Goal: Task Accomplishment & Management: Manage account settings

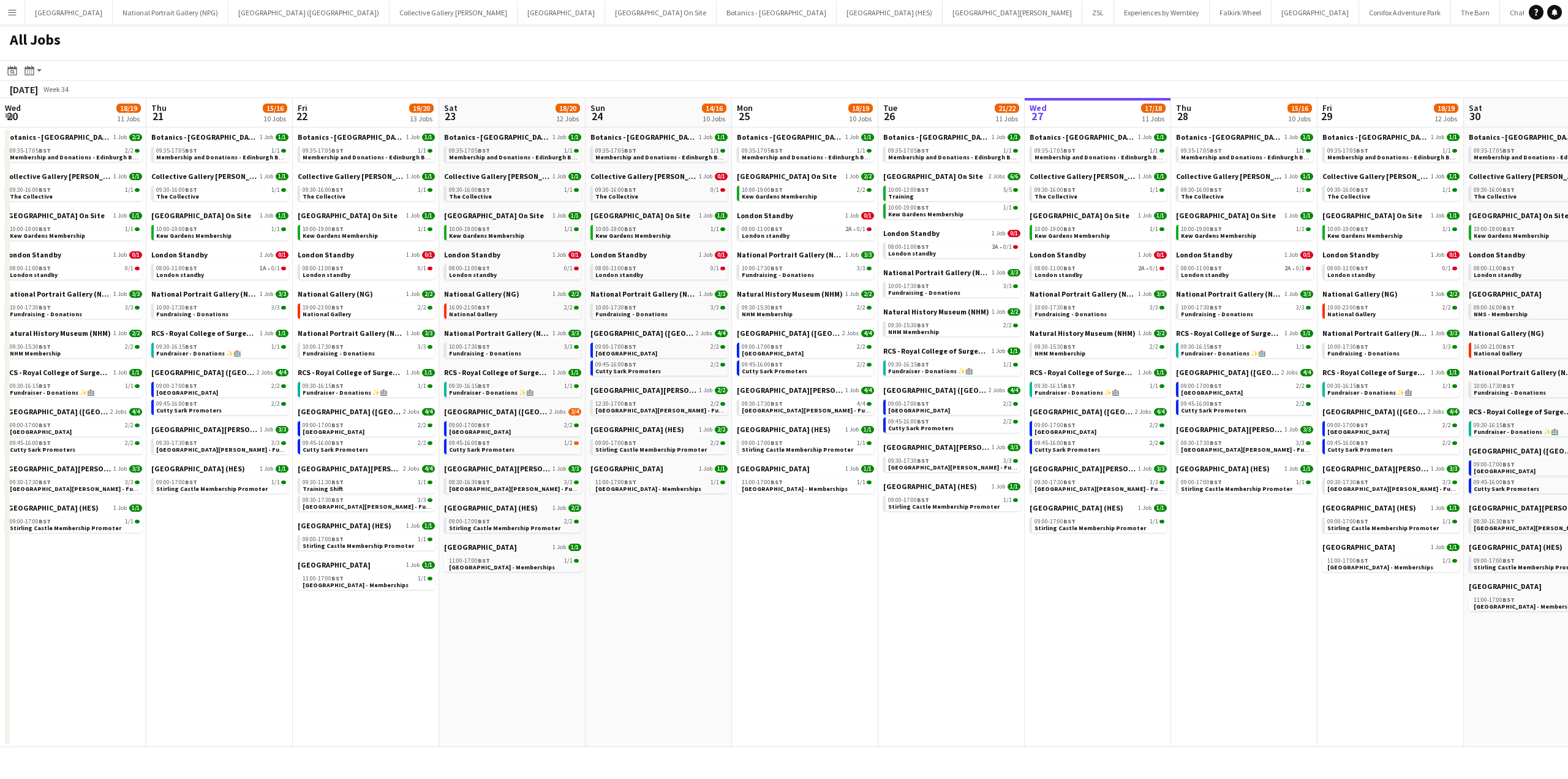
scroll to position [0, 288]
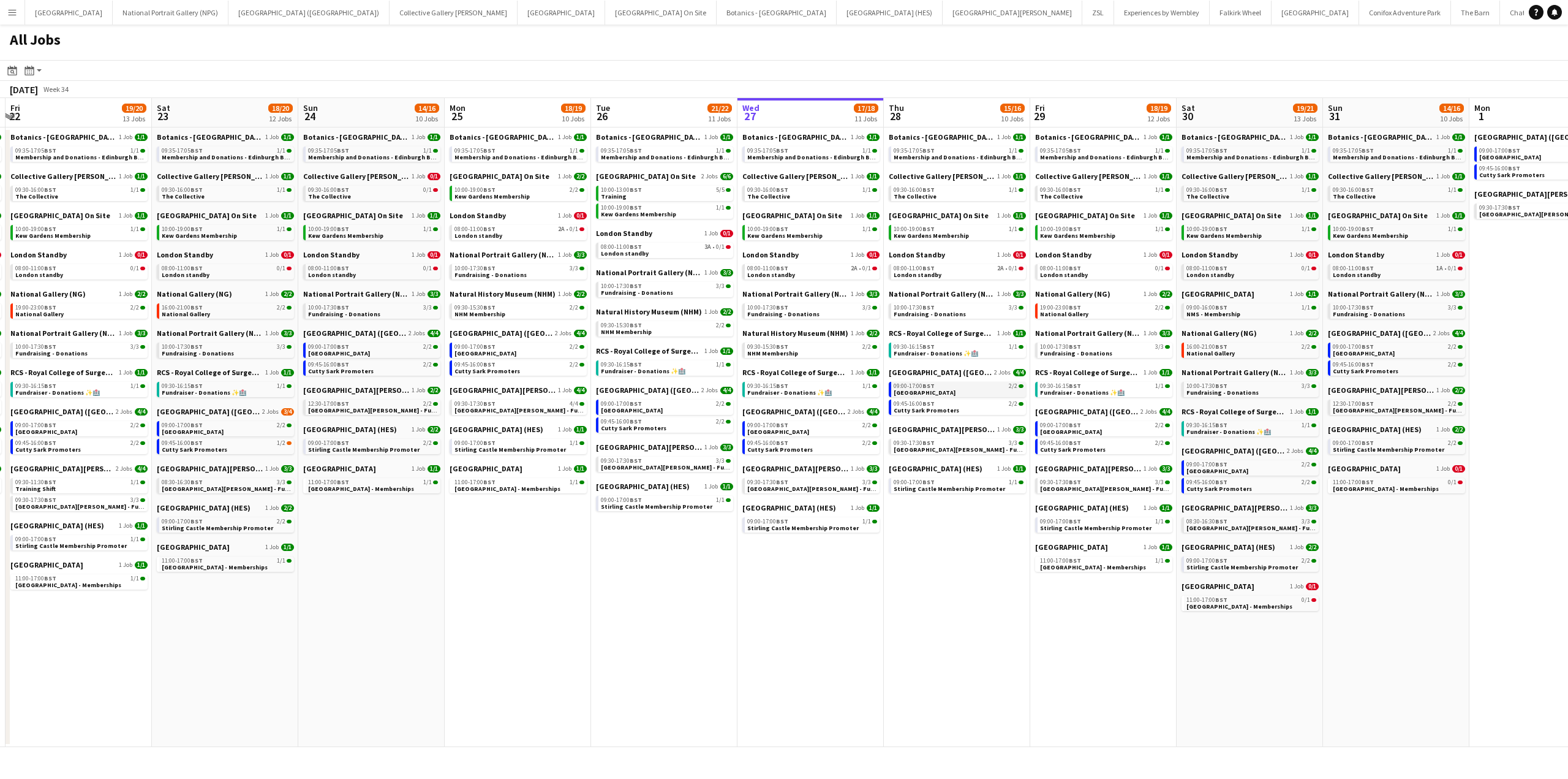
click at [926, 385] on span "BST" at bounding box center [928, 386] width 12 height 8
click at [786, 214] on span "[GEOGRAPHIC_DATA] On Site" at bounding box center [793, 216] width 100 height 9
click at [1079, 293] on span "National Gallery (NG)" at bounding box center [1073, 294] width 75 height 9
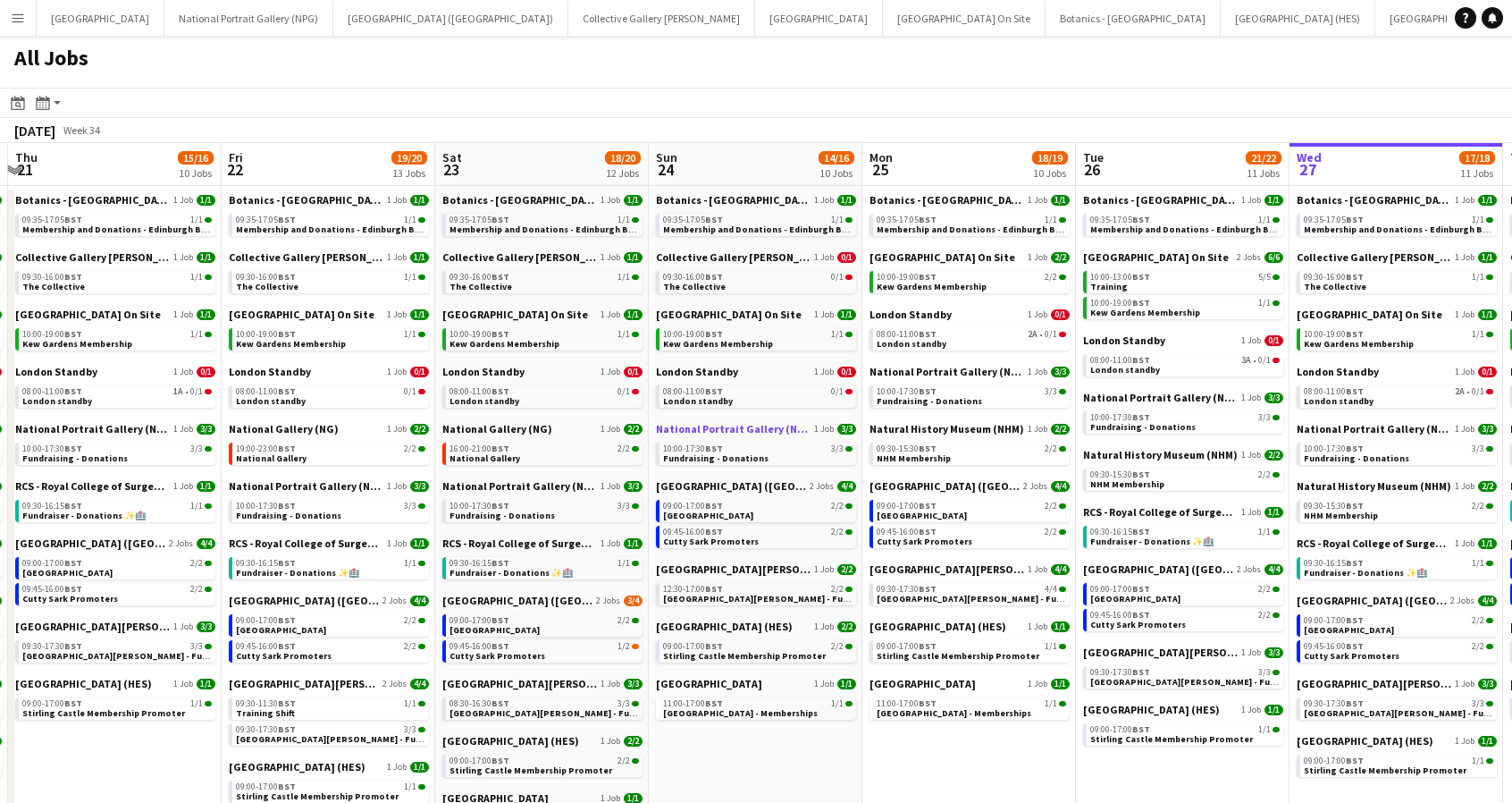
click at [760, 424] on span "National Portrait Gallery (NPG)" at bounding box center [733, 428] width 155 height 13
click at [919, 255] on span "[GEOGRAPHIC_DATA] On Site" at bounding box center [942, 257] width 145 height 13
click at [1390, 544] on span "RCS - Royal College of Surgeons" at bounding box center [1374, 543] width 155 height 13
click at [916, 365] on span "National Portrait Gallery (NPG)" at bounding box center [947, 372] width 155 height 13
click at [904, 258] on span "[GEOGRAPHIC_DATA] On Site" at bounding box center [942, 257] width 145 height 13
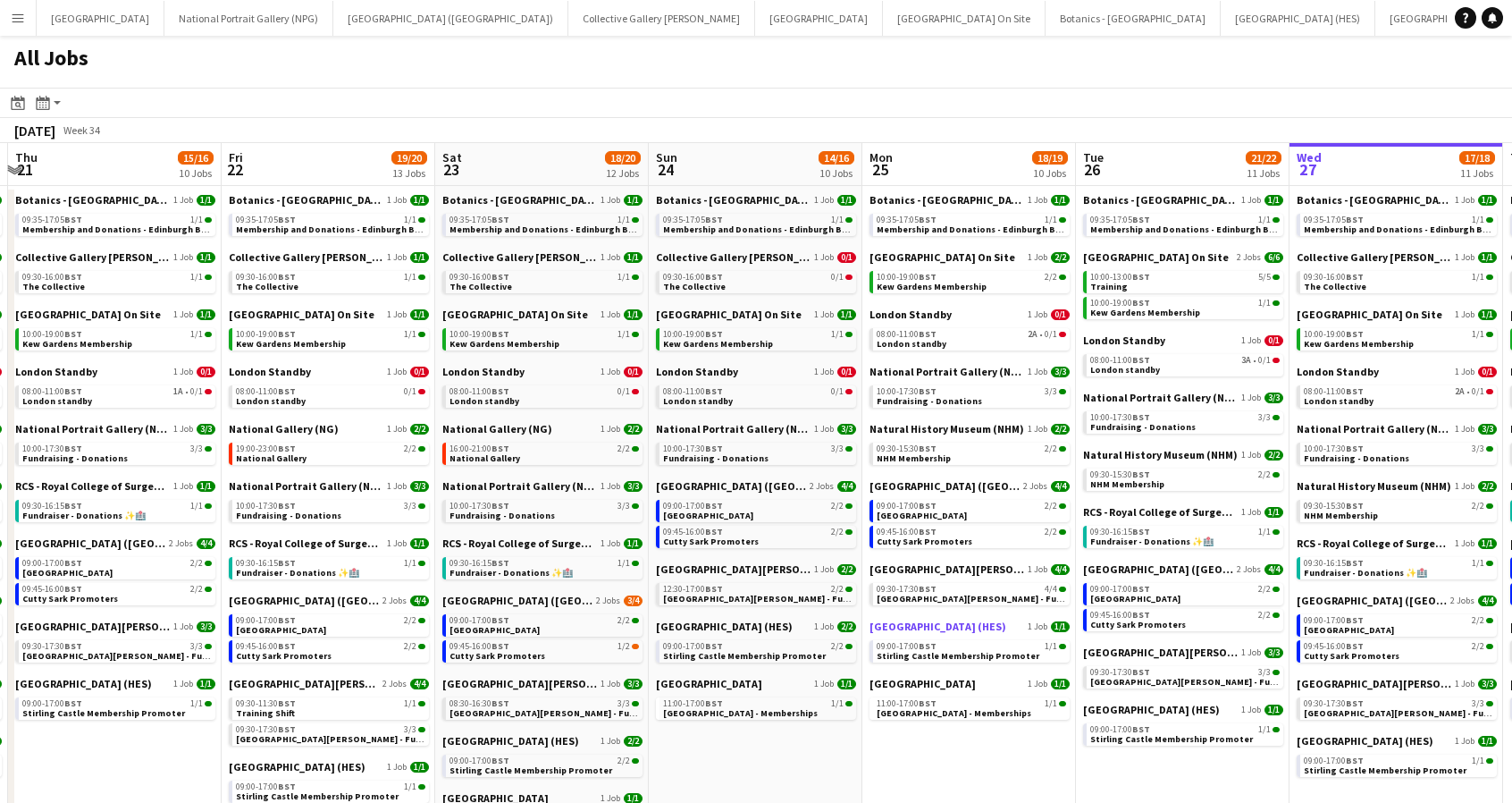
click at [940, 623] on span "[GEOGRAPHIC_DATA] (HES)" at bounding box center [938, 626] width 137 height 13
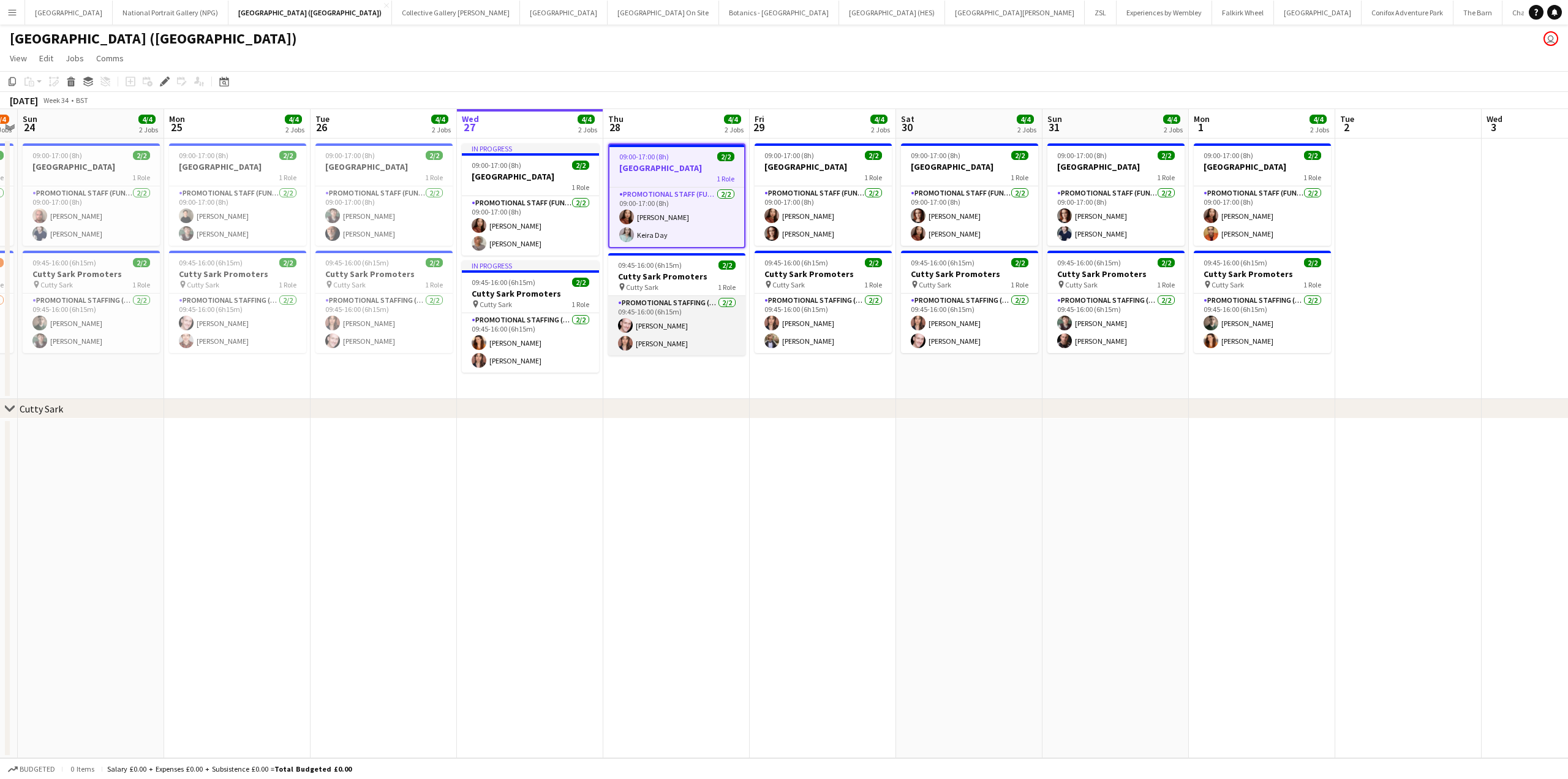
click at [646, 332] on app-card-role "Promotional Staffing (Brand Ambassadors) 2/2 09:45-16:00 (6h15m) Derek Elwood N…" at bounding box center [677, 326] width 137 height 60
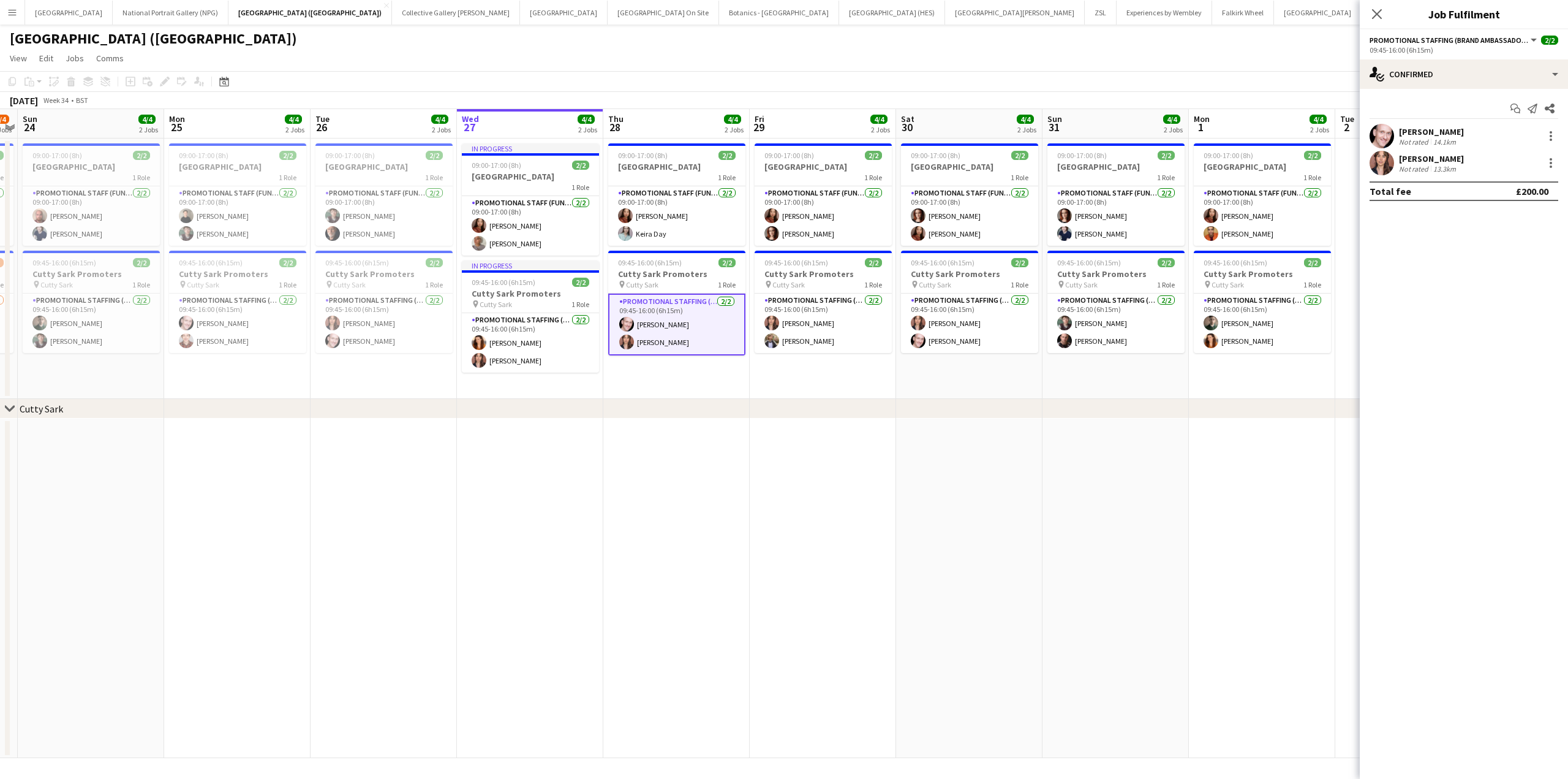
click at [1475, 133] on div "Derek Elwood Not rated 14.1km" at bounding box center [1464, 136] width 208 height 24
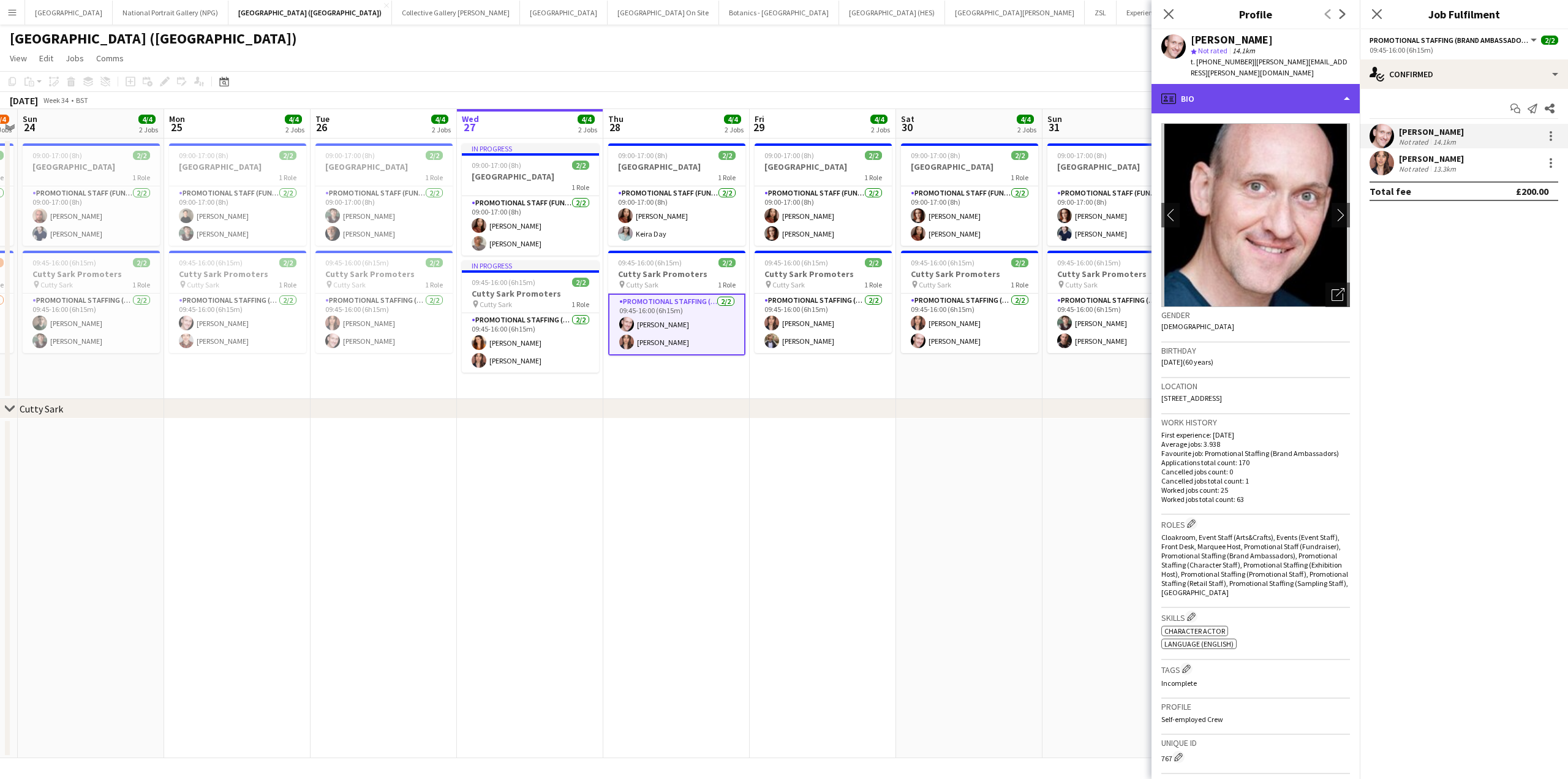
click at [1315, 100] on div "profile Bio" at bounding box center [1256, 98] width 208 height 29
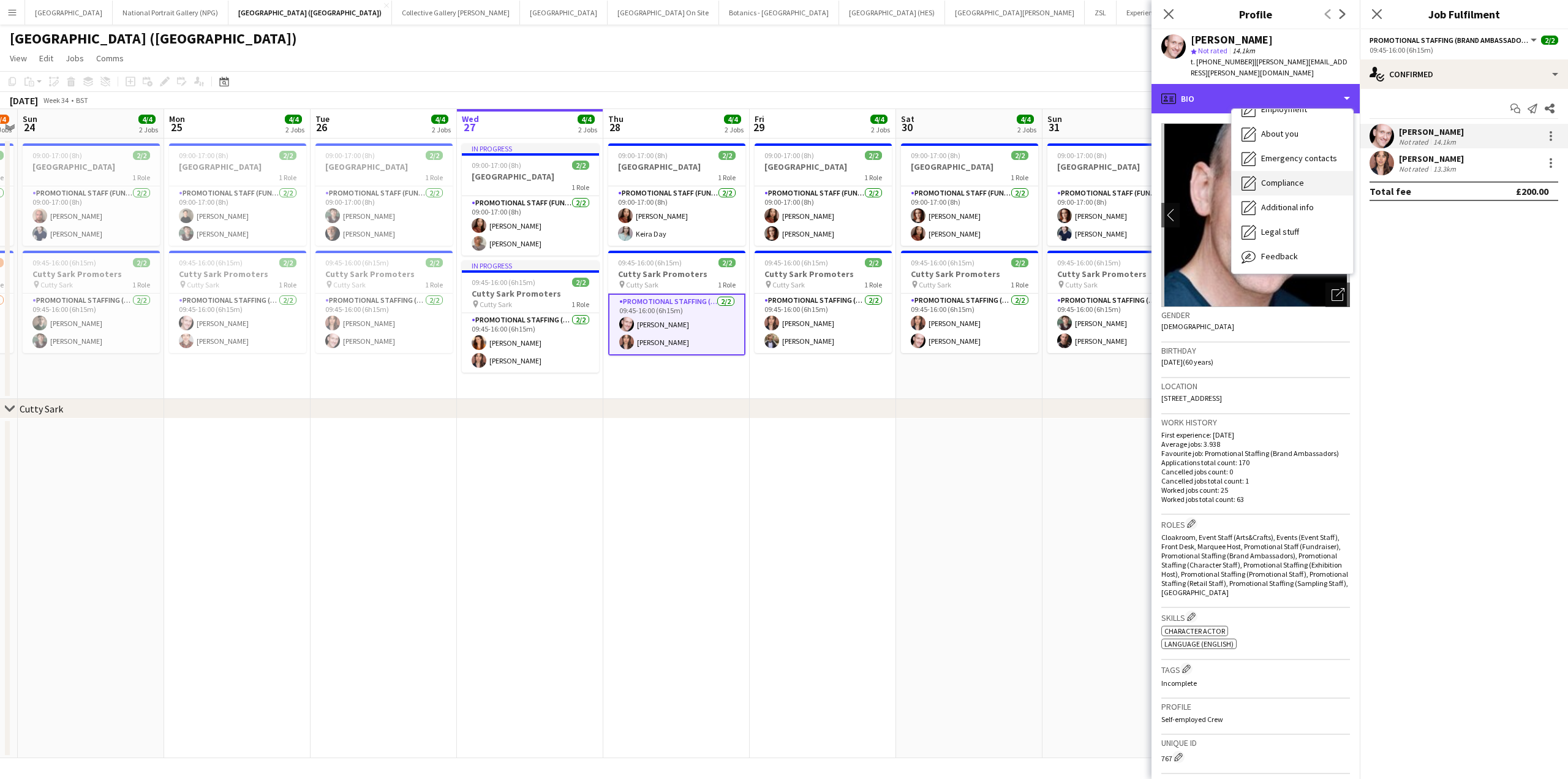
scroll to position [90, 0]
click at [1292, 250] on span "Calendar" at bounding box center [1278, 256] width 33 height 11
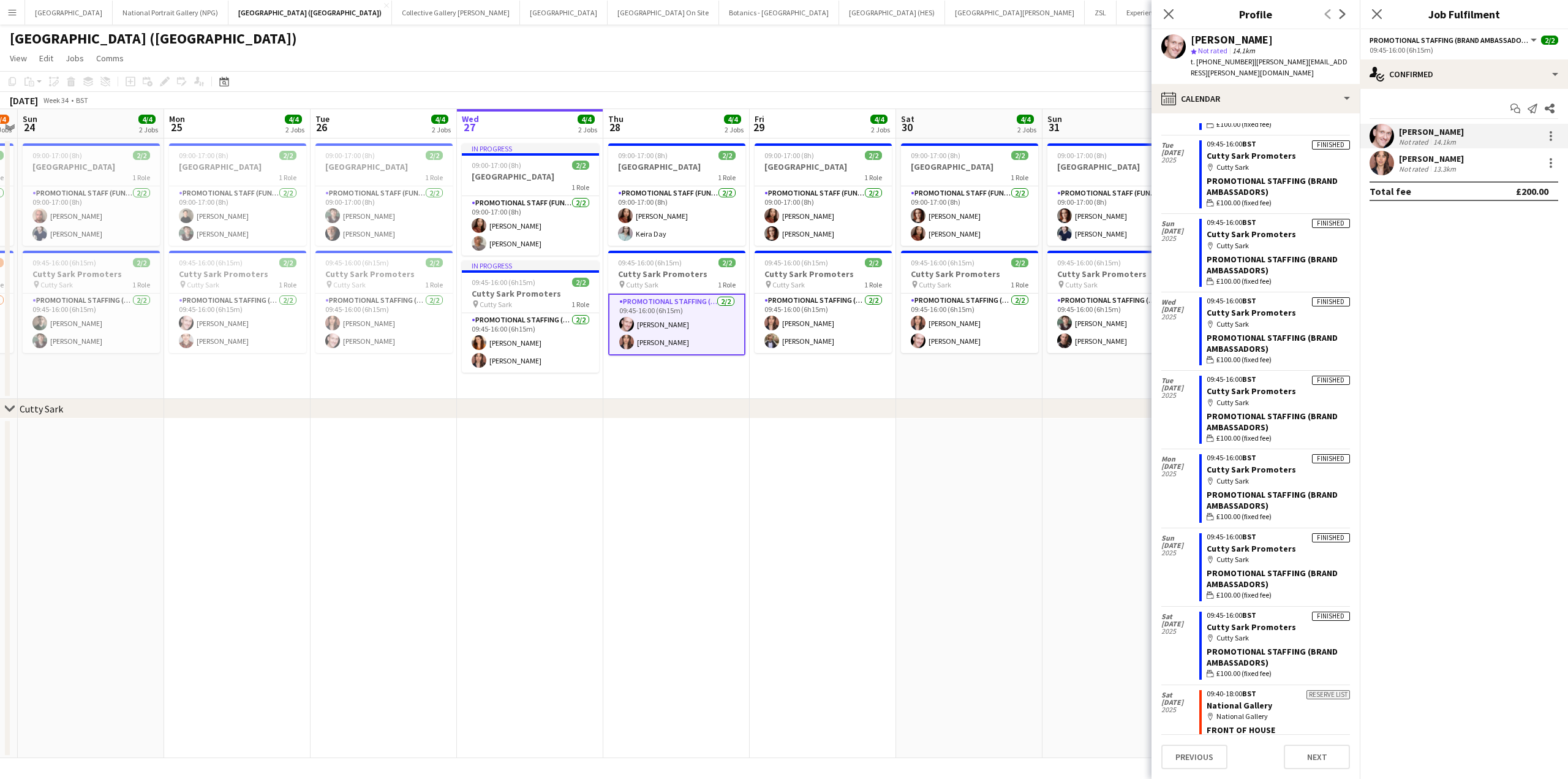
scroll to position [2262, 0]
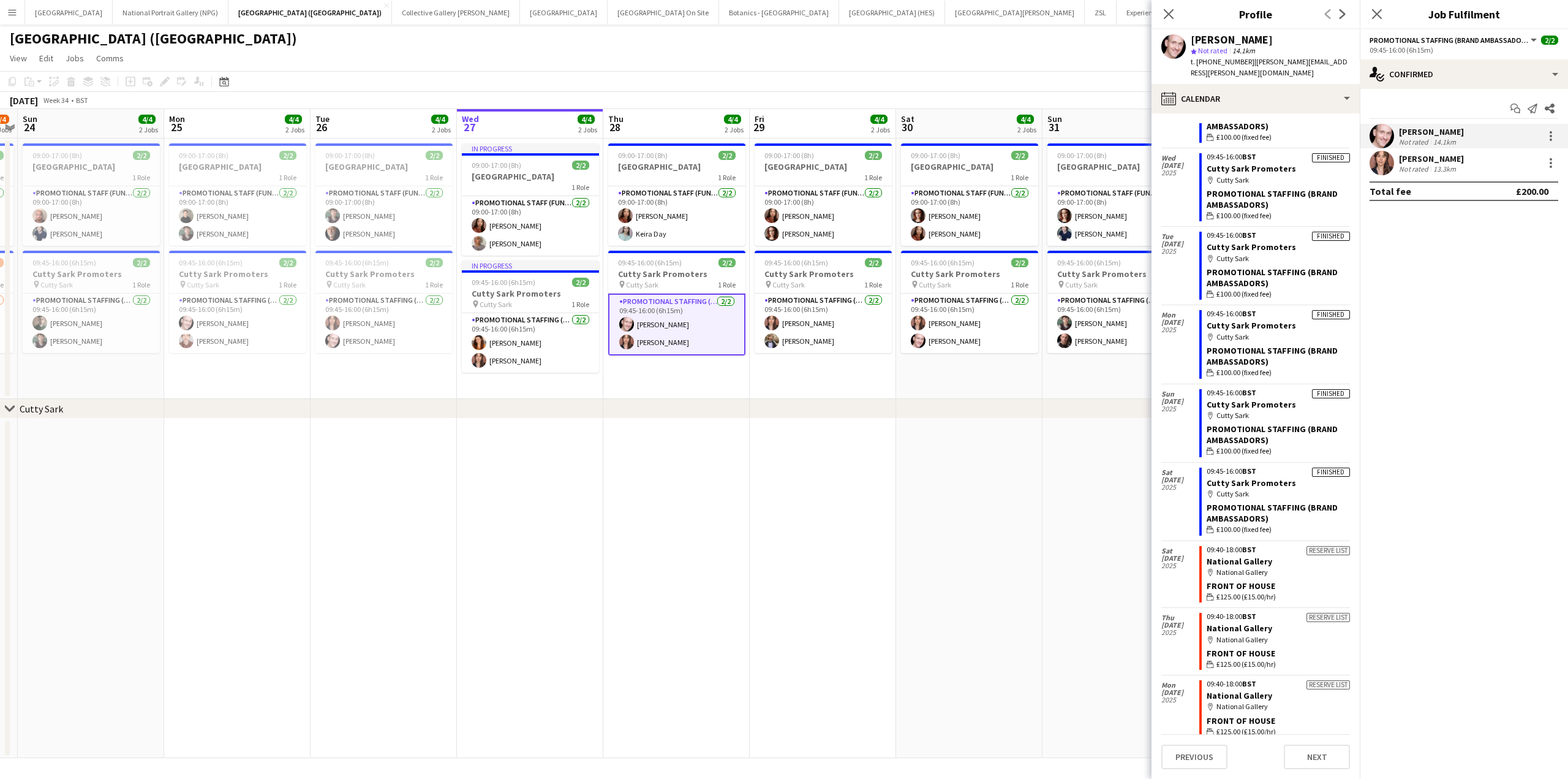
click at [1119, 45] on div "Royal Museums Greenwich (RMG) user" at bounding box center [784, 36] width 1568 height 24
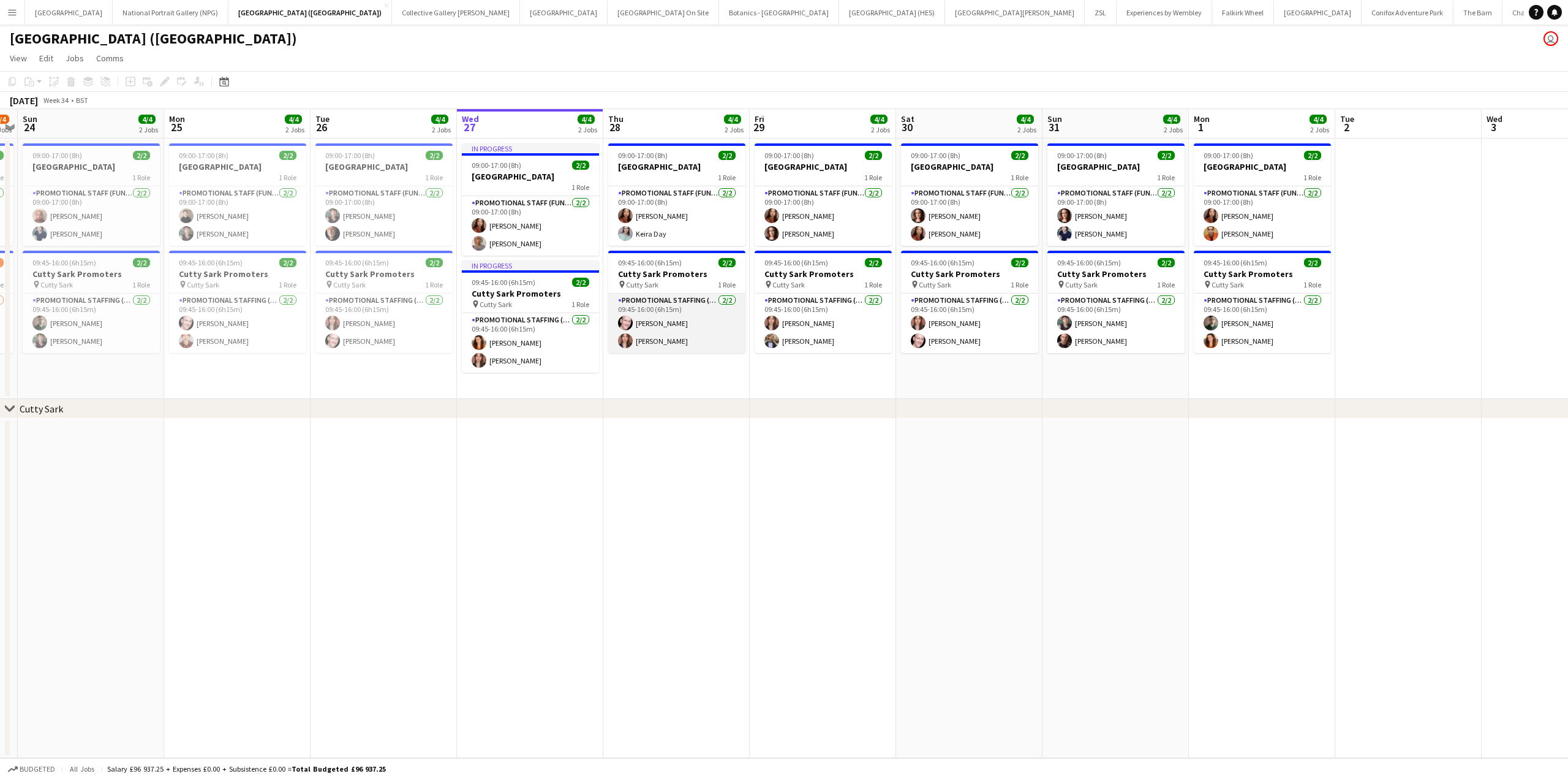
click at [692, 325] on app-card-role "Promotional Staffing (Brand Ambassadors) 2/2 09:45-16:00 (6h15m) Derek Elwood N…" at bounding box center [677, 323] width 137 height 60
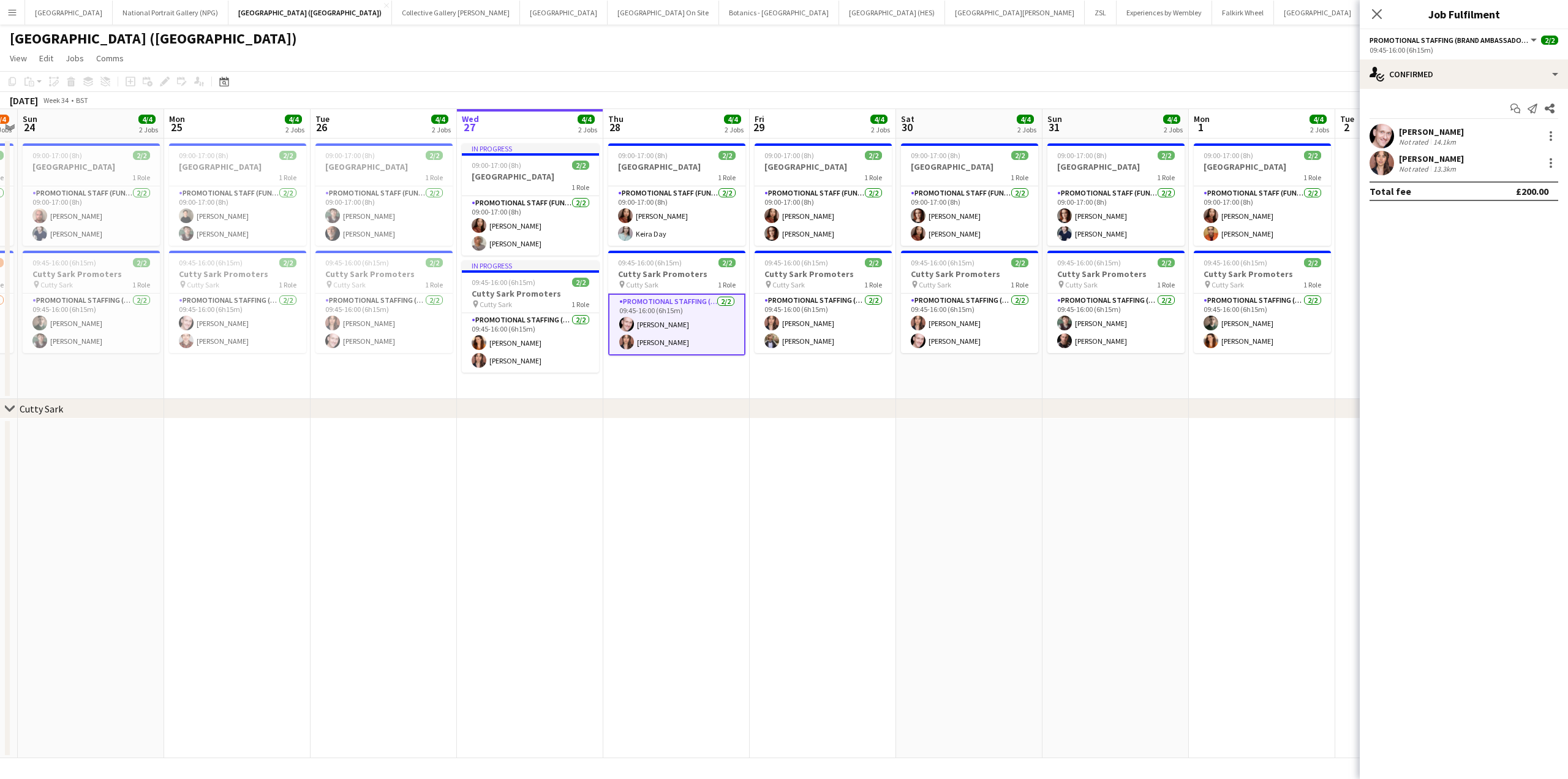
click at [1459, 165] on div "Not rated 13.3km" at bounding box center [1431, 169] width 65 height 9
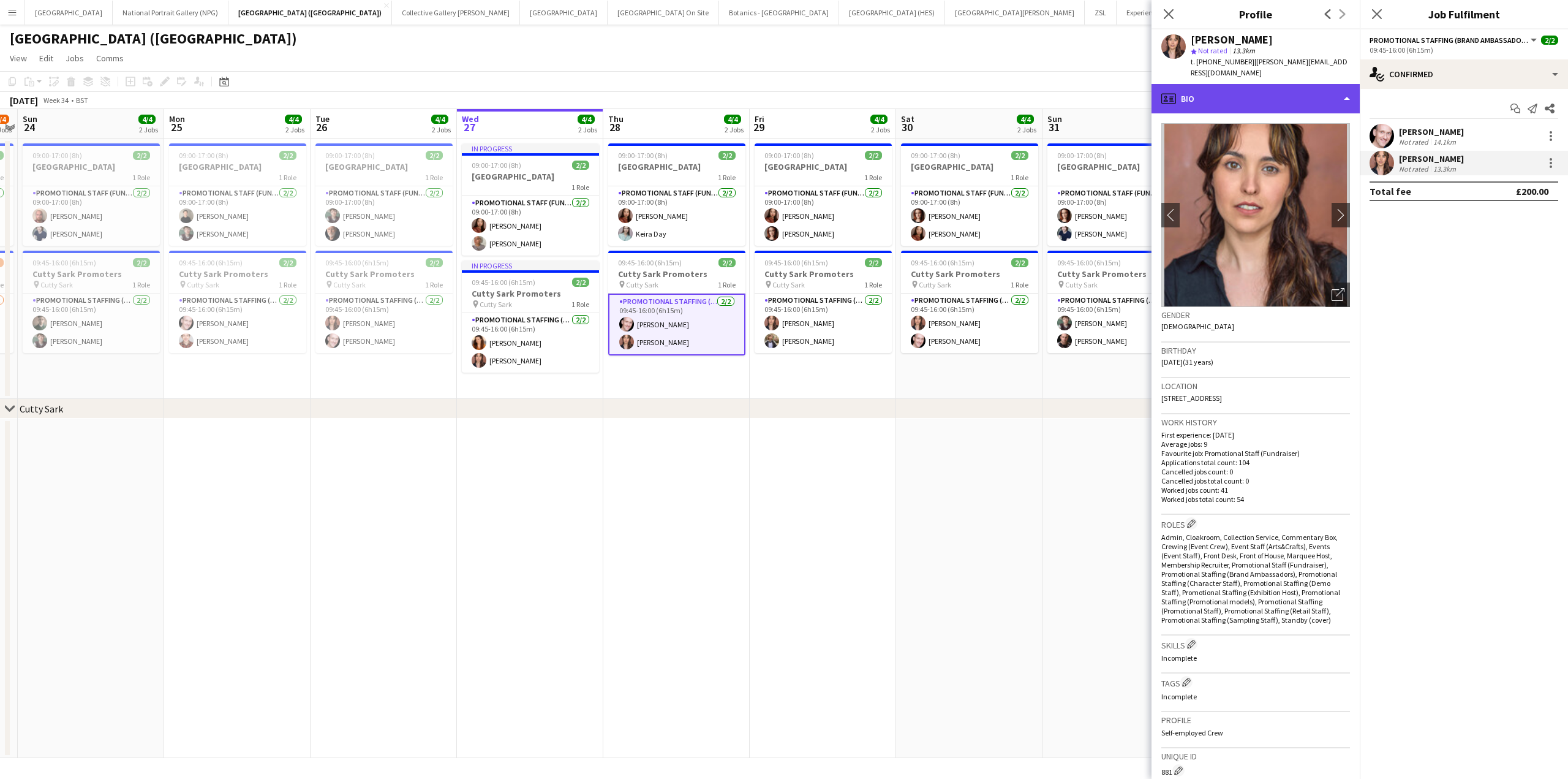
click at [1316, 88] on div "profile Bio" at bounding box center [1256, 98] width 208 height 29
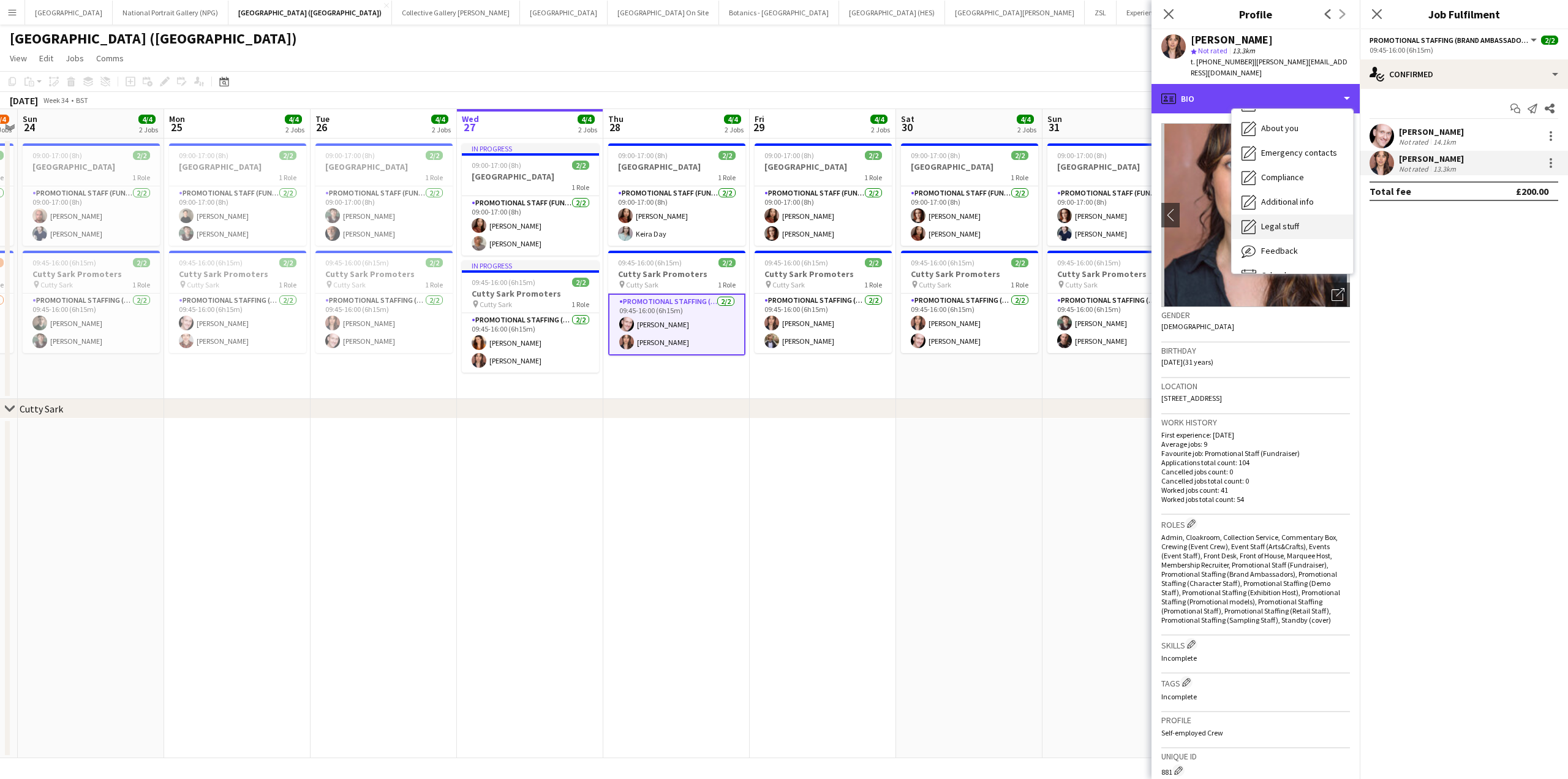
scroll to position [90, 0]
click at [1290, 250] on span "Calendar" at bounding box center [1278, 256] width 33 height 11
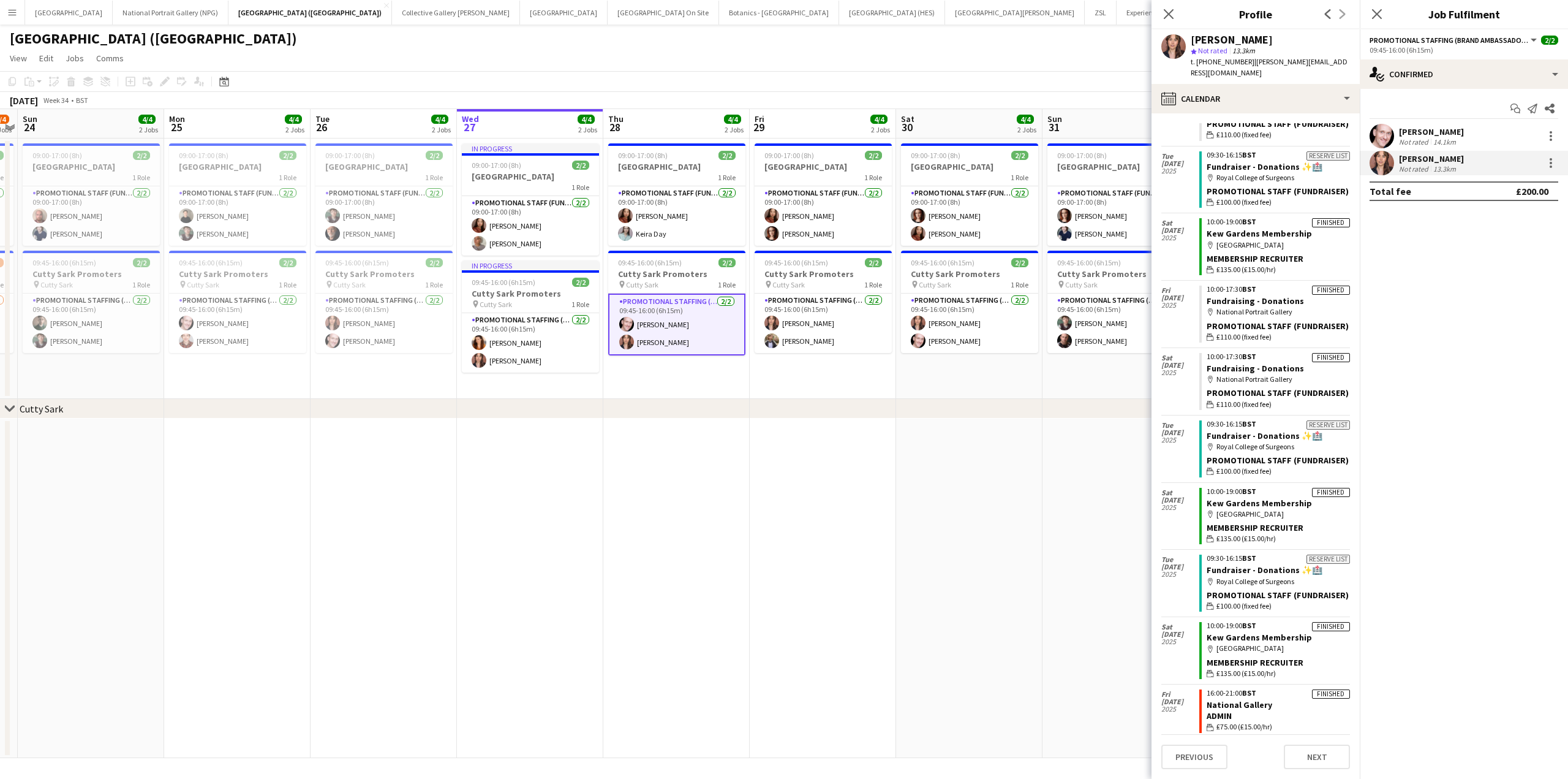
scroll to position [3759, 0]
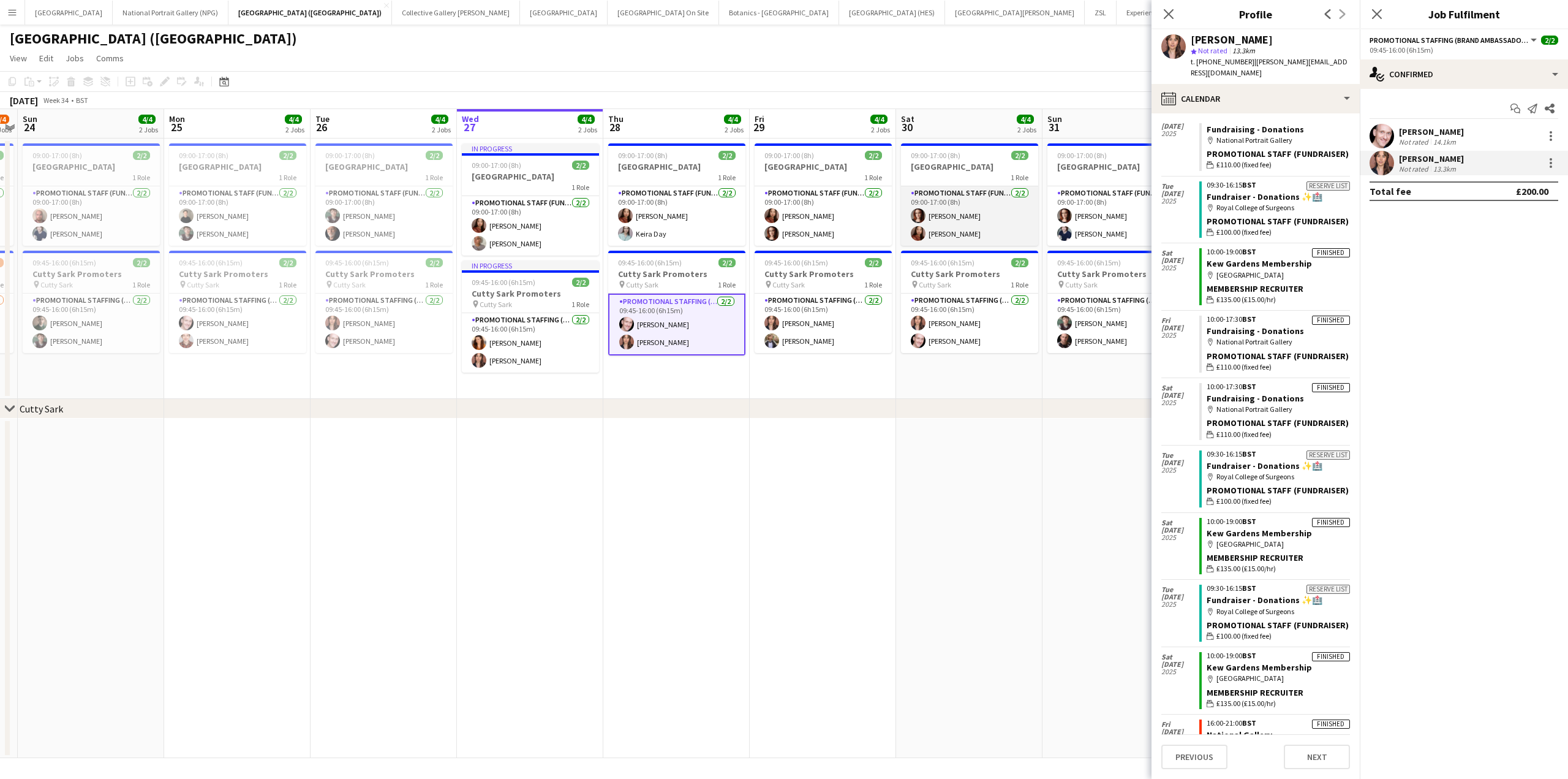
click at [963, 213] on app-card-role "Promotional Staff (Fundraiser) 2/2 09:00-17:00 (8h) Natalie Piper Esther Tan" at bounding box center [969, 216] width 137 height 60
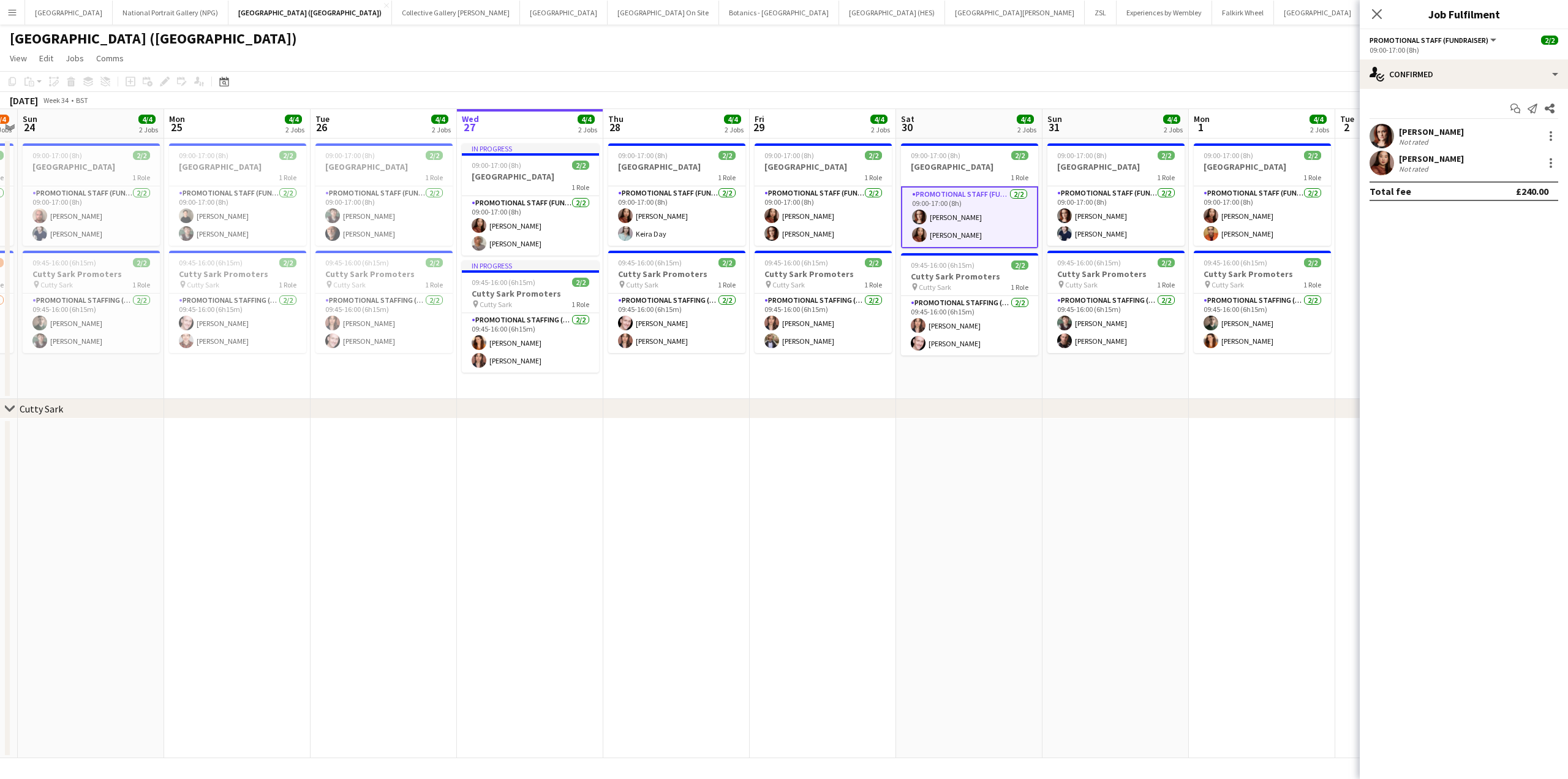
click at [1442, 132] on div "Natalie Piper" at bounding box center [1431, 132] width 65 height 11
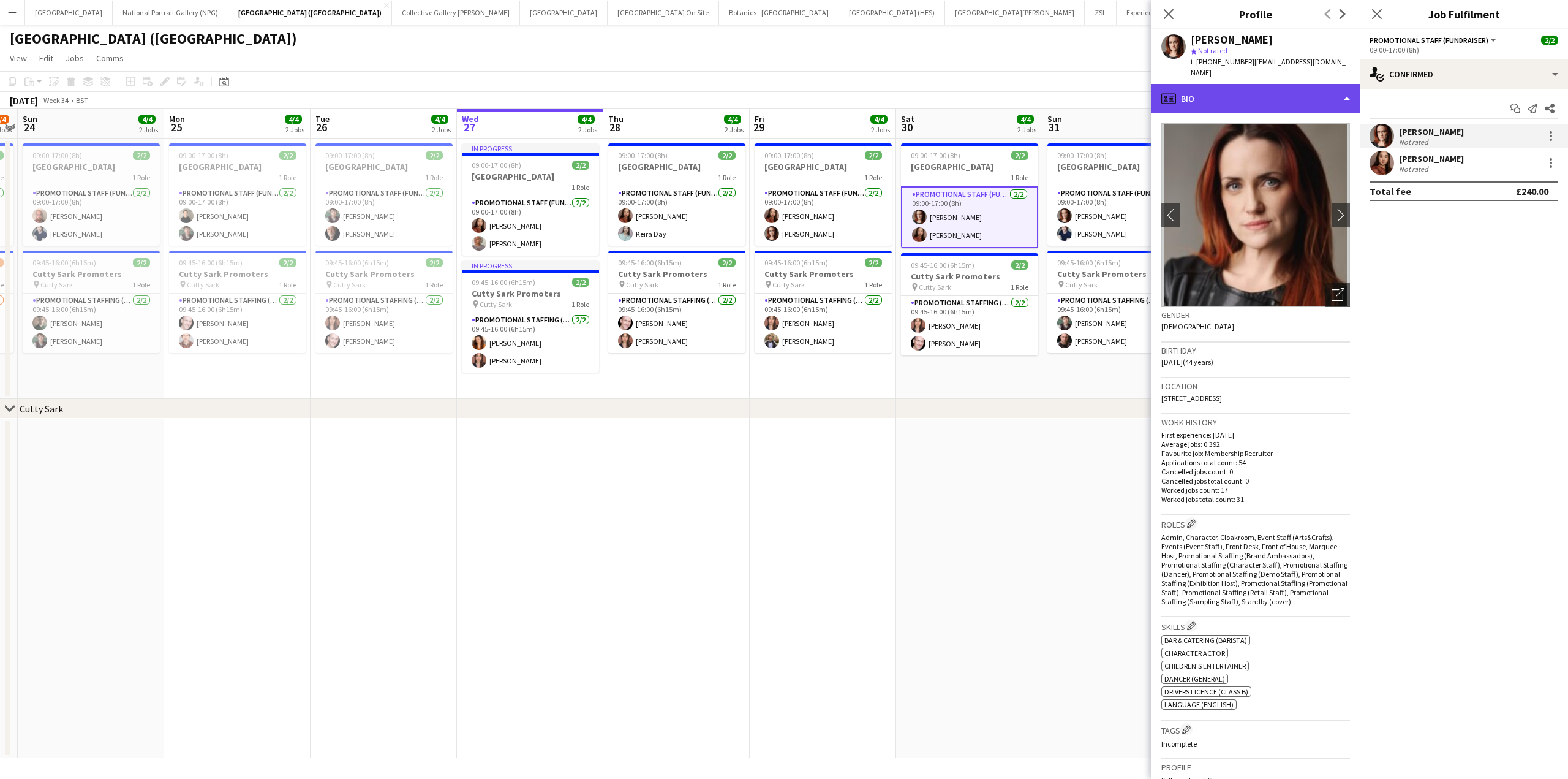
click at [1311, 89] on div "profile Bio" at bounding box center [1256, 98] width 208 height 29
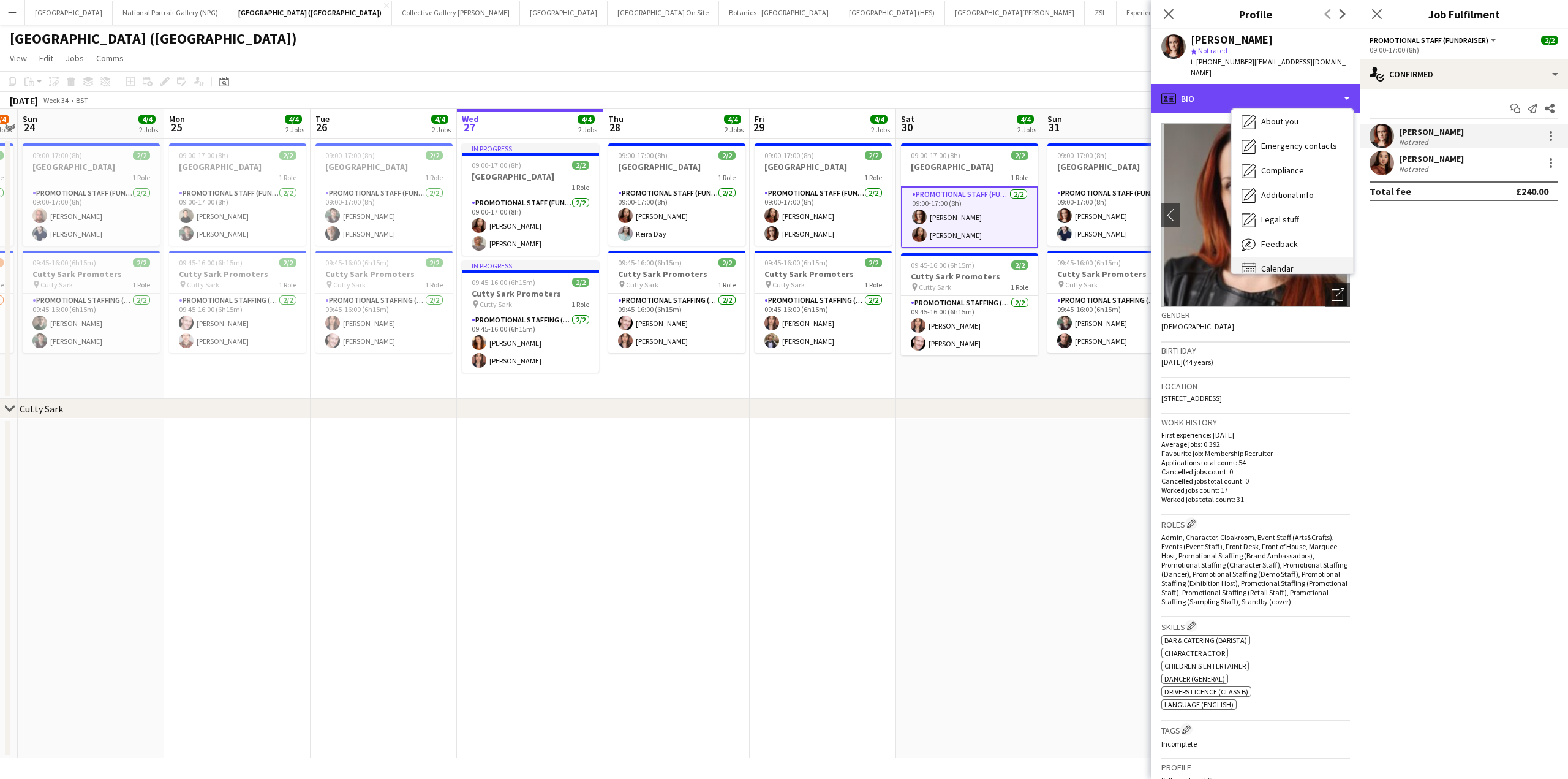
scroll to position [90, 0]
click at [1269, 250] on span "Calendar" at bounding box center [1278, 256] width 33 height 11
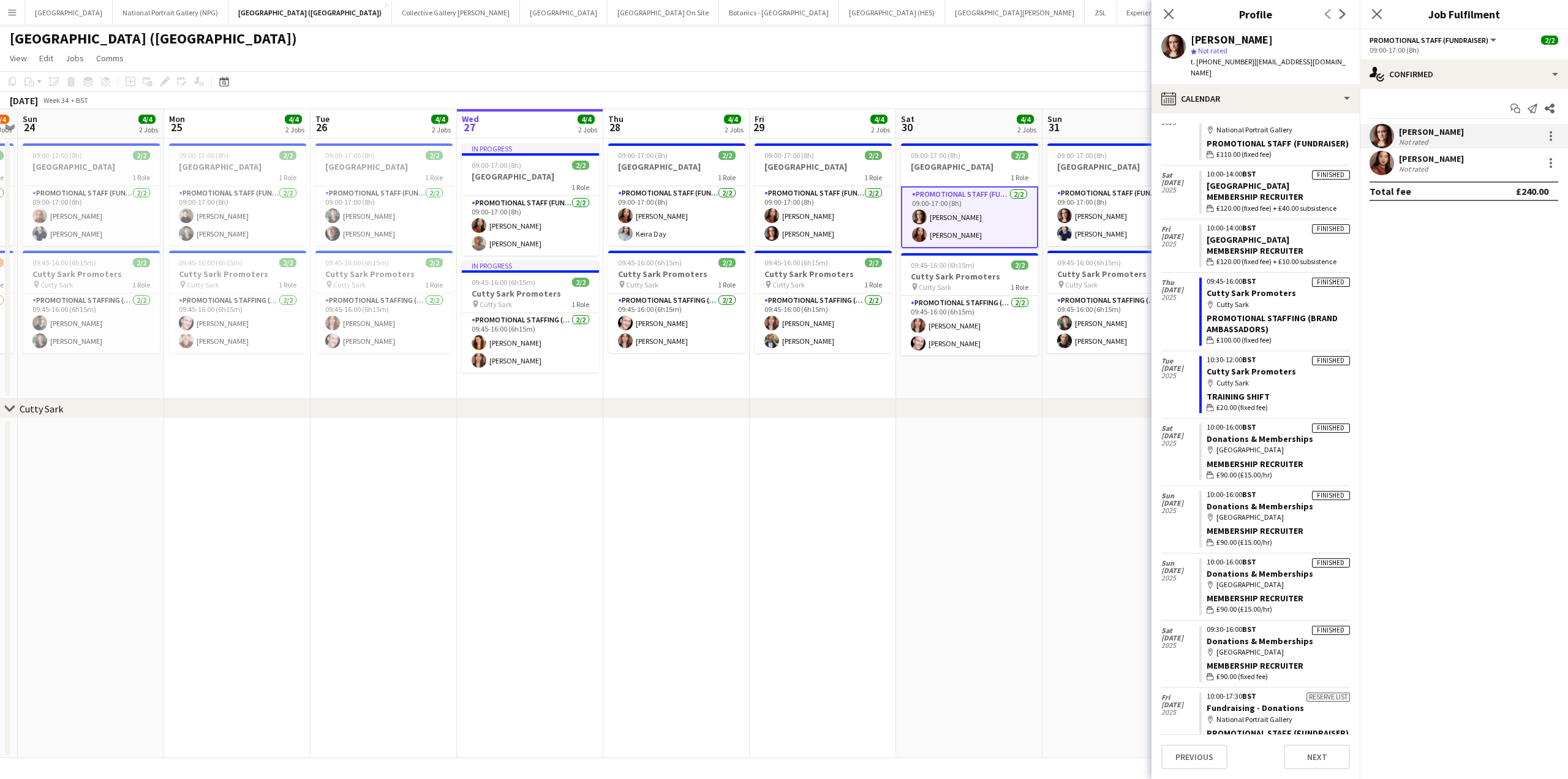
scroll to position [696, 0]
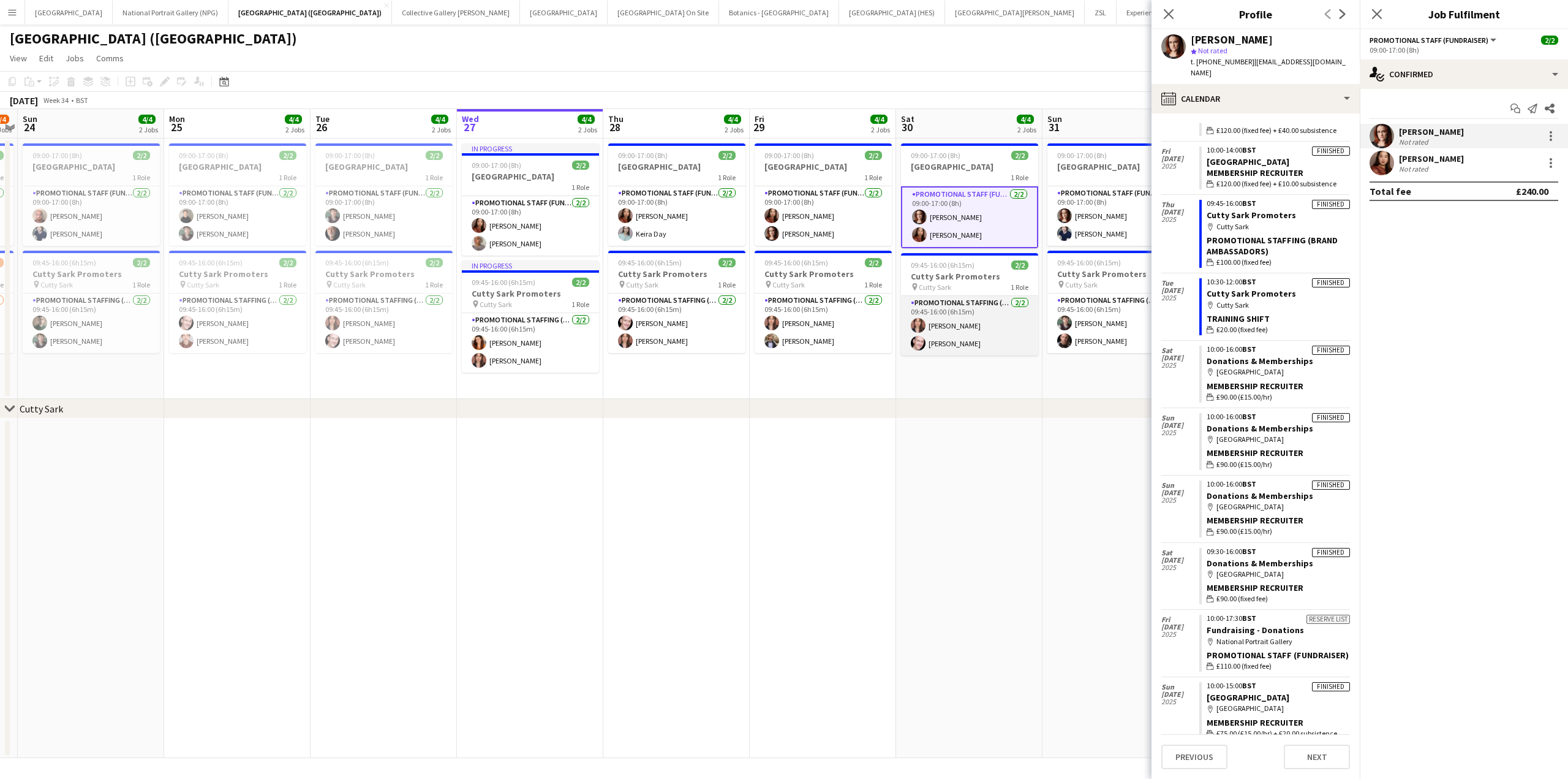
click at [969, 316] on app-card-role "Promotional Staffing (Brand Ambassadors) 2/2 09:45-16:00 (6h15m) Nadia Abouayen…" at bounding box center [969, 326] width 137 height 60
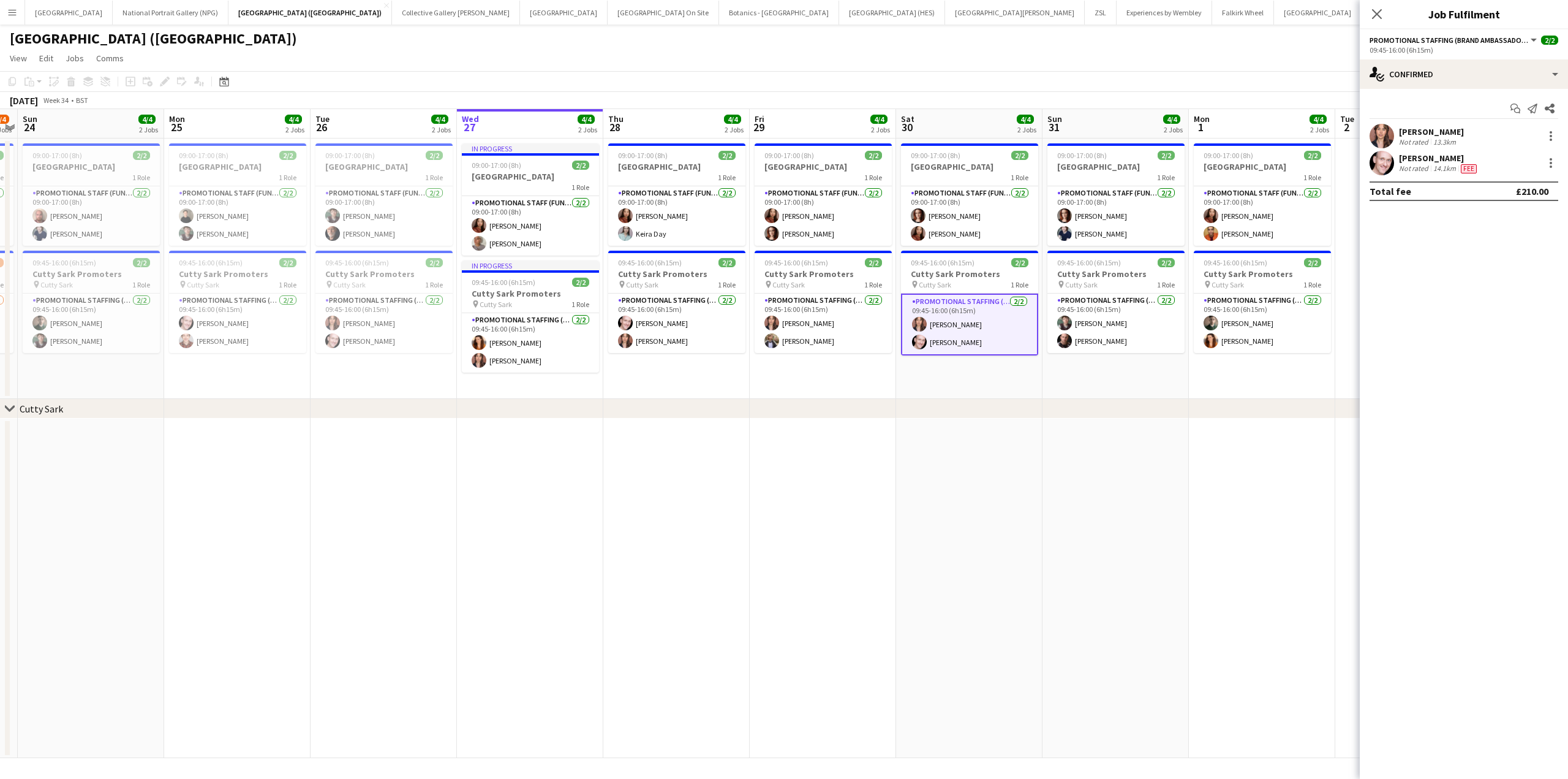
click at [1471, 162] on div "Derek Elwood" at bounding box center [1439, 158] width 81 height 11
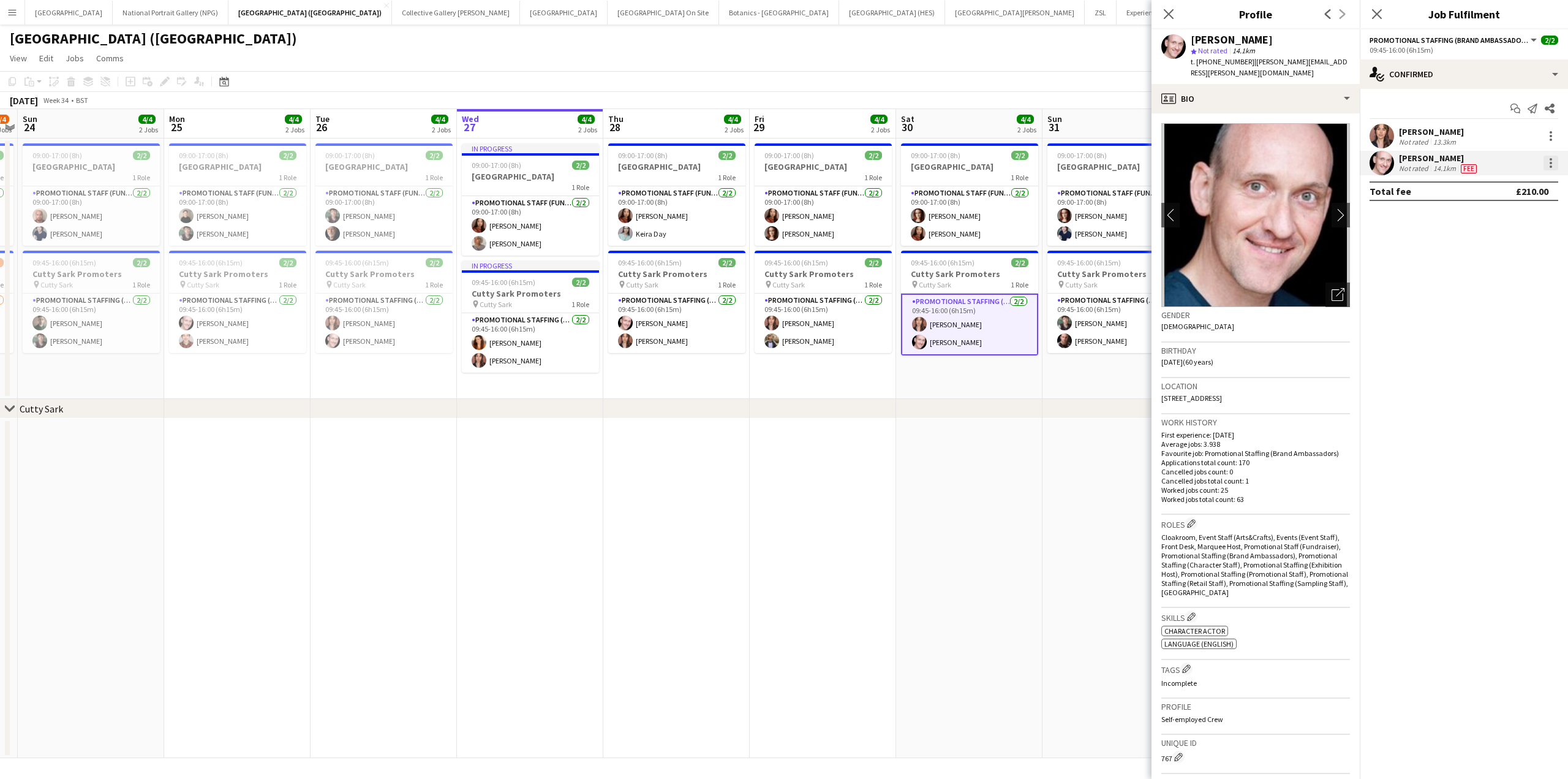
click at [1546, 163] on div at bounding box center [1551, 163] width 14 height 14
click at [1553, 133] on div at bounding box center [784, 389] width 1568 height 779
click at [1553, 133] on div at bounding box center [1551, 136] width 14 height 14
click at [1521, 154] on span "Edit fee" at bounding box center [1510, 159] width 76 height 11
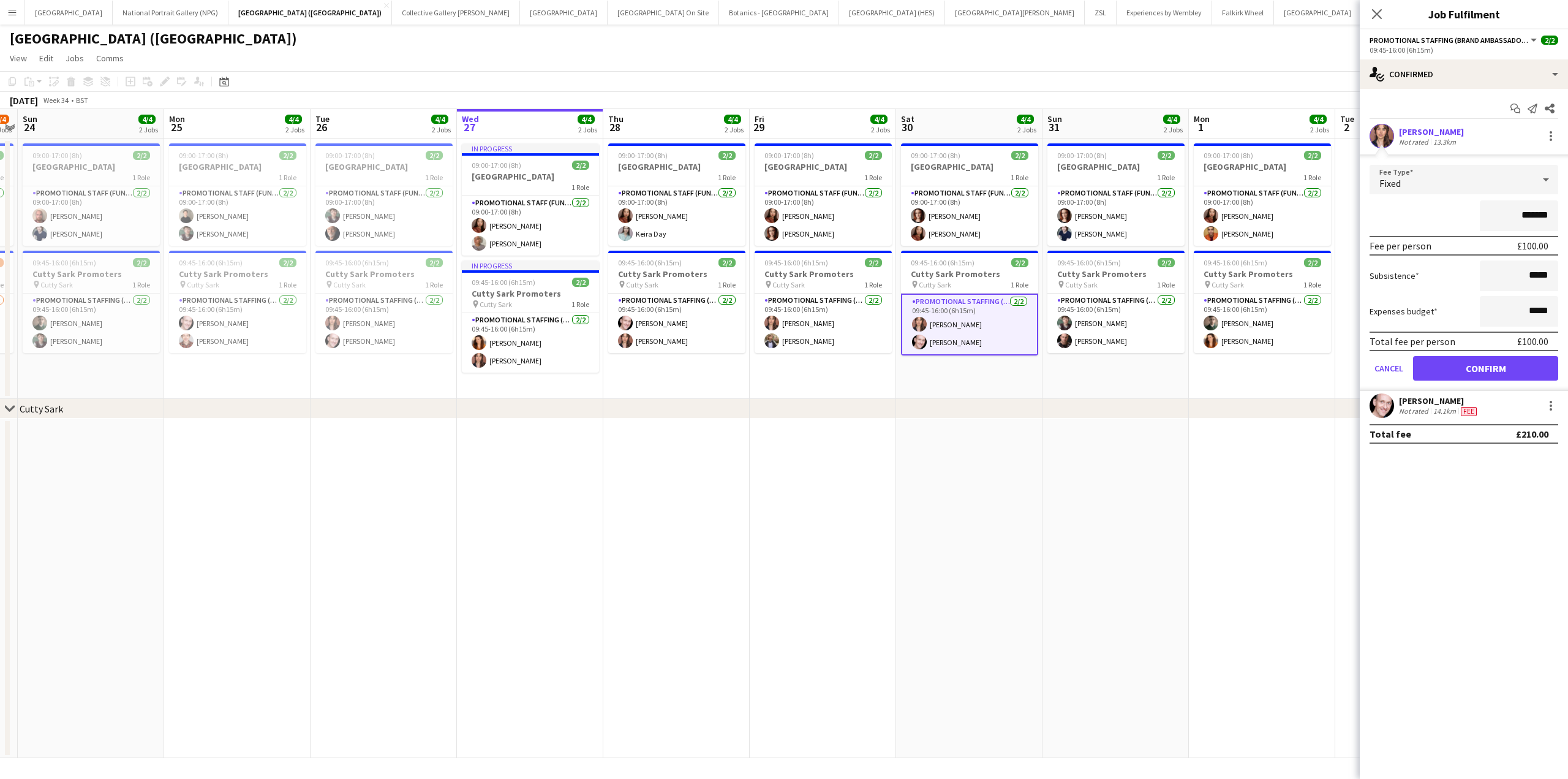
click at [931, 459] on app-date-cell at bounding box center [969, 588] width 147 height 339
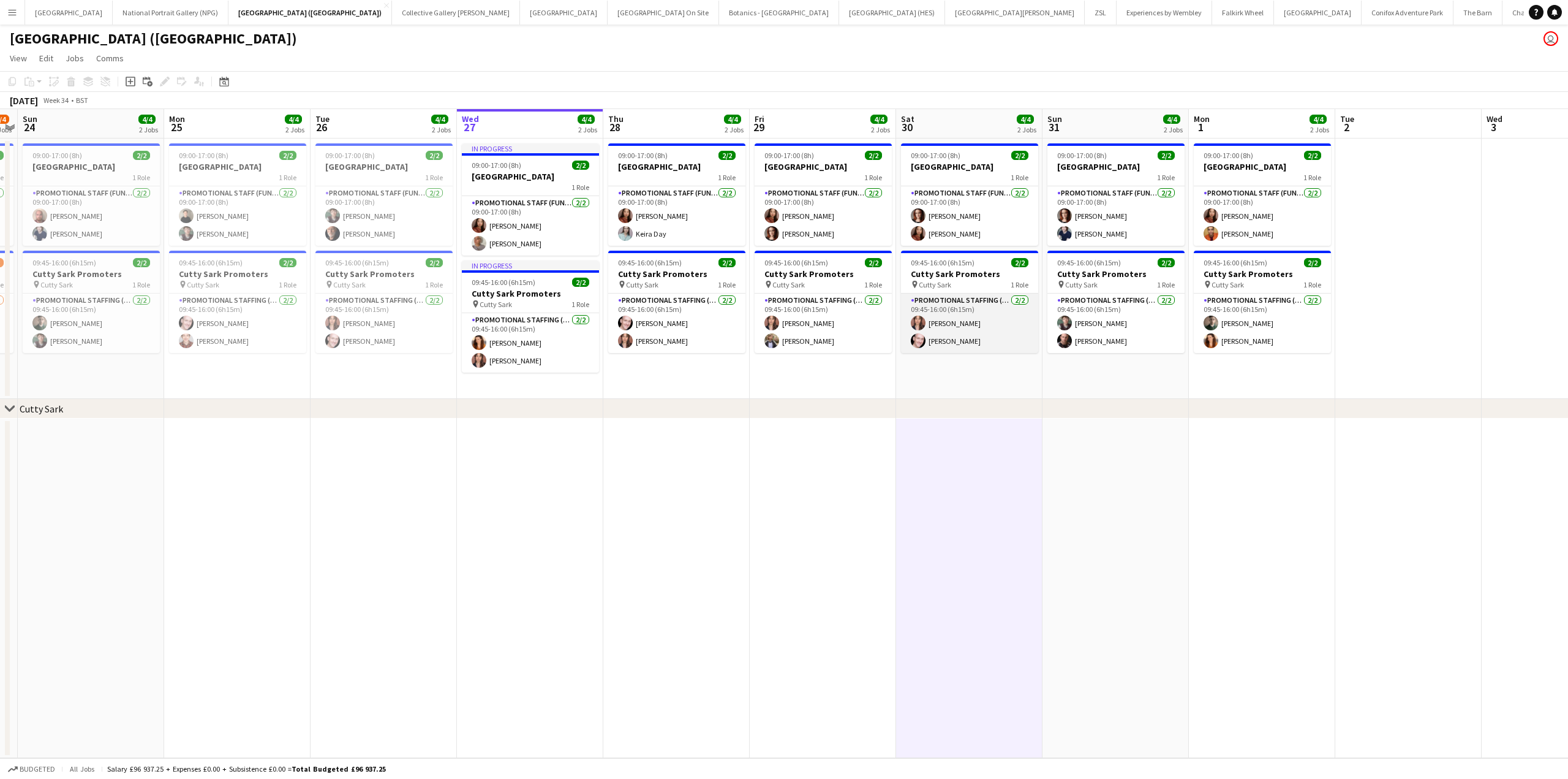
click at [954, 343] on app-card-role "Promotional Staffing (Brand Ambassadors) 2/2 09:45-16:00 (6h15m) Nadia Abouayen…" at bounding box center [969, 323] width 137 height 60
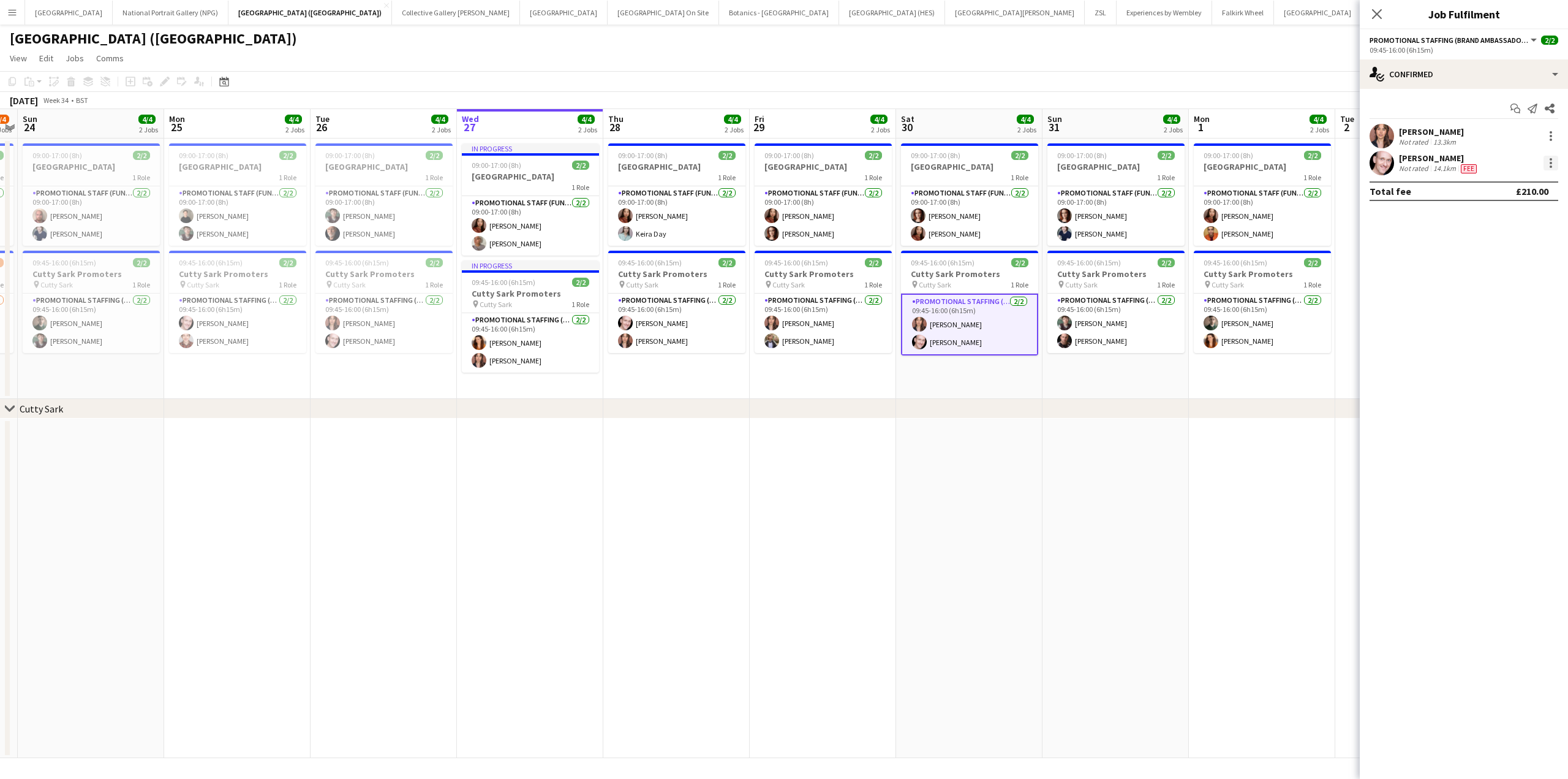
click at [1554, 158] on div at bounding box center [1551, 163] width 14 height 14
click at [1499, 185] on span "Edit fee" at bounding box center [1489, 185] width 33 height 10
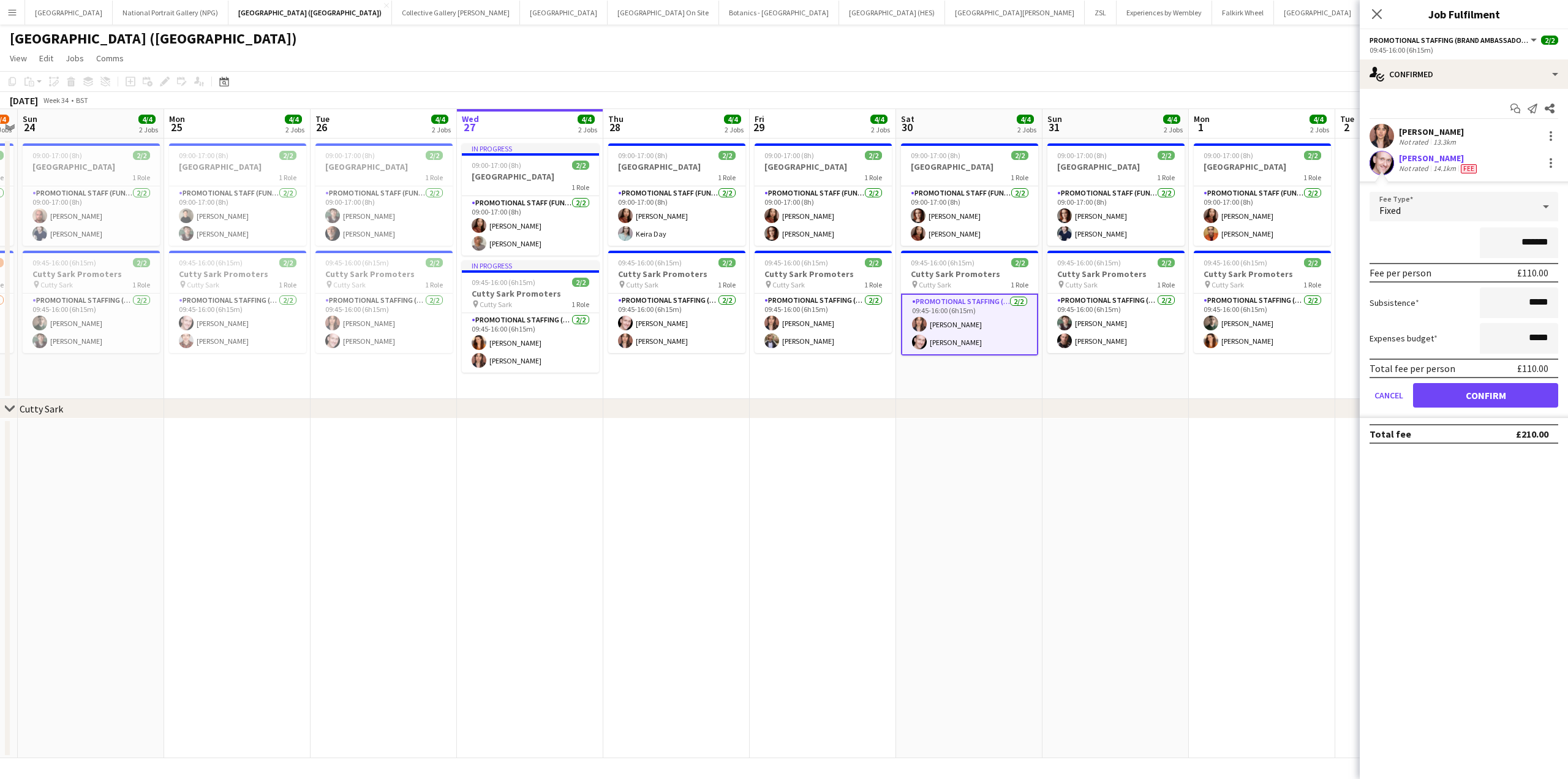
click at [1219, 465] on app-date-cell at bounding box center [1262, 588] width 147 height 339
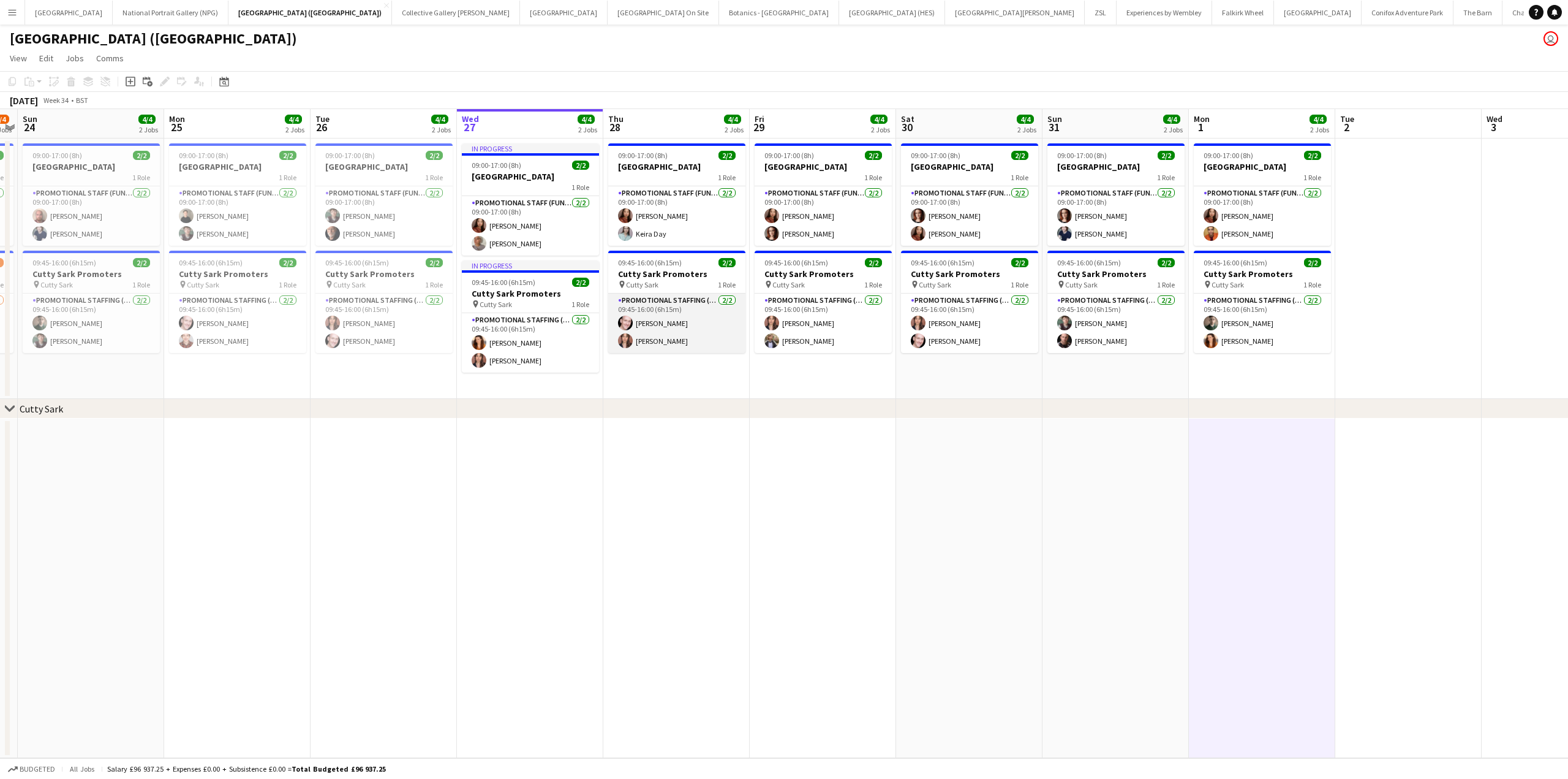
click at [660, 324] on app-card-role "Promotional Staffing (Brand Ambassadors) 2/2 09:45-16:00 (6h15m) Derek Elwood N…" at bounding box center [677, 323] width 137 height 60
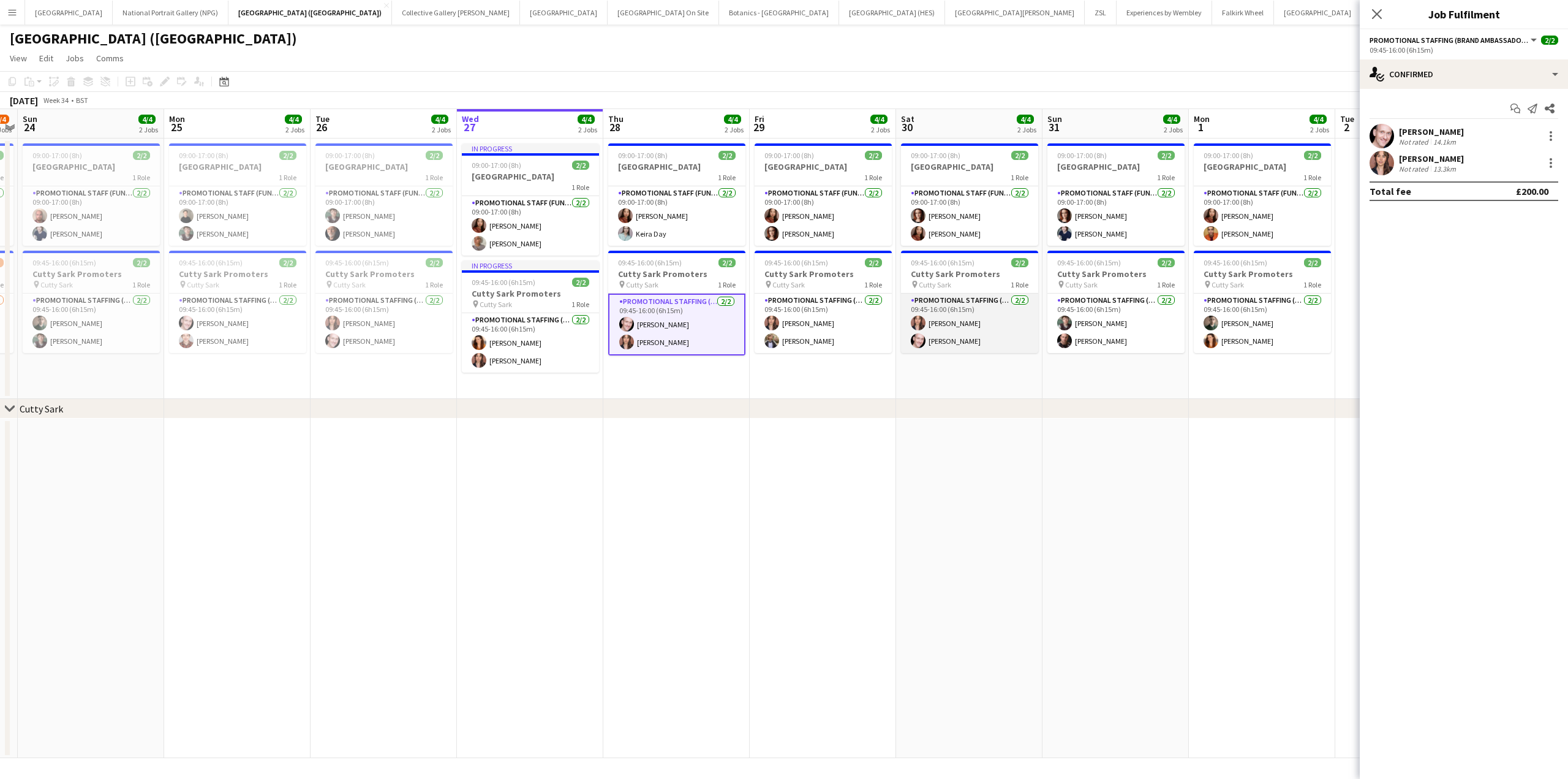
click at [939, 328] on app-card-role "Promotional Staffing (Brand Ambassadors) 2/2 09:45-16:00 (6h15m) Nadia Abouayen…" at bounding box center [969, 323] width 137 height 60
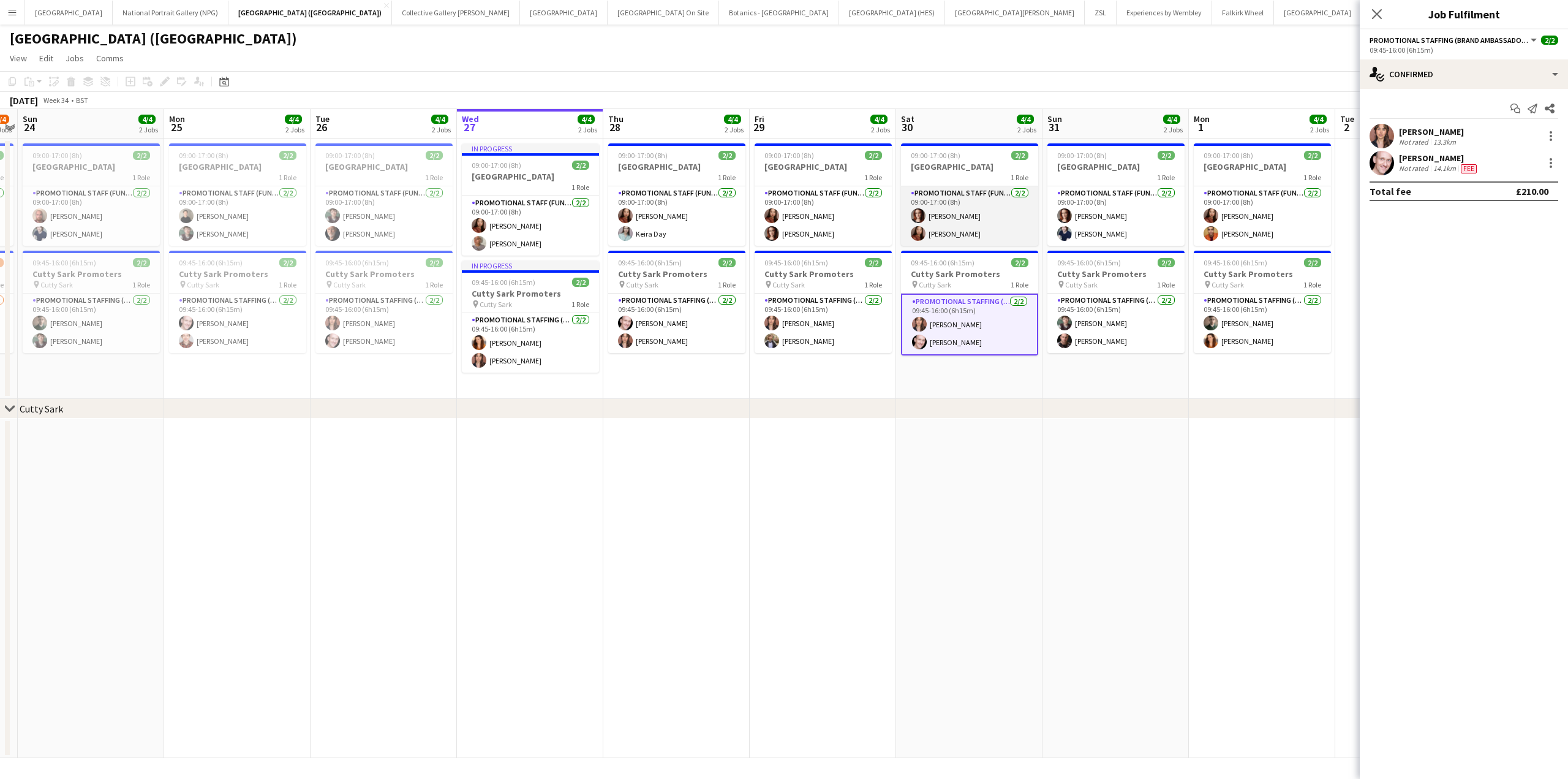
click at [968, 230] on app-card-role "Promotional Staff (Fundraiser) 2/2 09:00-17:00 (8h) Natalie Piper Esther Tan" at bounding box center [969, 216] width 137 height 60
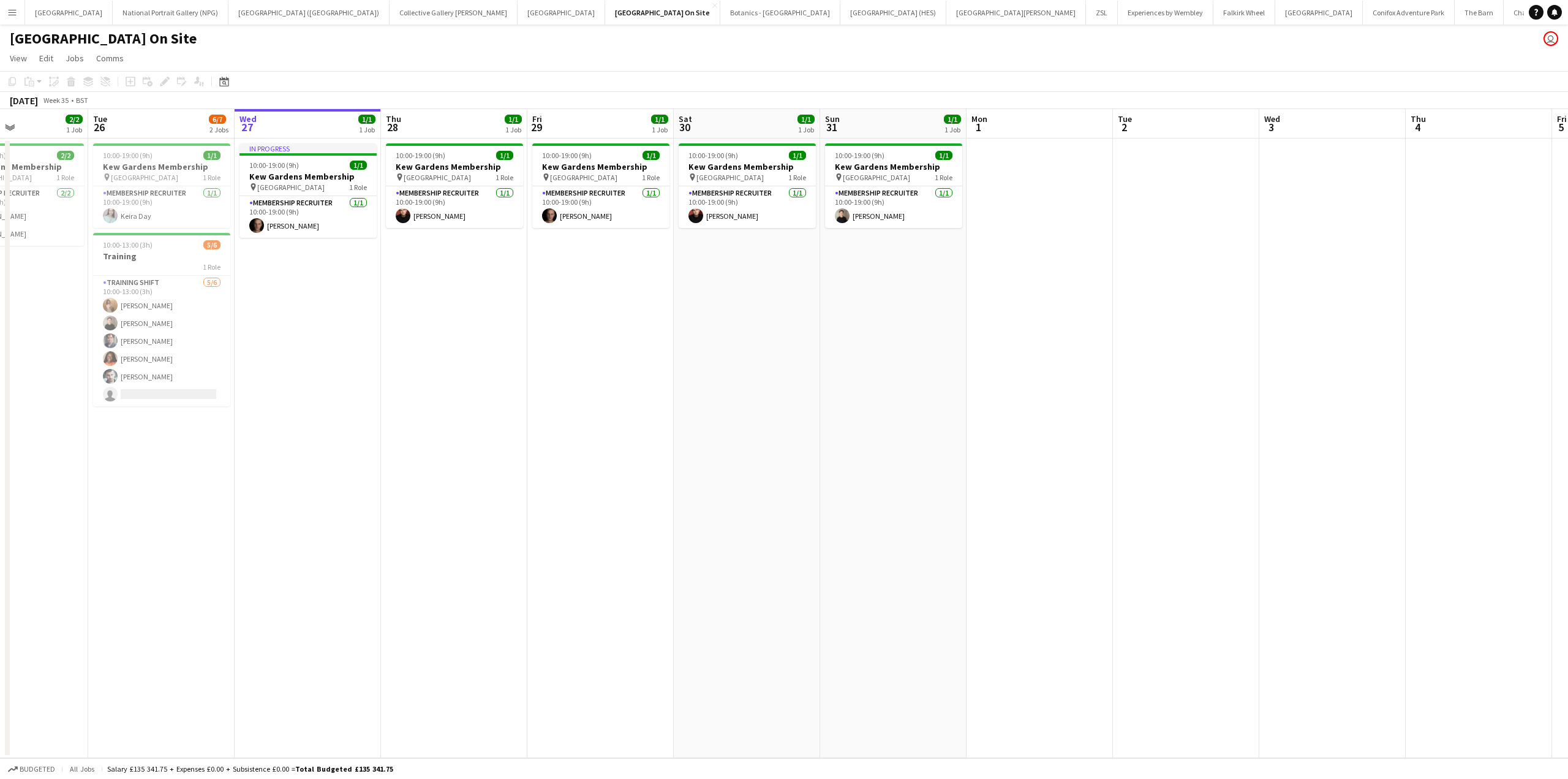
drag, startPoint x: 1064, startPoint y: 400, endPoint x: 1152, endPoint y: 380, distance: 90.2
click at [1152, 380] on app-calendar-viewport "Sat 23 1/1 1 Job Sun 24 1/1 1 Job Mon 25 2/2 1 Job Tue 26 6/7 2 Jobs Wed 27 1/1…" at bounding box center [784, 433] width 1568 height 649
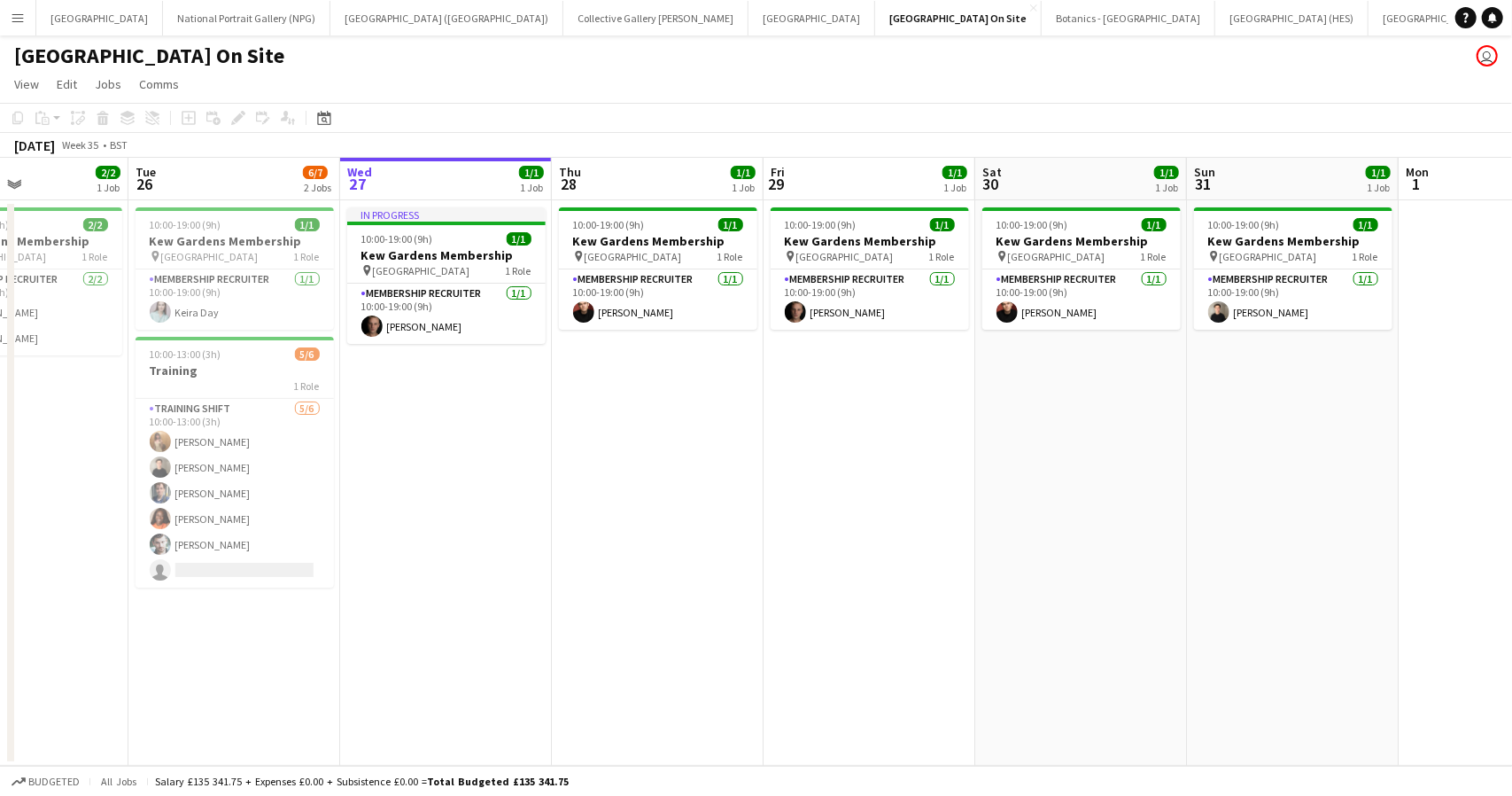
scroll to position [0, 507]
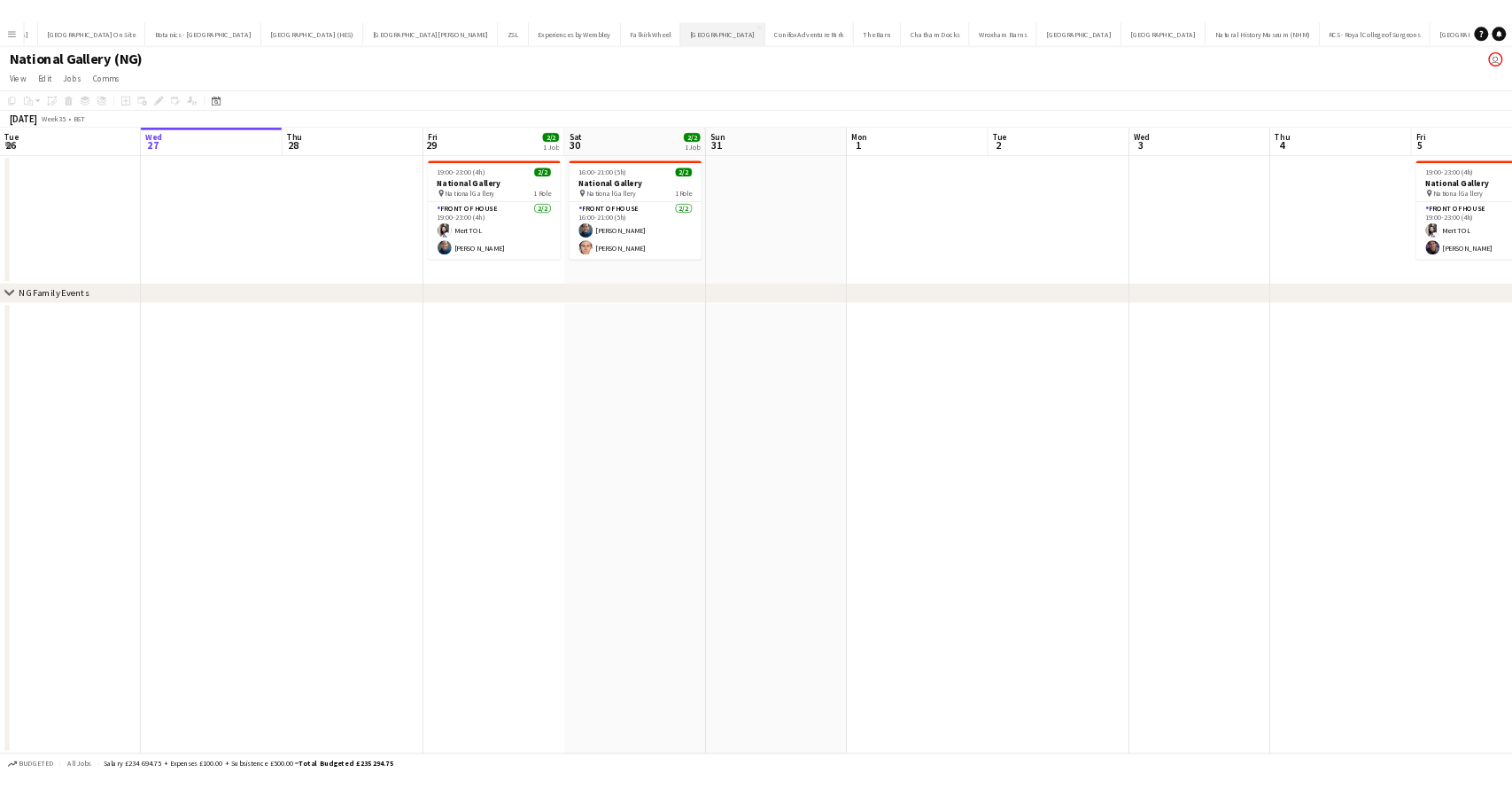
scroll to position [0, 423]
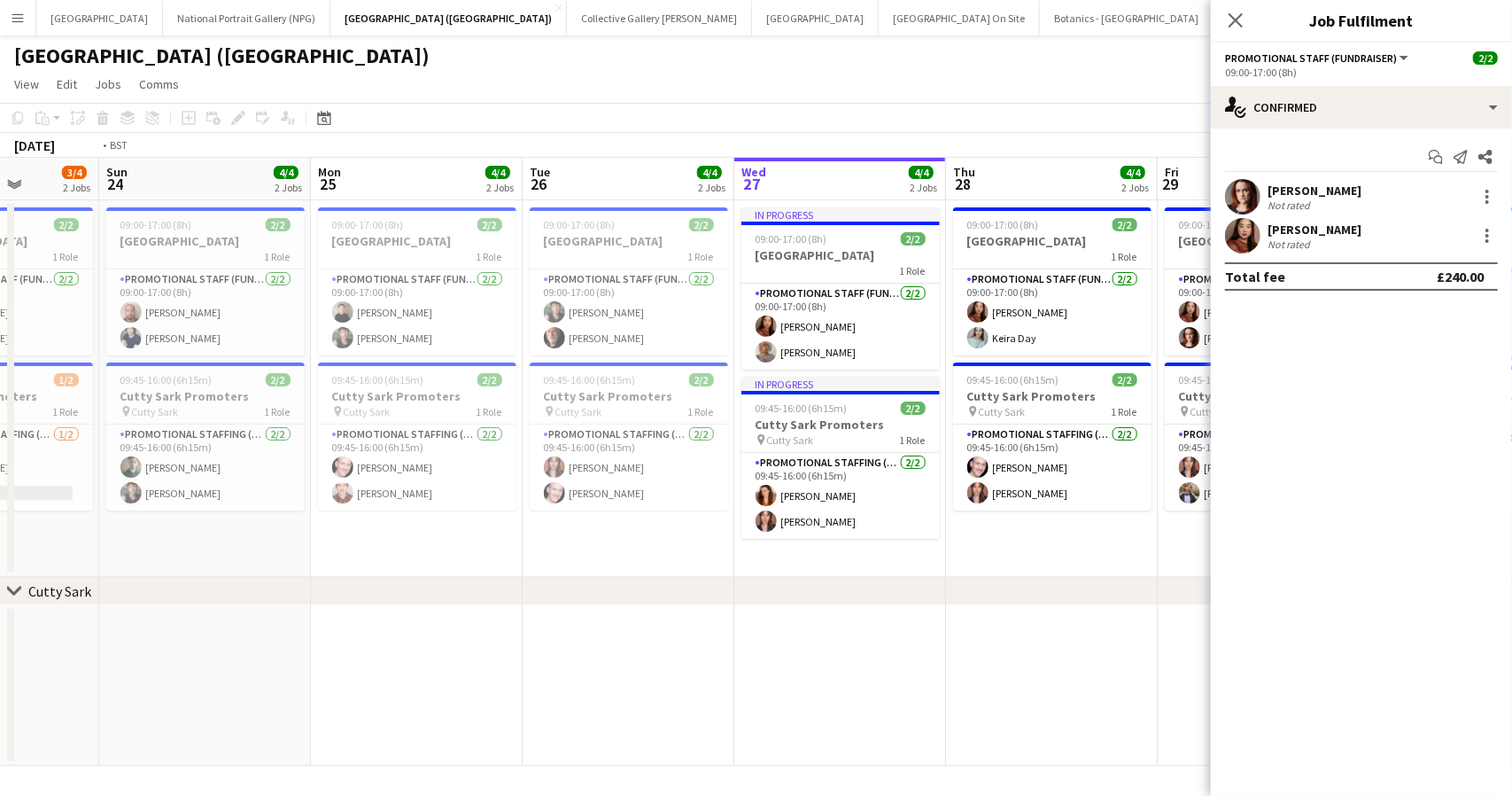
scroll to position [0, 579]
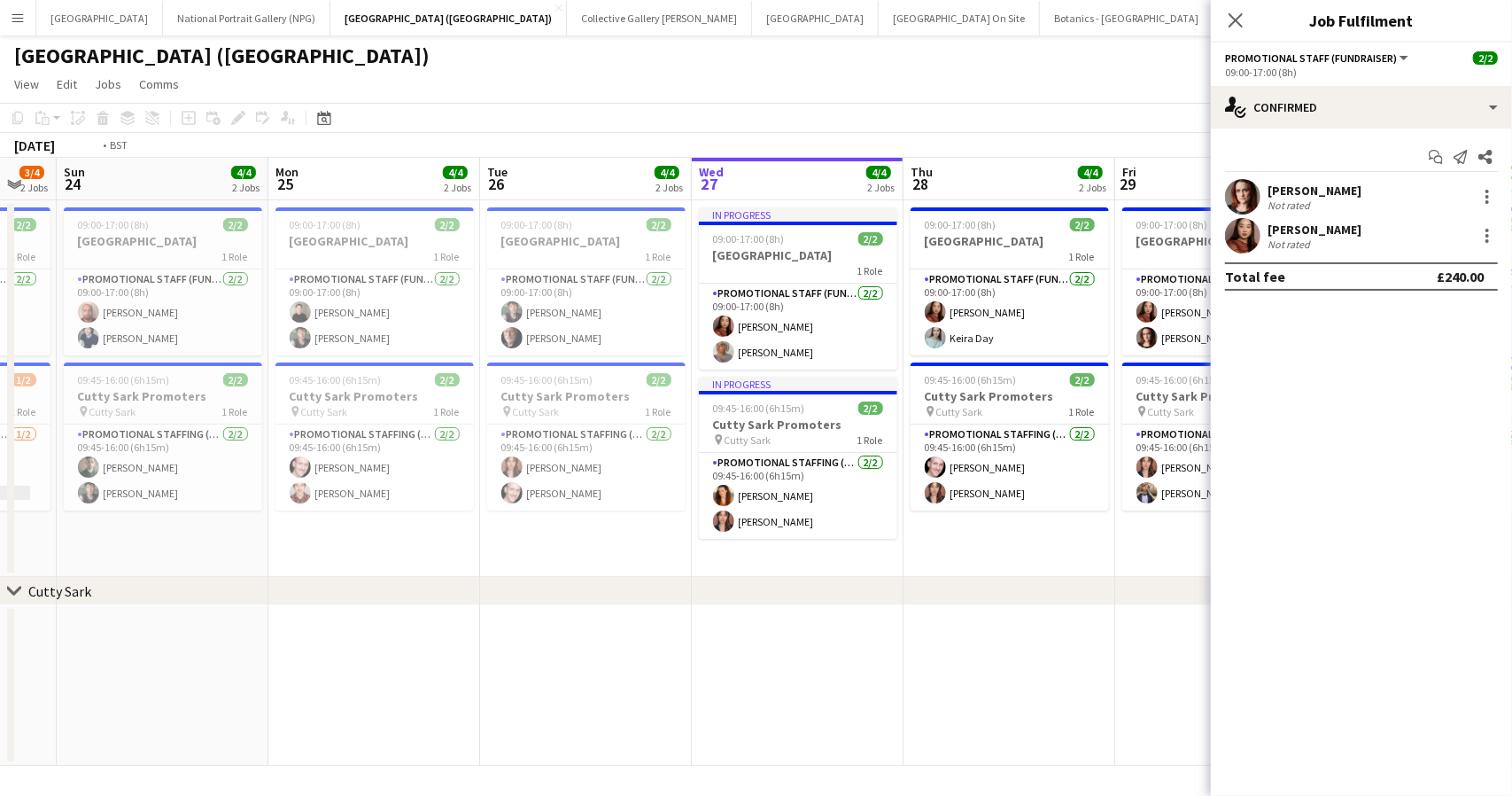
drag, startPoint x: 1069, startPoint y: 681, endPoint x: 676, endPoint y: 646, distance: 394.6
click at [676, 646] on app-calendar-viewport "Thu 21 4/4 2 Jobs Fri 22 4/4 2 Jobs Sat 23 3/4 2 Jobs Sun 24 4/4 2 Jobs Mon 25 …" at bounding box center [756, 461] width 1512 height 608
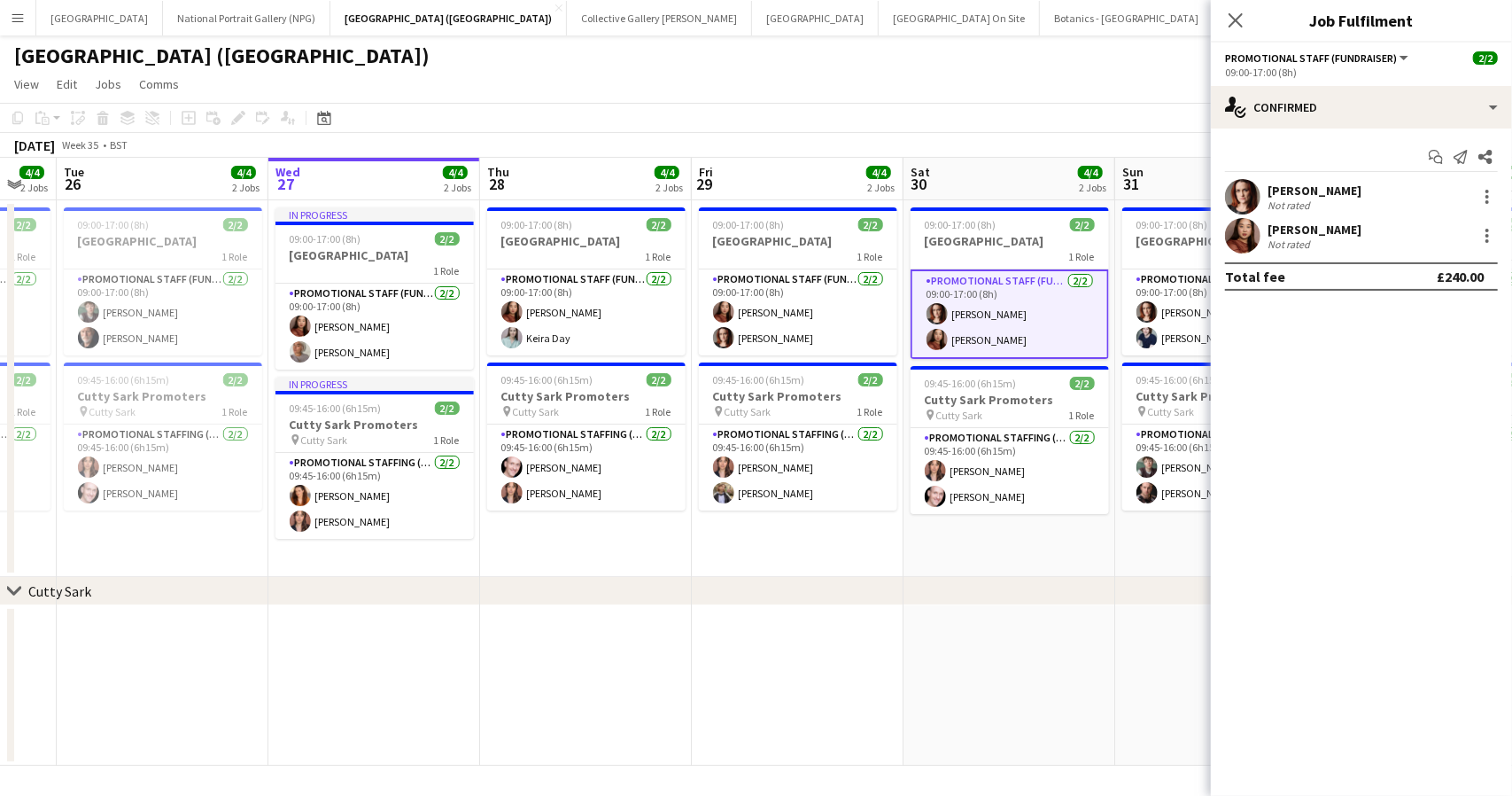
click at [1101, 87] on app-page-menu "View Day view expanded Day view collapsed Month view Date picker Jump to today …" at bounding box center [756, 86] width 1512 height 34
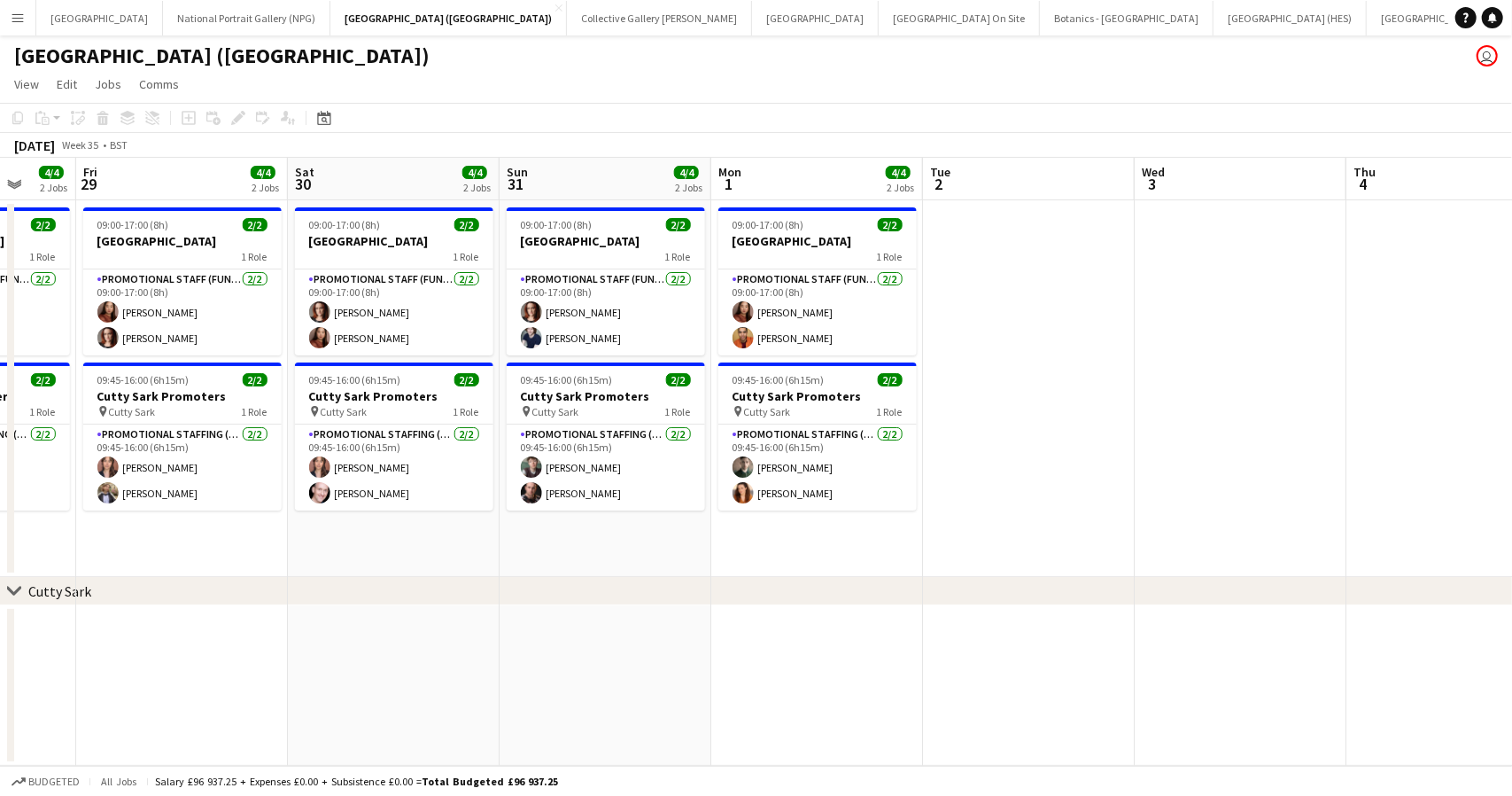
drag, startPoint x: 1296, startPoint y: 517, endPoint x: 680, endPoint y: 616, distance: 623.9
click at [680, 616] on app-calendar-viewport "Mon 25 4/4 2 Jobs Tue 26 4/4 2 Jobs Wed 27 4/4 2 Jobs Thu 28 4/4 2 Jobs Fri 29 …" at bounding box center [756, 461] width 1512 height 608
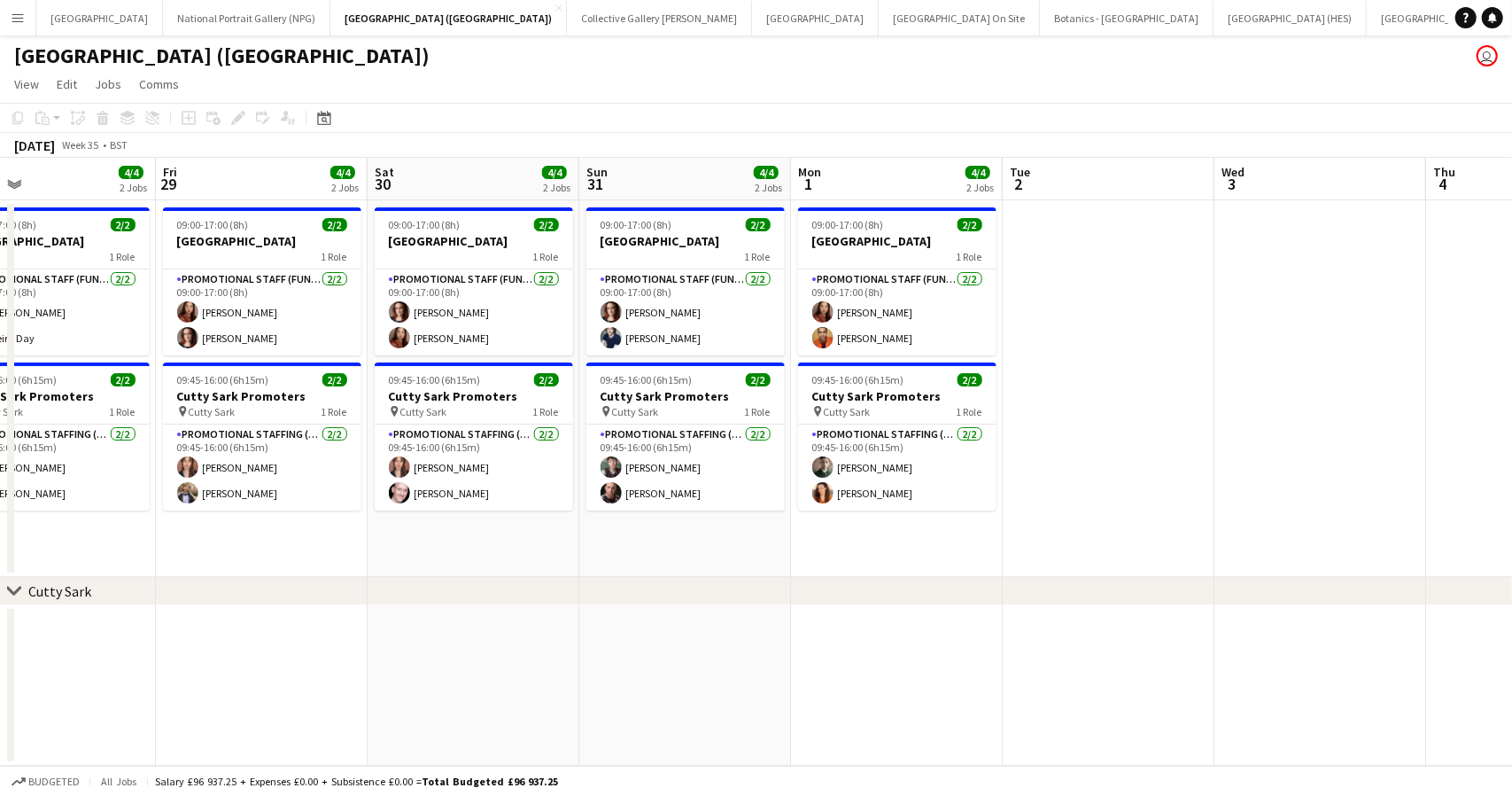
scroll to position [0, 654]
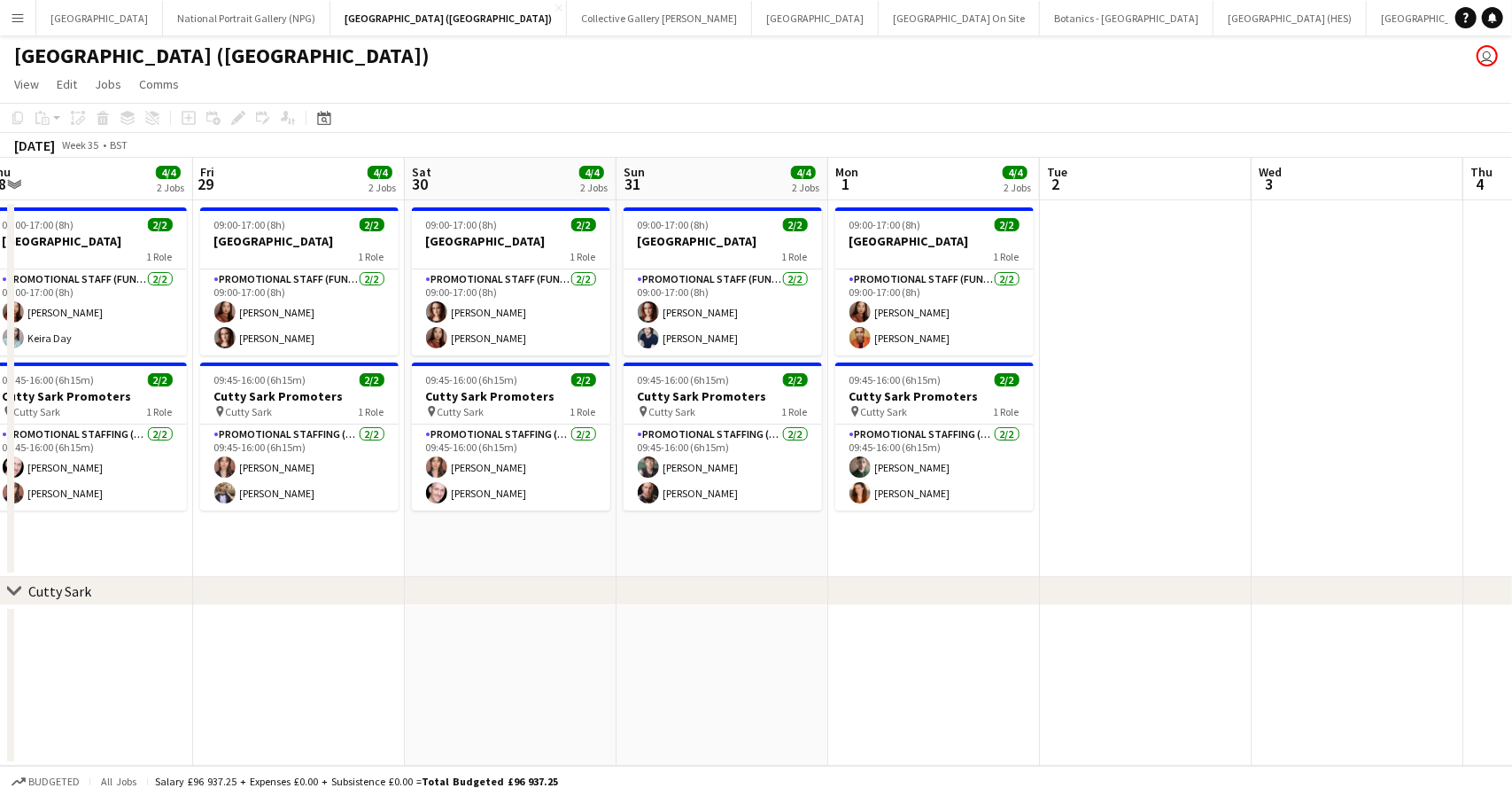
drag, startPoint x: 776, startPoint y: 634, endPoint x: 886, endPoint y: 620, distance: 110.9
click at [886, 620] on app-calendar-viewport "Mon 25 4/4 2 Jobs Tue 26 4/4 2 Jobs Wed 27 4/4 2 Jobs Thu 28 4/4 2 Jobs Fri 29 …" at bounding box center [756, 461] width 1512 height 608
drag, startPoint x: 397, startPoint y: 598, endPoint x: 599, endPoint y: 592, distance: 202.1
click at [599, 592] on div "chevron-right Cutty Sark" at bounding box center [756, 591] width 1512 height 28
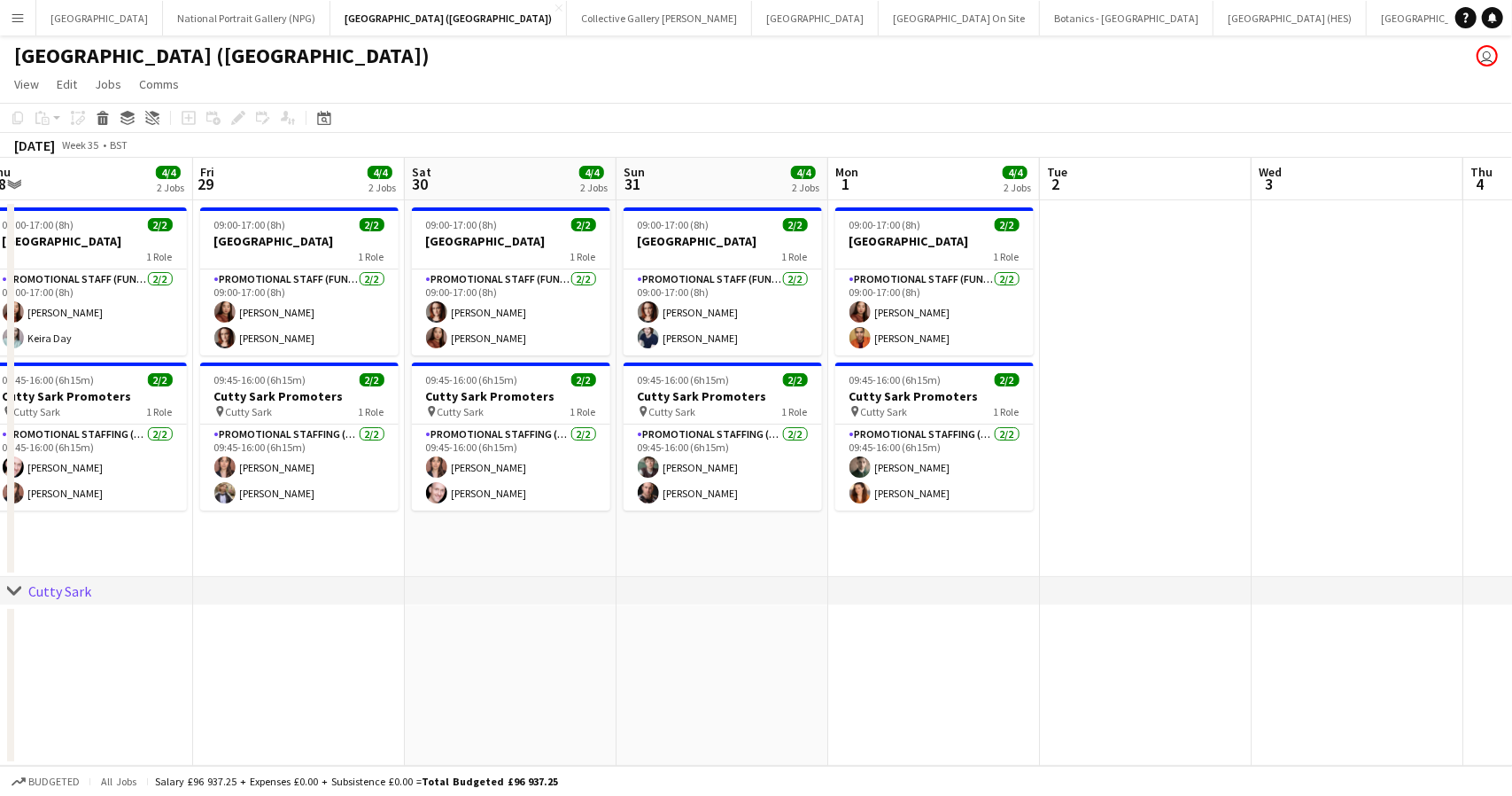
click at [420, 568] on app-date-cell "09:00-17:00 (8h) 2/2 Royal Observatory 1 Role Promotional Staff (Fundraiser) 2/…" at bounding box center [511, 388] width 212 height 376
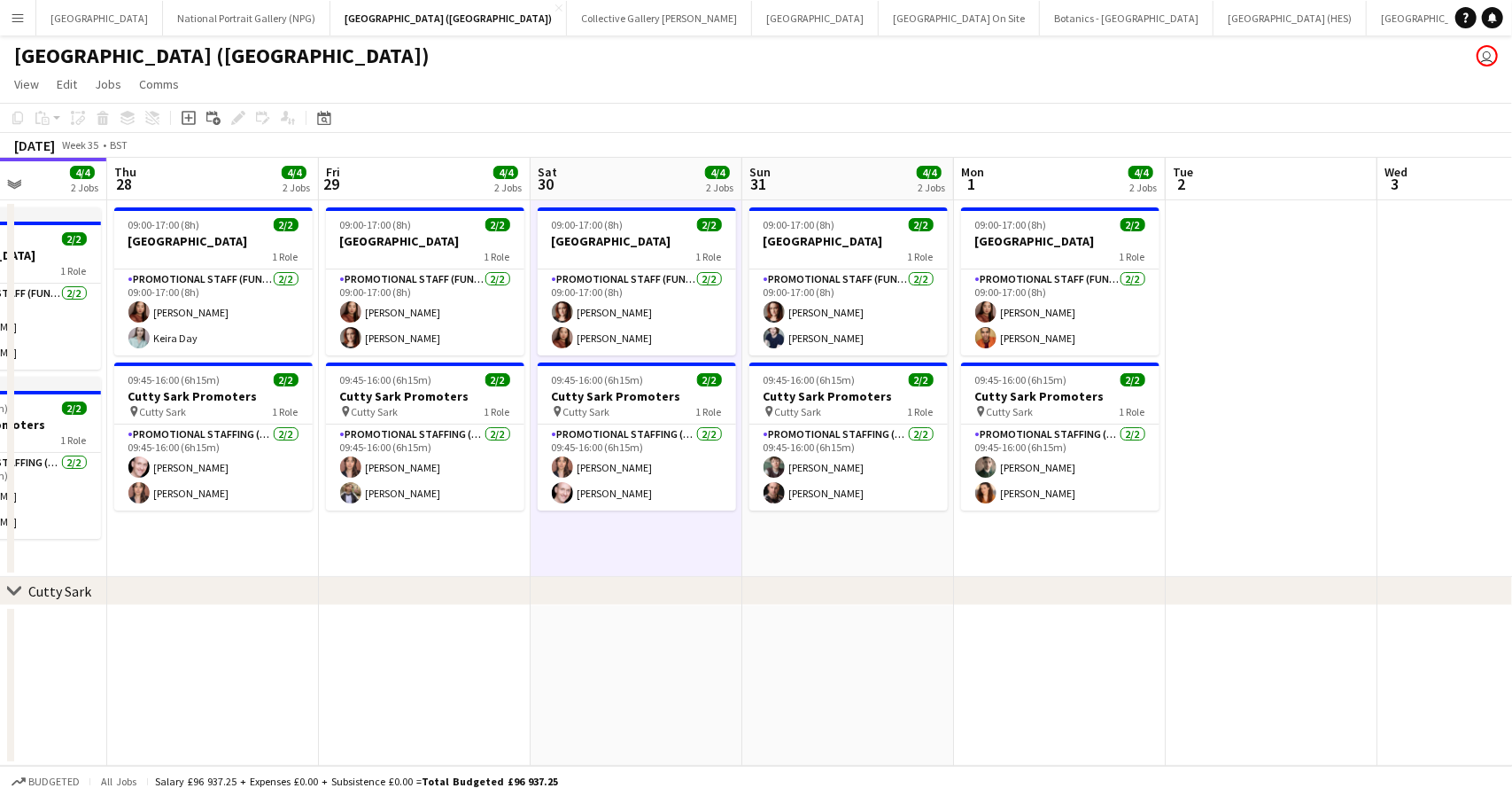
scroll to position [0, 528]
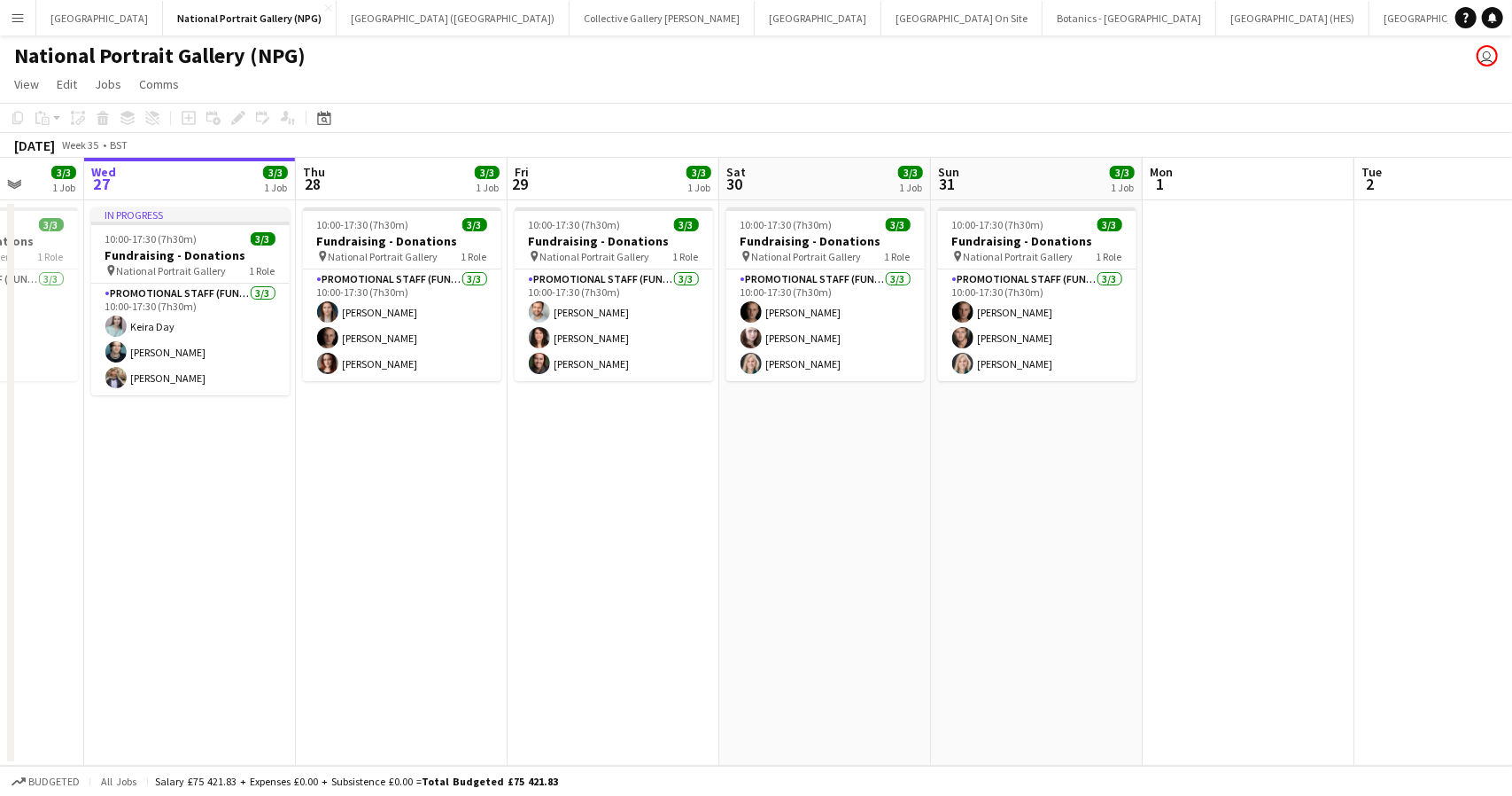
scroll to position [0, 657]
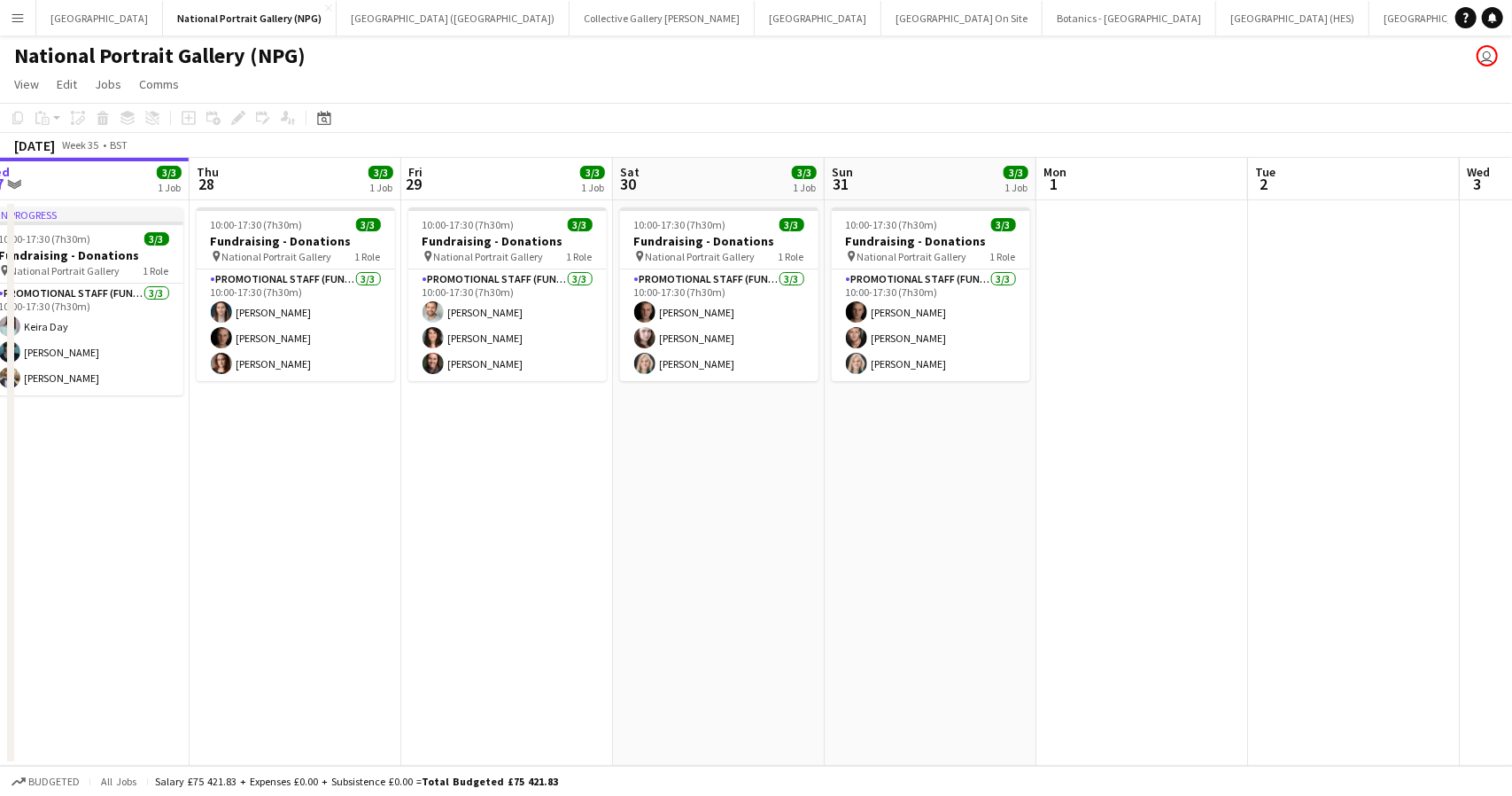
drag, startPoint x: 1257, startPoint y: 471, endPoint x: 360, endPoint y: 542, distance: 899.8
click at [360, 542] on app-calendar-viewport "Sun 24 3/3 1 Job Mon 25 3/3 1 Job Tue 26 3/3 1 Job Wed 27 3/3 1 Job Thu 28 3/3 …" at bounding box center [756, 461] width 1512 height 608
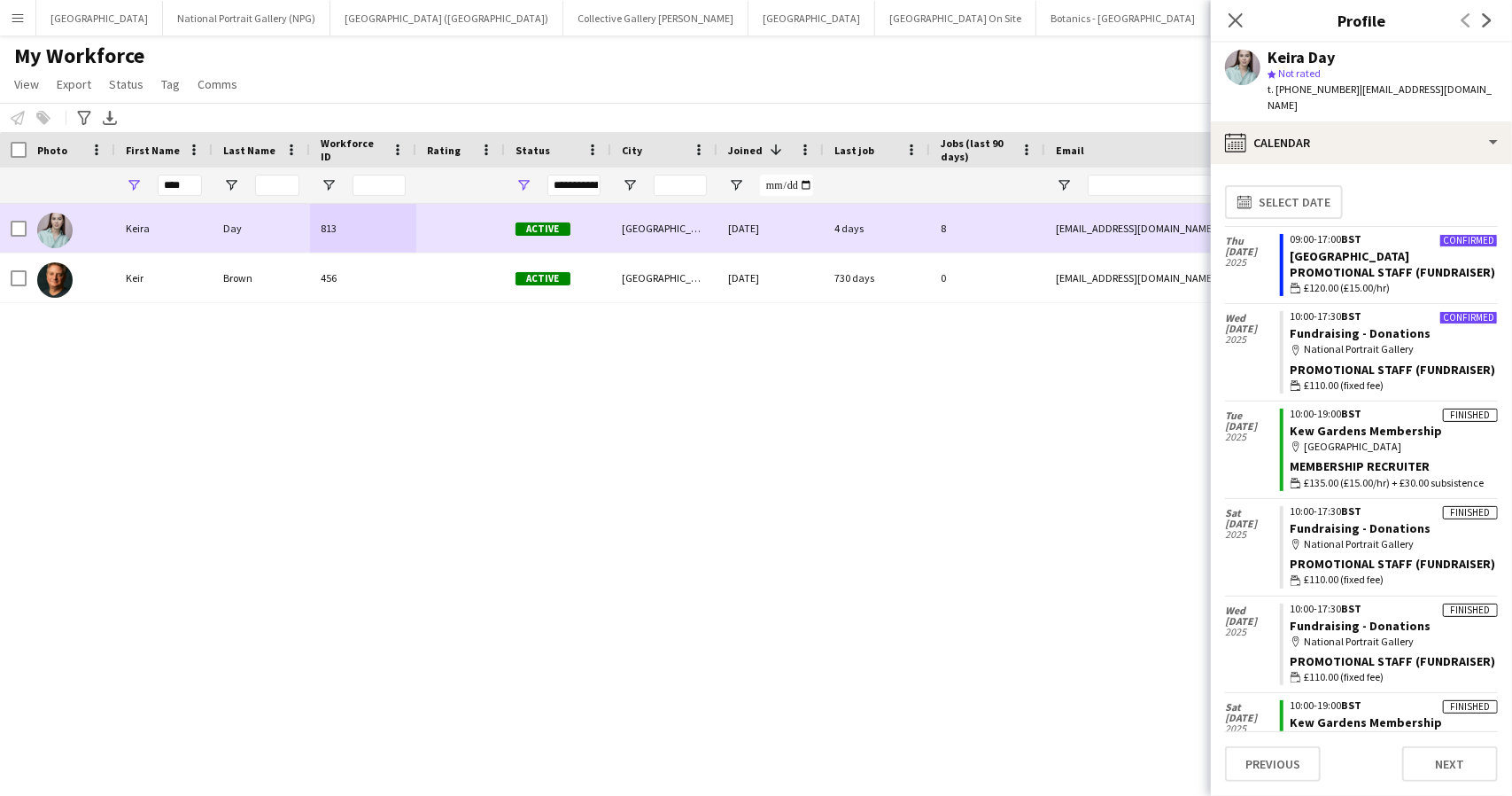
scroll to position [177, 0]
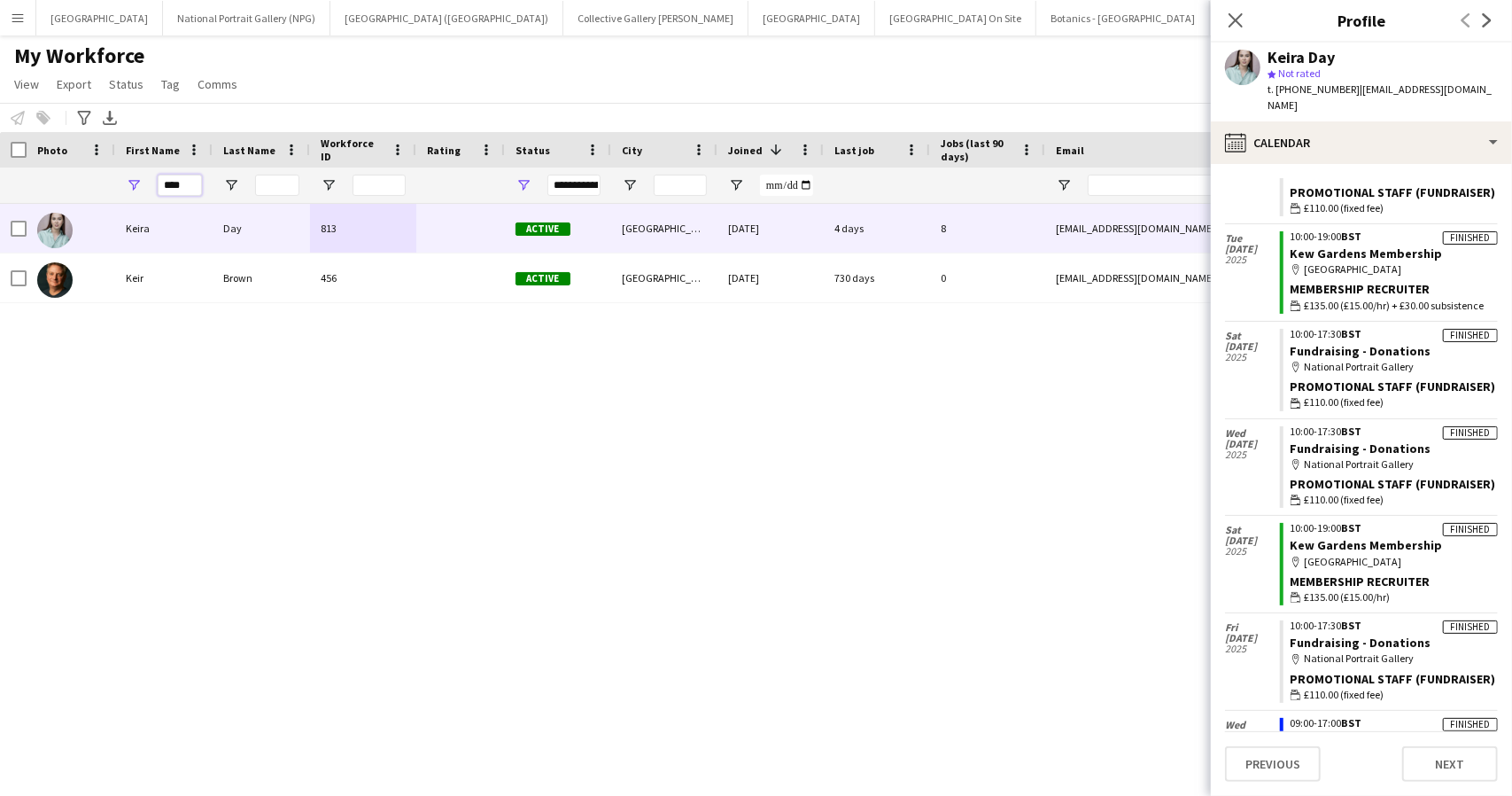
click at [165, 182] on input "****" at bounding box center [179, 185] width 45 height 21
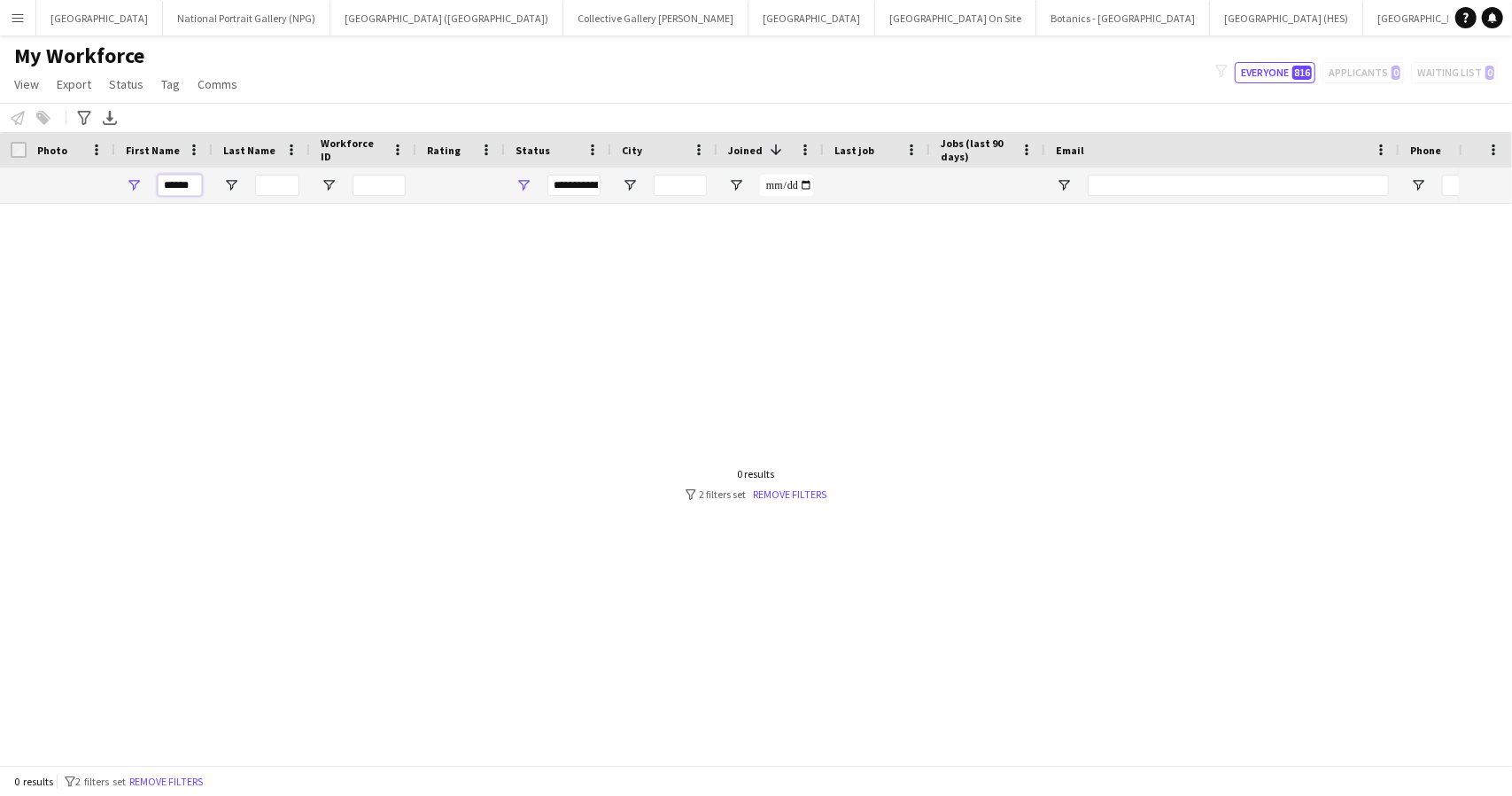
scroll to position [0, 0]
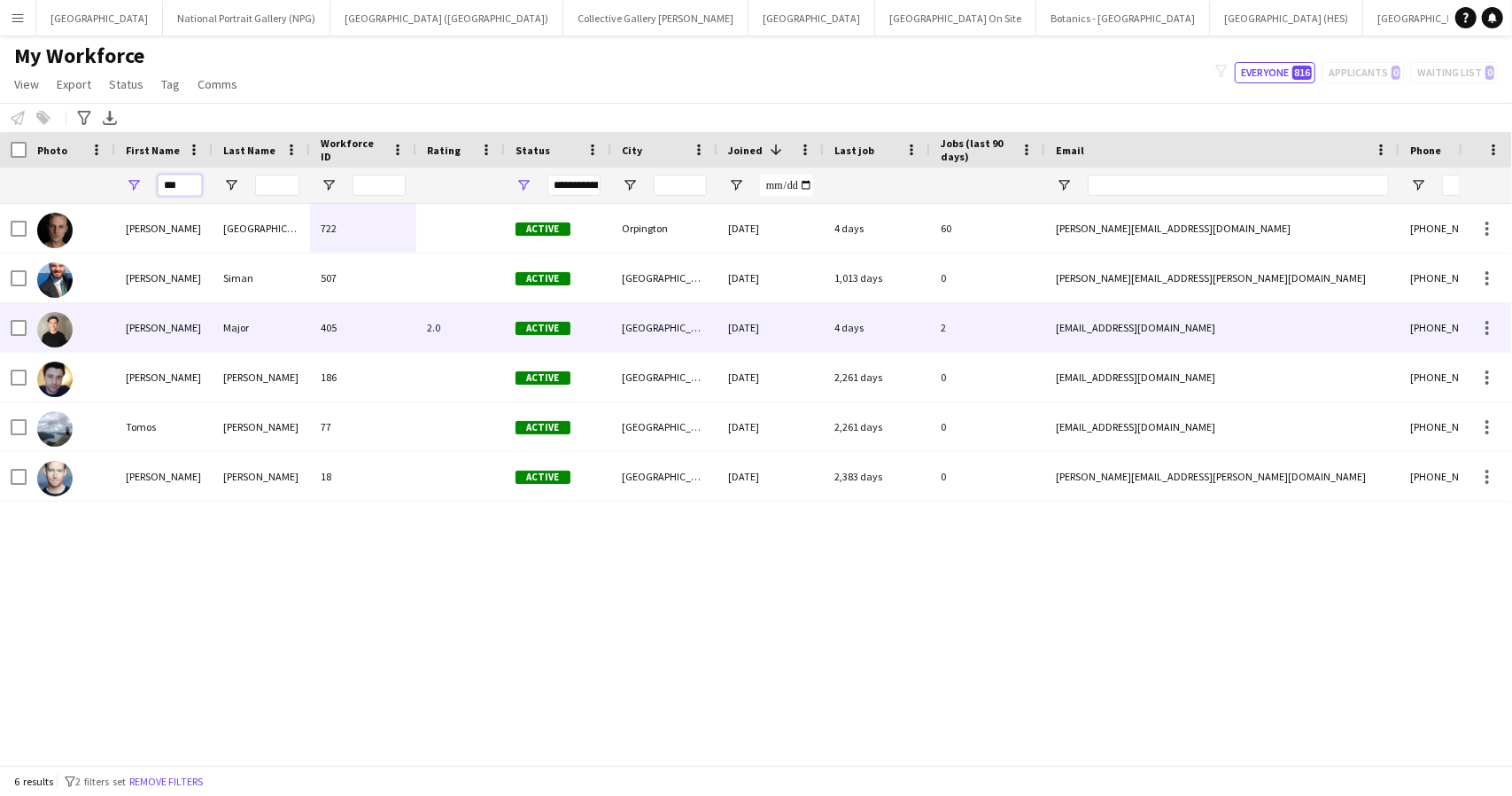
type input "***"
click at [212, 328] on div "Major" at bounding box center [261, 327] width 98 height 48
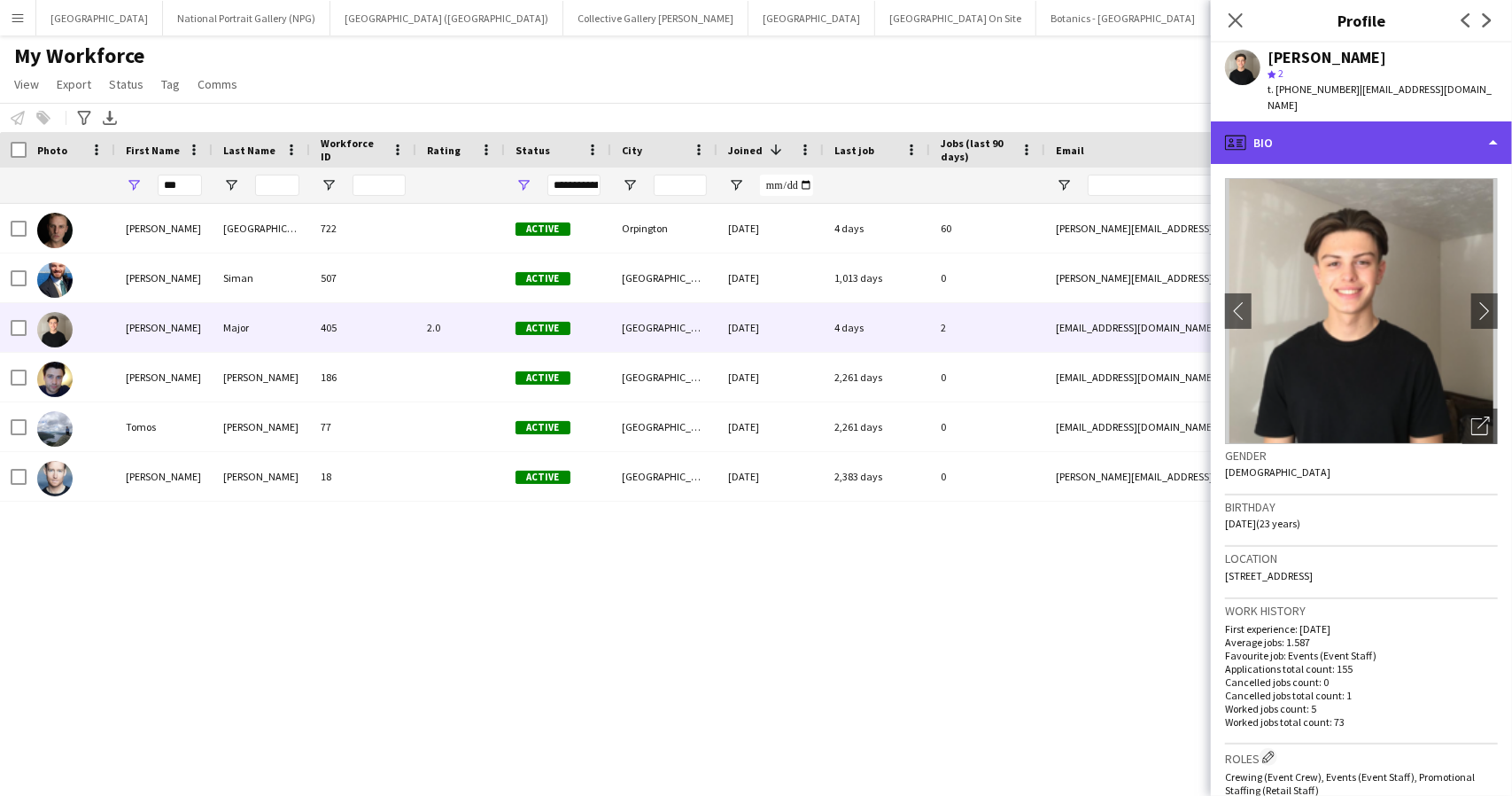
click at [1404, 130] on div "profile Bio" at bounding box center [1361, 142] width 301 height 43
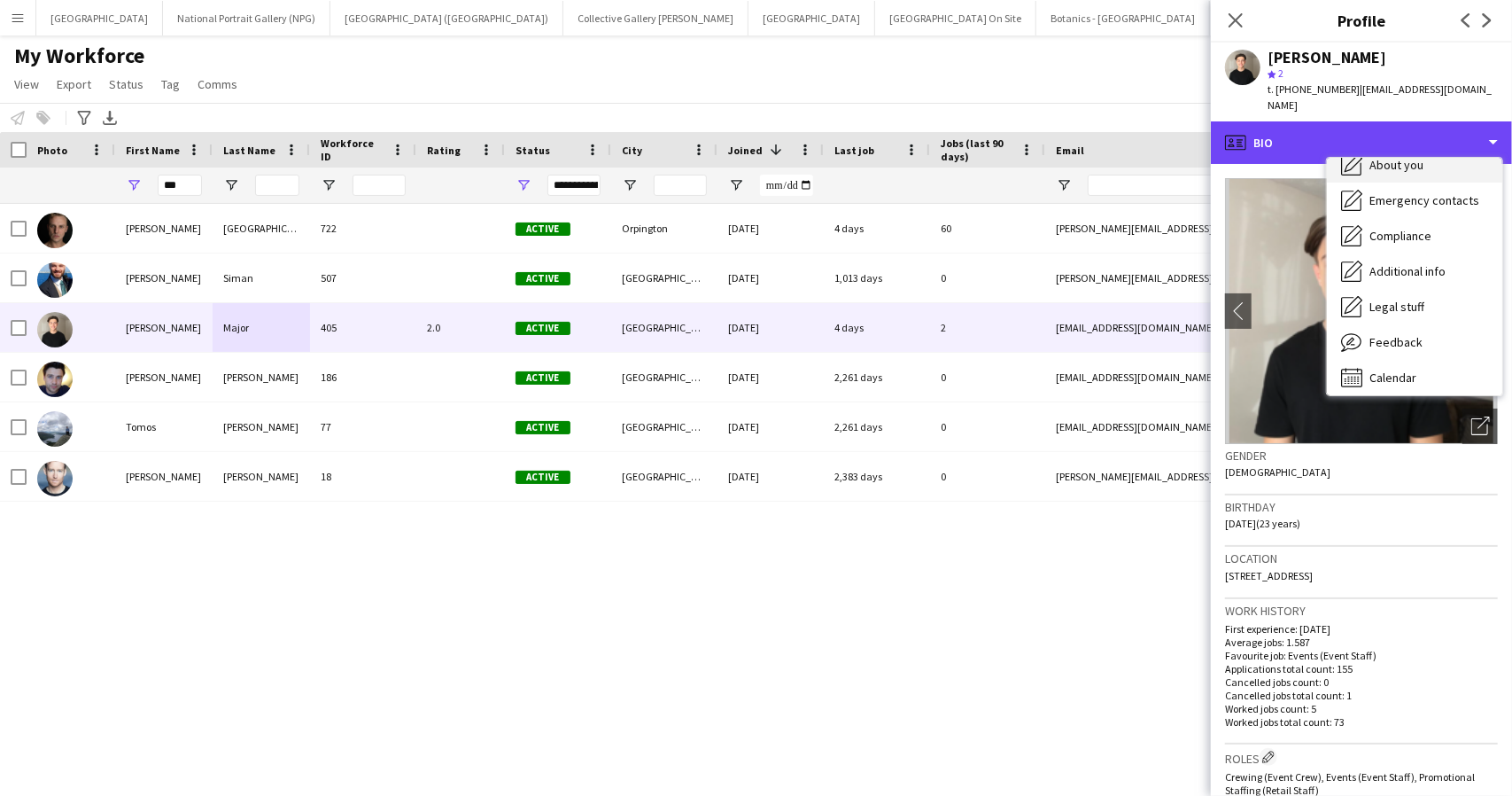
scroll to position [131, 0]
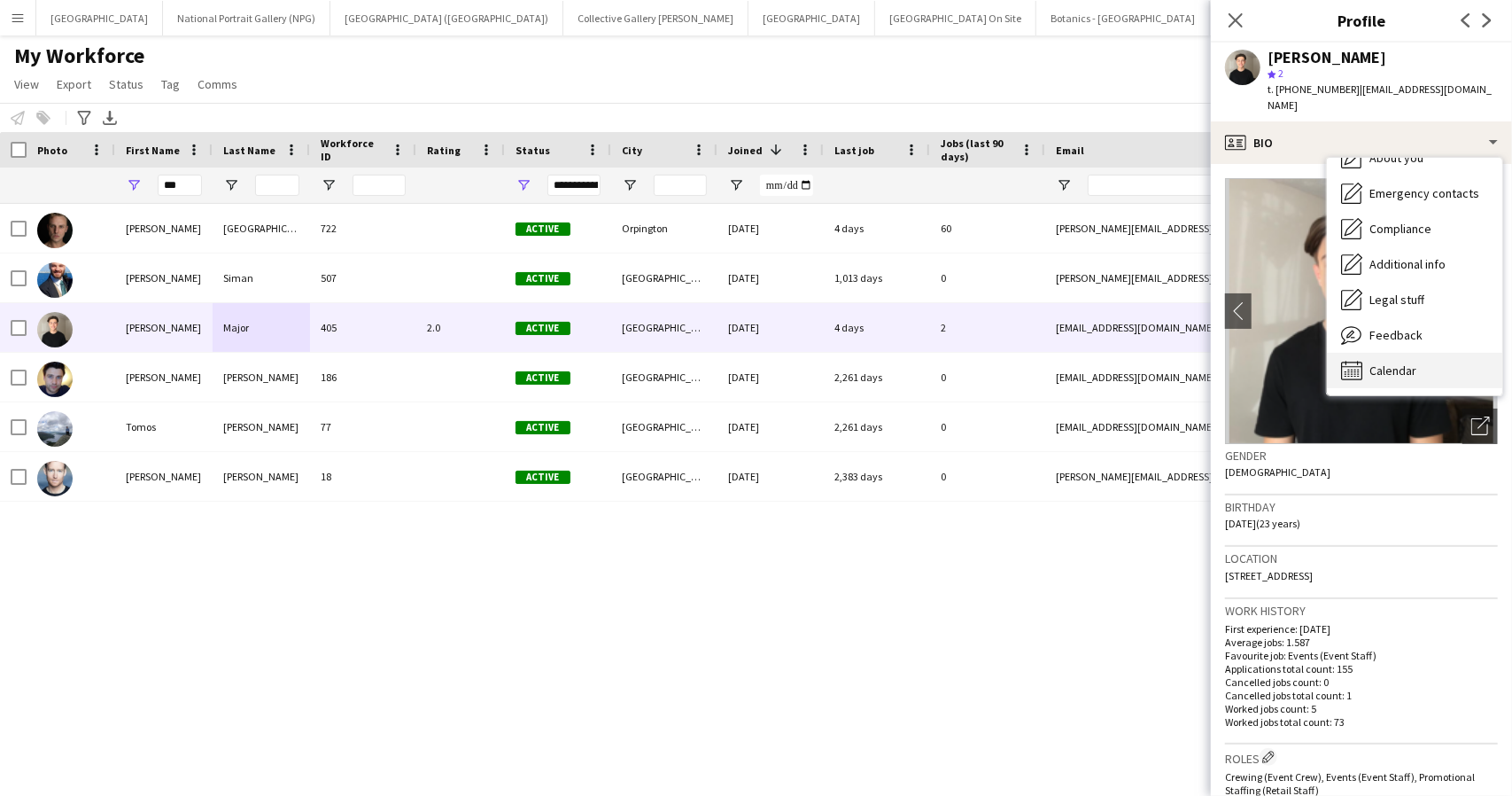
click at [1399, 363] on span "Calendar" at bounding box center [1394, 371] width 47 height 16
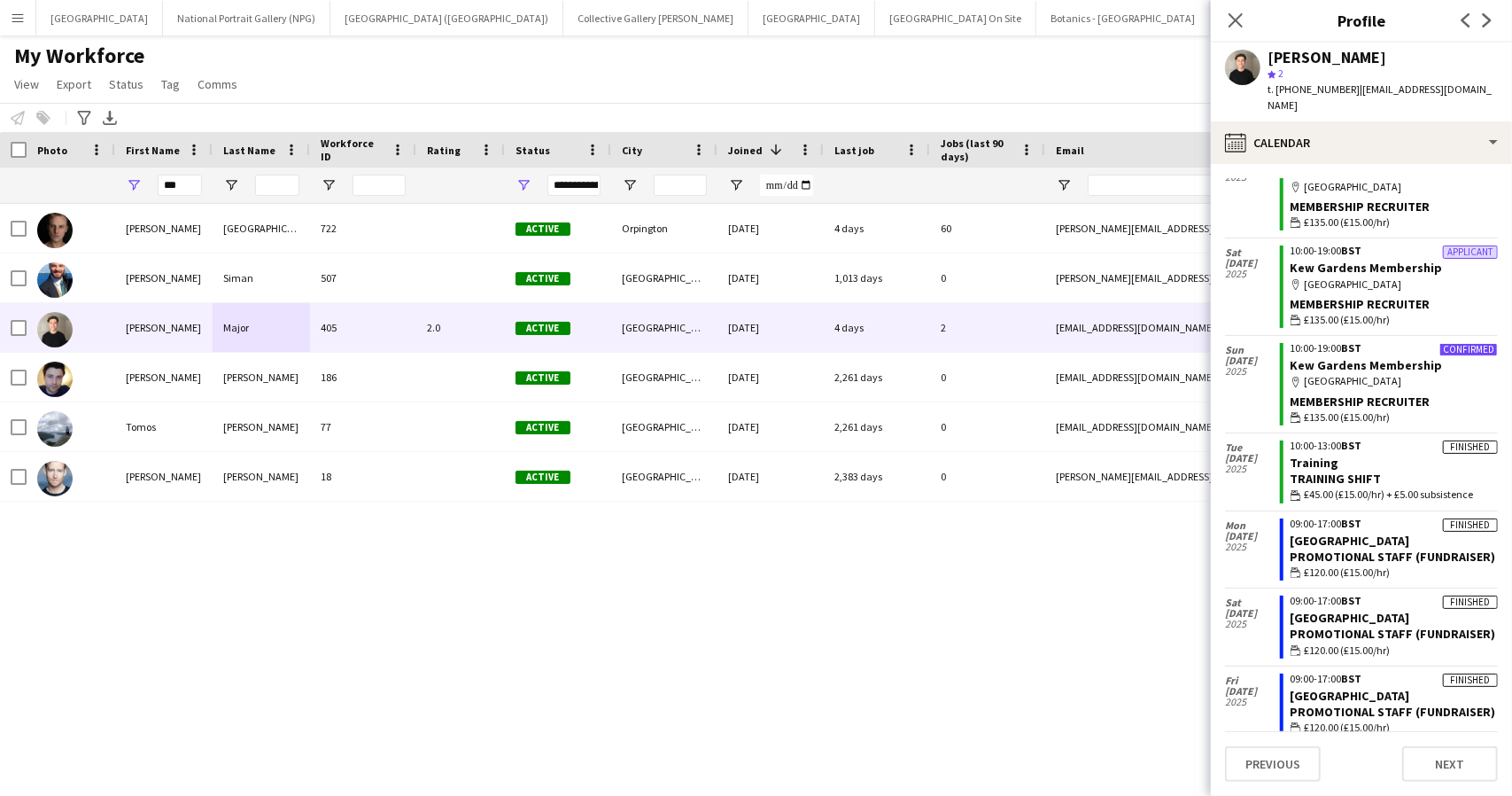
scroll to position [89, 0]
click at [171, 181] on input "***" at bounding box center [179, 185] width 45 height 21
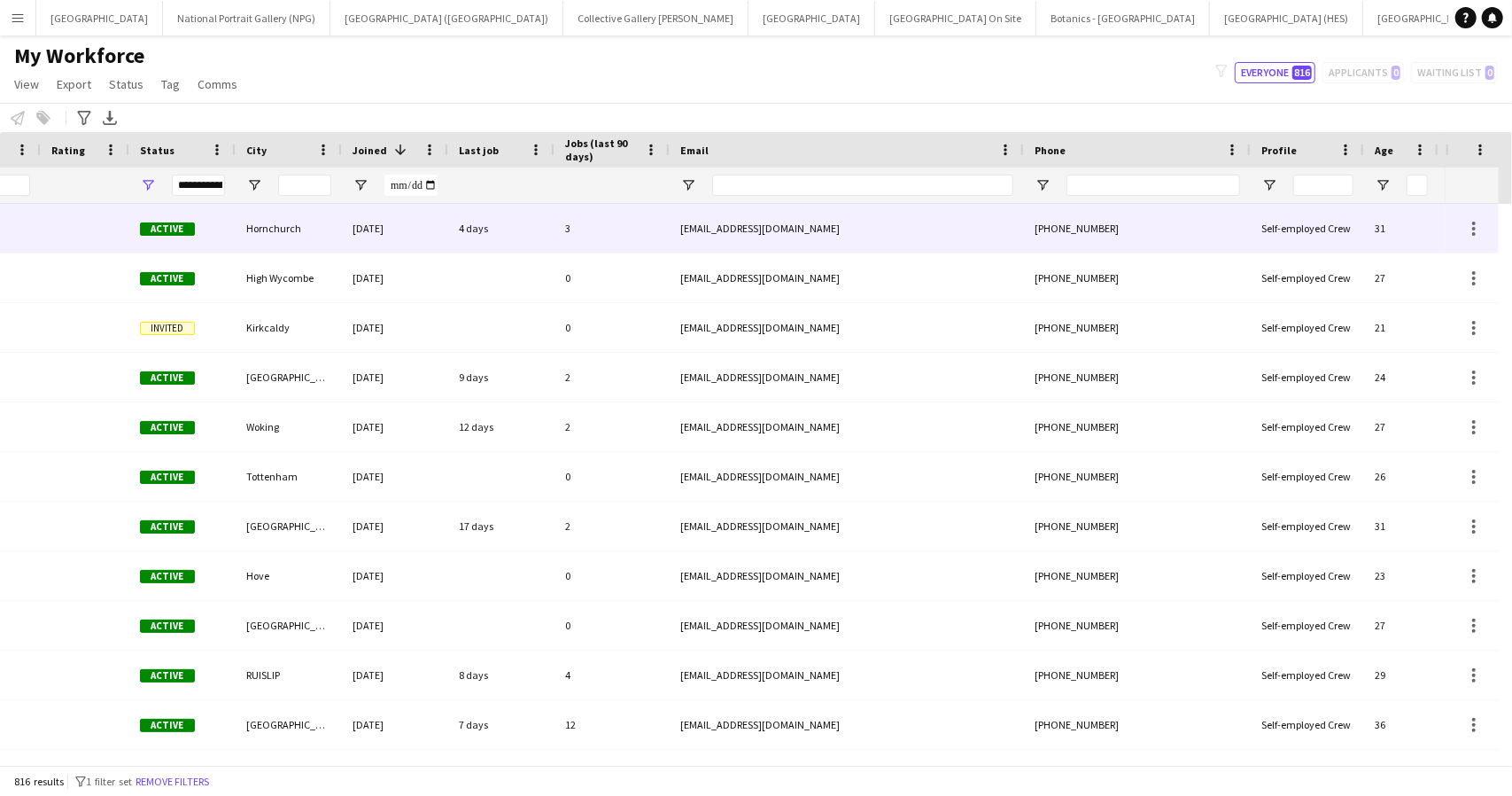
scroll to position [0, 0]
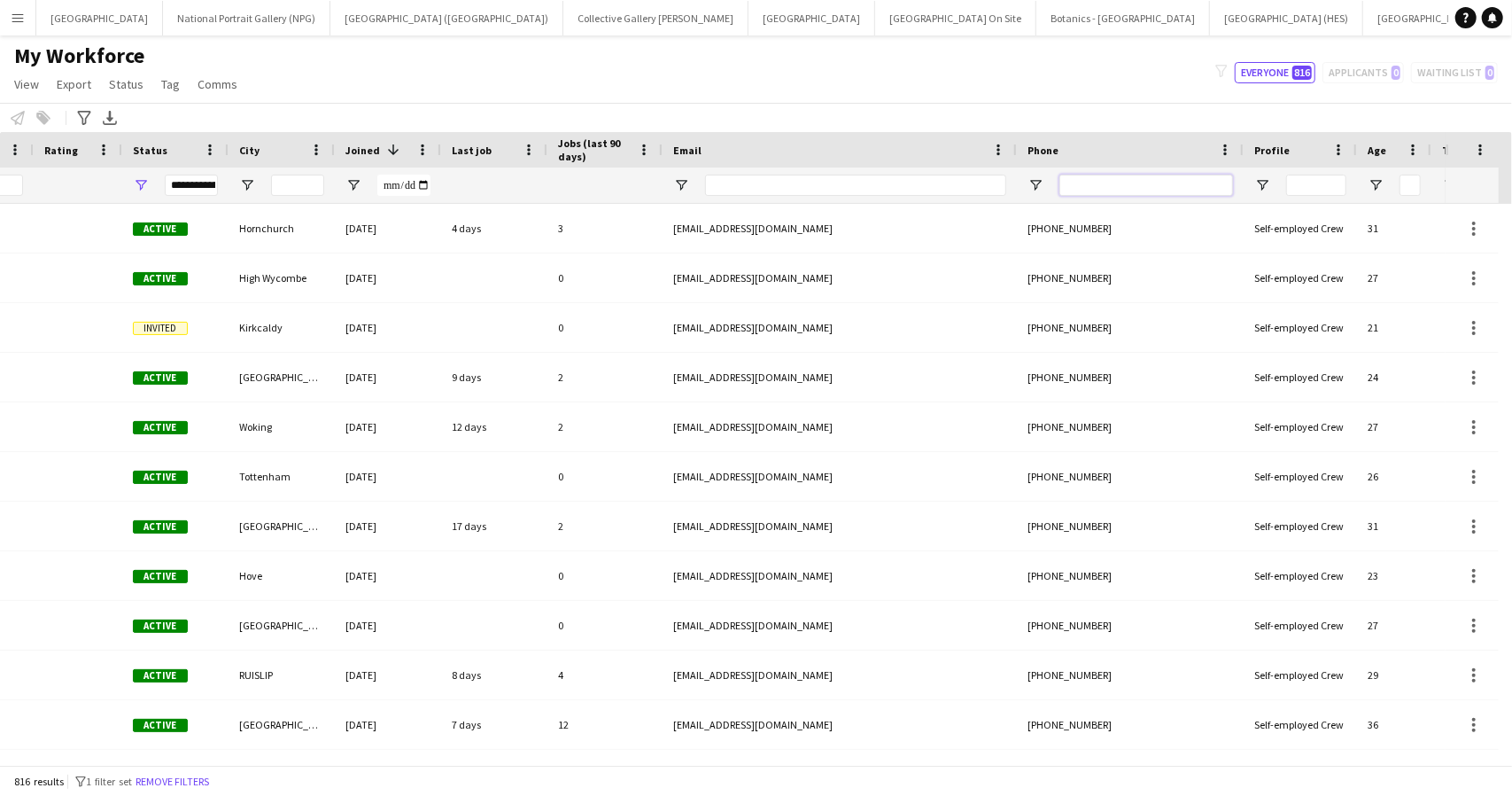
click at [1104, 186] on input "Phone Filter Input" at bounding box center [1146, 185] width 173 height 21
type input "*"
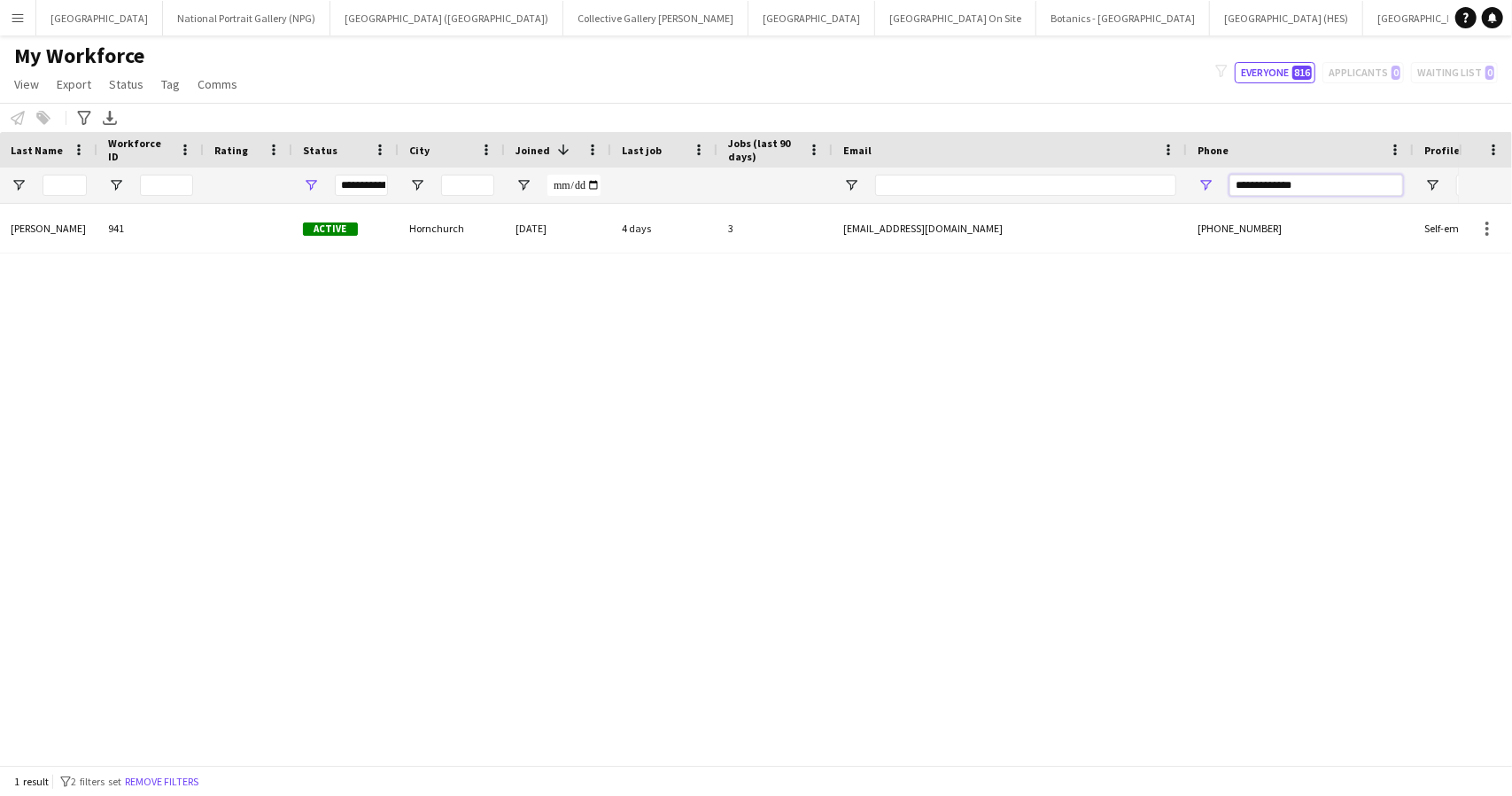
scroll to position [0, 212]
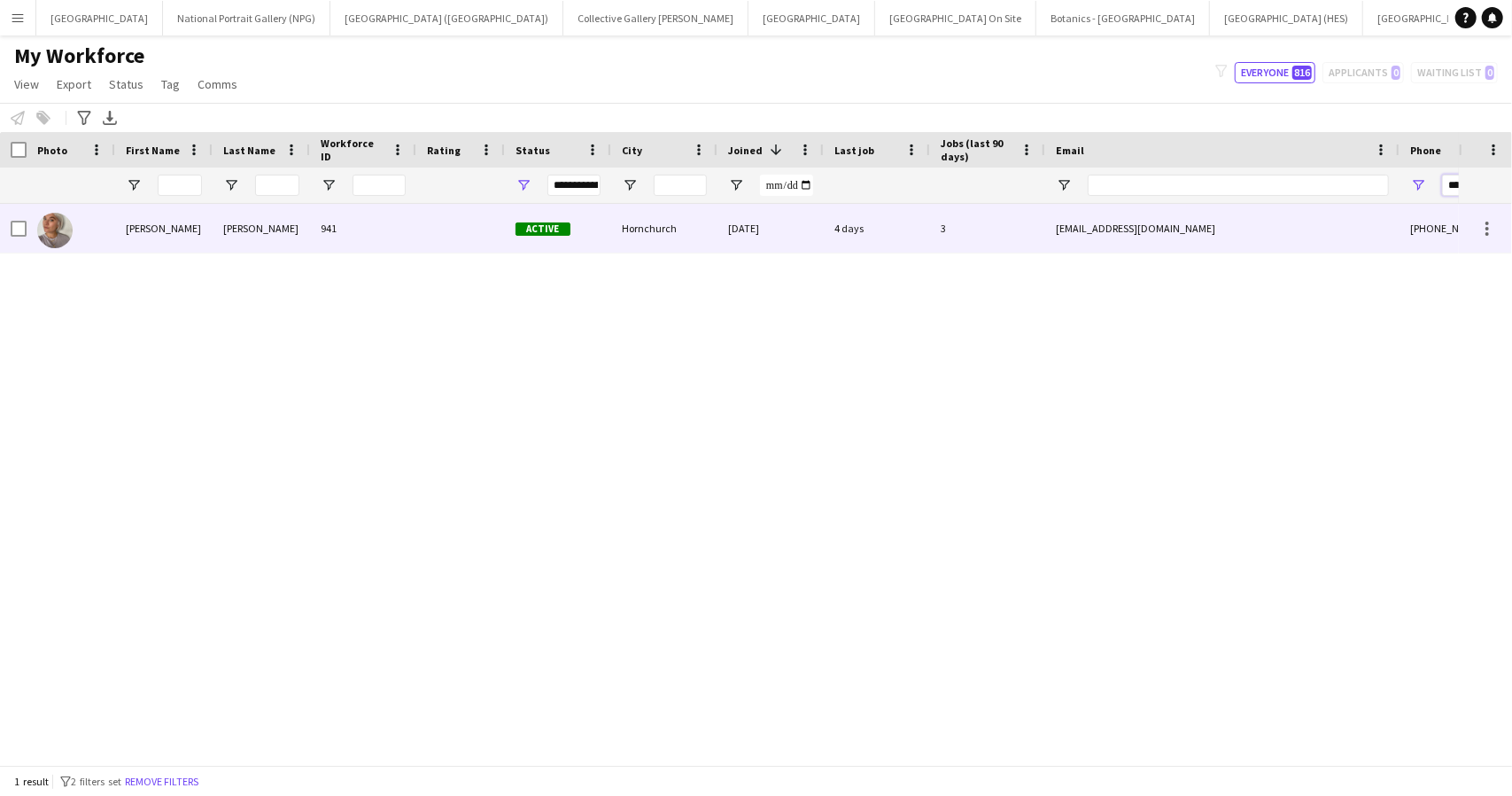
type input "**********"
click at [431, 231] on div at bounding box center [461, 227] width 89 height 48
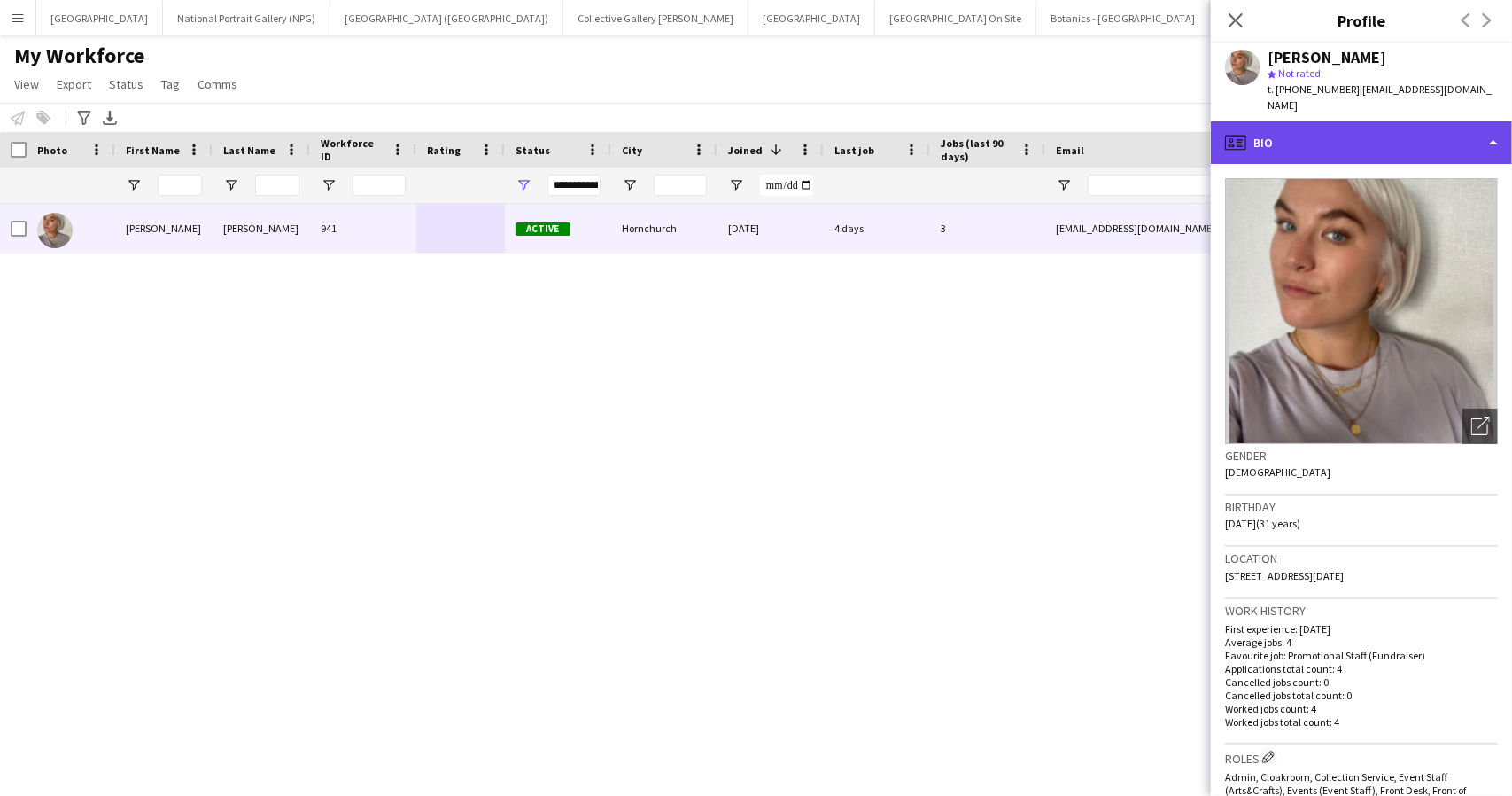
click at [1360, 133] on div "profile Bio" at bounding box center [1361, 142] width 301 height 43
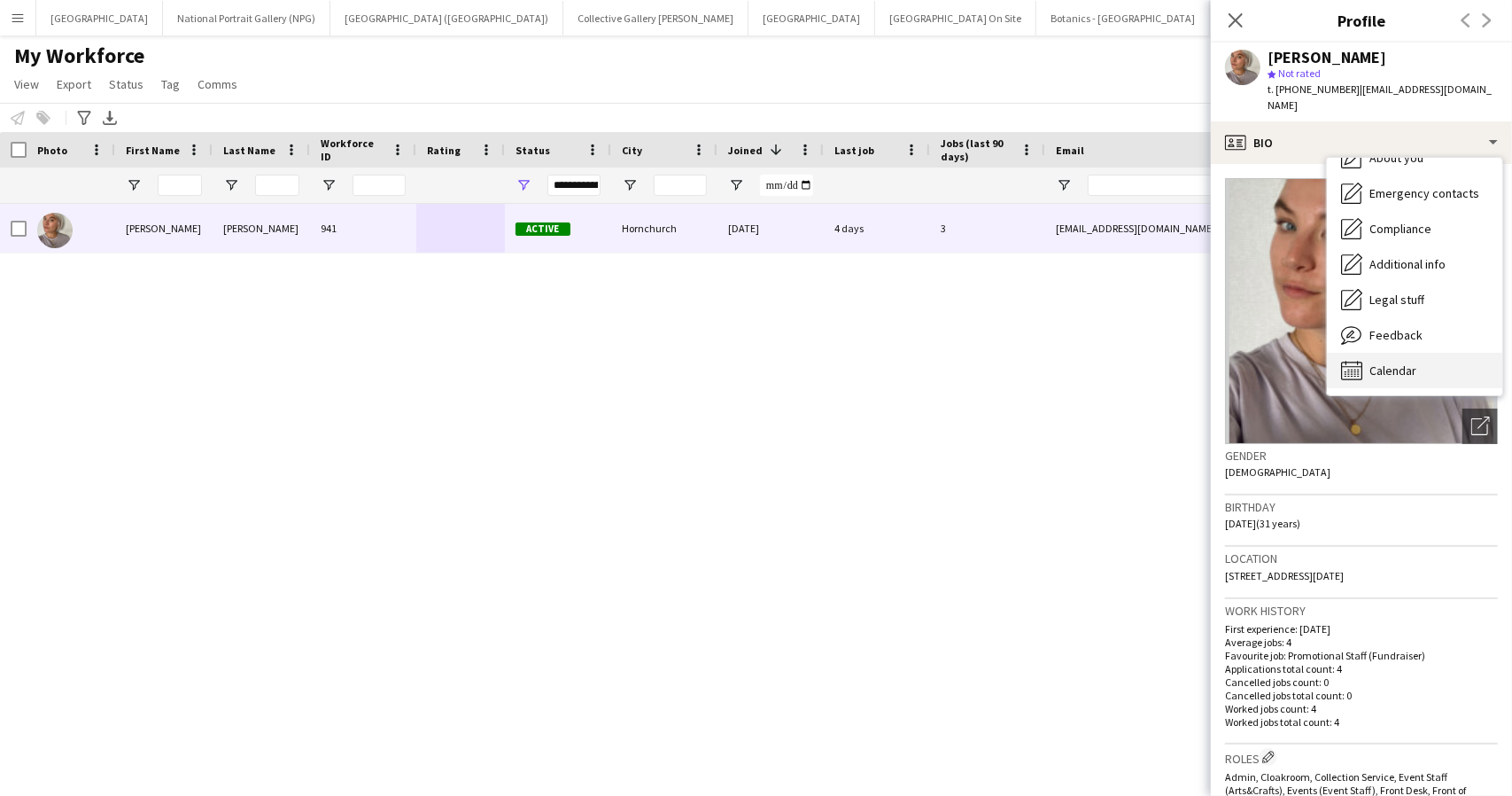
click at [1379, 353] on div "Calendar Calendar" at bounding box center [1414, 370] width 175 height 35
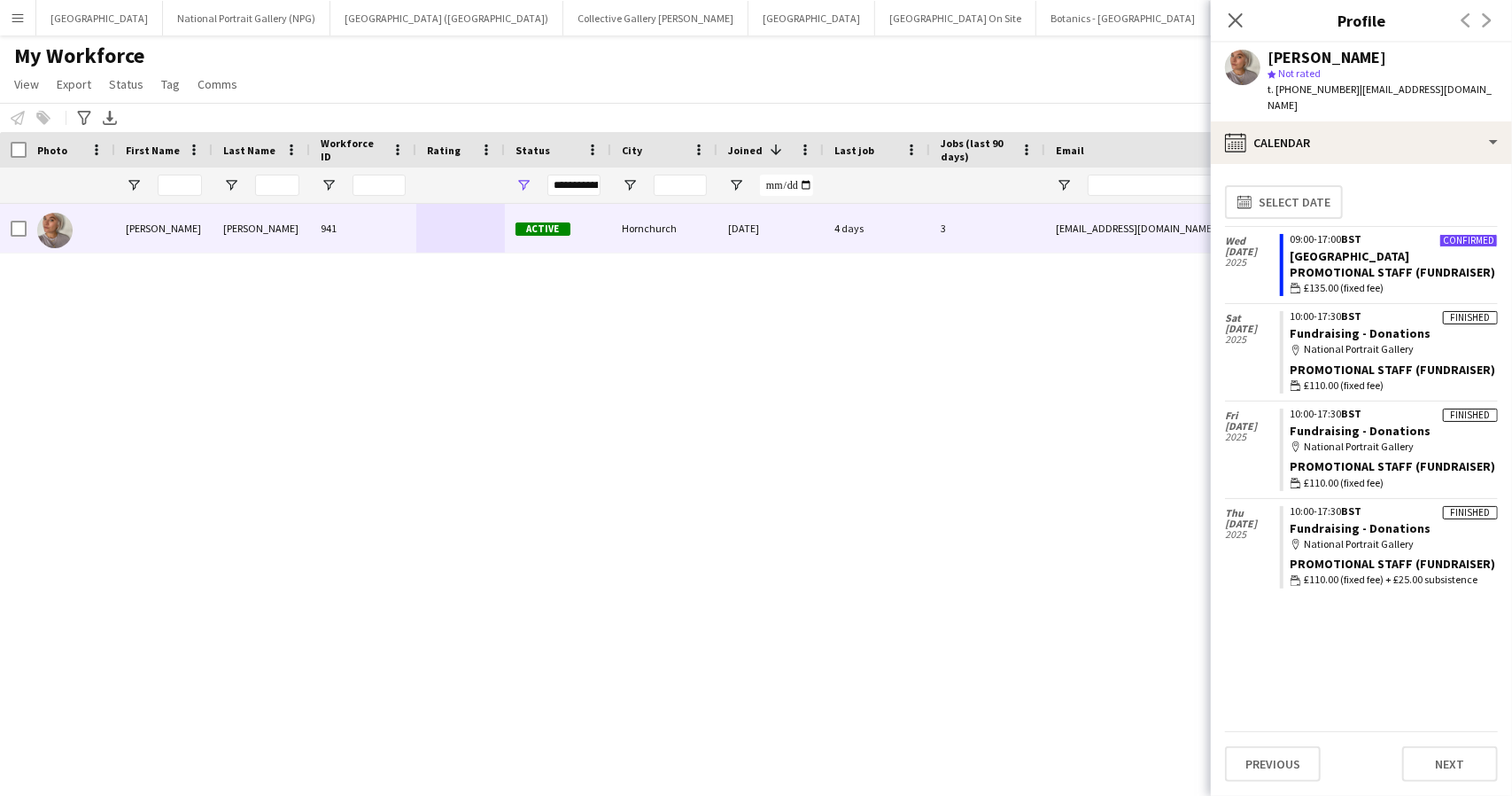
drag, startPoint x: 1018, startPoint y: 62, endPoint x: 1029, endPoint y: 74, distance: 16.3
click at [1018, 62] on div "My Workforce View Views Default view New view Update view Delete view Edit name…" at bounding box center [756, 73] width 1512 height 61
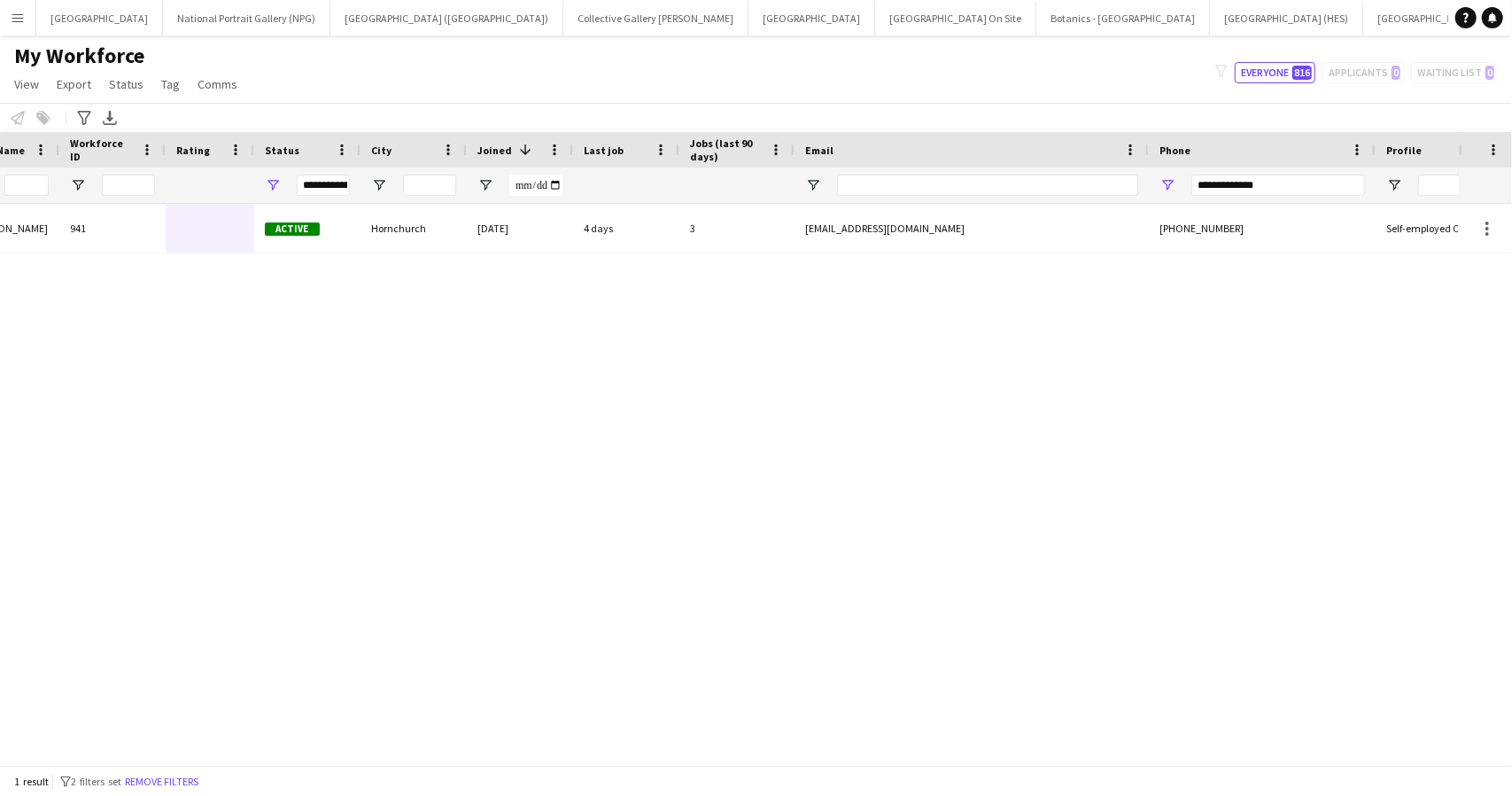
scroll to position [0, 279]
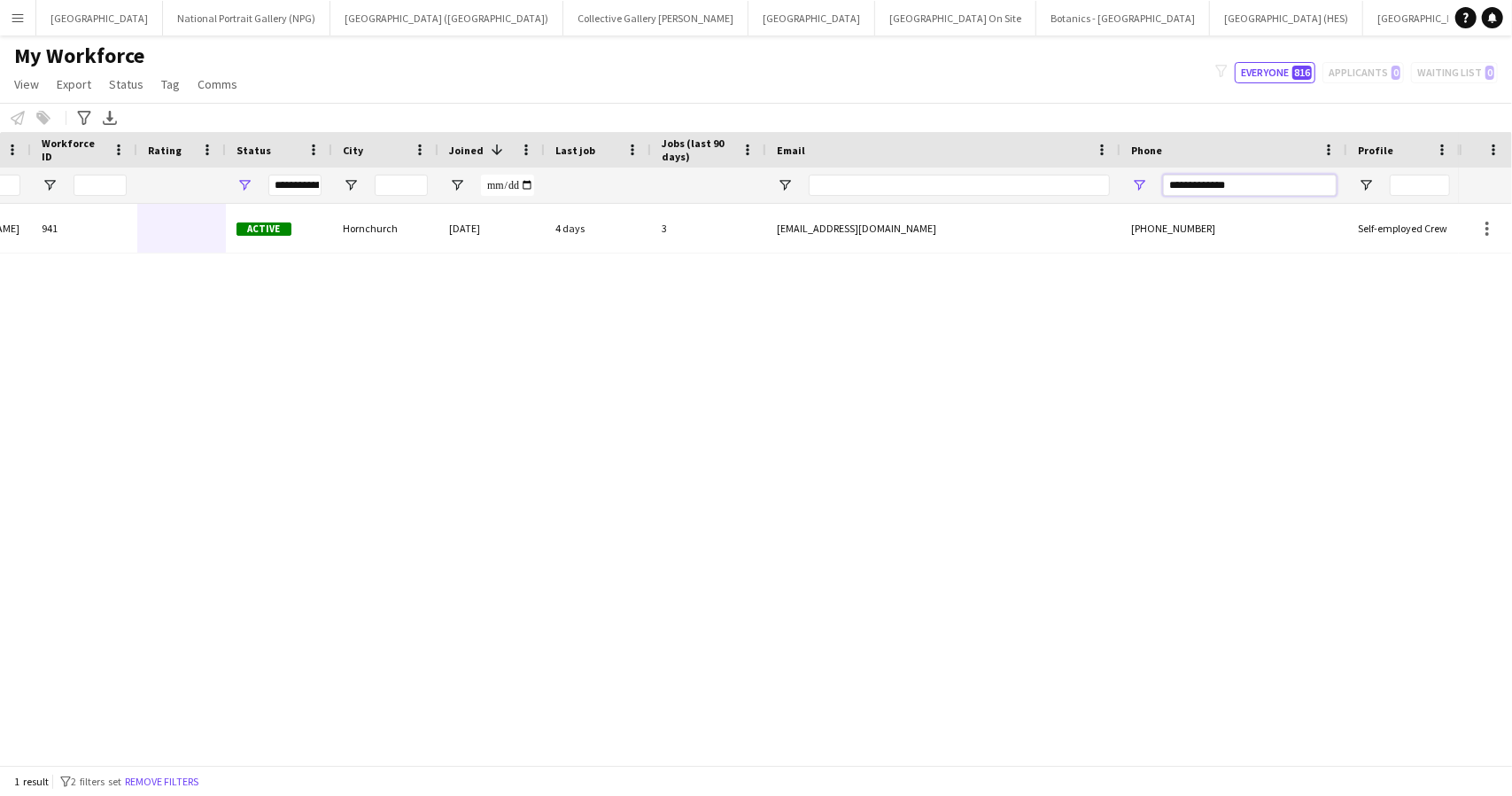
click at [1242, 185] on input "**********" at bounding box center [1250, 185] width 173 height 21
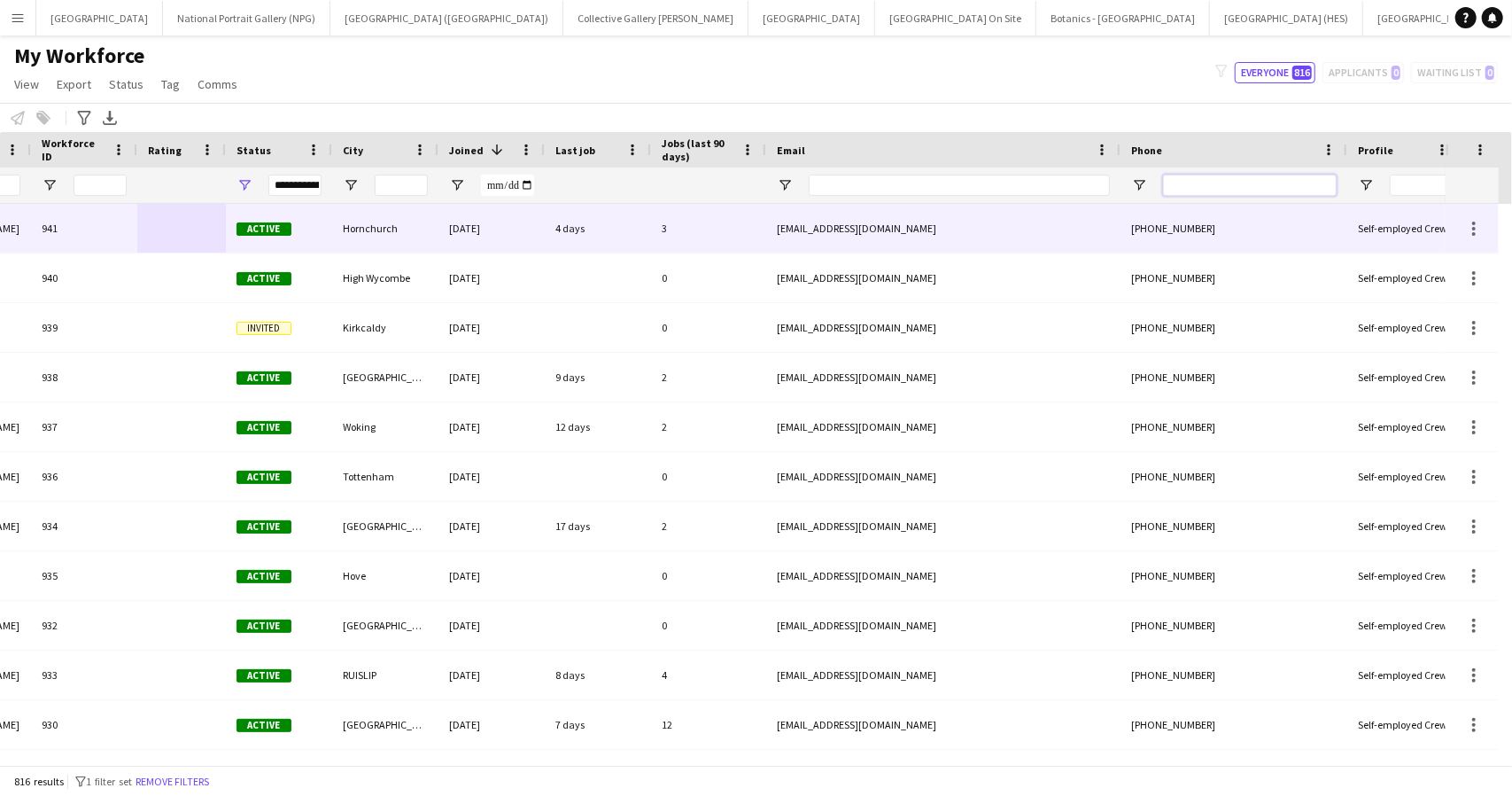
scroll to position [0, 0]
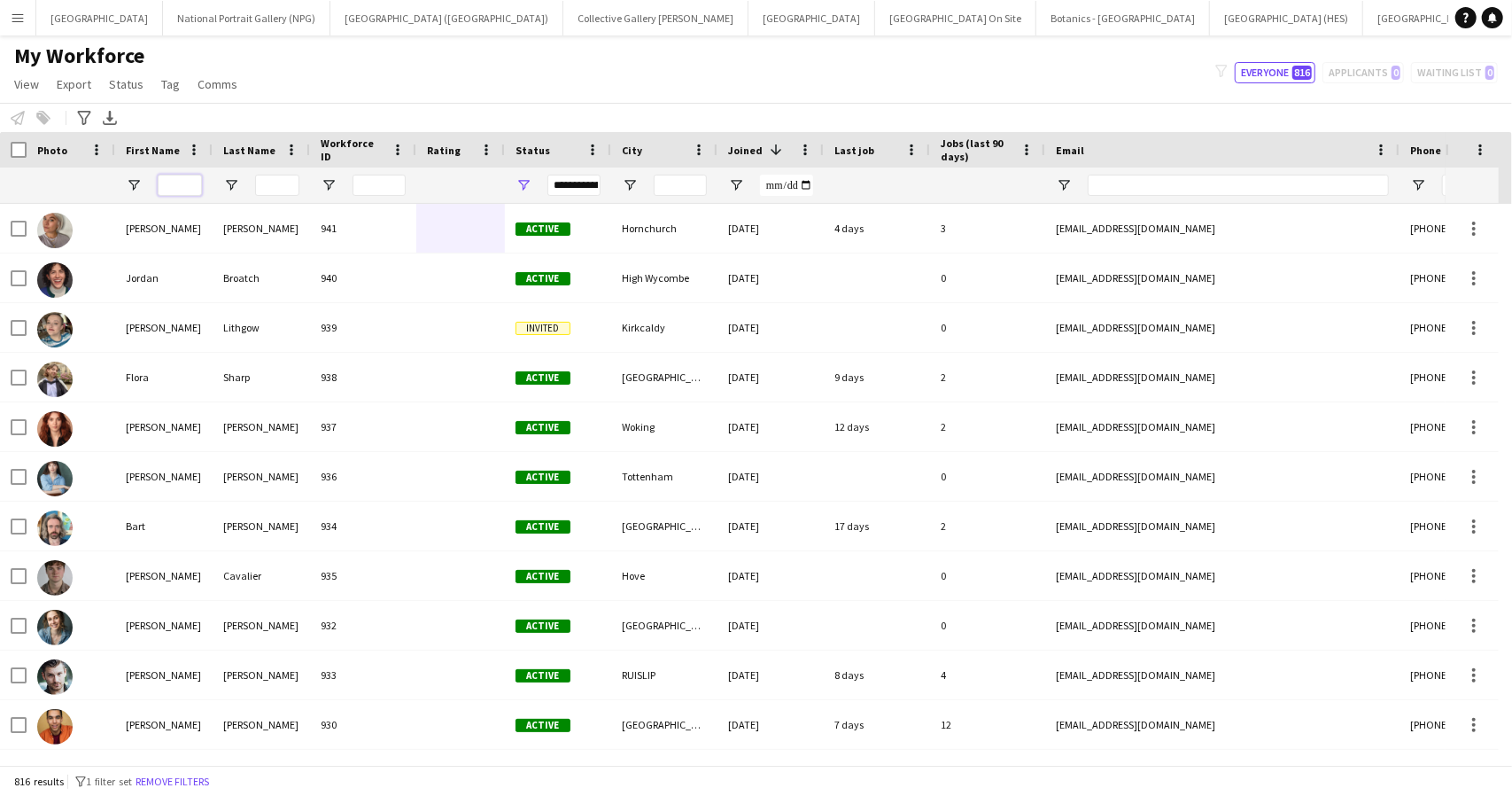
click at [179, 186] on input "First Name Filter Input" at bounding box center [179, 185] width 45 height 21
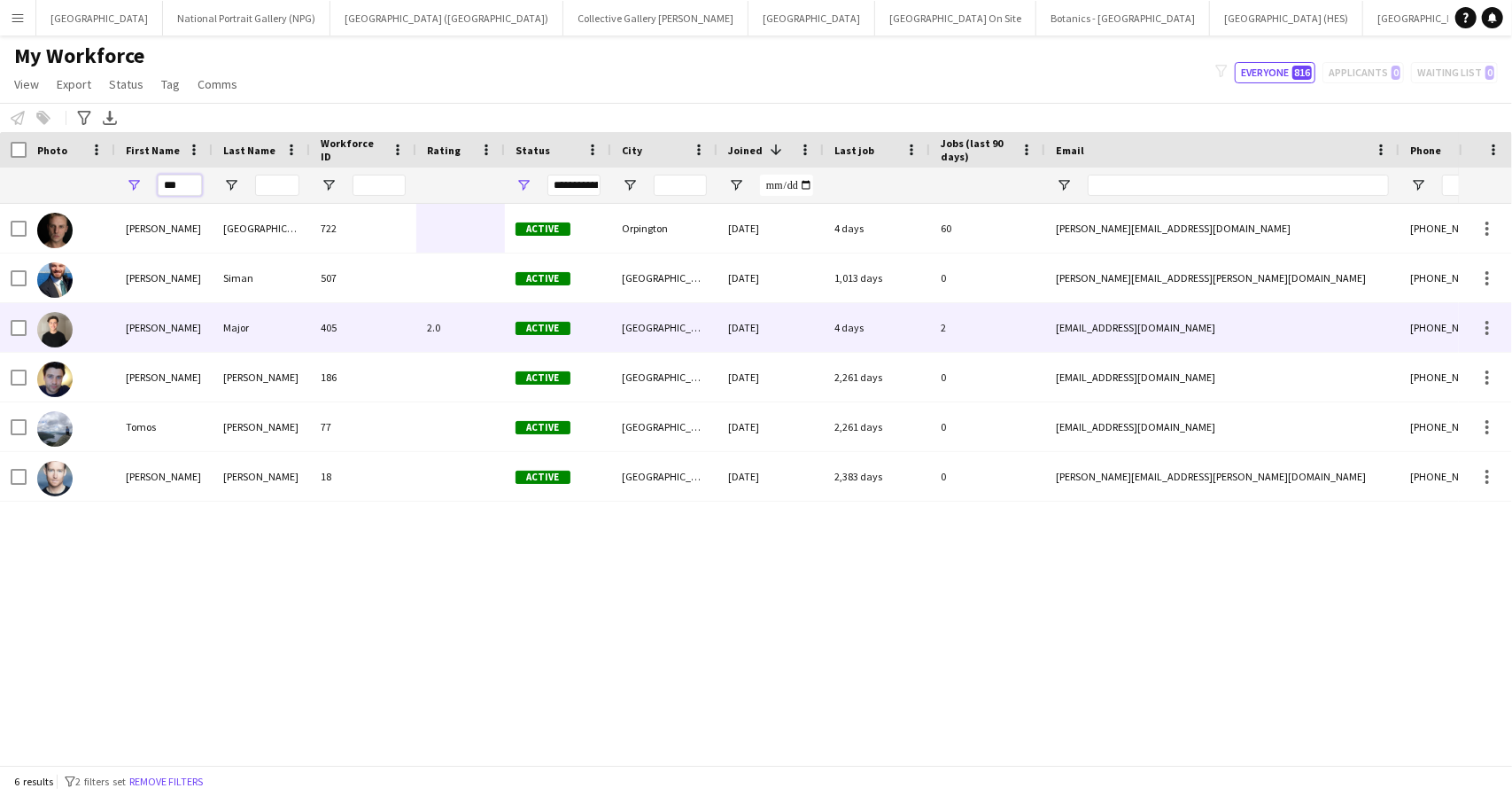
type input "***"
click at [154, 319] on div "Tom" at bounding box center [164, 327] width 98 height 48
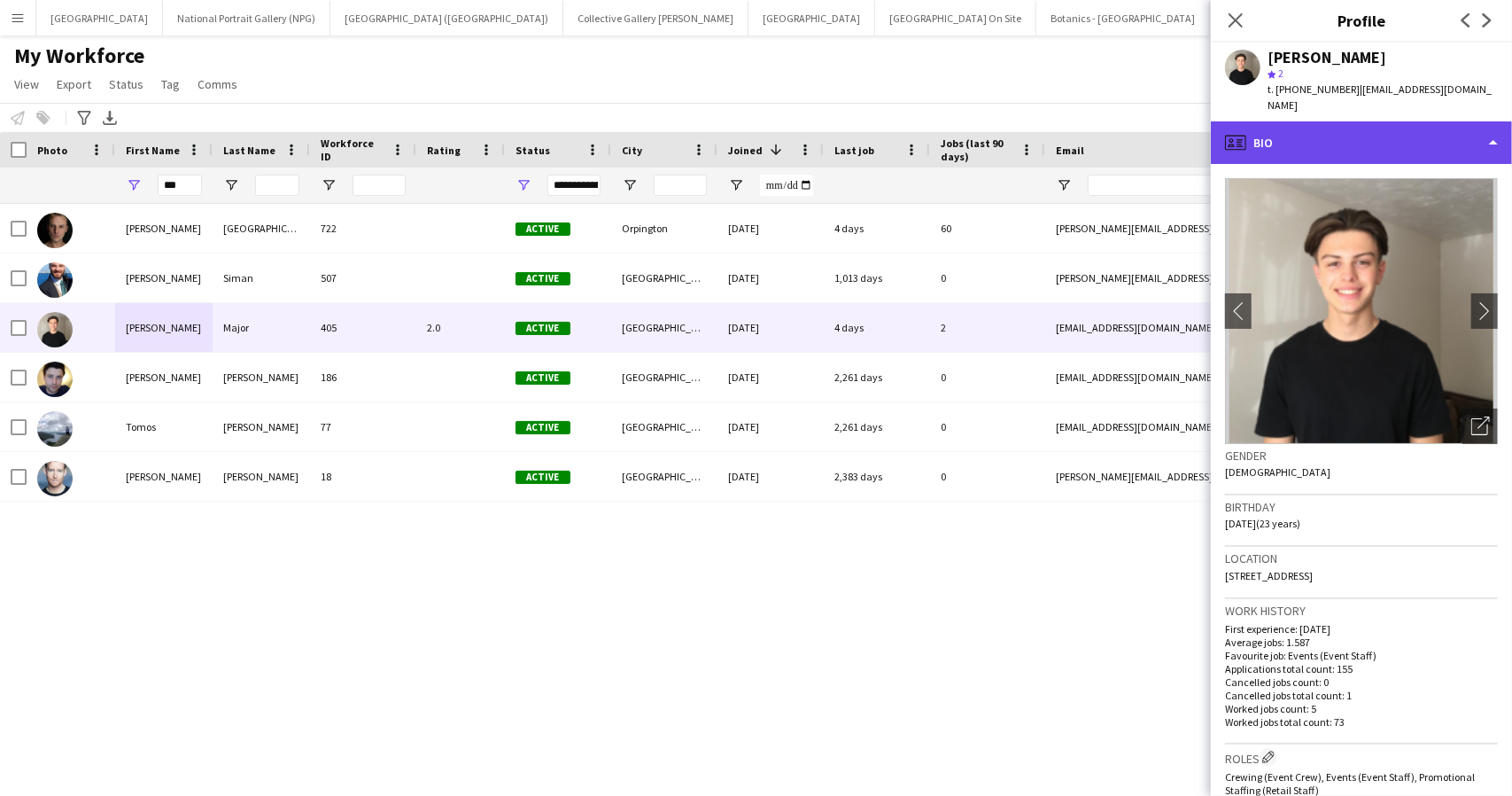
click at [1422, 123] on div "profile Bio" at bounding box center [1361, 142] width 301 height 43
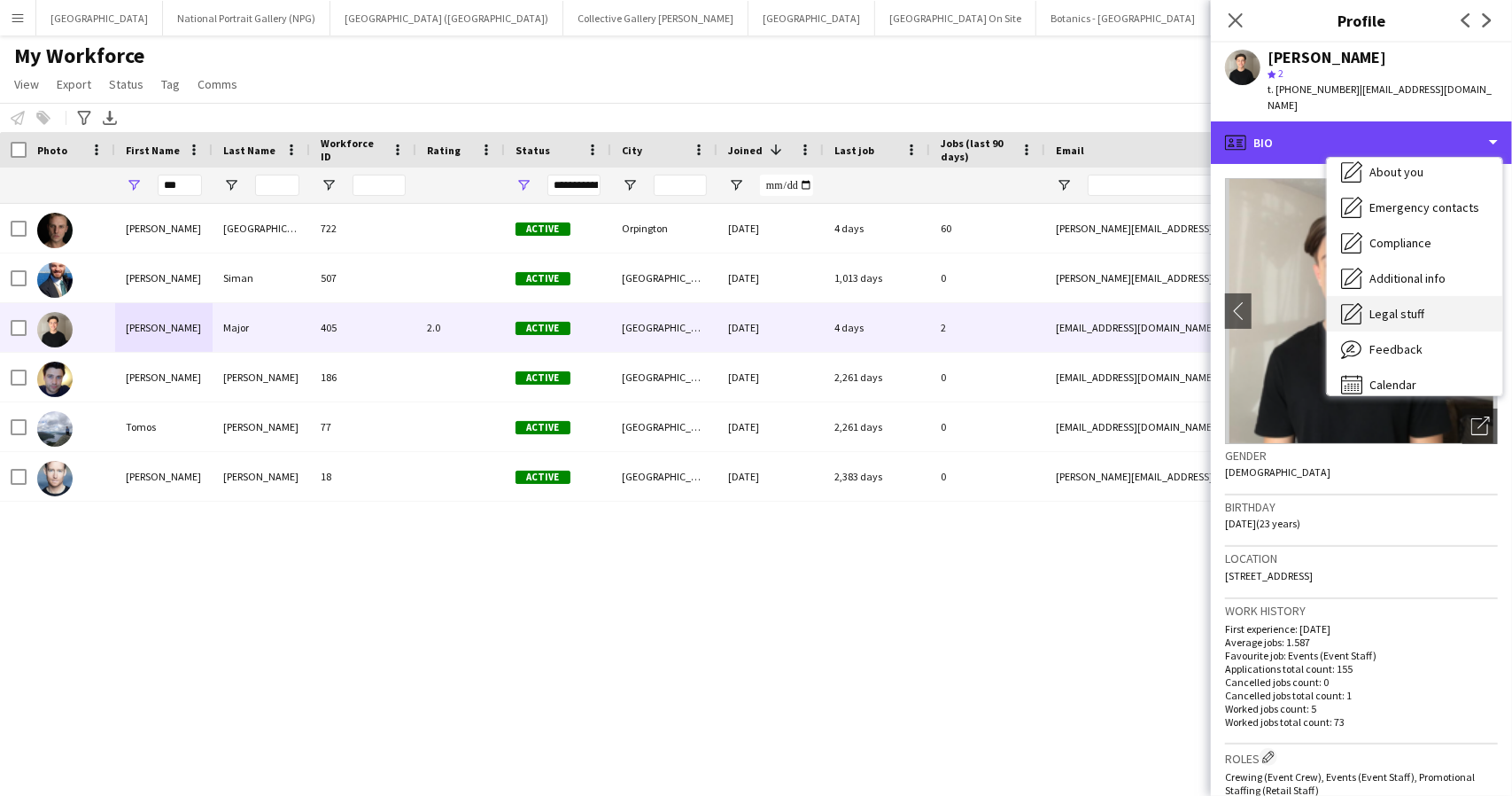
scroll to position [131, 0]
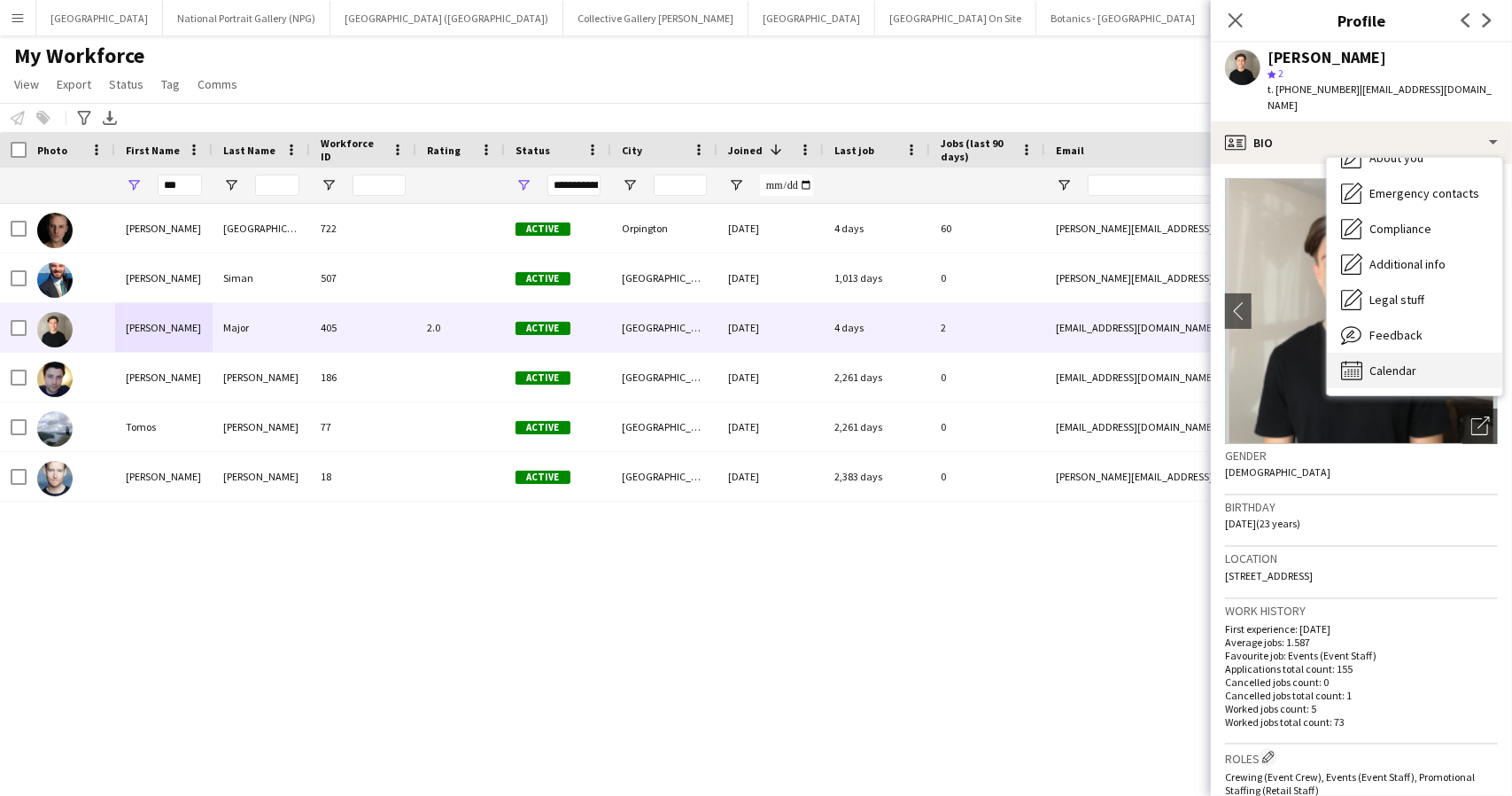
click at [1403, 363] on span "Calendar" at bounding box center [1394, 371] width 47 height 16
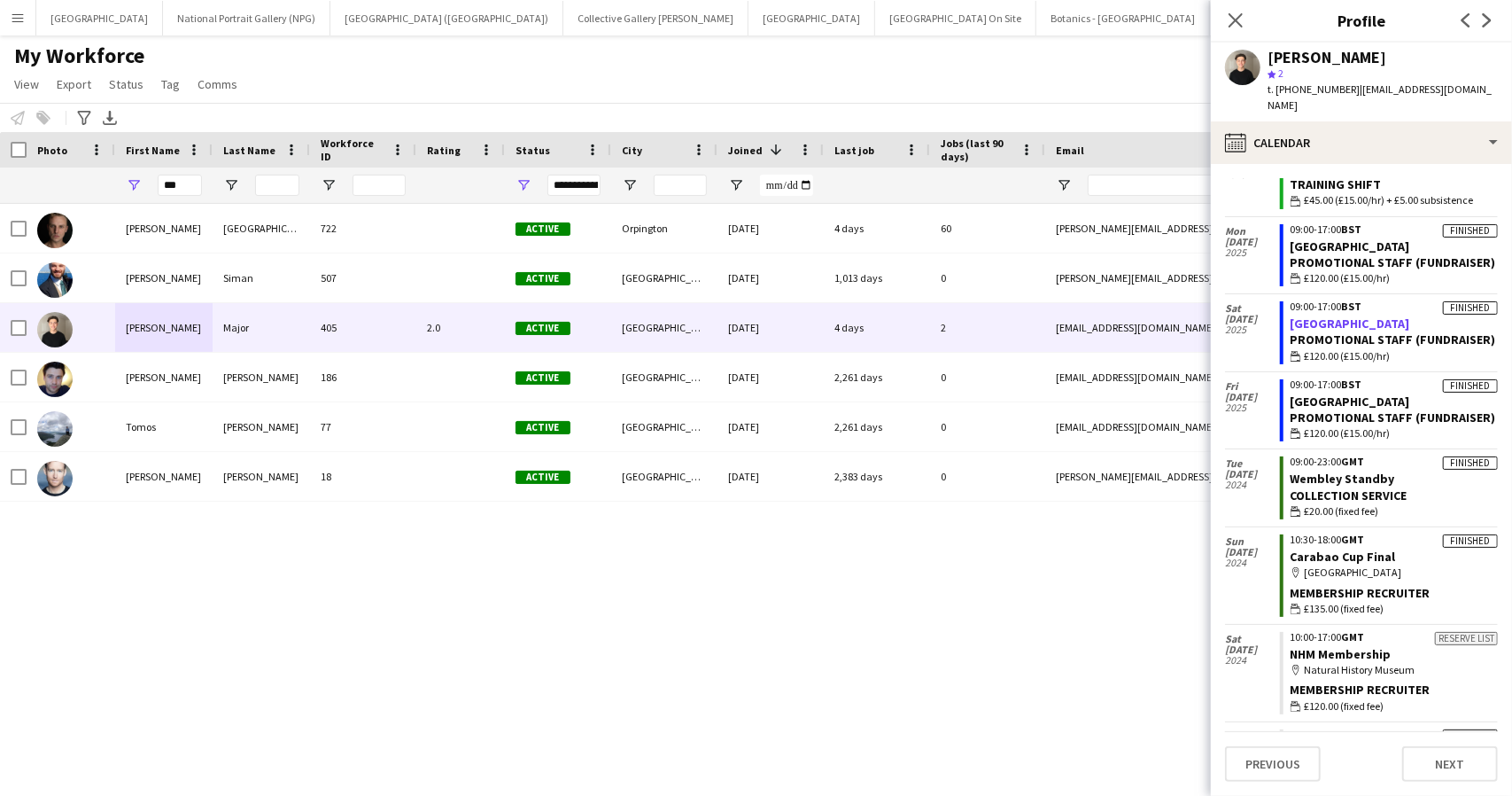
scroll to position [354, 0]
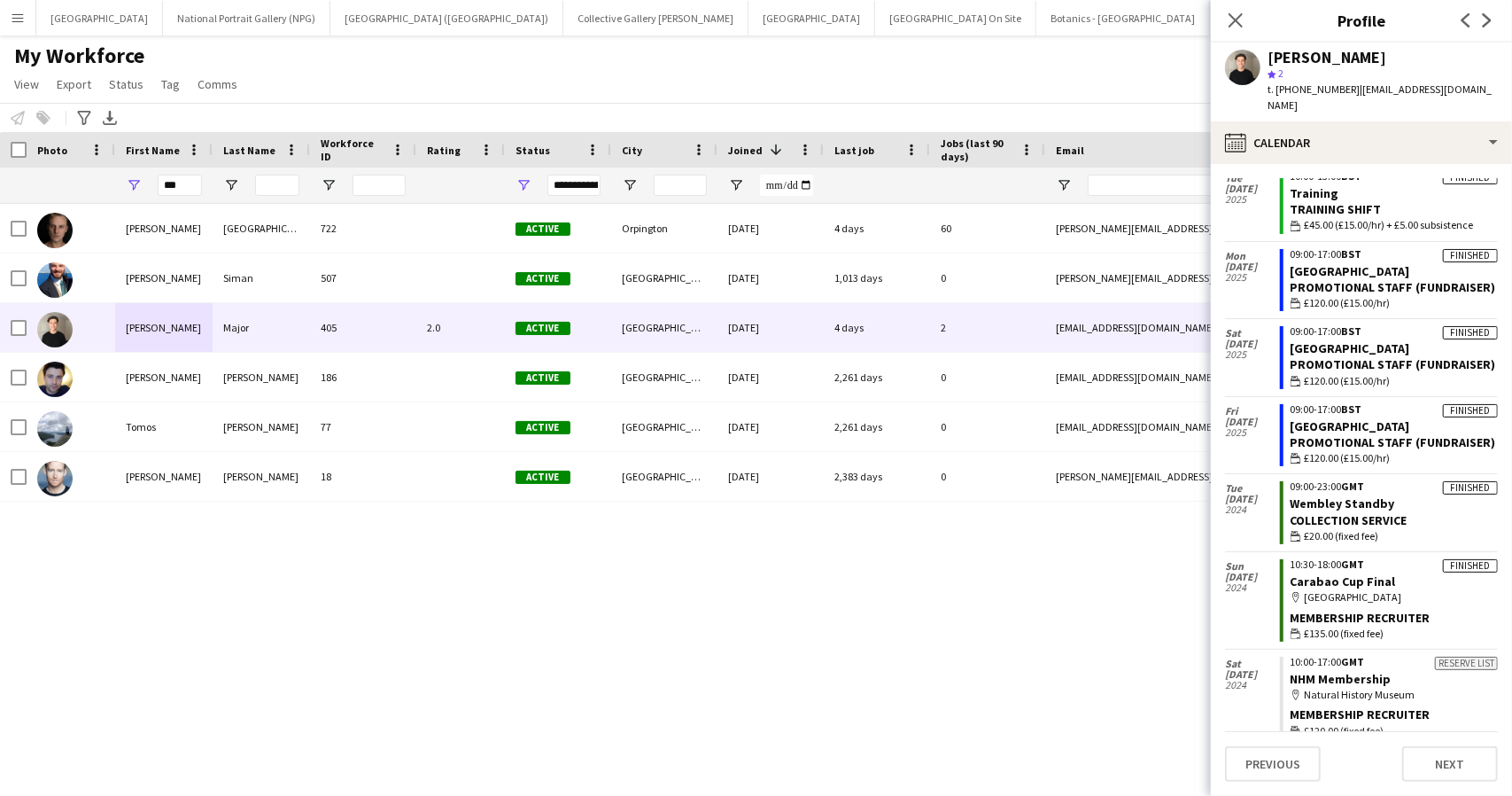
click at [1124, 57] on div "My Workforce View Views Default view New view Update view Delete view Edit name…" at bounding box center [756, 73] width 1512 height 61
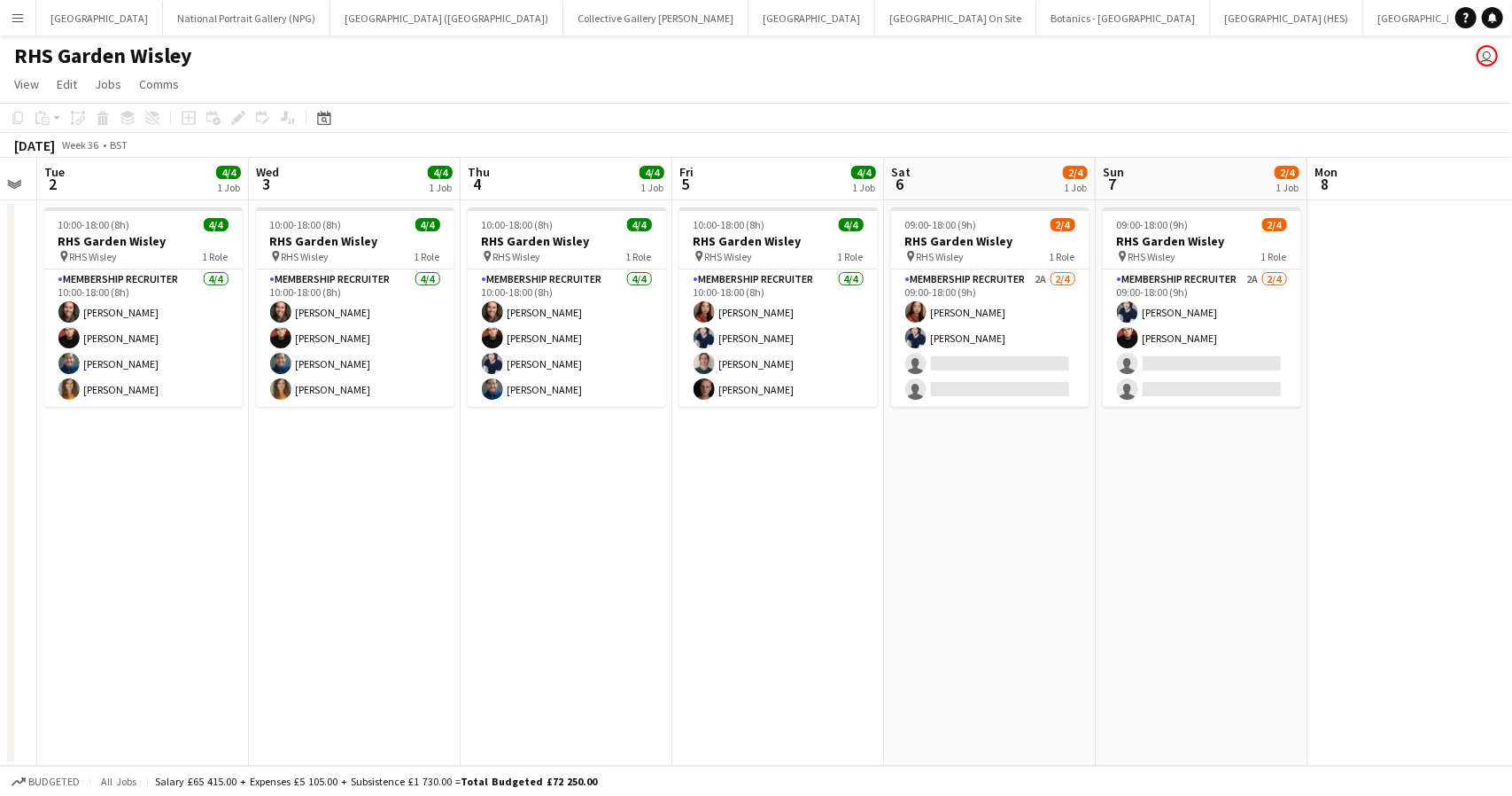
scroll to position [0, 669]
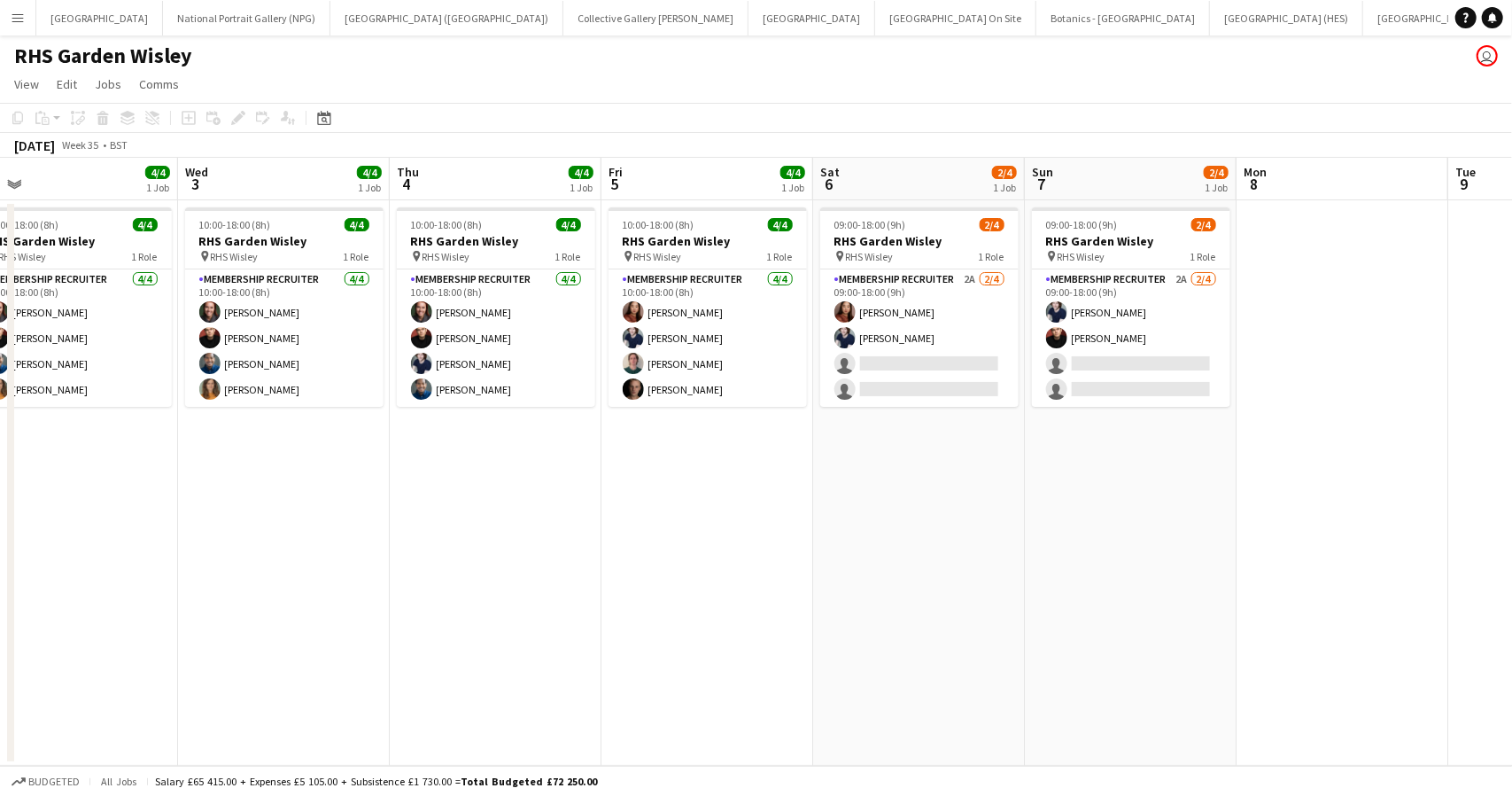
drag, startPoint x: 1366, startPoint y: 437, endPoint x: 841, endPoint y: 439, distance: 525.0
click at [841, 439] on app-calendar-viewport "Sat 30 Sun 31 Mon 1 Tue 2 4/4 1 Job Wed 3 4/4 1 Job Thu 4 4/4 1 Job Fri 5 4/4 1…" at bounding box center [756, 461] width 1512 height 608
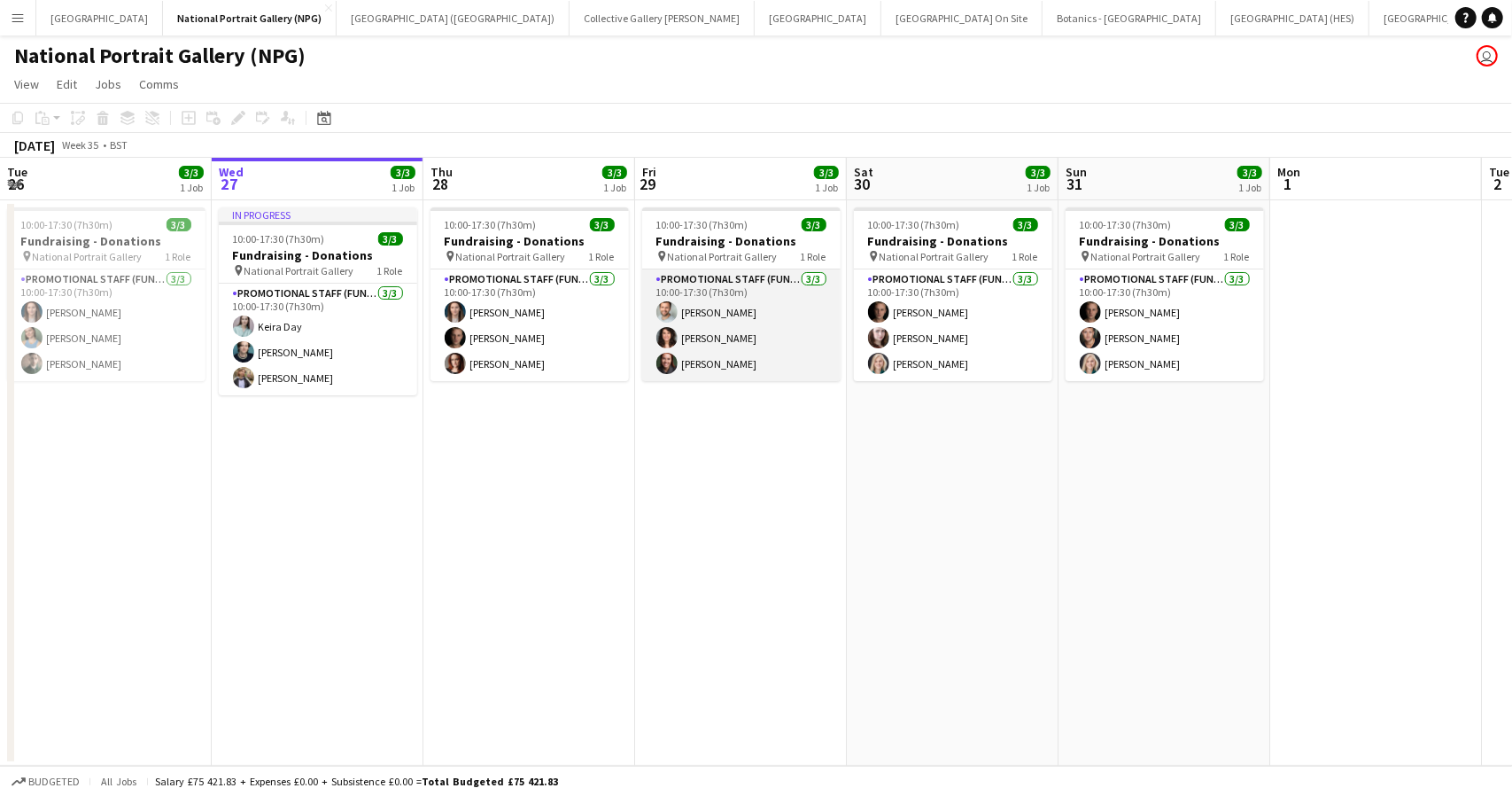
click at [712, 335] on app-card-role "Promotional Staff (Fundraiser) 3/3 10:00-17:30 (7h30m) Nathan Unthank Olivia Sm…" at bounding box center [741, 325] width 198 height 112
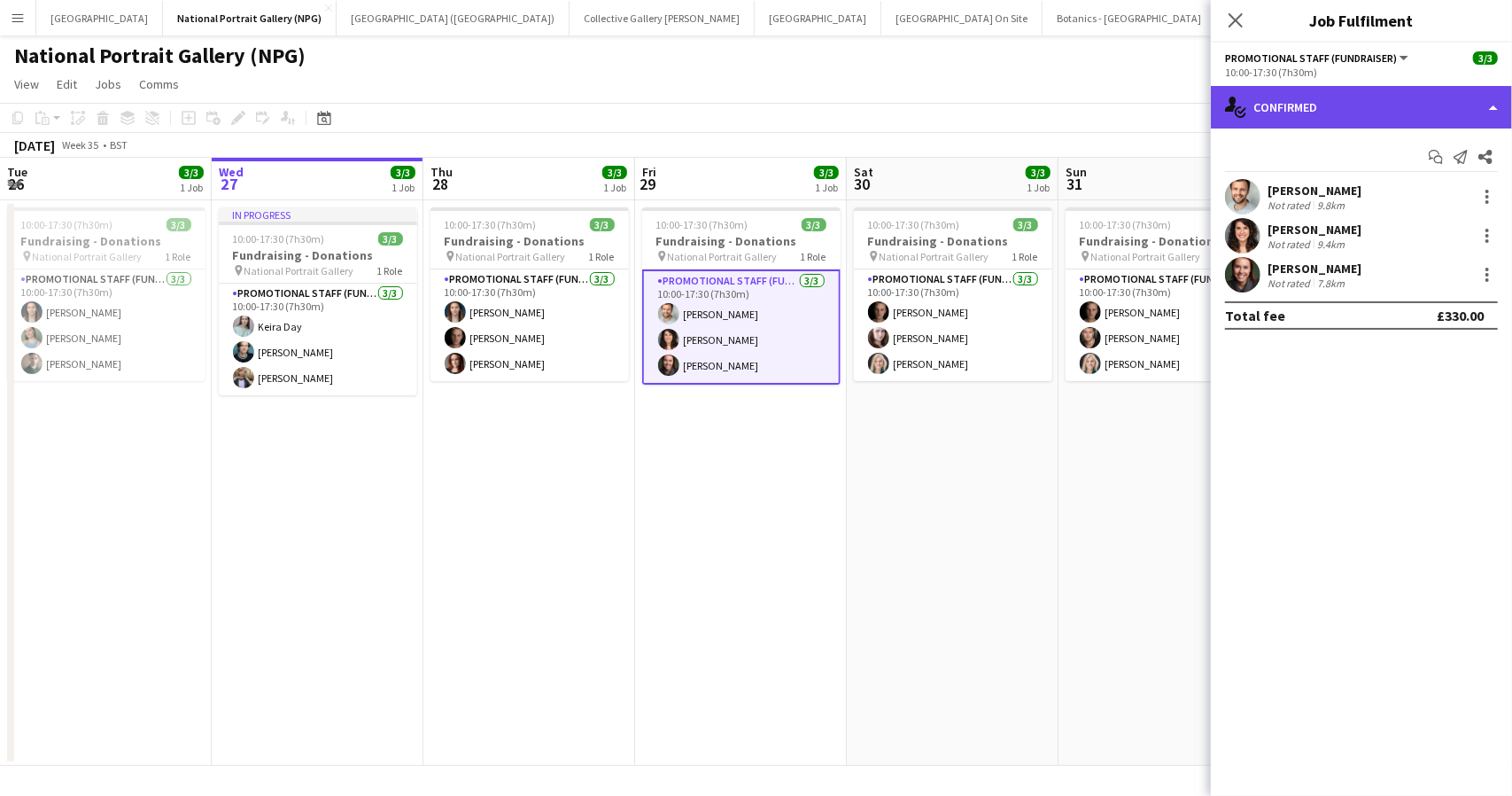
click at [1467, 103] on div "single-neutral-actions-check-2 Confirmed" at bounding box center [1361, 107] width 301 height 43
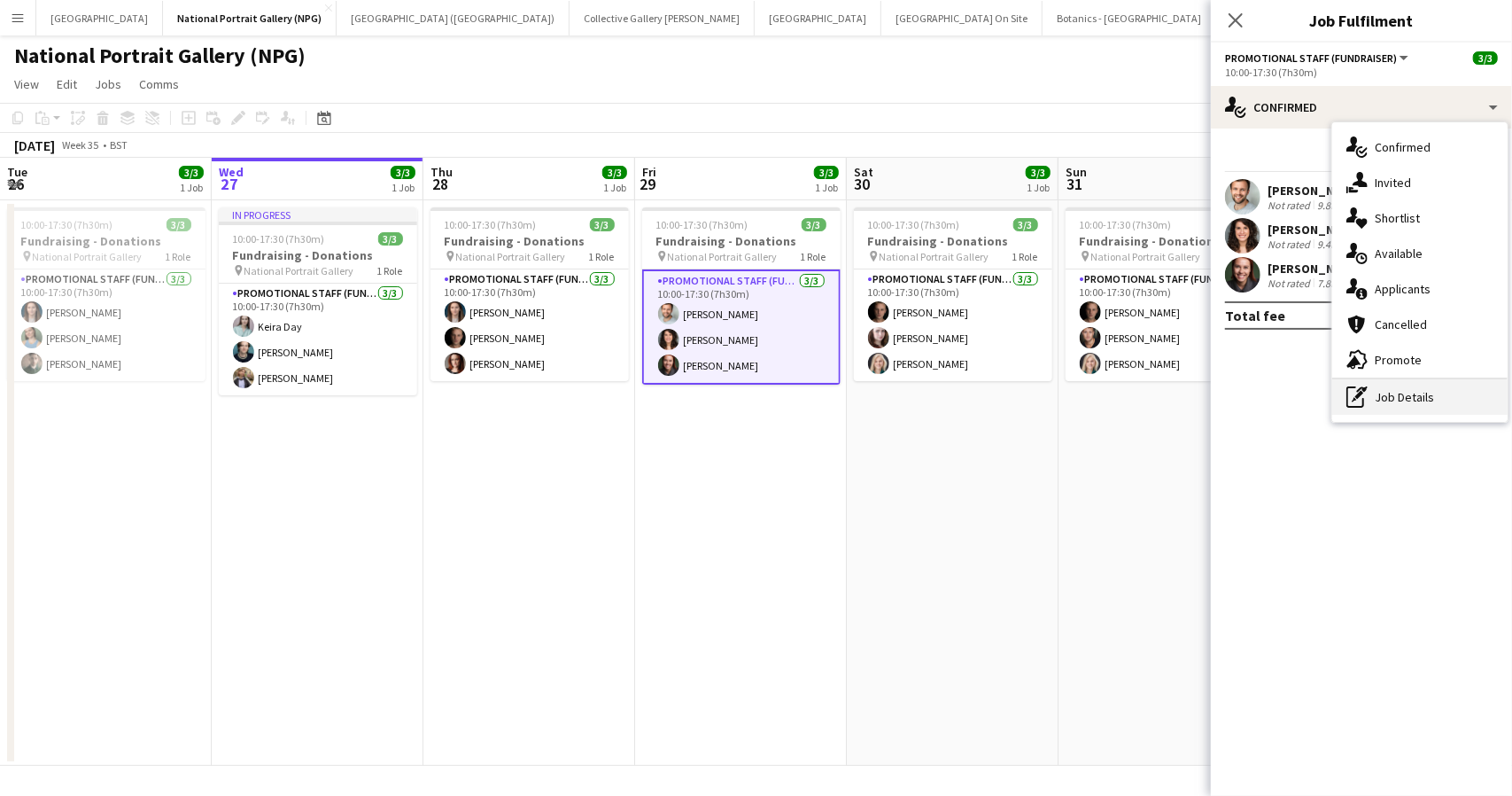
click at [1402, 398] on div "pen-write Job Details" at bounding box center [1420, 396] width 175 height 35
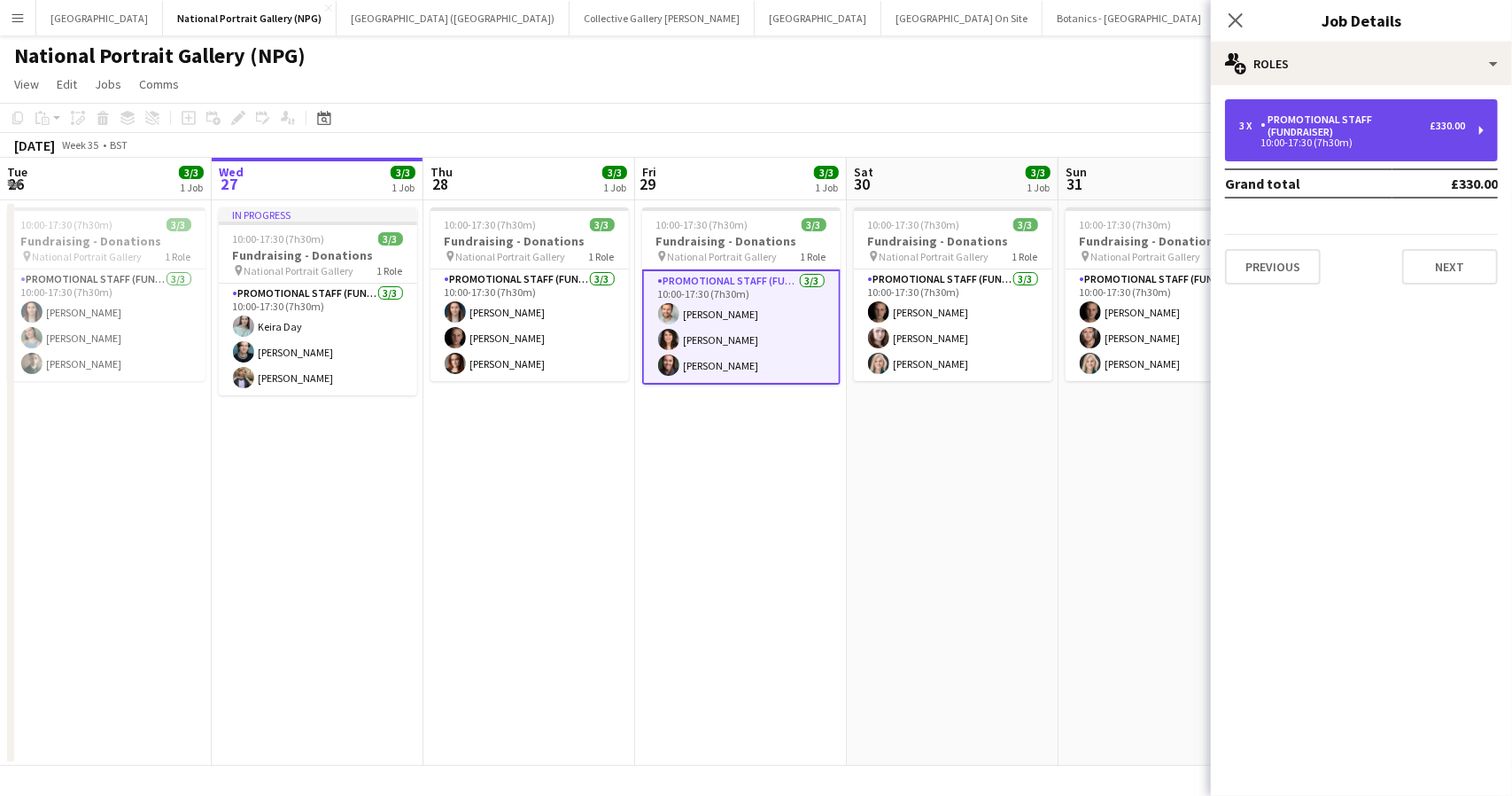
click at [1391, 145] on div "10:00-17:30 (7h30m)" at bounding box center [1352, 142] width 225 height 9
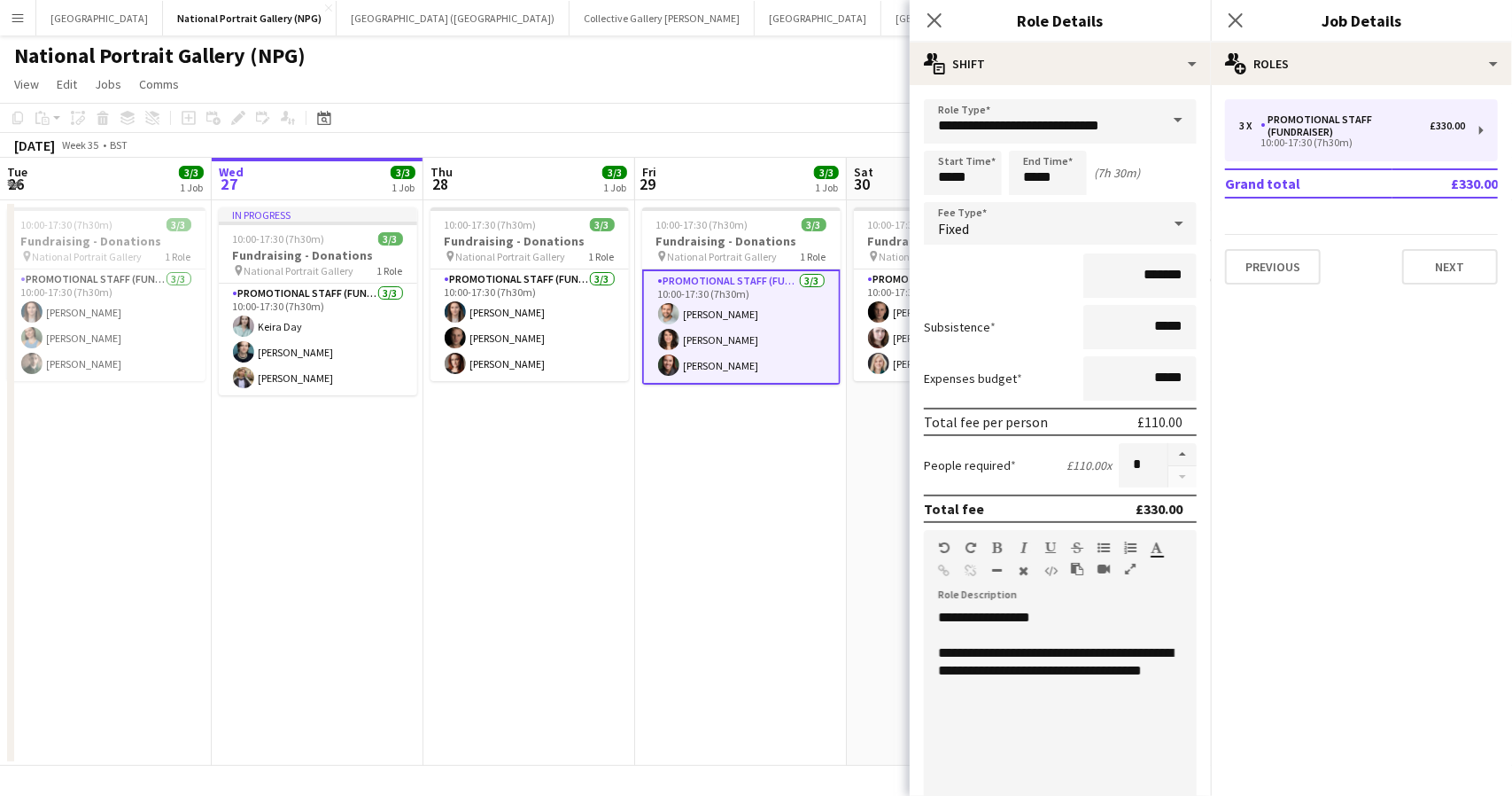
click at [685, 66] on div "National Portrait Gallery (NPG) user" at bounding box center [756, 52] width 1512 height 34
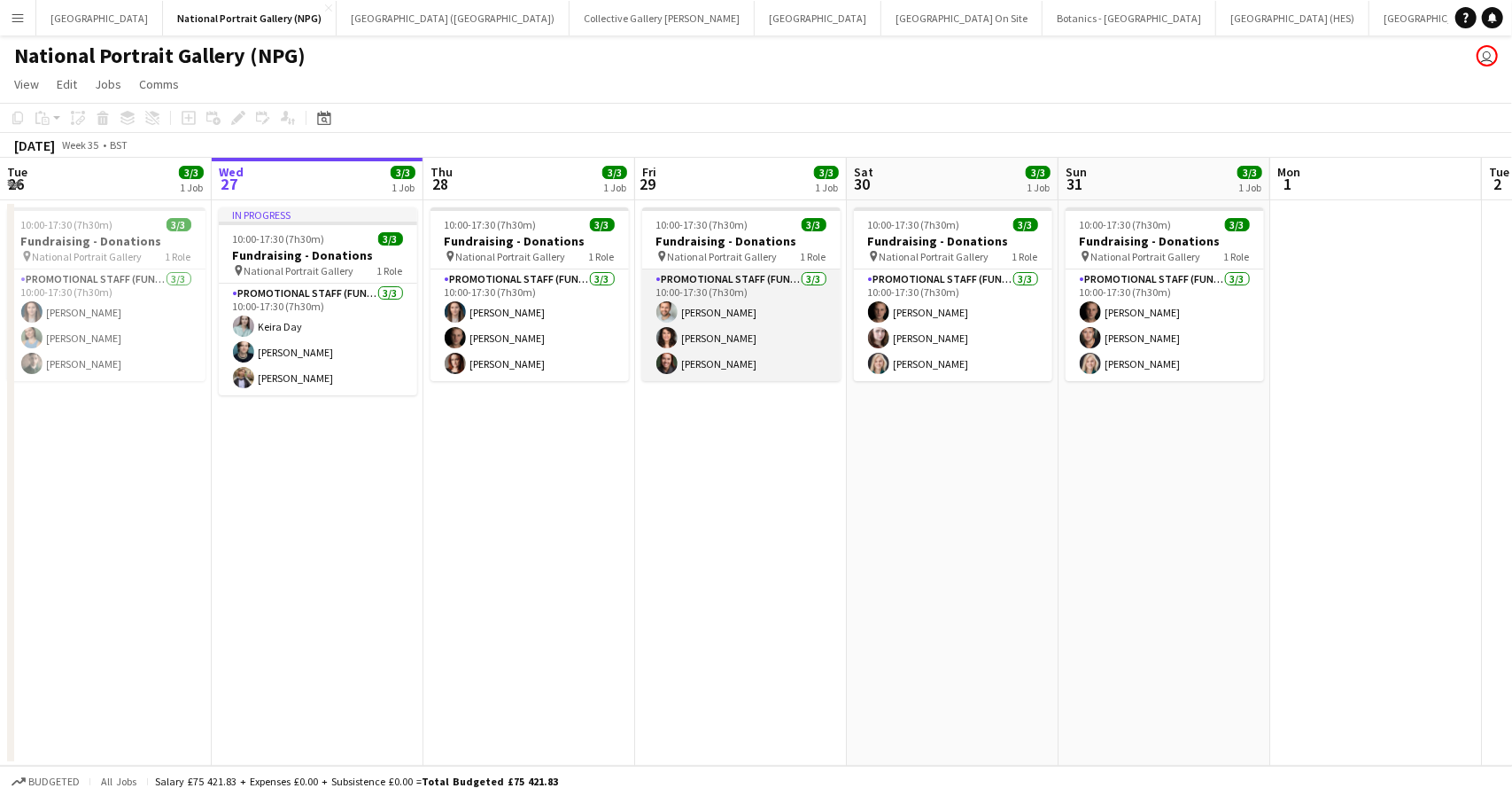
click at [733, 319] on app-card-role "Promotional Staff (Fundraiser) 3/3 10:00-17:30 (7h30m) Nathan Unthank Olivia Sm…" at bounding box center [741, 325] width 198 height 112
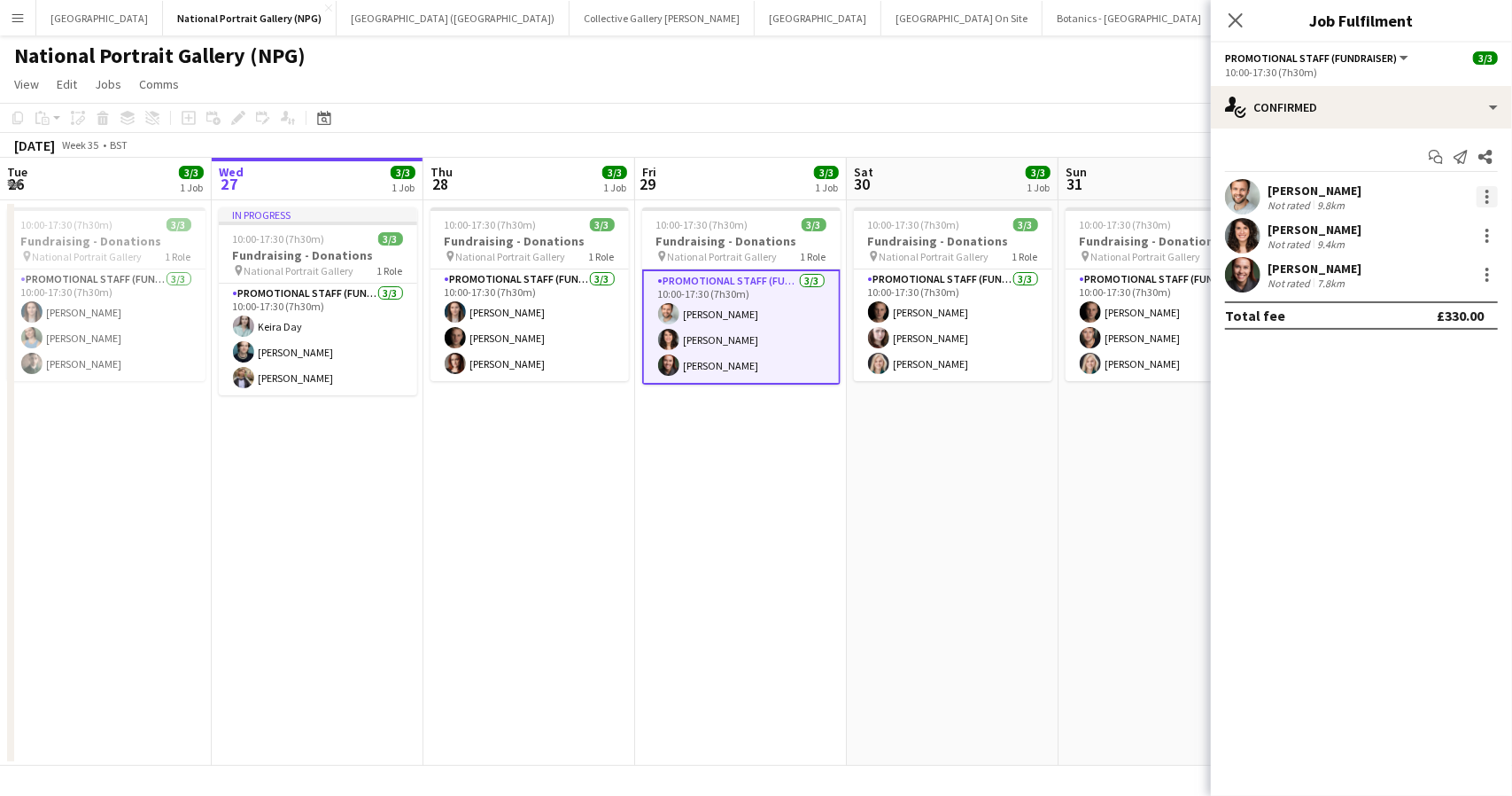
click at [1488, 191] on div at bounding box center [1487, 191] width 4 height 4
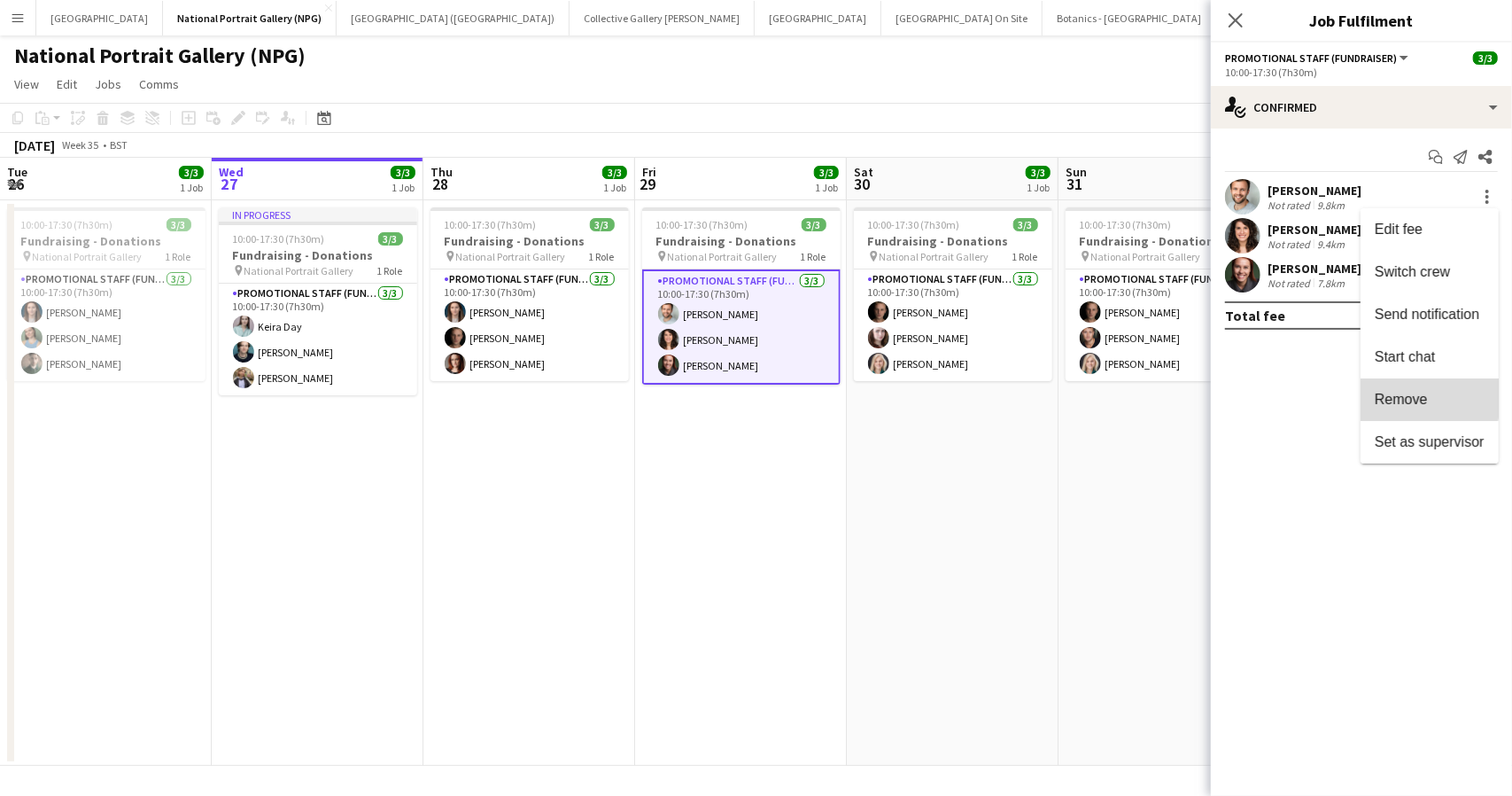
click at [1392, 394] on span "Remove" at bounding box center [1401, 399] width 53 height 15
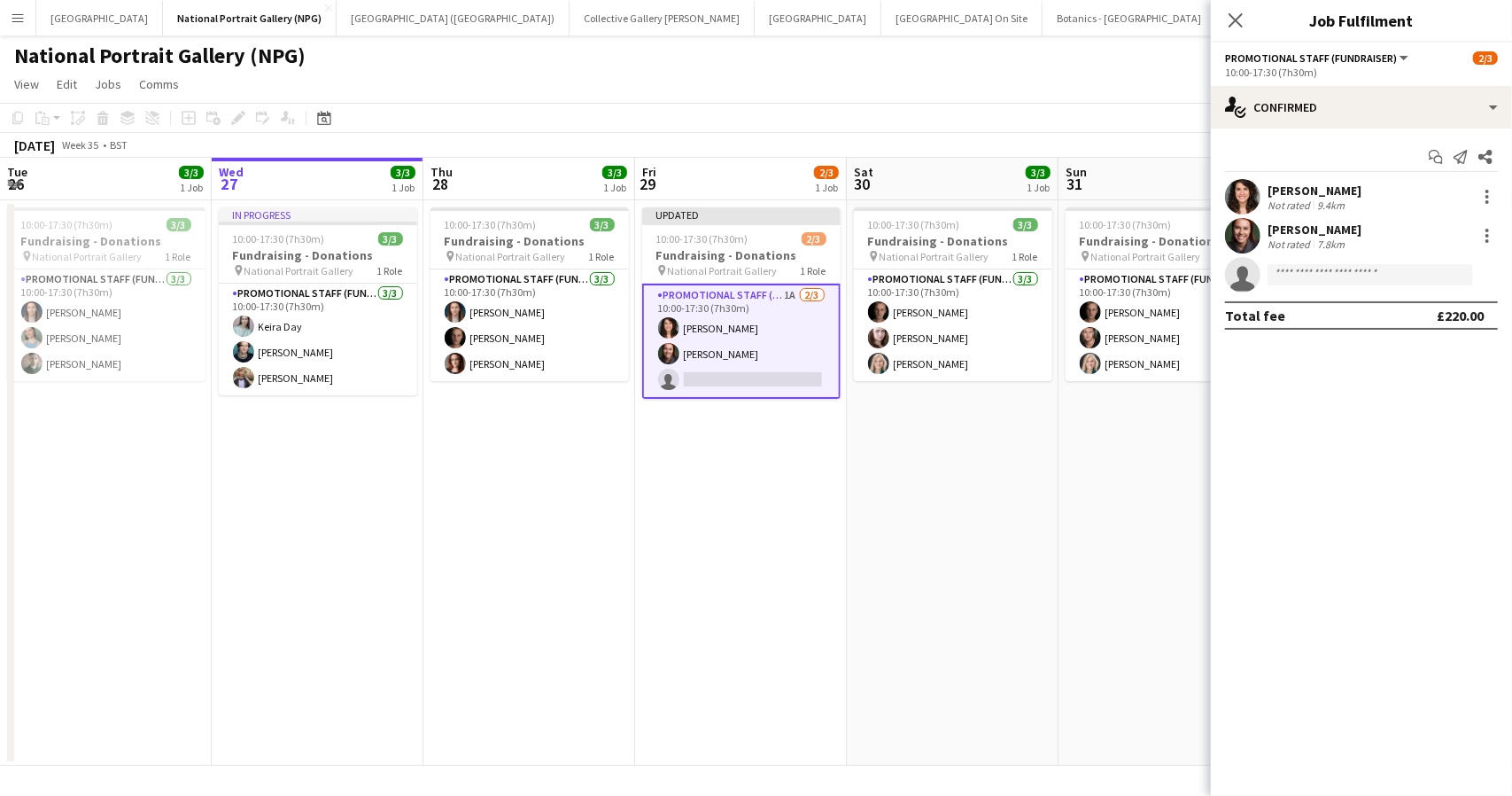
click at [1116, 81] on app-page-menu "View Day view expanded Day view collapsed Month view Date picker Jump to today …" at bounding box center [756, 86] width 1512 height 34
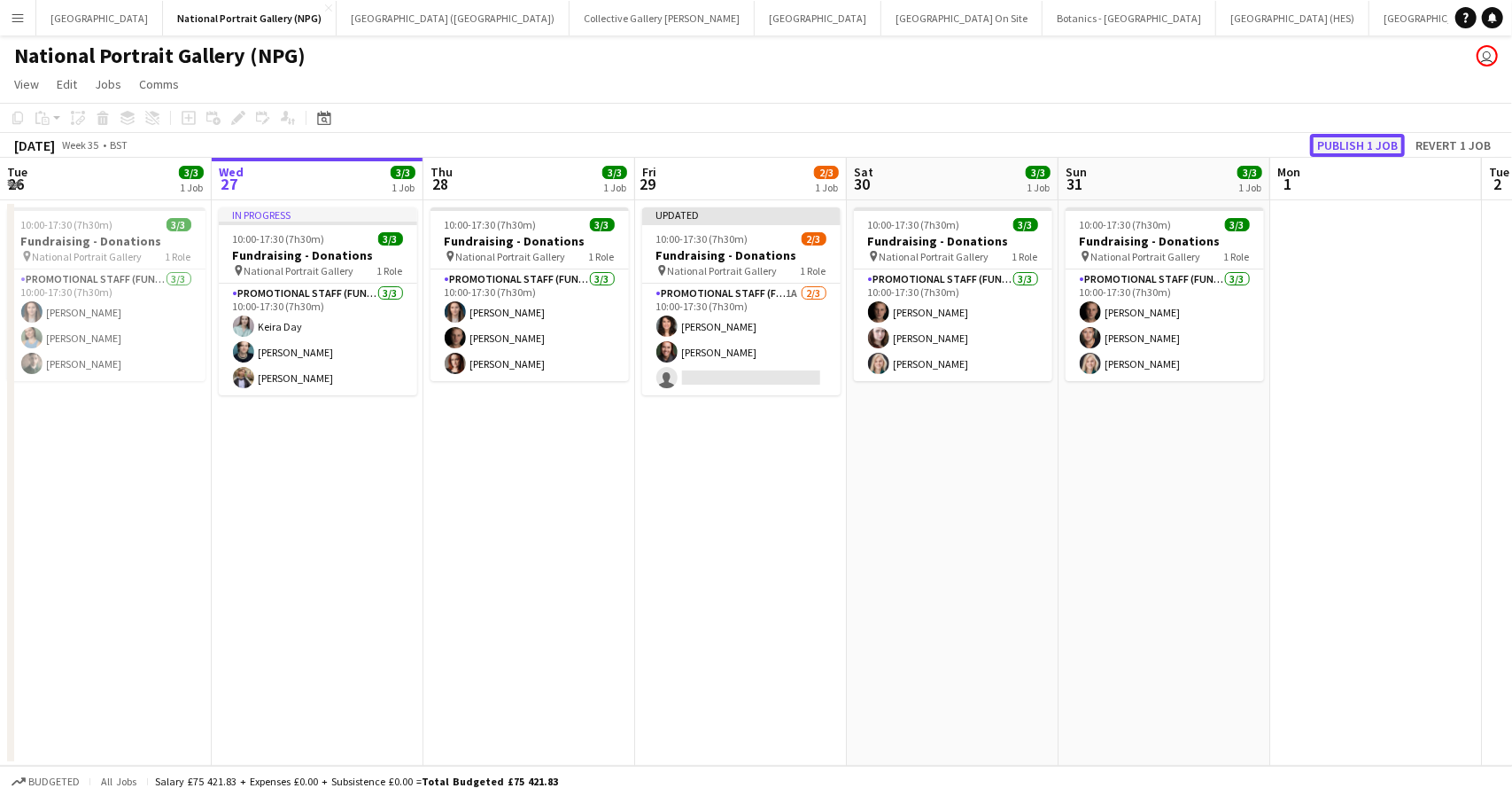
click at [1347, 136] on button "Publish 1 job" at bounding box center [1358, 145] width 95 height 23
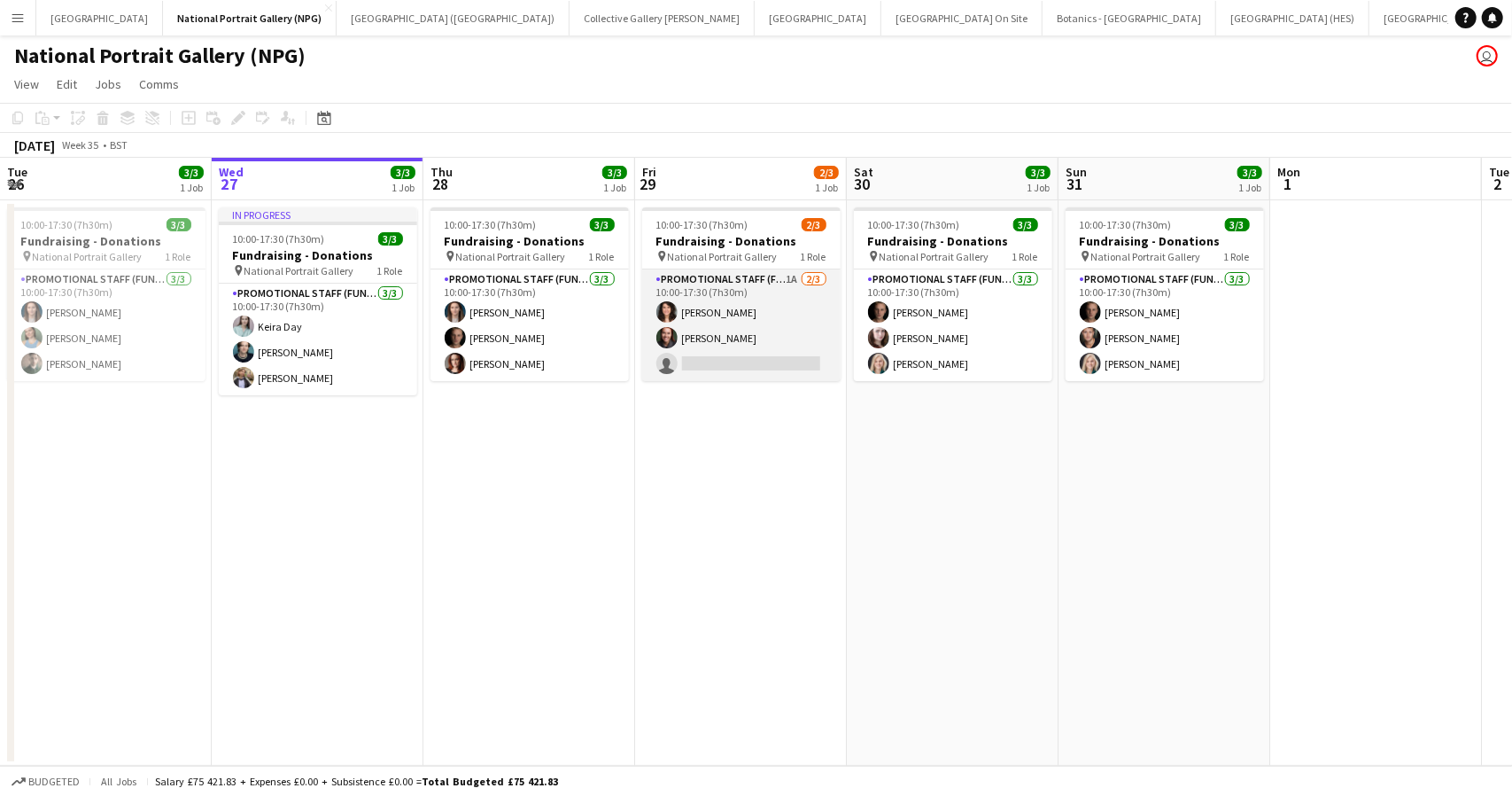
click at [747, 372] on app-card-role "Promotional Staff (Fundraiser) 1A 2/3 10:00-17:30 (7h30m) Olivia Smith Kaia Hic…" at bounding box center [741, 325] width 198 height 112
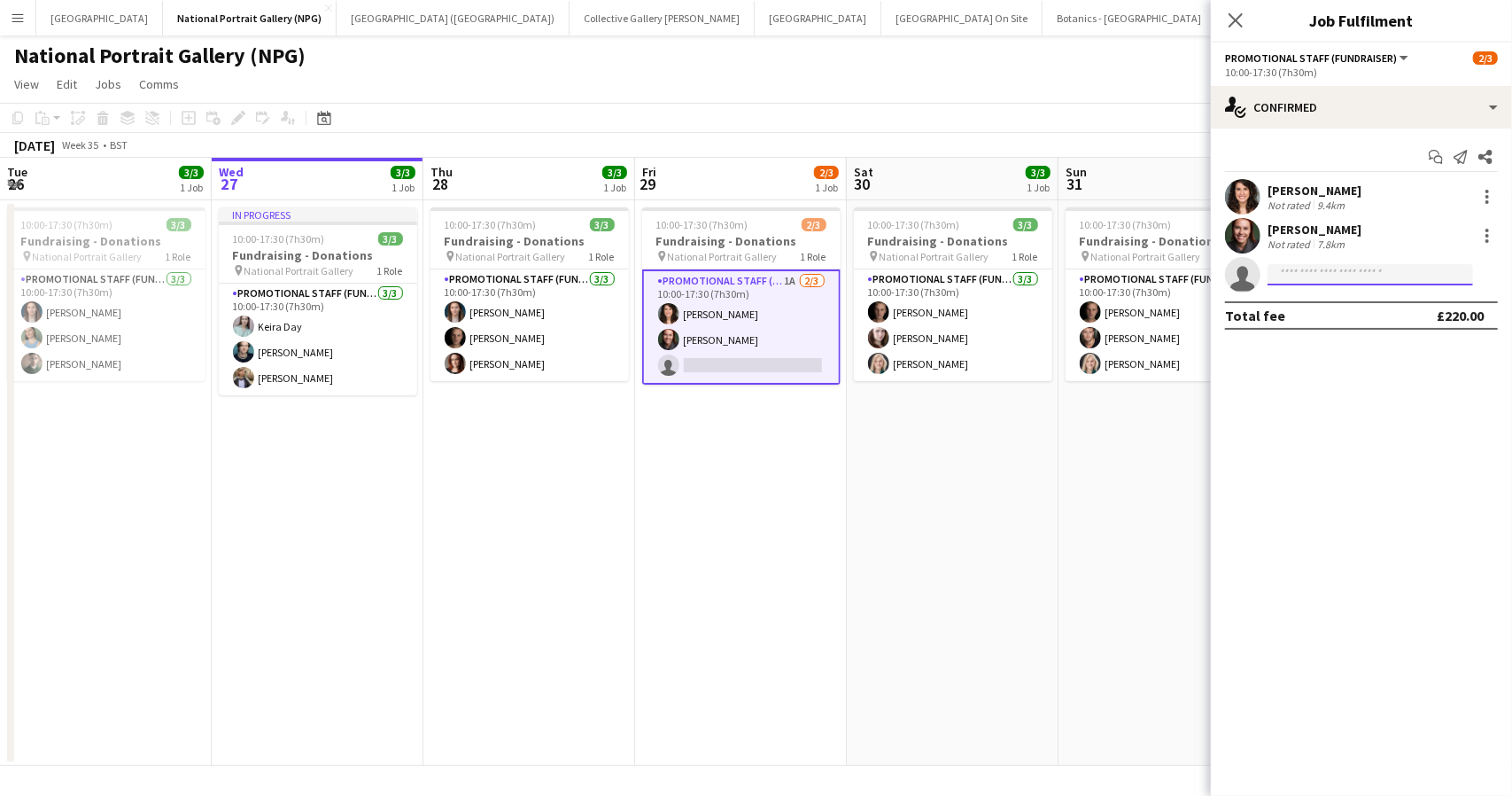
click at [1292, 275] on input at bounding box center [1370, 275] width 206 height 21
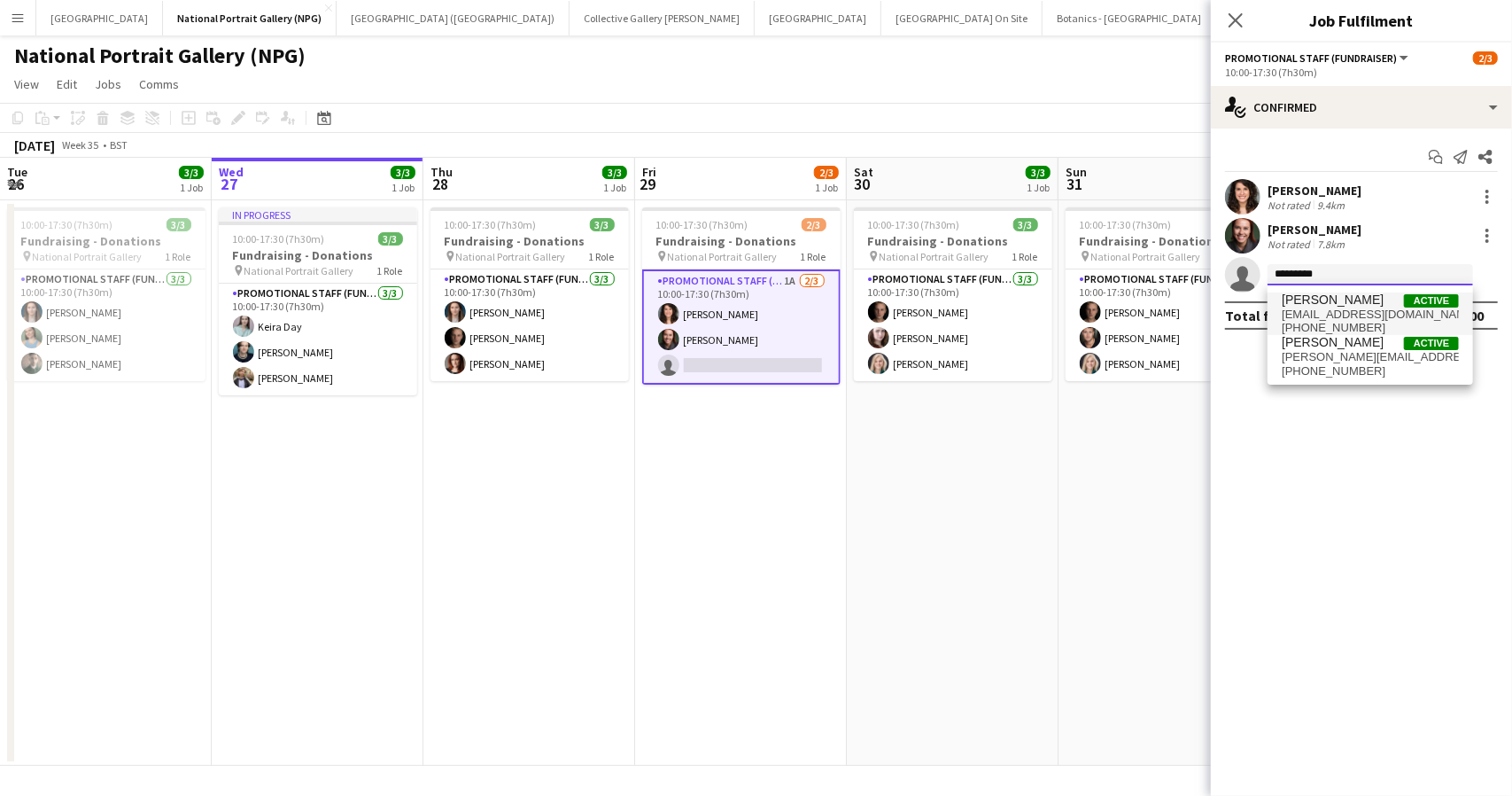
type input "*********"
click at [1359, 308] on span "jaseekings@gmail.com" at bounding box center [1370, 315] width 177 height 14
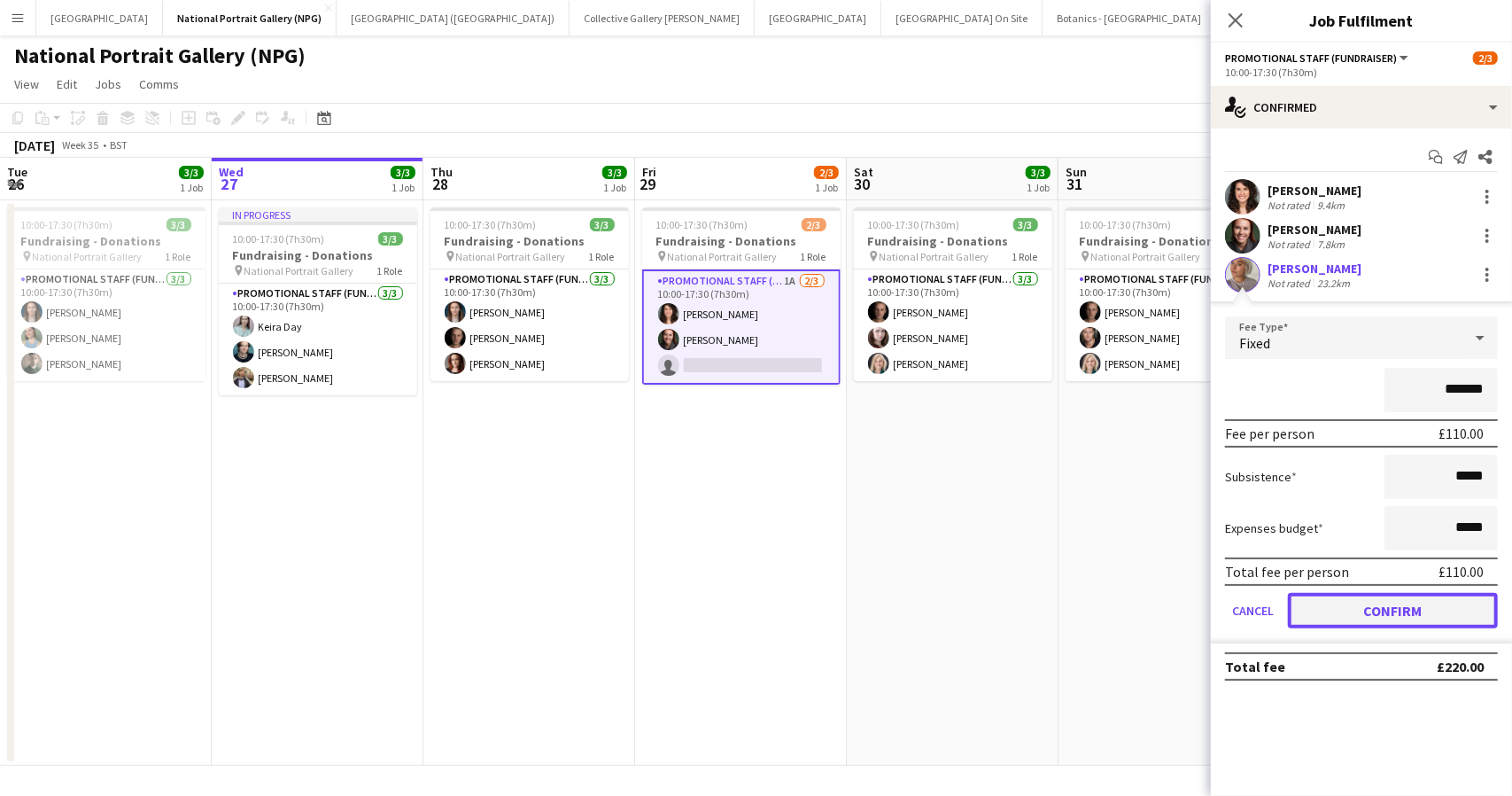
click at [1372, 608] on button "Confirm" at bounding box center [1394, 610] width 210 height 35
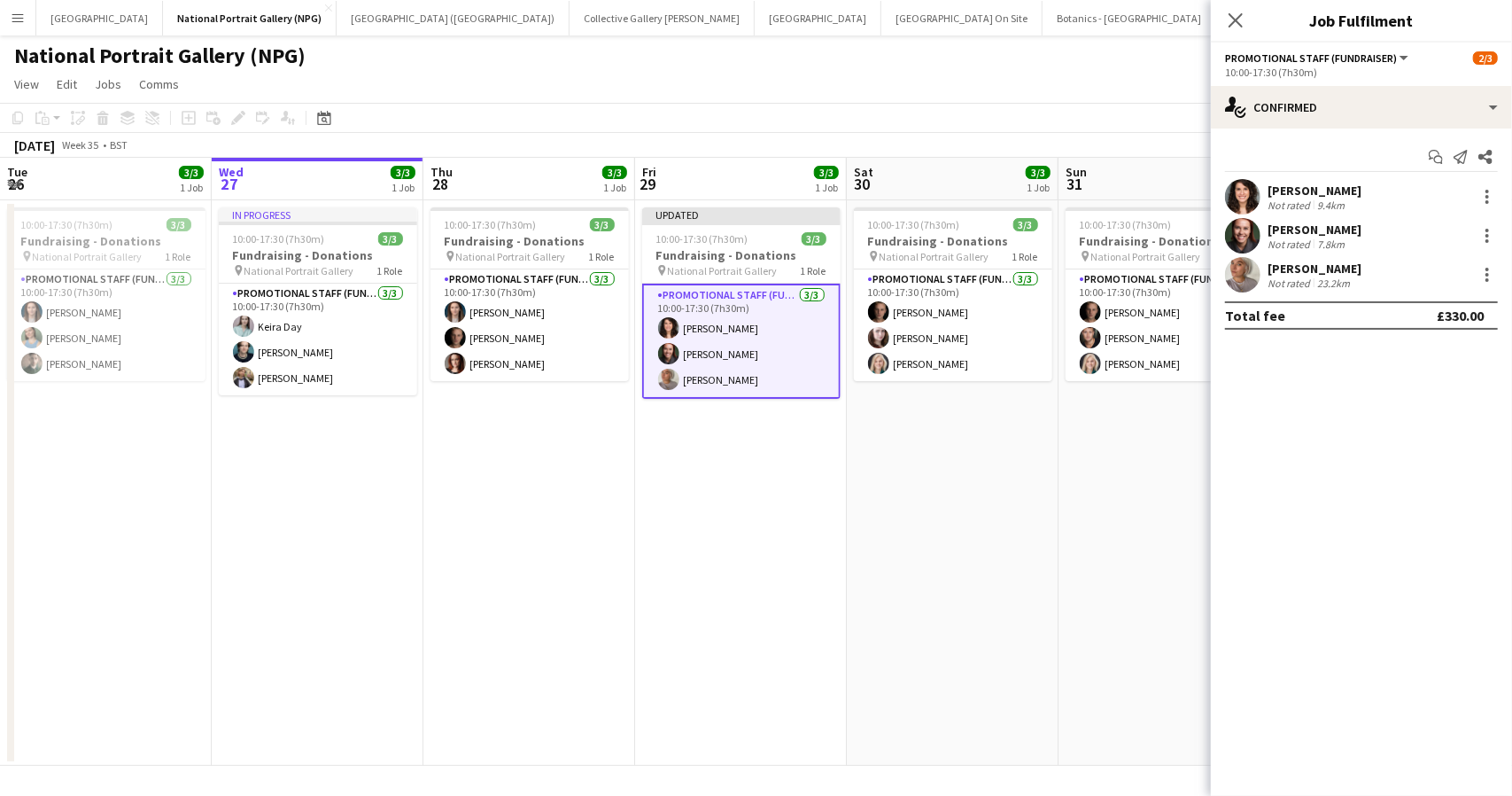
click at [1134, 47] on div "National Portrait Gallery (NPG) user" at bounding box center [756, 52] width 1512 height 34
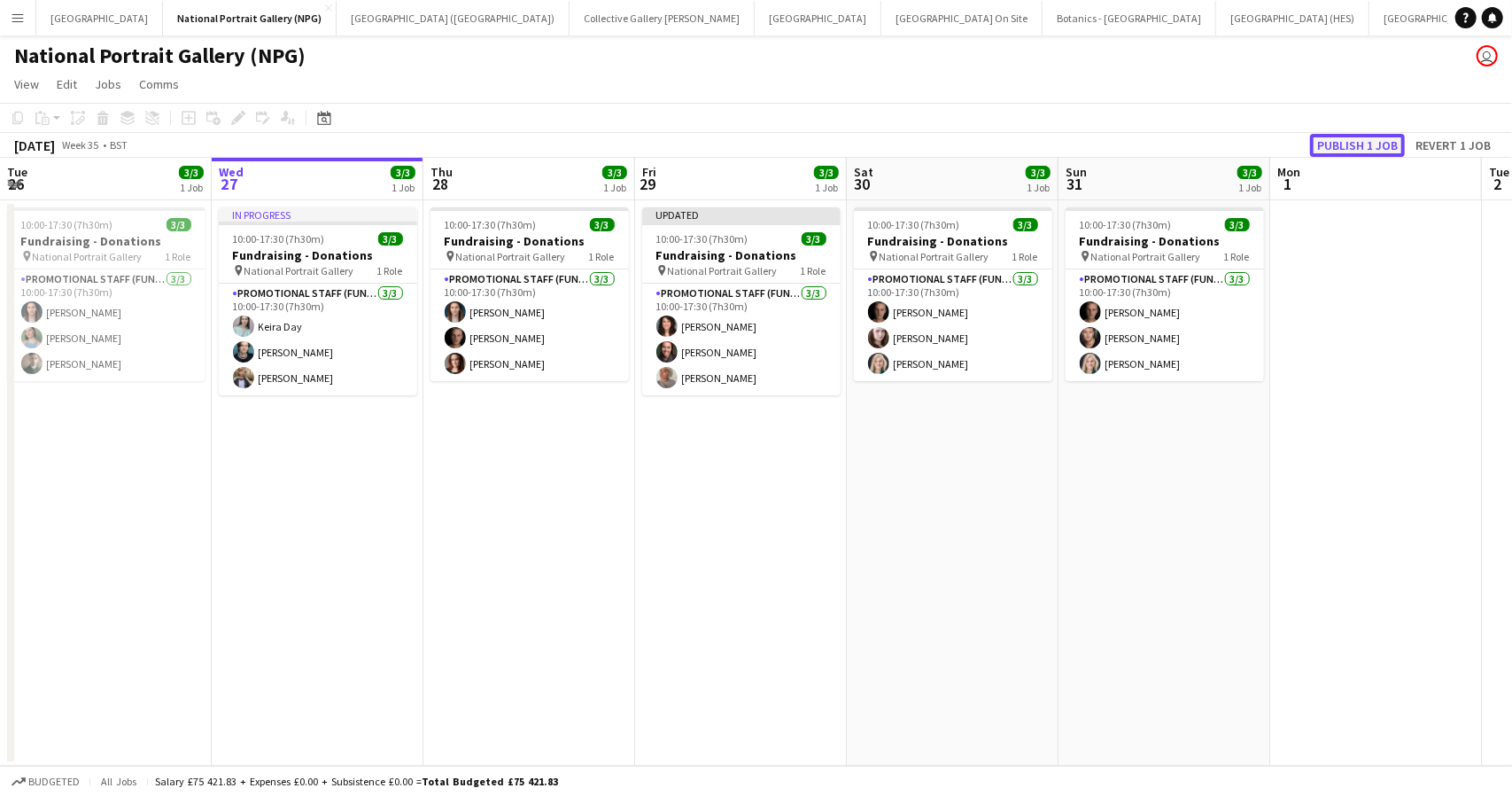
click at [1340, 145] on button "Publish 1 job" at bounding box center [1358, 145] width 95 height 23
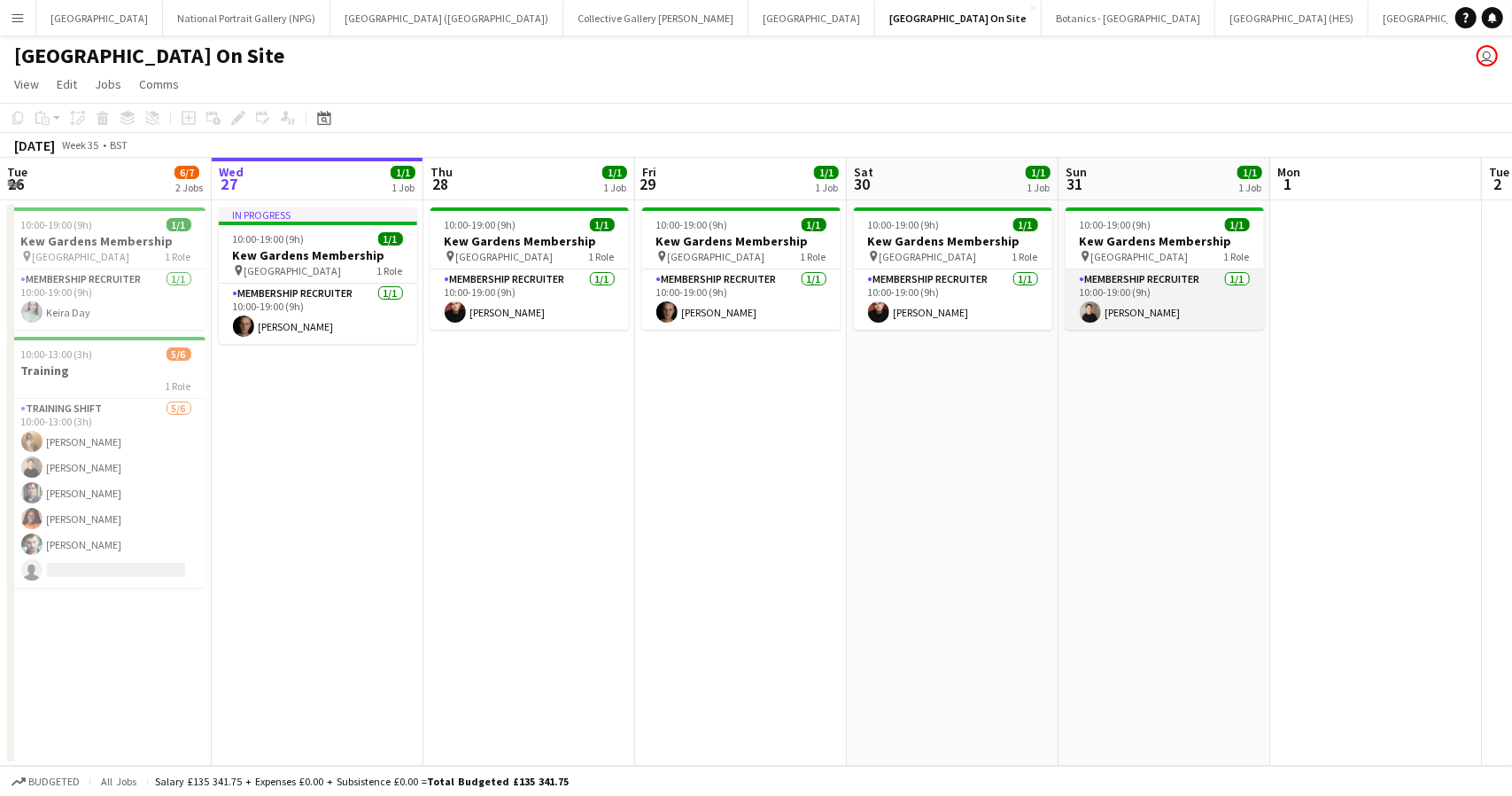
click at [1125, 289] on app-card-role "Membership Recruiter [DATE] 10:00-19:00 (9h) [PERSON_NAME]" at bounding box center [1164, 299] width 198 height 61
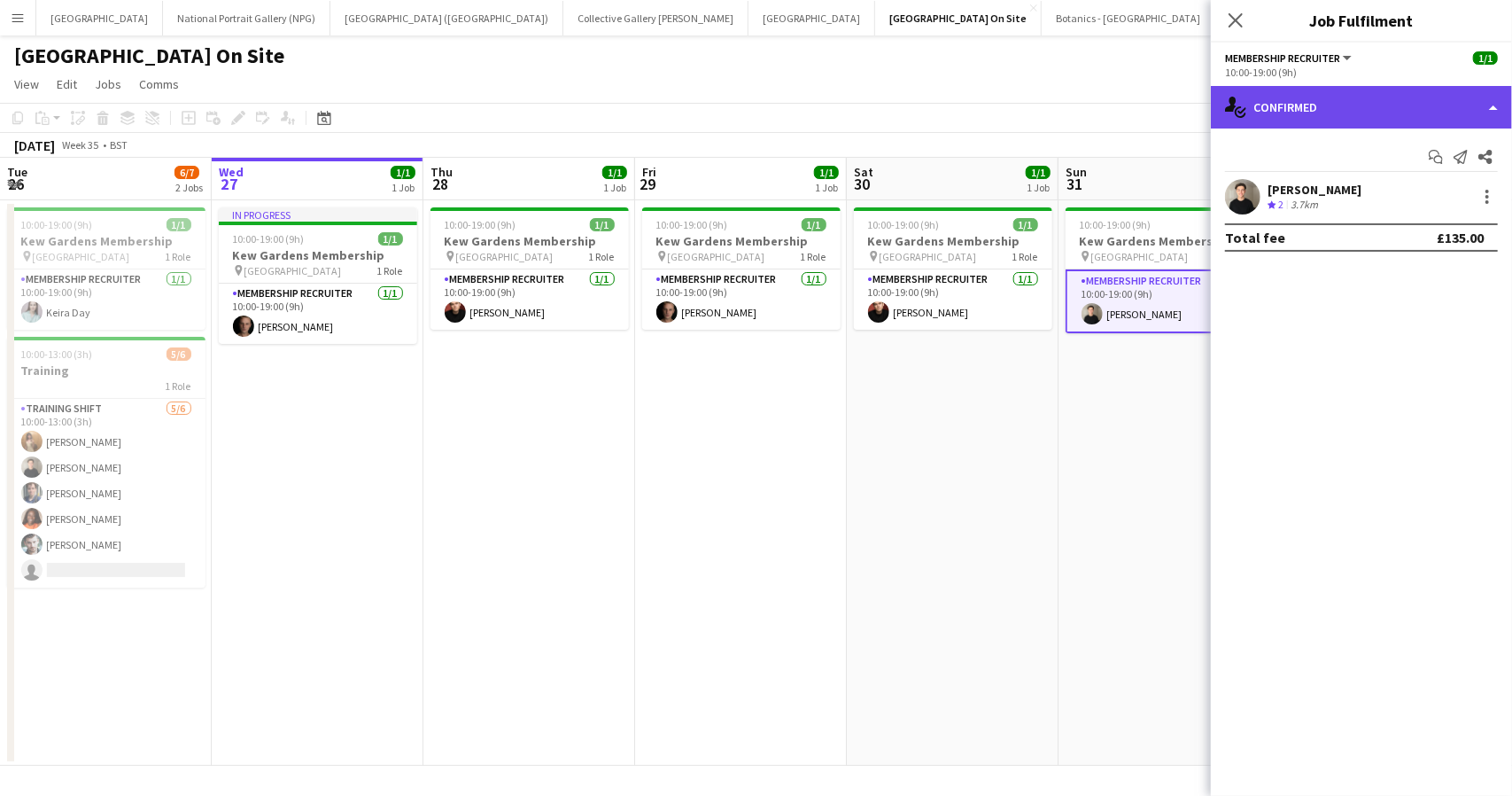
click at [1361, 108] on div "single-neutral-actions-check-2 Confirmed" at bounding box center [1361, 107] width 301 height 43
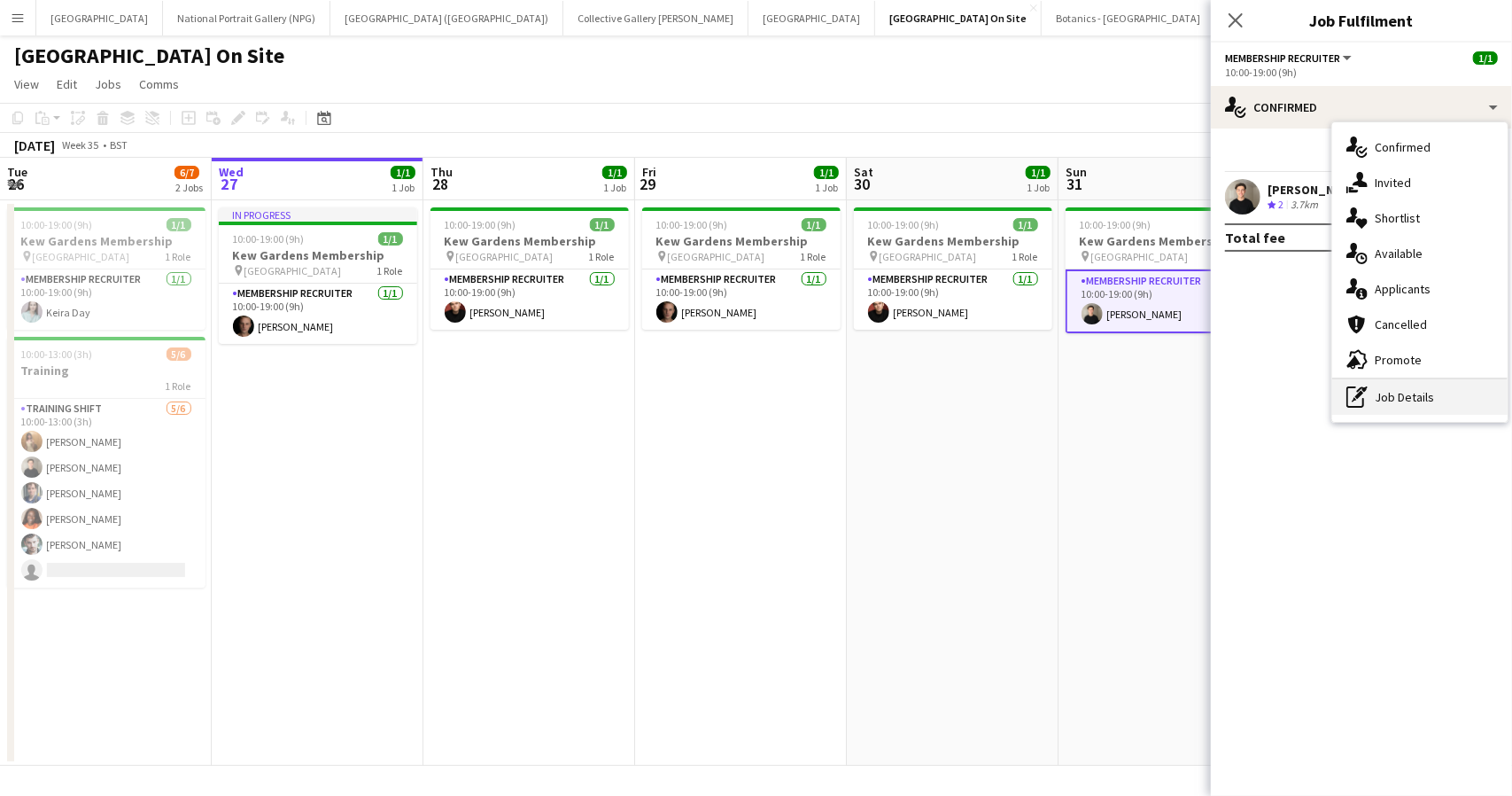
click at [1391, 396] on div "pen-write Job Details" at bounding box center [1420, 396] width 175 height 35
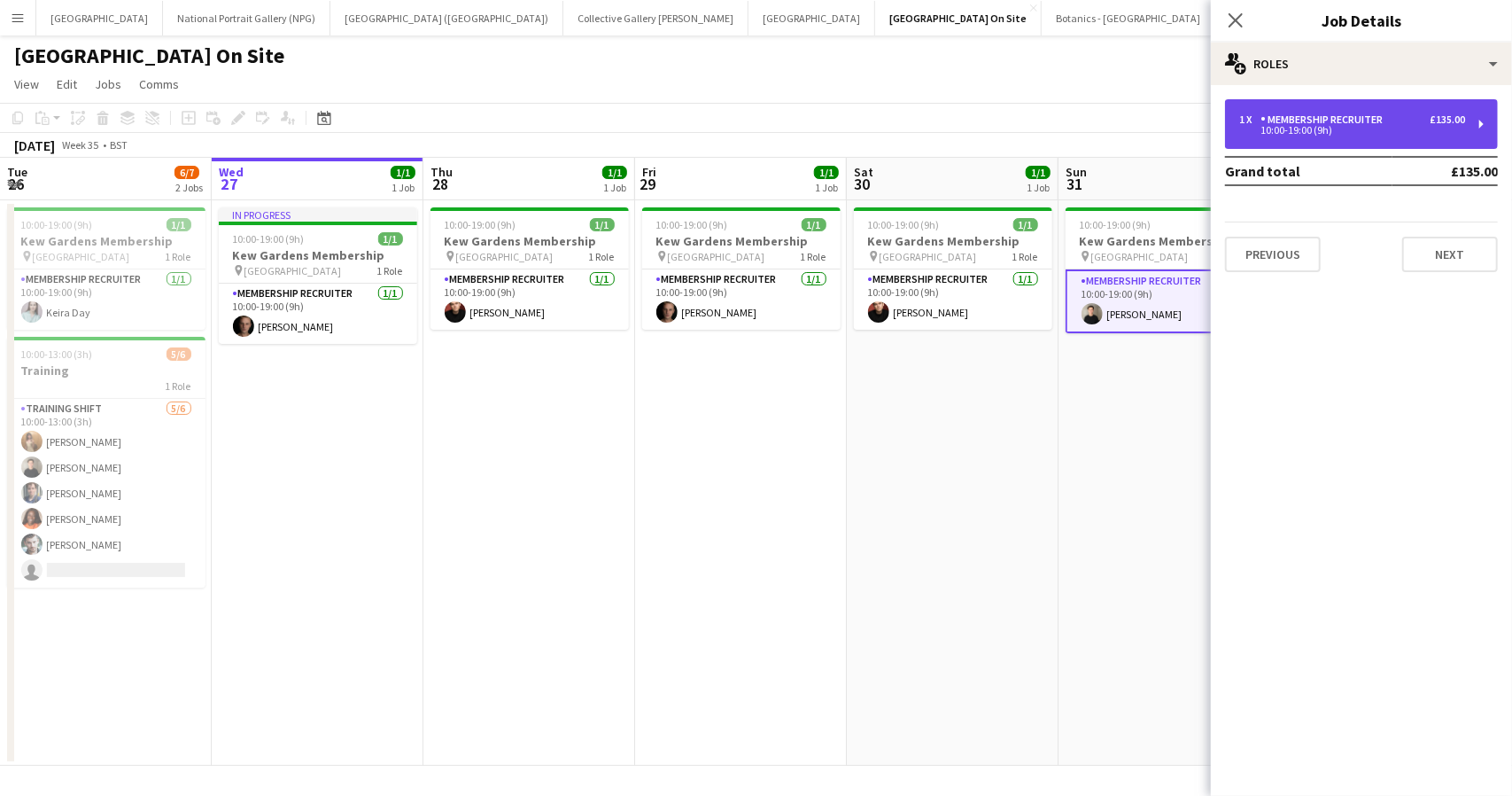
click at [1388, 114] on div "Membership Recruiter" at bounding box center [1325, 119] width 130 height 12
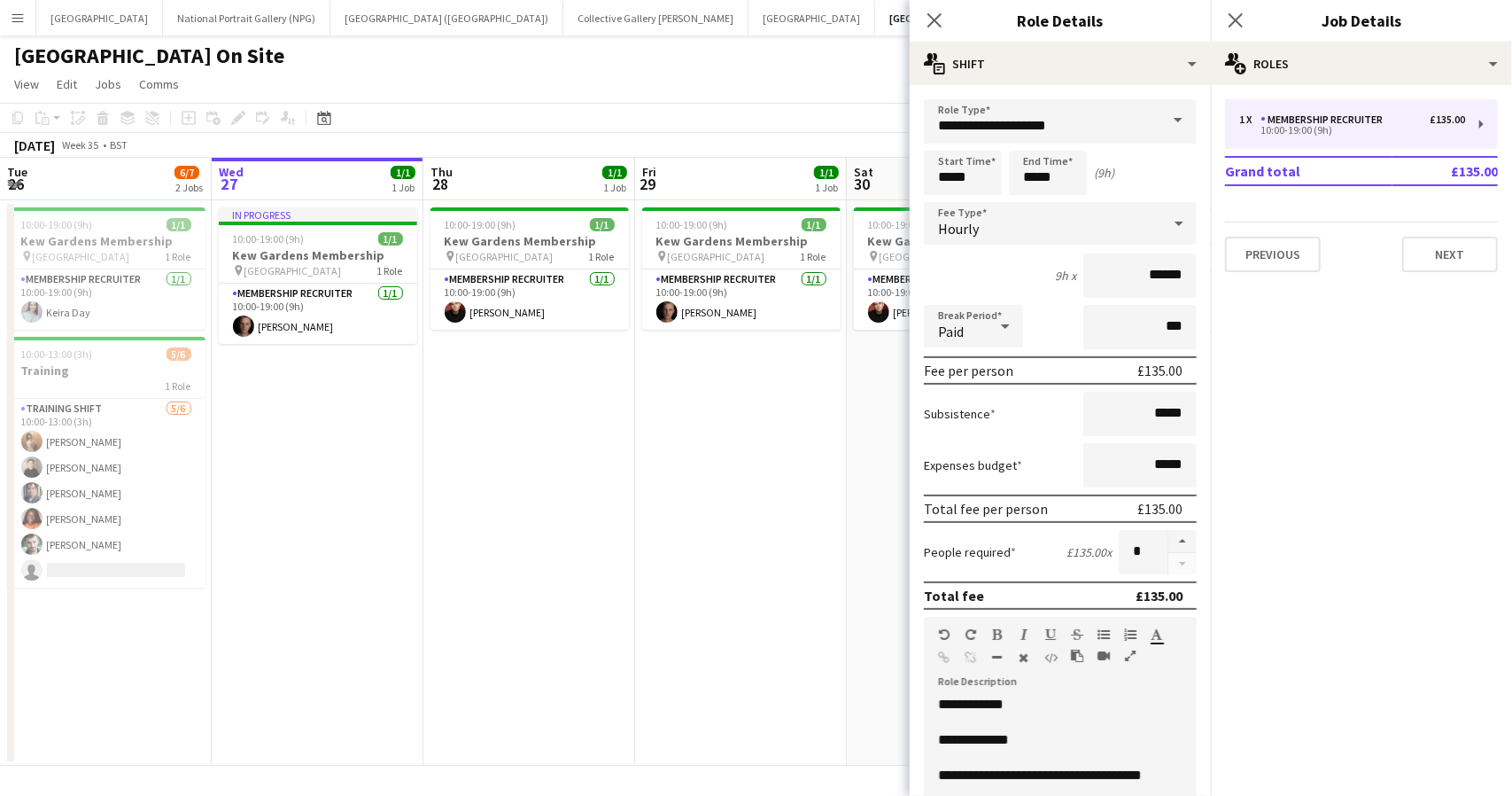
click at [1349, 335] on mat-expansion-panel "pencil3 General details 1 x Membership Recruiter £135.00 10:00-19:00 (9h) Grand…" at bounding box center [1361, 441] width 301 height 711
click at [873, 64] on div "Kew Gardens On Site user" at bounding box center [756, 52] width 1512 height 34
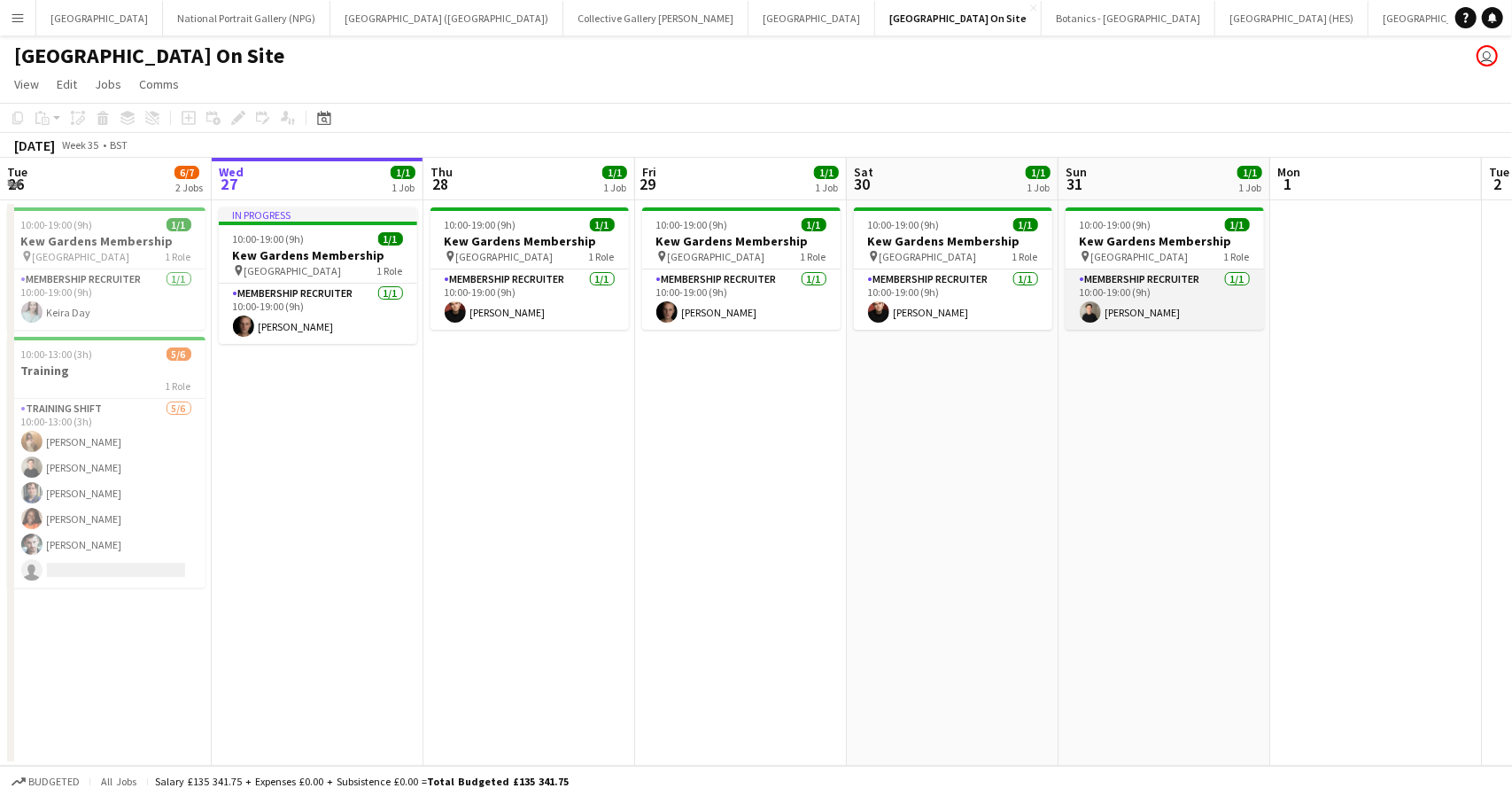
click at [1157, 273] on app-card-role "Membership Recruiter 1/1 10:00-19:00 (9h) Tom Major" at bounding box center [1164, 299] width 198 height 61
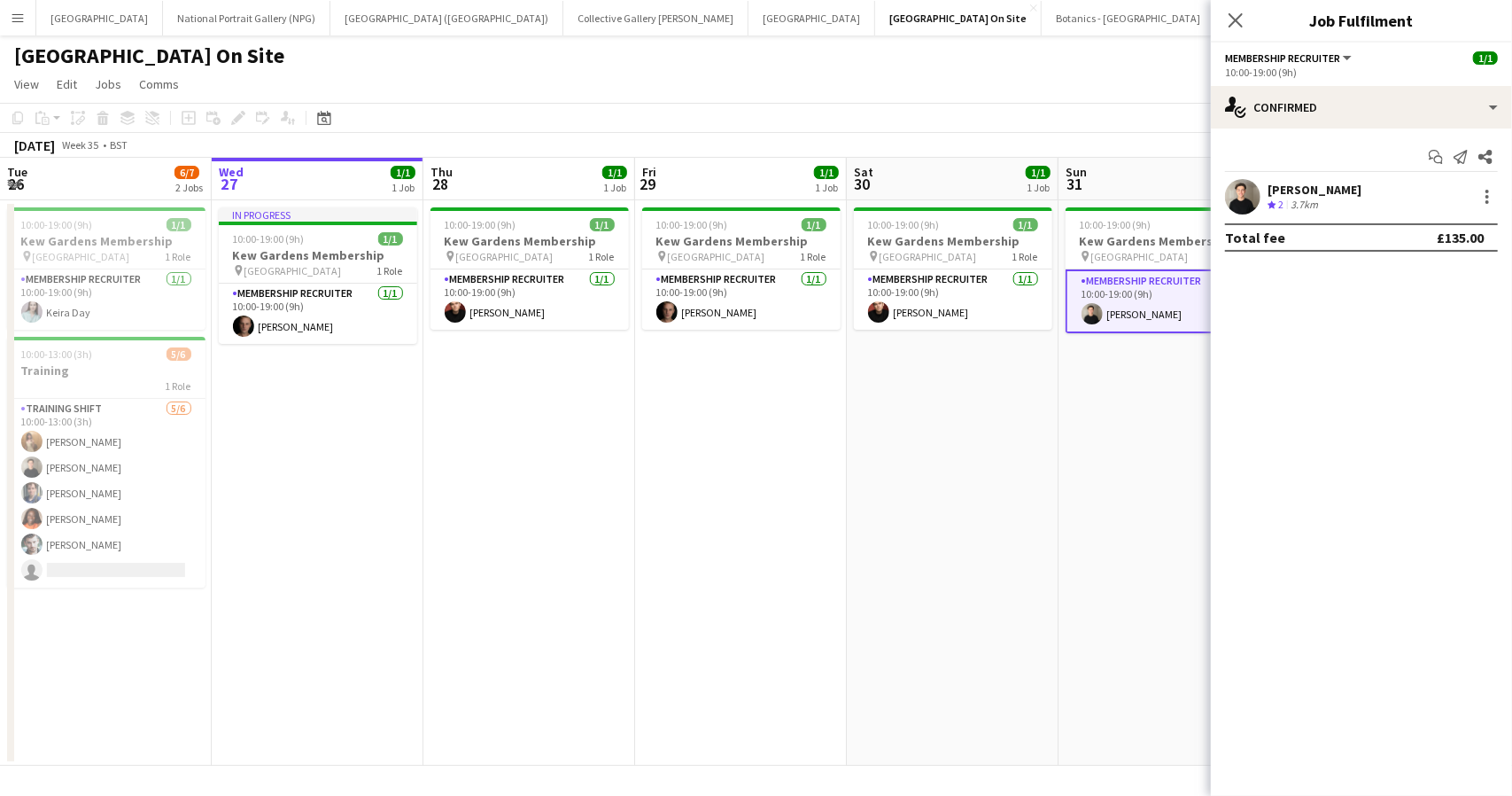
click at [1362, 198] on div "Tom Major Crew rating 2 3.7km" at bounding box center [1361, 196] width 301 height 35
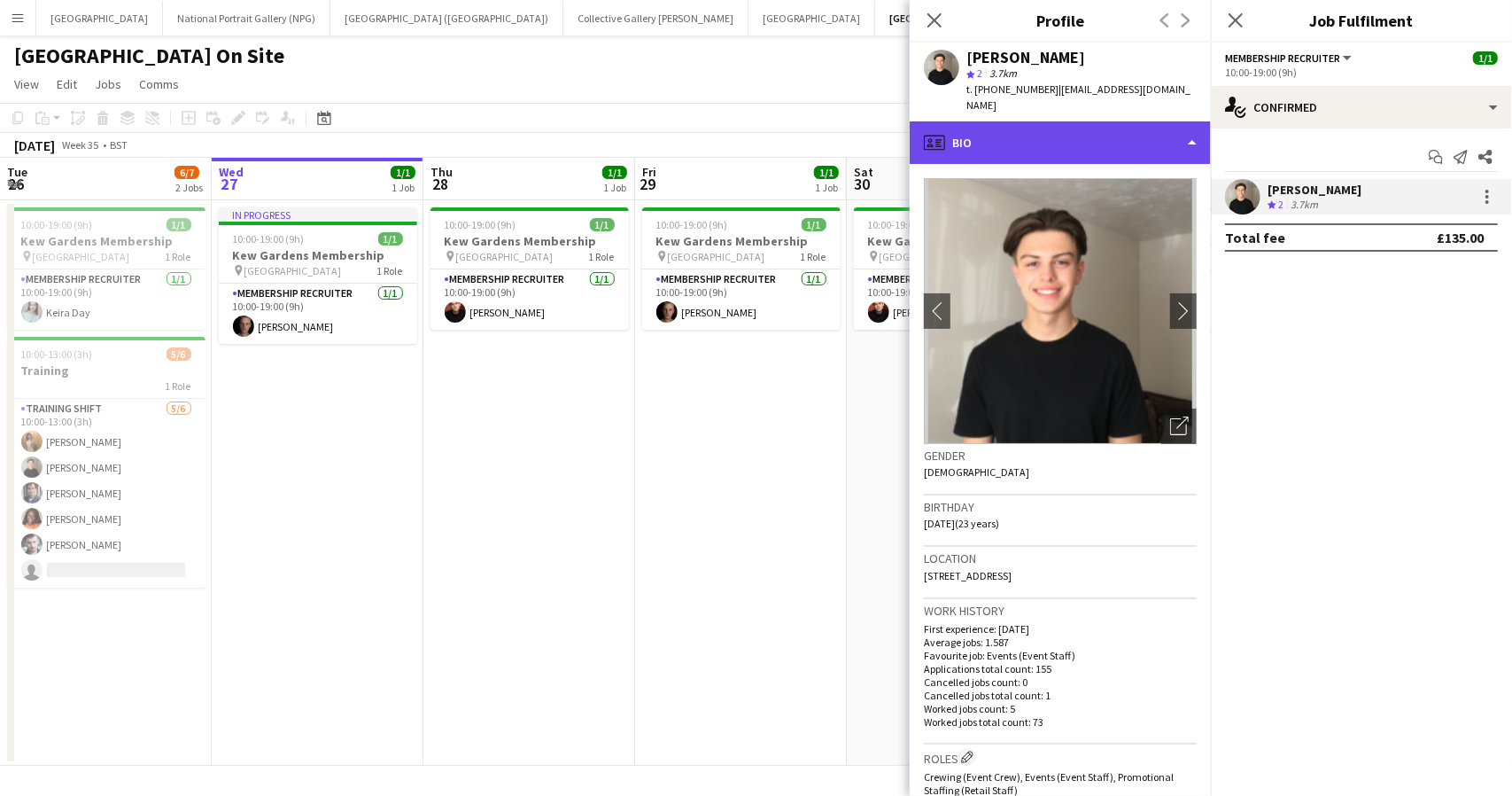
click at [1143, 121] on div "profile Bio" at bounding box center [1060, 142] width 301 height 43
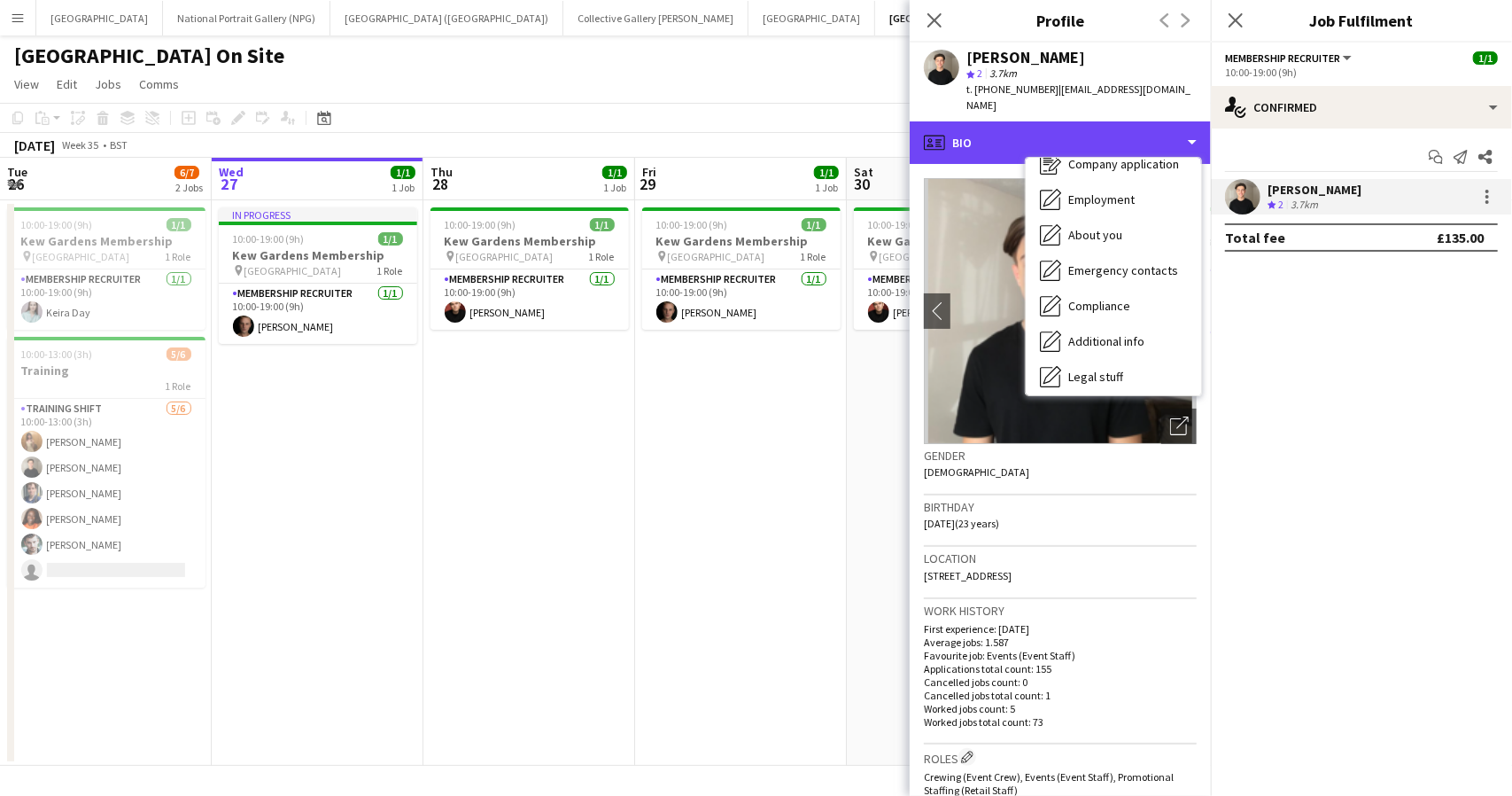
scroll to position [131, 0]
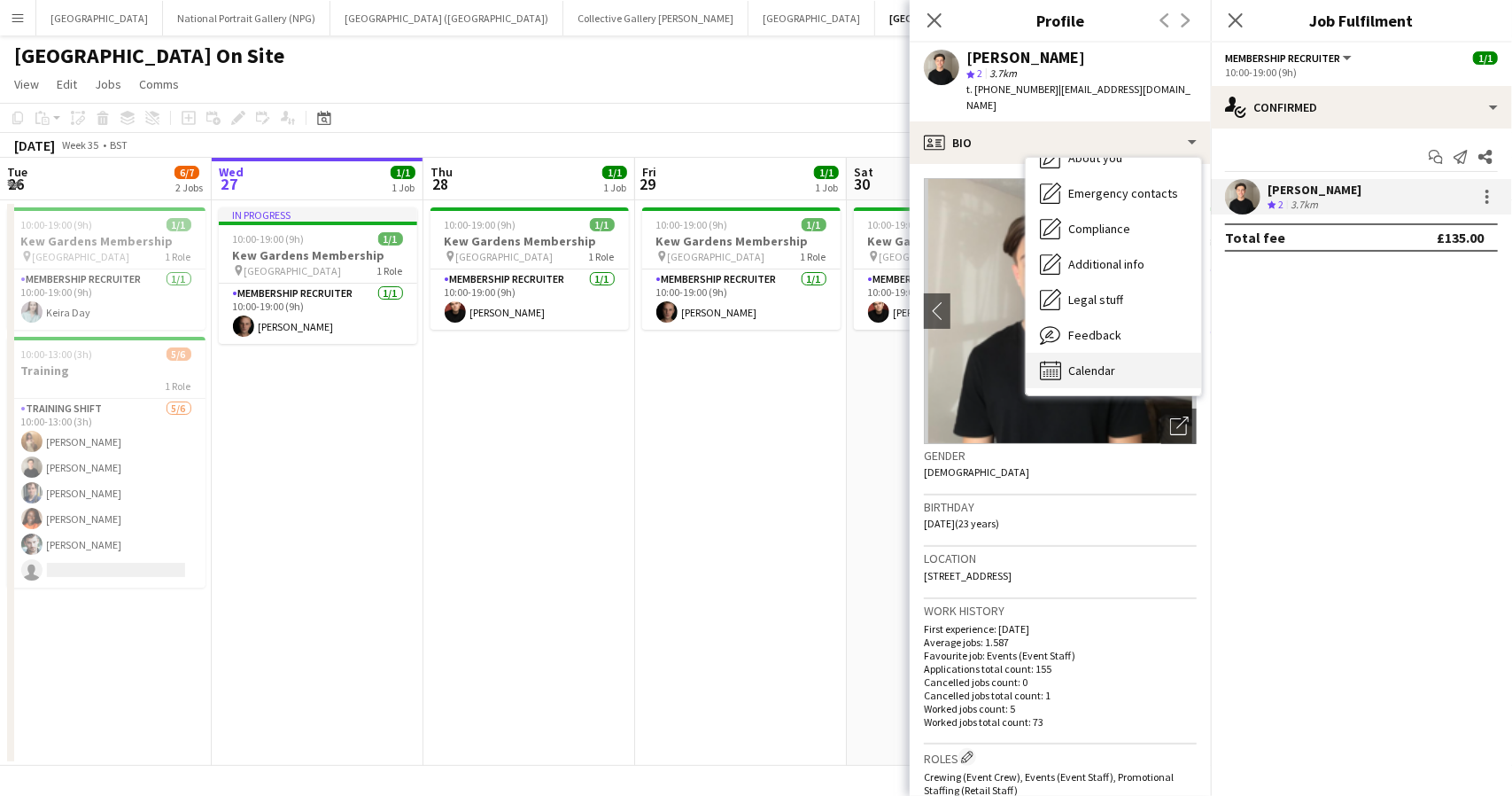
click at [1110, 363] on span "Calendar" at bounding box center [1092, 371] width 47 height 16
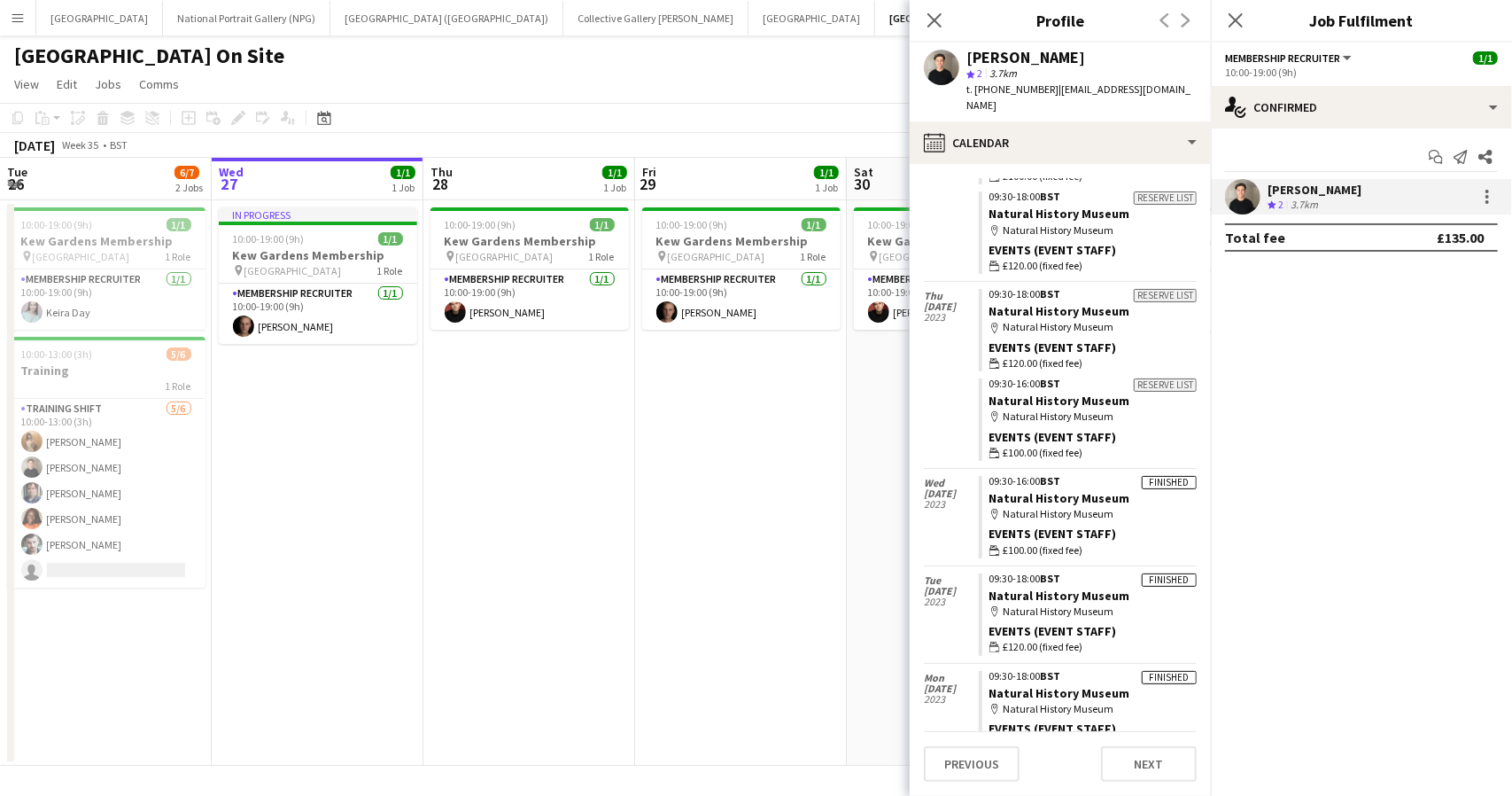
scroll to position [2225, 0]
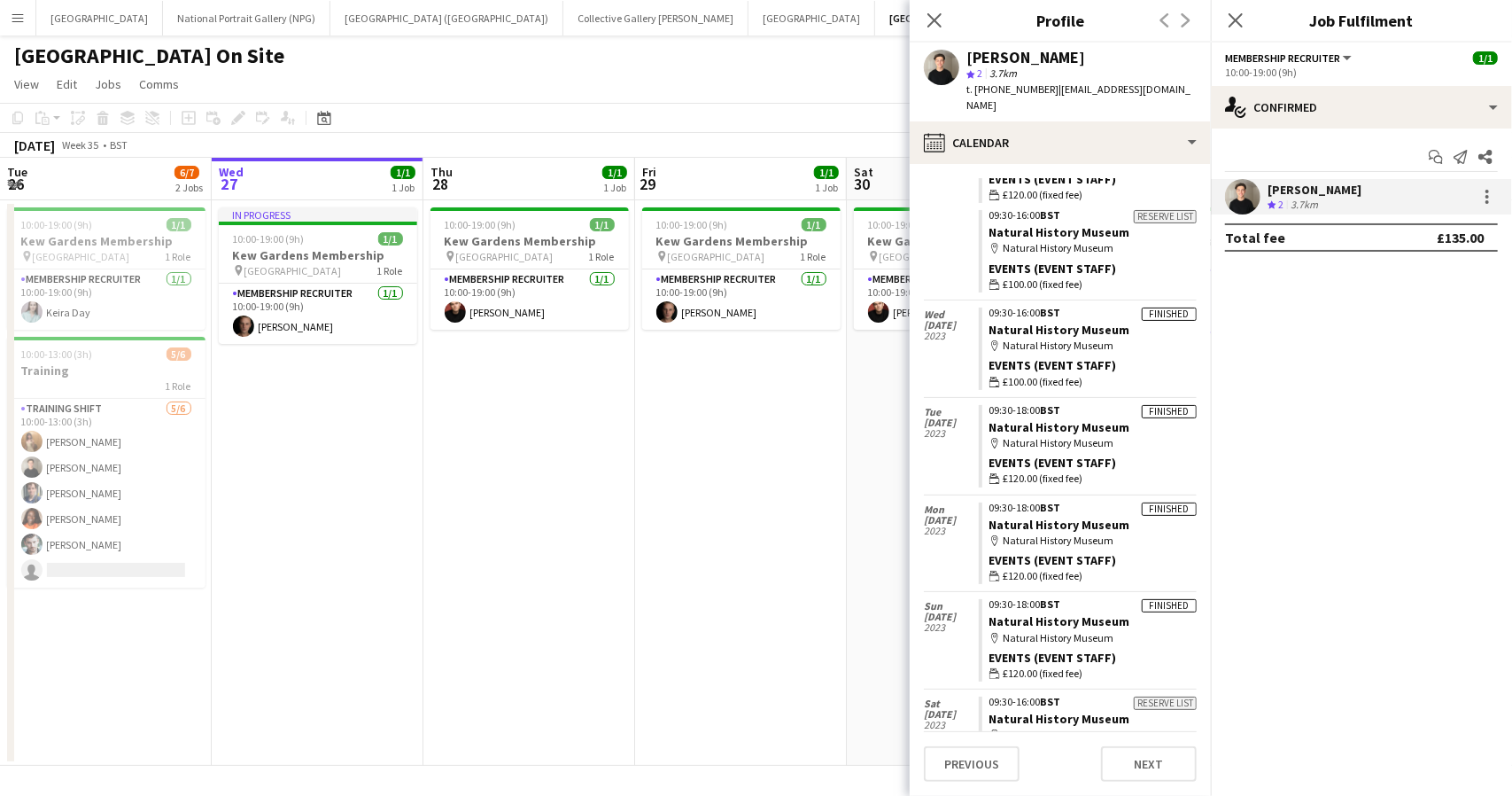
click at [827, 81] on app-page-menu "View Day view expanded Day view collapsed Month view Date picker Jump to [DATE]…" at bounding box center [756, 86] width 1512 height 34
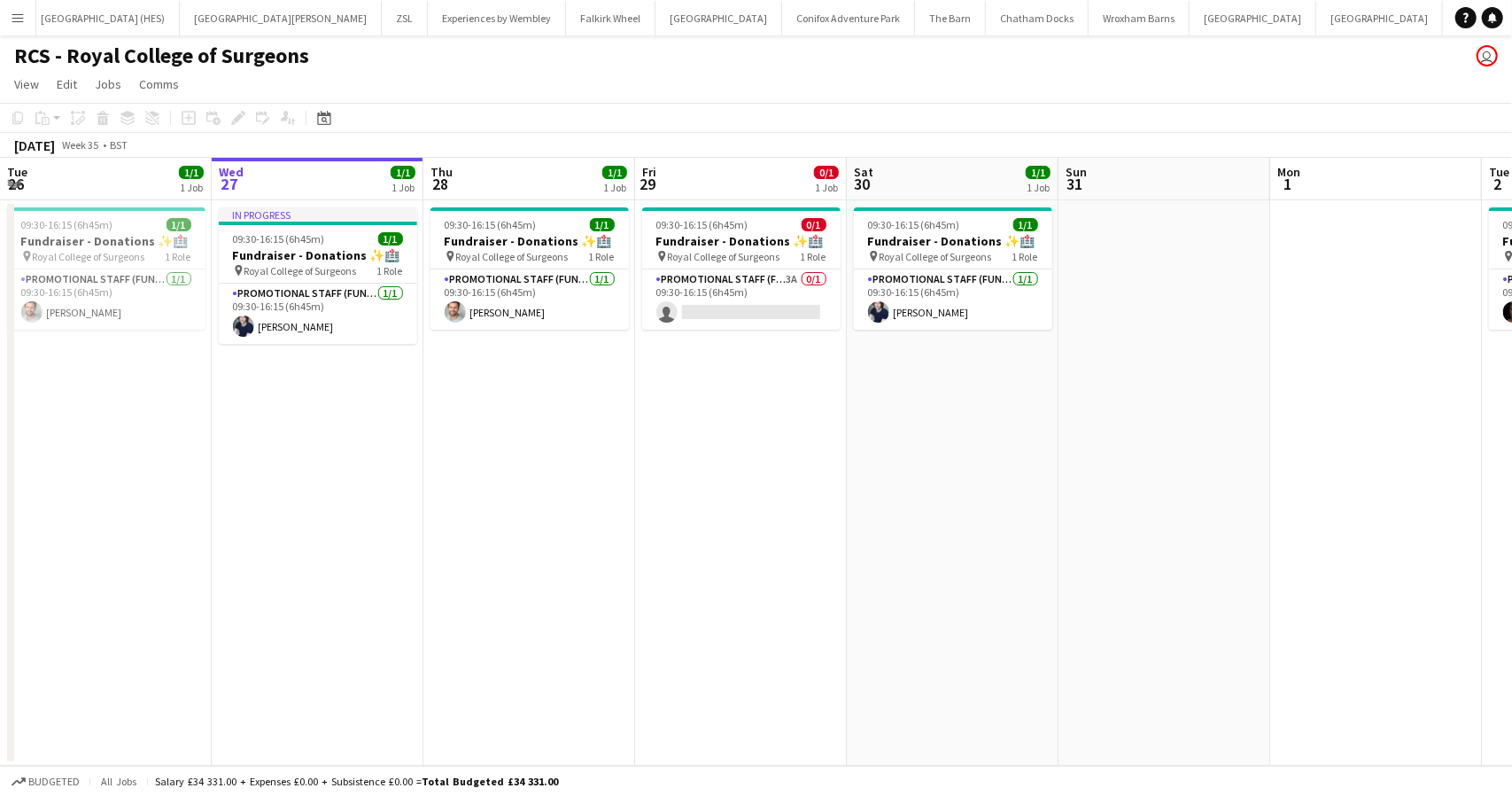
scroll to position [0, 1197]
click at [513, 302] on app-card-role "Promotional Staff (Fundraiser) [DATE] 09:30-16:15 (6h45m) [PERSON_NAME]" at bounding box center [530, 299] width 198 height 61
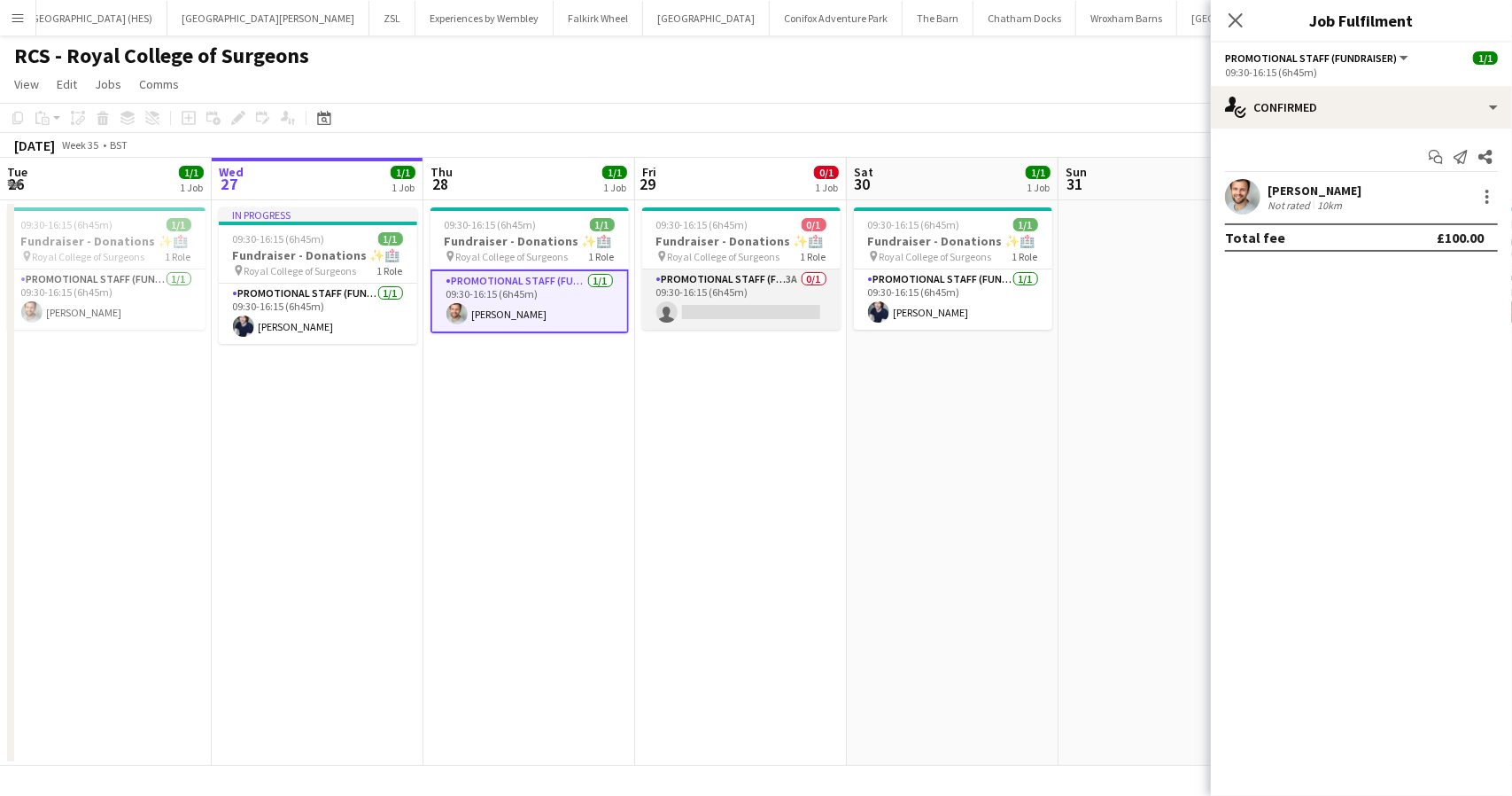
click at [741, 310] on app-card-role "Promotional Staff (Fundraiser) 3A 0/1 09:30-16:15 (6h45m) single-neutral-actions" at bounding box center [741, 299] width 198 height 61
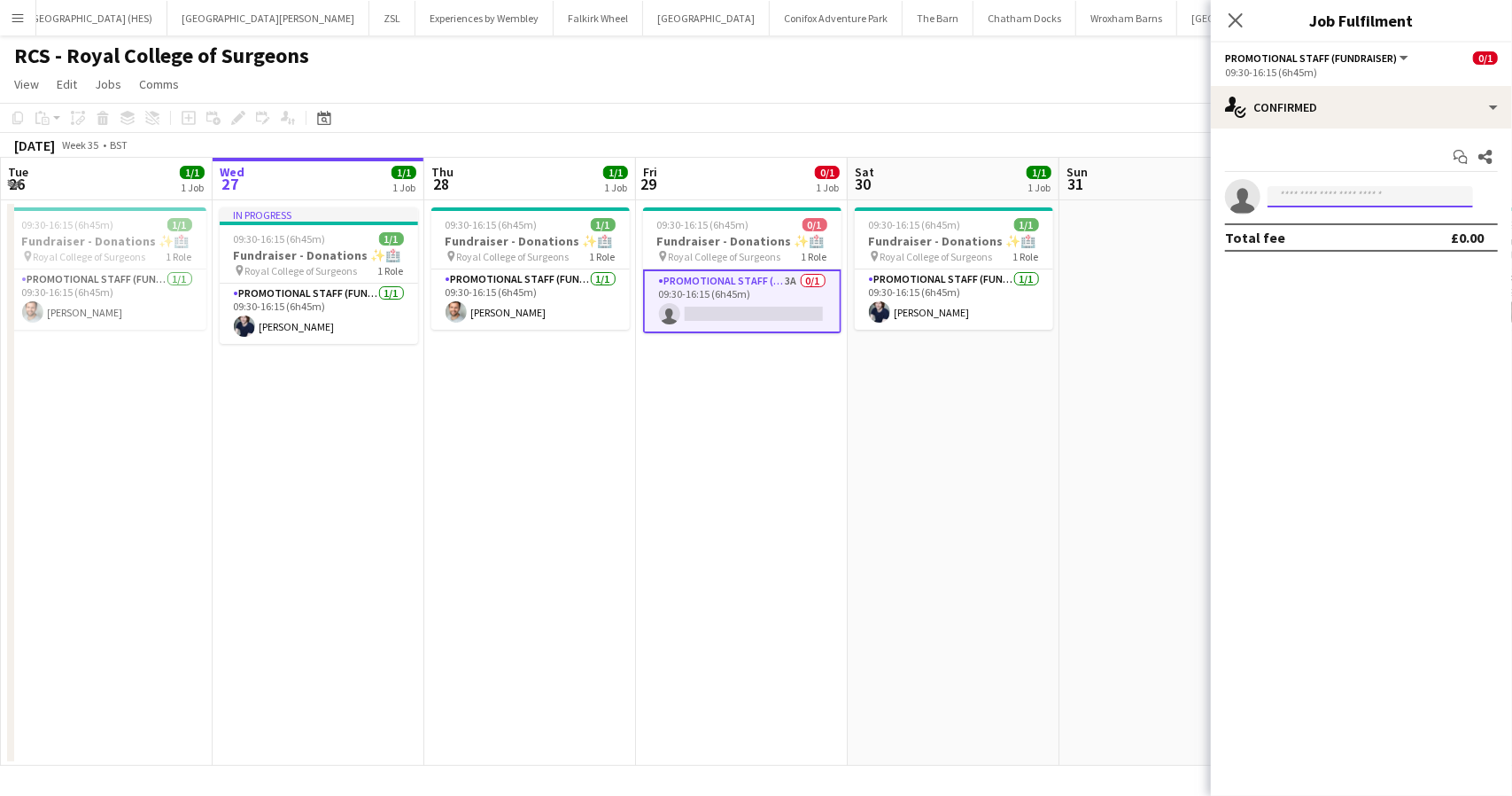
click at [1307, 203] on input at bounding box center [1370, 196] width 206 height 21
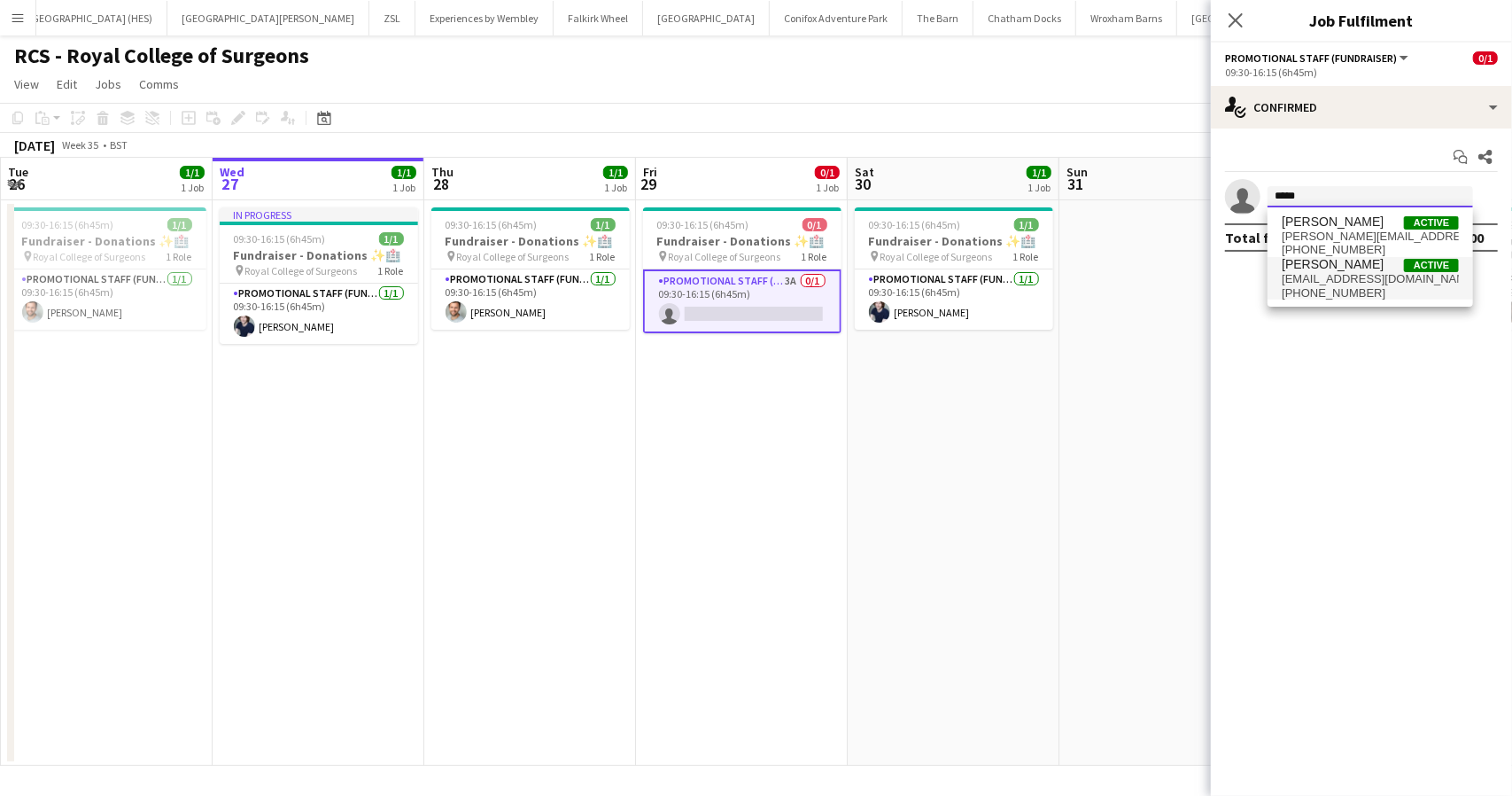
type input "*****"
click at [1338, 273] on span "nathanunthank@gmail.com" at bounding box center [1370, 279] width 177 height 14
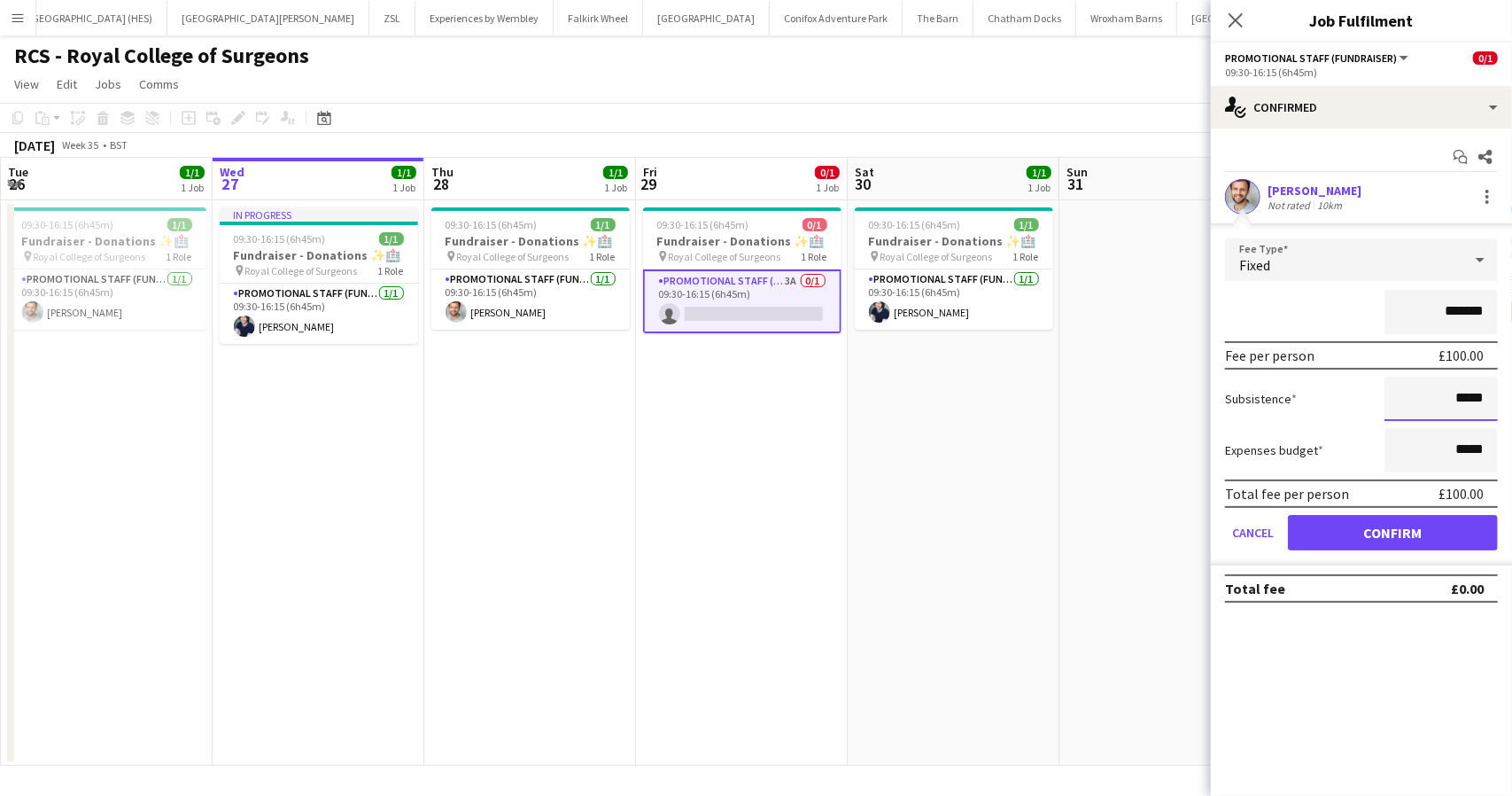
click at [1441, 397] on input "*****" at bounding box center [1442, 398] width 114 height 45
type input "******"
click at [1345, 415] on div "Subsistence ******" at bounding box center [1361, 398] width 273 height 45
click at [1418, 536] on button "Confirm" at bounding box center [1394, 532] width 210 height 35
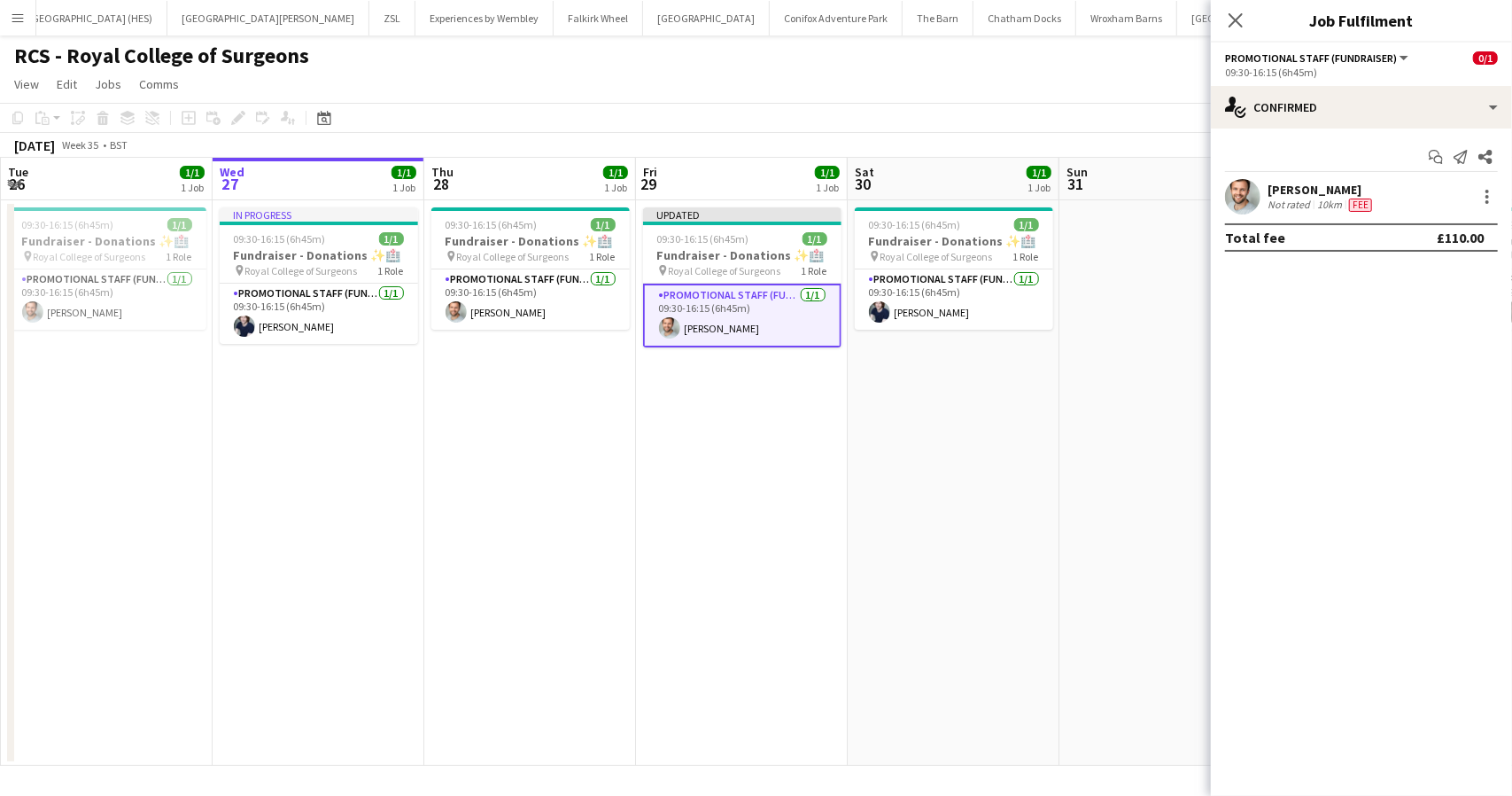
click at [1076, 81] on app-page-menu "View Day view expanded Day view collapsed Month view Date picker Jump to today …" at bounding box center [756, 86] width 1512 height 34
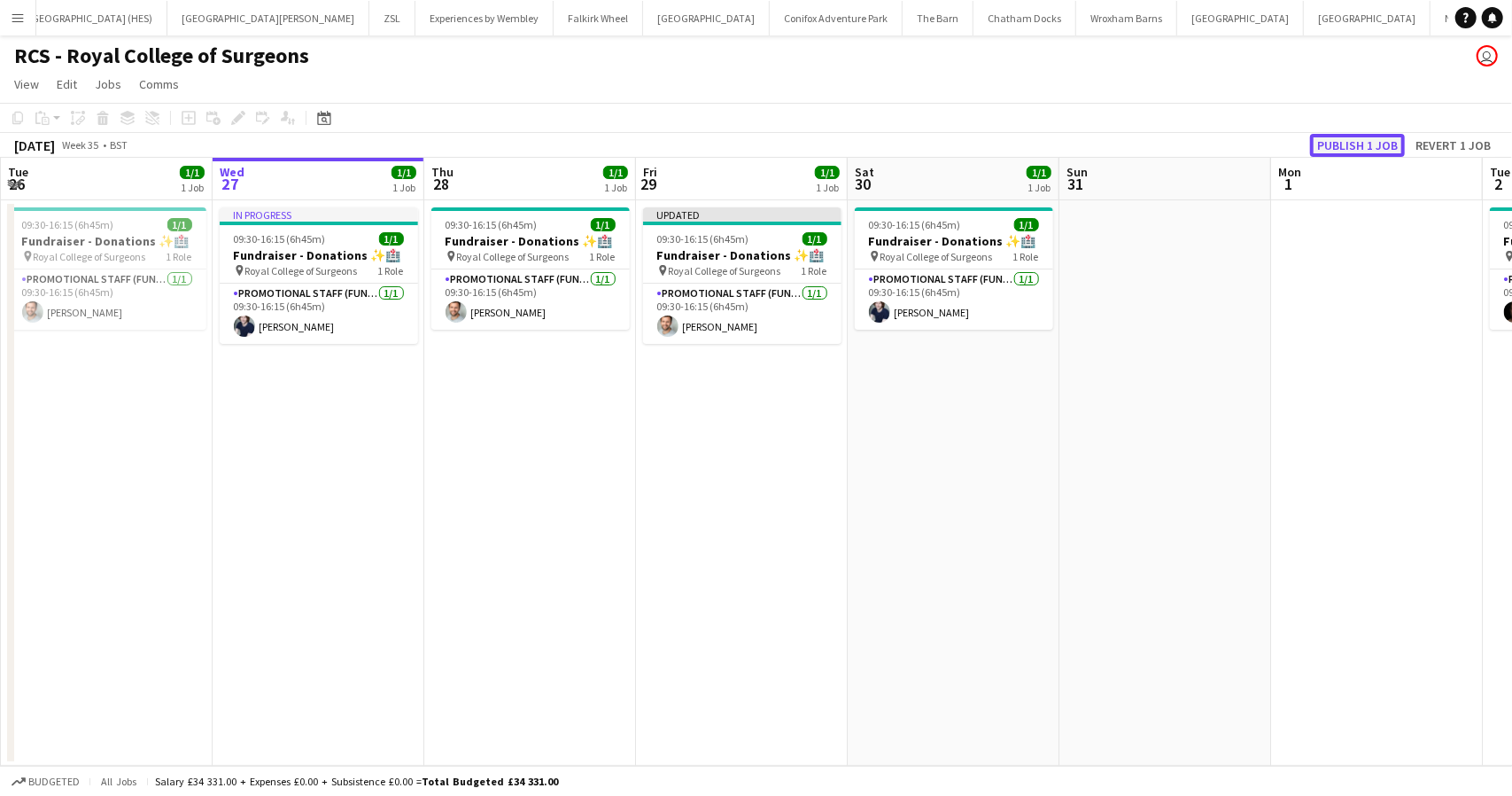
click at [1374, 152] on button "Publish 1 job" at bounding box center [1358, 145] width 95 height 23
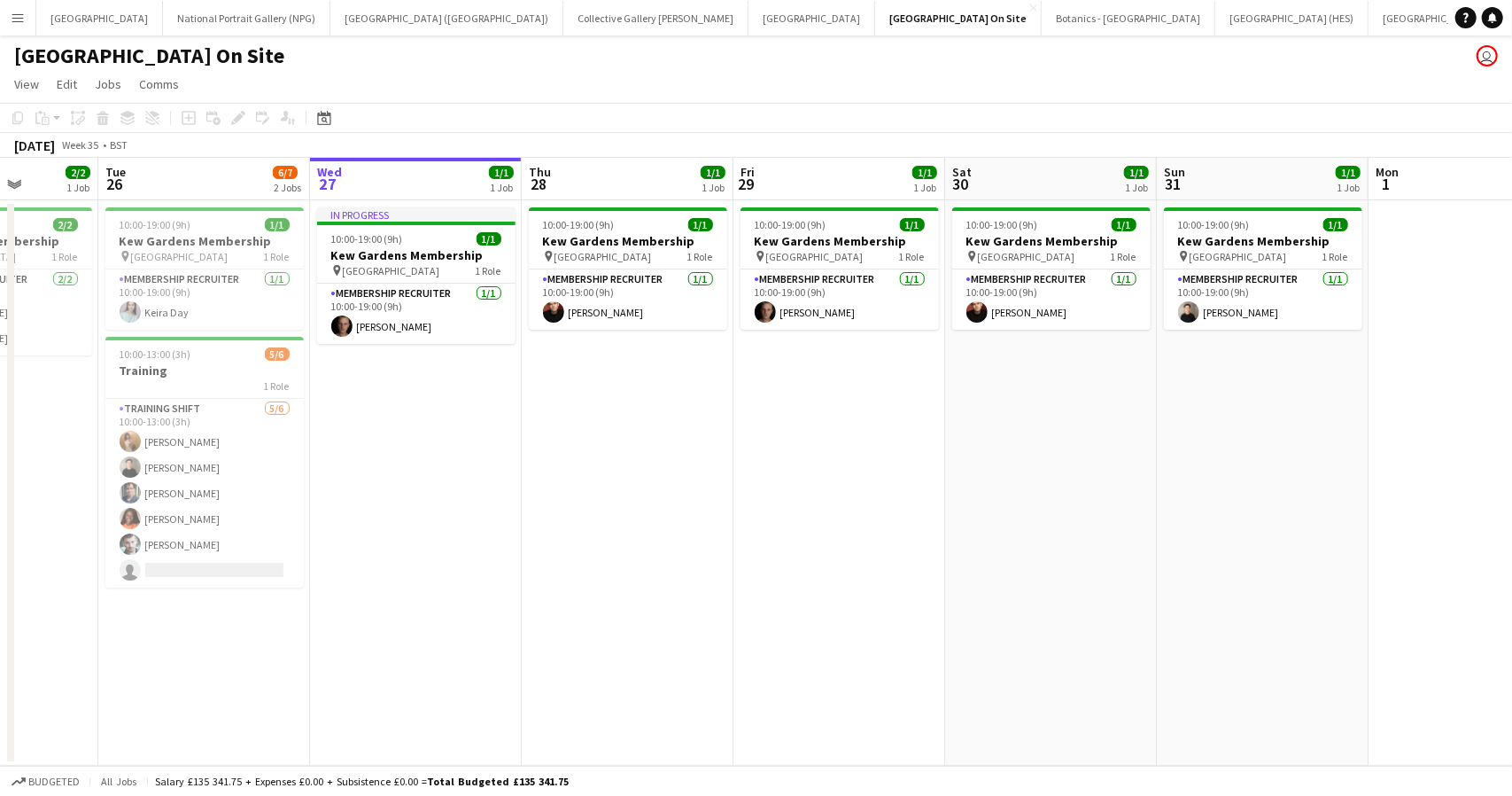
scroll to position [0, 537]
drag, startPoint x: 1323, startPoint y: 409, endPoint x: 1512, endPoint y: 232, distance: 258.9
click at [1512, 232] on app-calendar-viewport "Sat 23 1/1 1 Job Sun 24 1/1 1 Job Mon 25 2/2 1 Job Tue 26 6/7 2 Jobs Wed 27 1/1…" at bounding box center [756, 461] width 1512 height 608
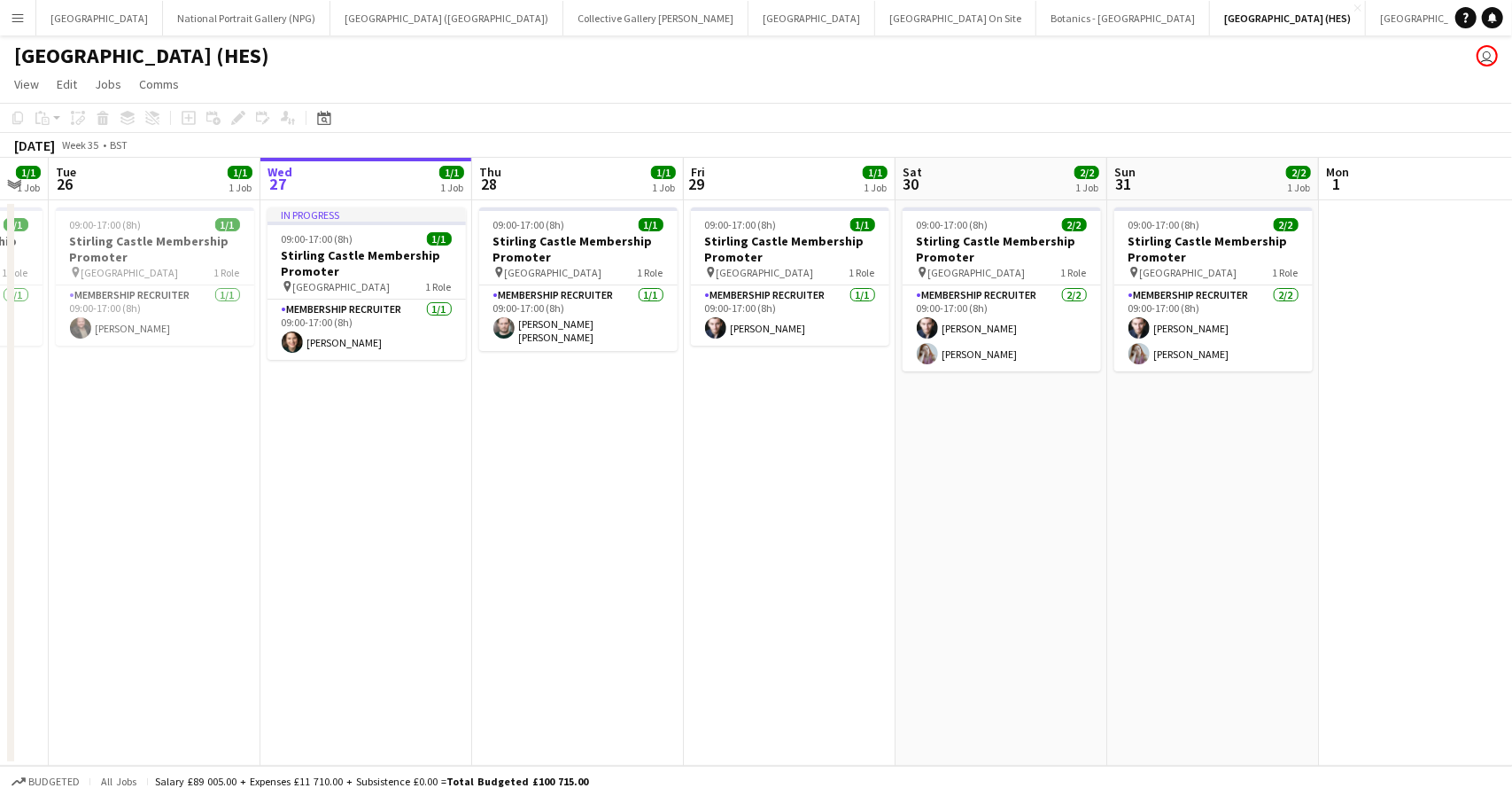
scroll to position [0, 374]
drag, startPoint x: 1236, startPoint y: 483, endPoint x: 1286, endPoint y: 319, distance: 171.5
click at [1286, 319] on app-calendar-viewport "Sun 24 2/2 1 Job Mon 25 1/1 1 Job Tue 26 1/1 1 Job Wed 27 1/1 1 Job Thu 28 1/1 …" at bounding box center [756, 461] width 1512 height 608
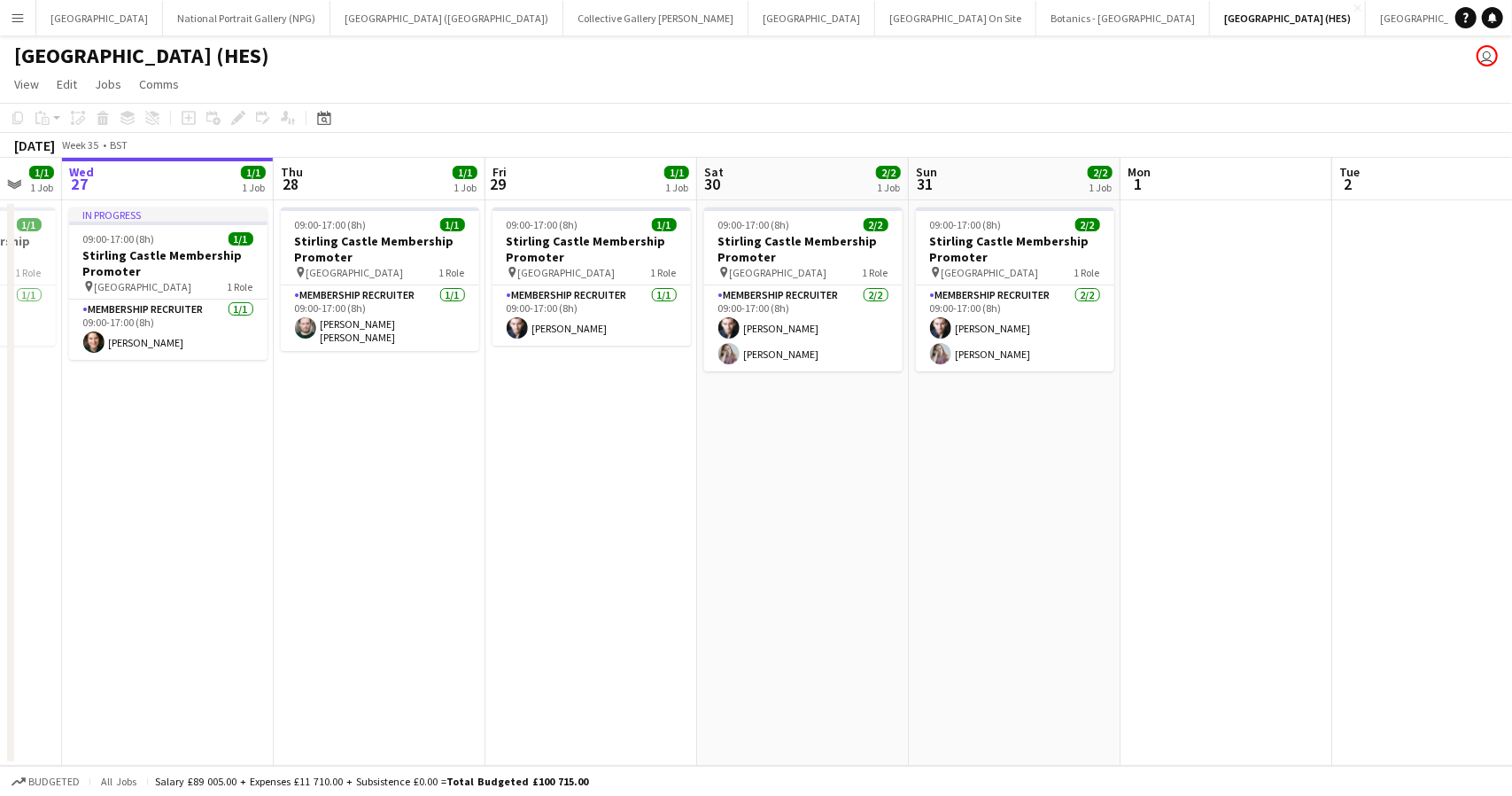
scroll to position [0, 618]
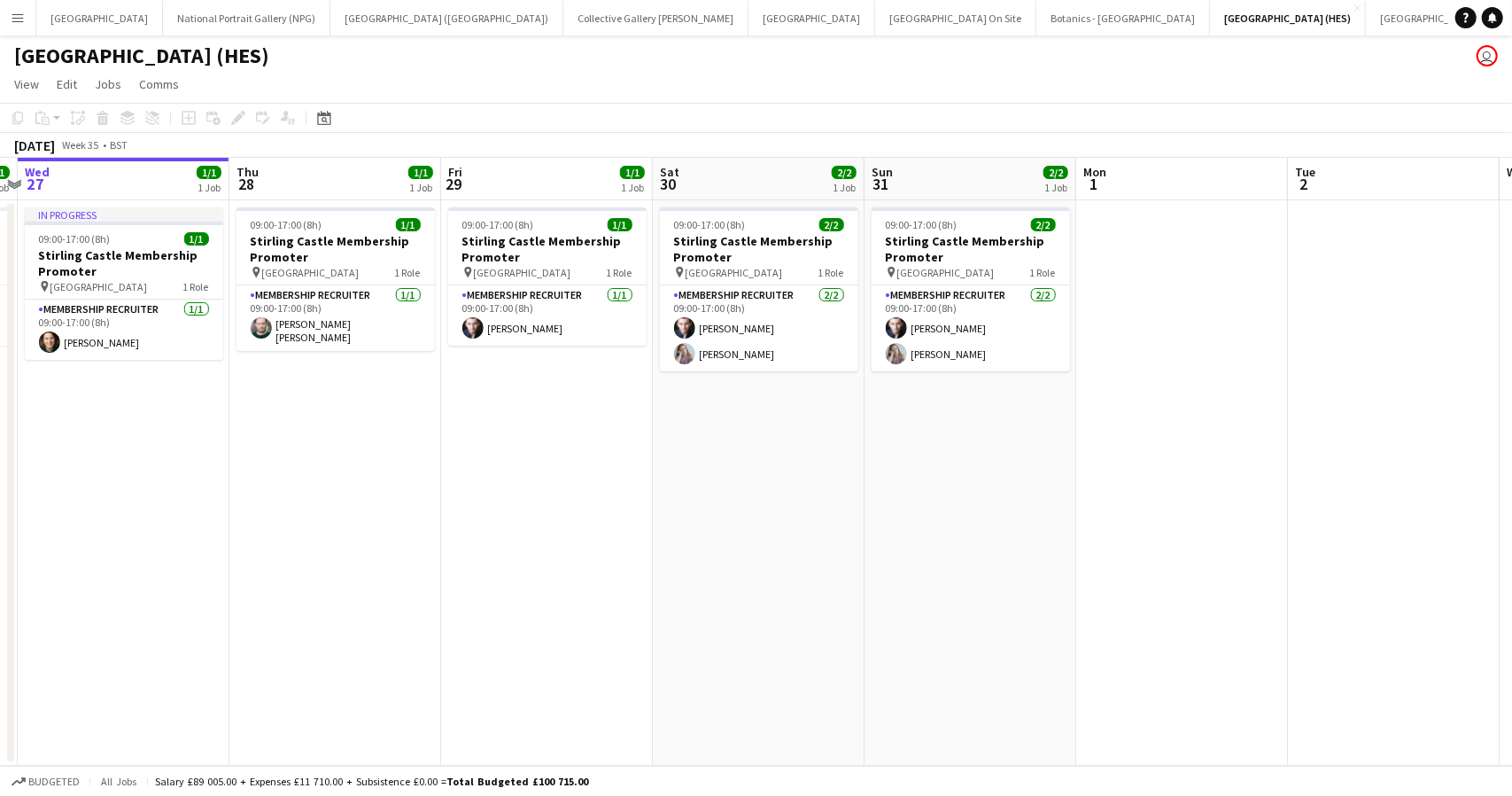
drag, startPoint x: 1162, startPoint y: 479, endPoint x: 926, endPoint y: 489, distance: 236.2
click at [926, 489] on app-calendar-viewport "Sun 24 2/2 1 Job Mon 25 1/1 1 Job Tue 26 1/1 1 Job Wed 27 1/1 1 Job Thu 28 1/1 …" at bounding box center [756, 461] width 1512 height 608
click at [1036, 19] on button "Botanics - [GEOGRAPHIC_DATA] Close" at bounding box center [1123, 18] width 173 height 34
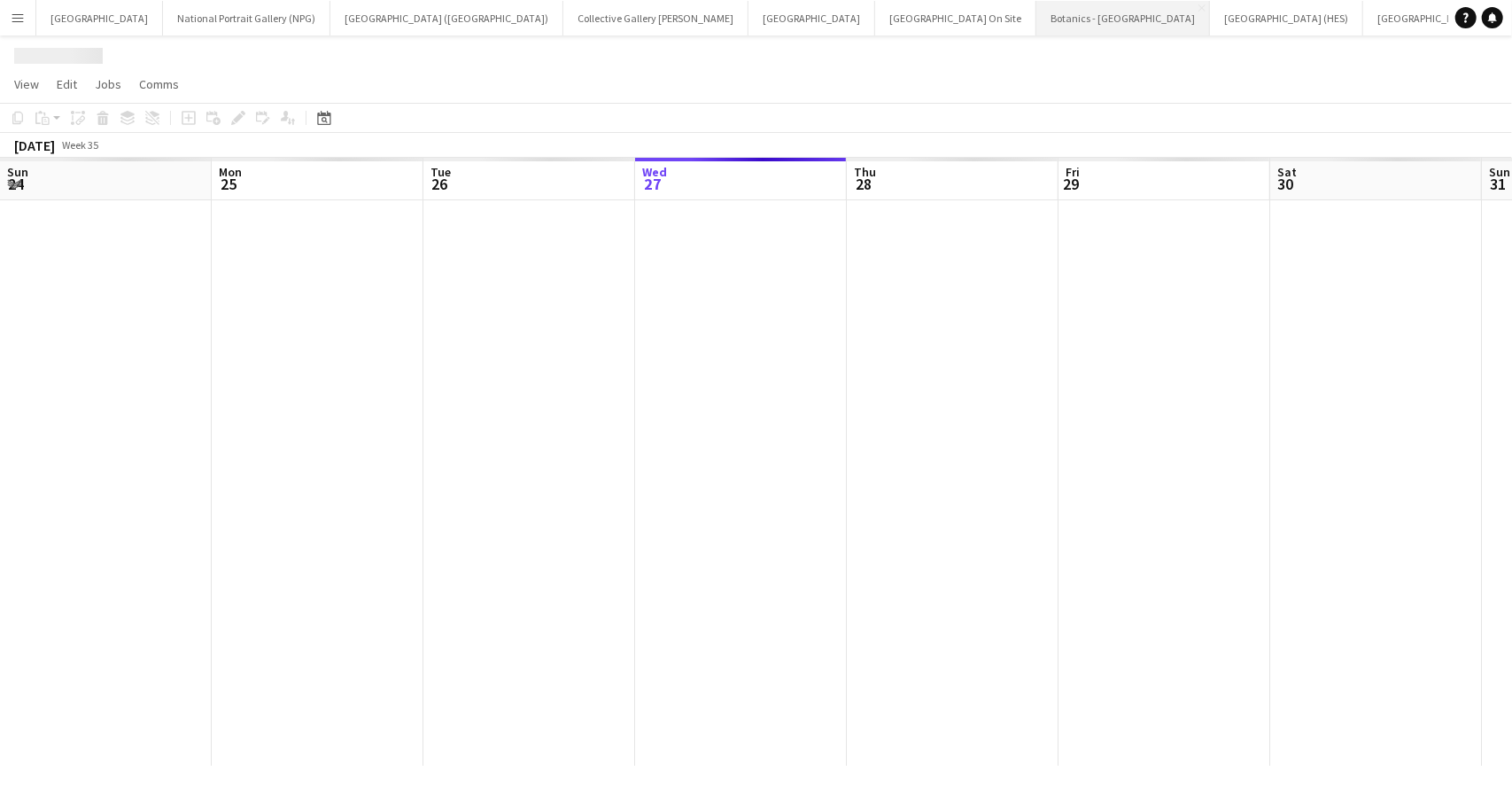
scroll to position [0, 423]
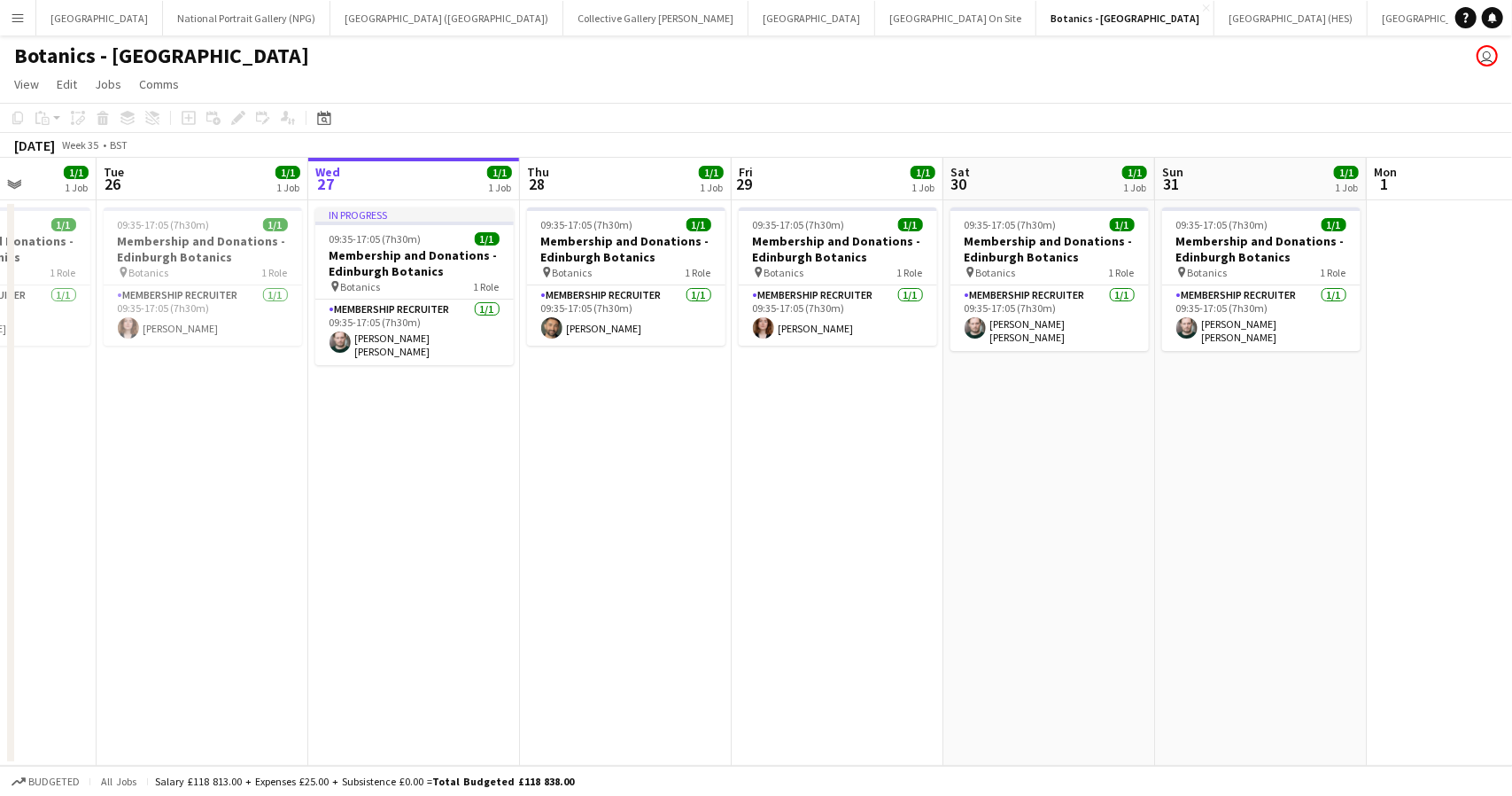
drag, startPoint x: 1415, startPoint y: 495, endPoint x: 1512, endPoint y: 401, distance: 135.1
click at [1512, 401] on app-calendar-viewport "Sat 23 1/1 1 Job Sun 24 1/1 1 Job Mon 25 1/1 1 Job Tue 26 1/1 1 Job Wed 27 1/1 …" at bounding box center [756, 461] width 1512 height 608
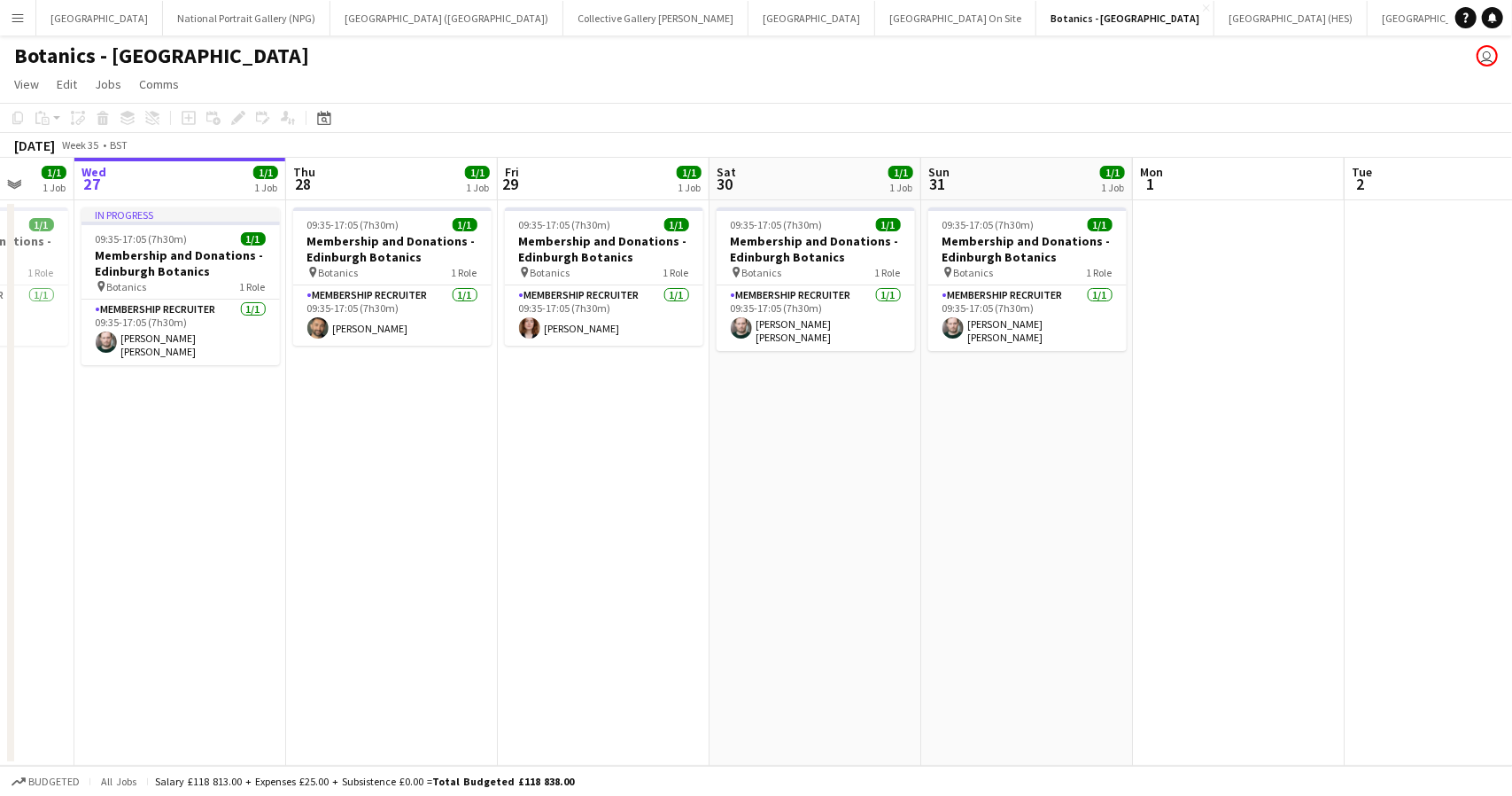
scroll to position [0, 675]
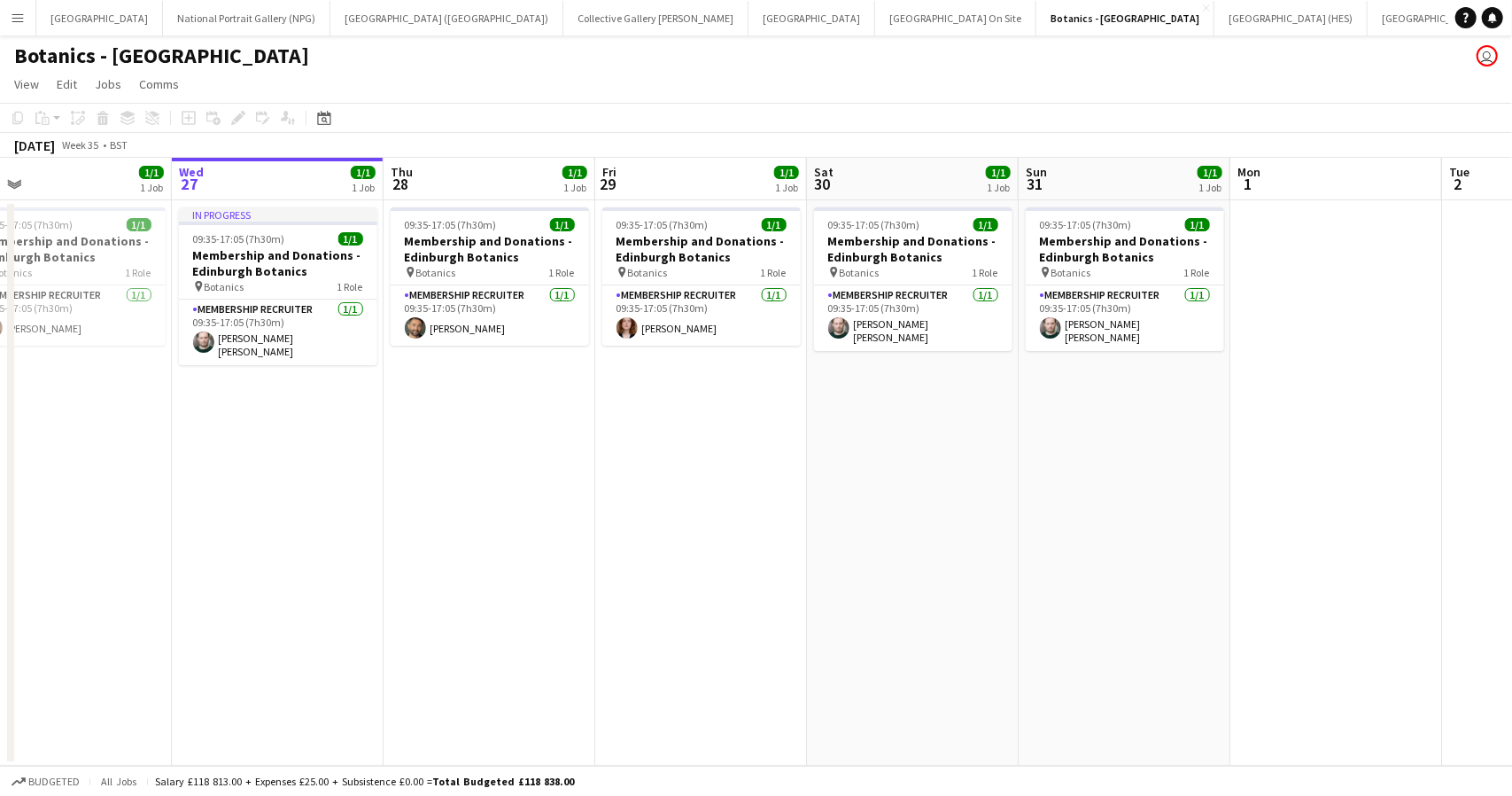
drag, startPoint x: 1028, startPoint y: 472, endPoint x: 891, endPoint y: 468, distance: 137.1
click at [891, 468] on app-calendar-viewport "Sat 23 1/1 1 Job Sun 24 1/1 1 Job Mon 25 1/1 1 Job Tue 26 1/1 1 Job Wed 27 1/1 …" at bounding box center [756, 461] width 1512 height 608
click at [1368, 19] on button "[GEOGRAPHIC_DATA][PERSON_NAME] [GEOGRAPHIC_DATA] Close" at bounding box center [1468, 18] width 202 height 34
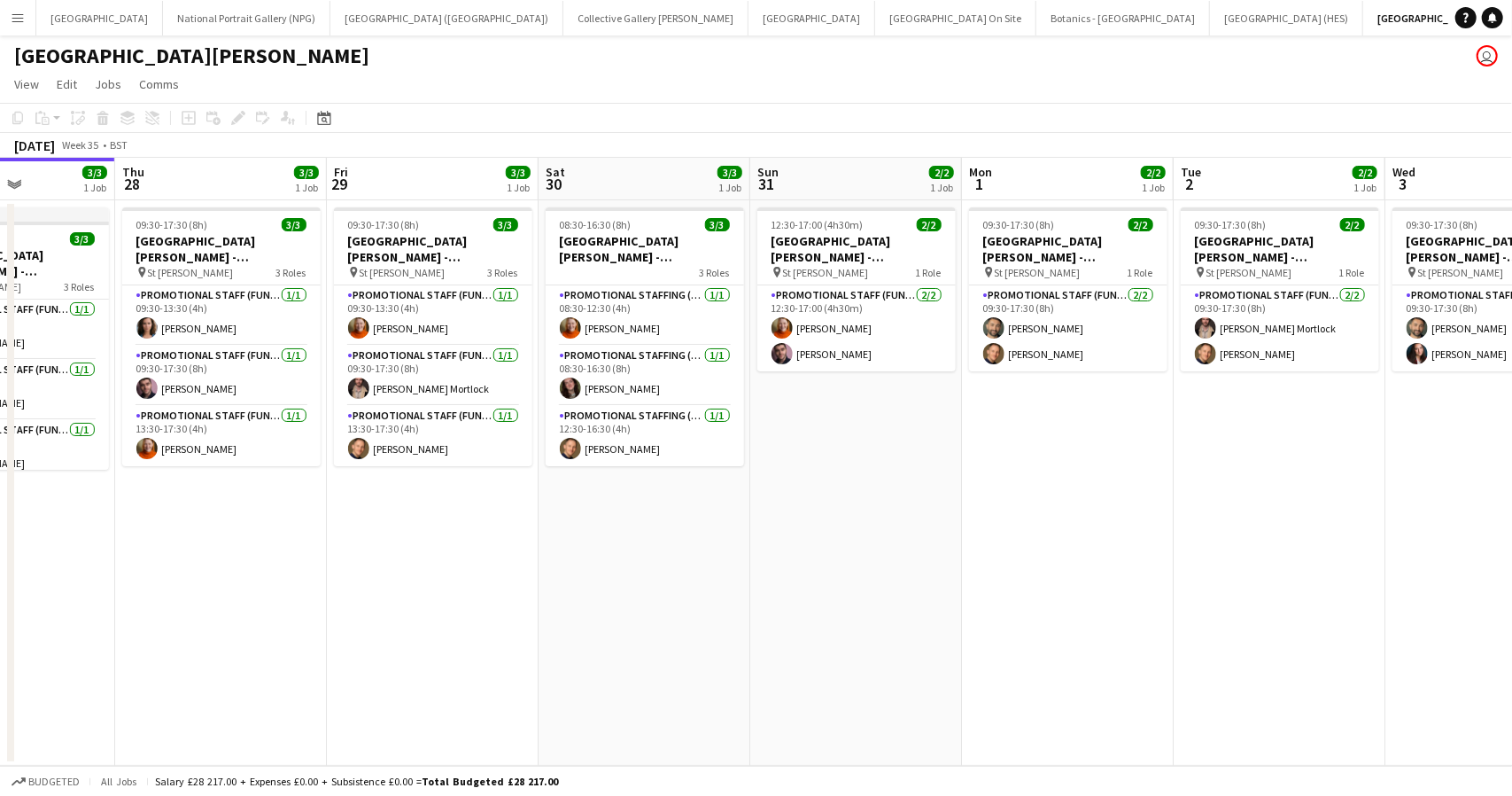
scroll to position [0, 523]
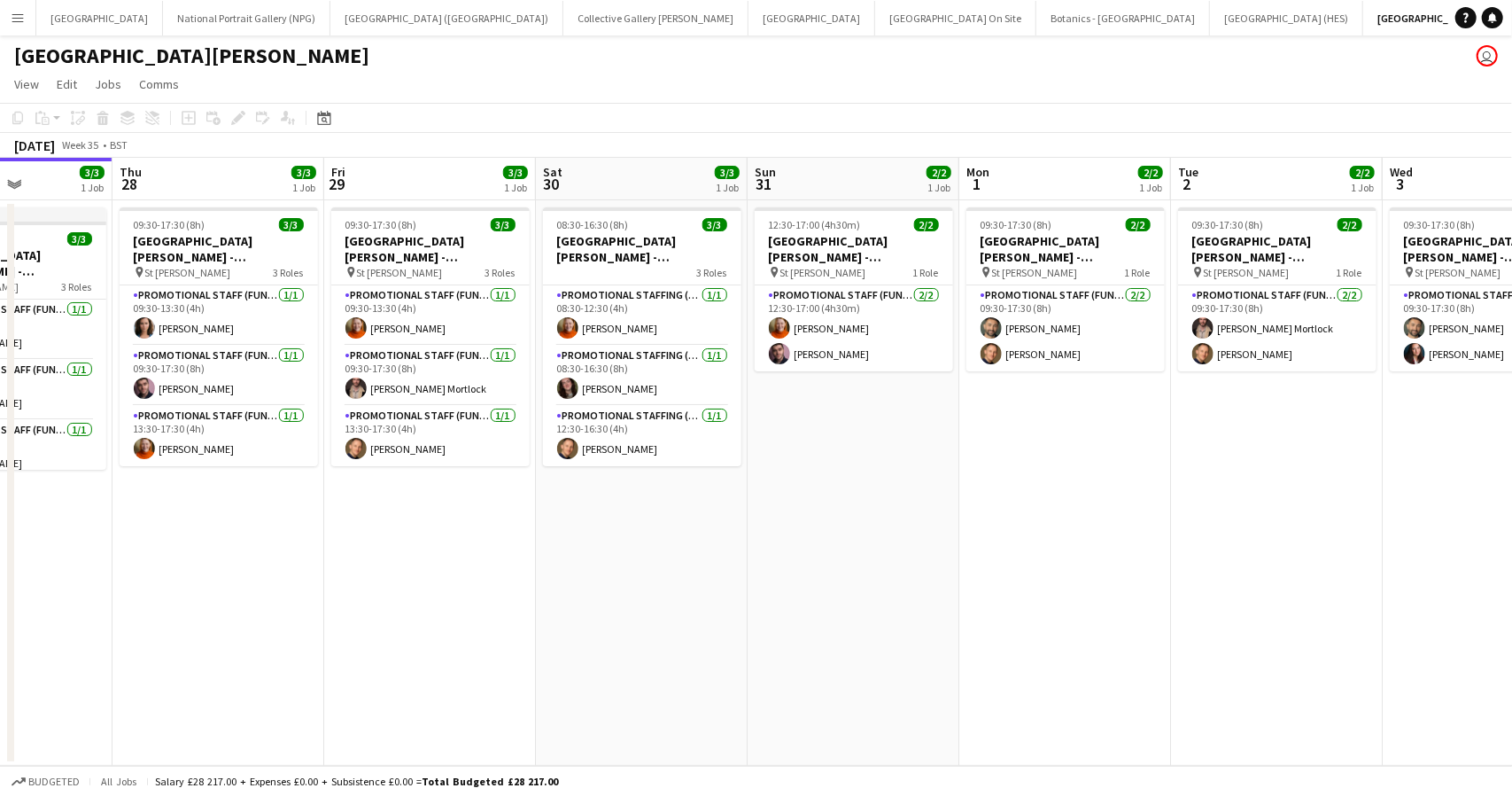
drag, startPoint x: 1238, startPoint y: 612, endPoint x: 937, endPoint y: 425, distance: 354.4
click at [937, 425] on app-calendar-viewport "Mon 25 4/4 1 Job Tue 26 3/3 1 Job Wed 27 3/3 1 Job Thu 28 3/3 1 Job Fri 29 3/3 …" at bounding box center [756, 461] width 1512 height 608
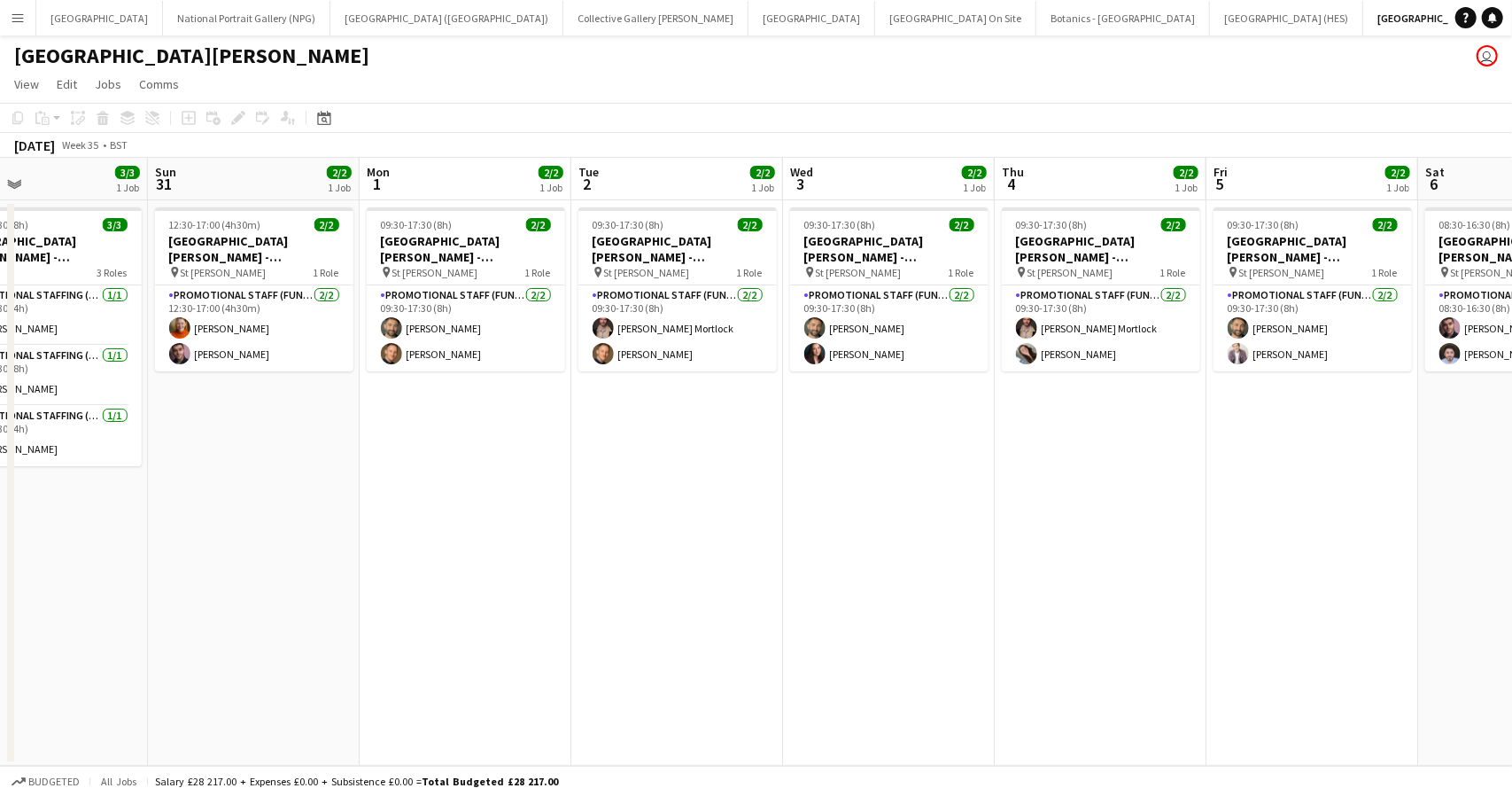
scroll to position [0, 742]
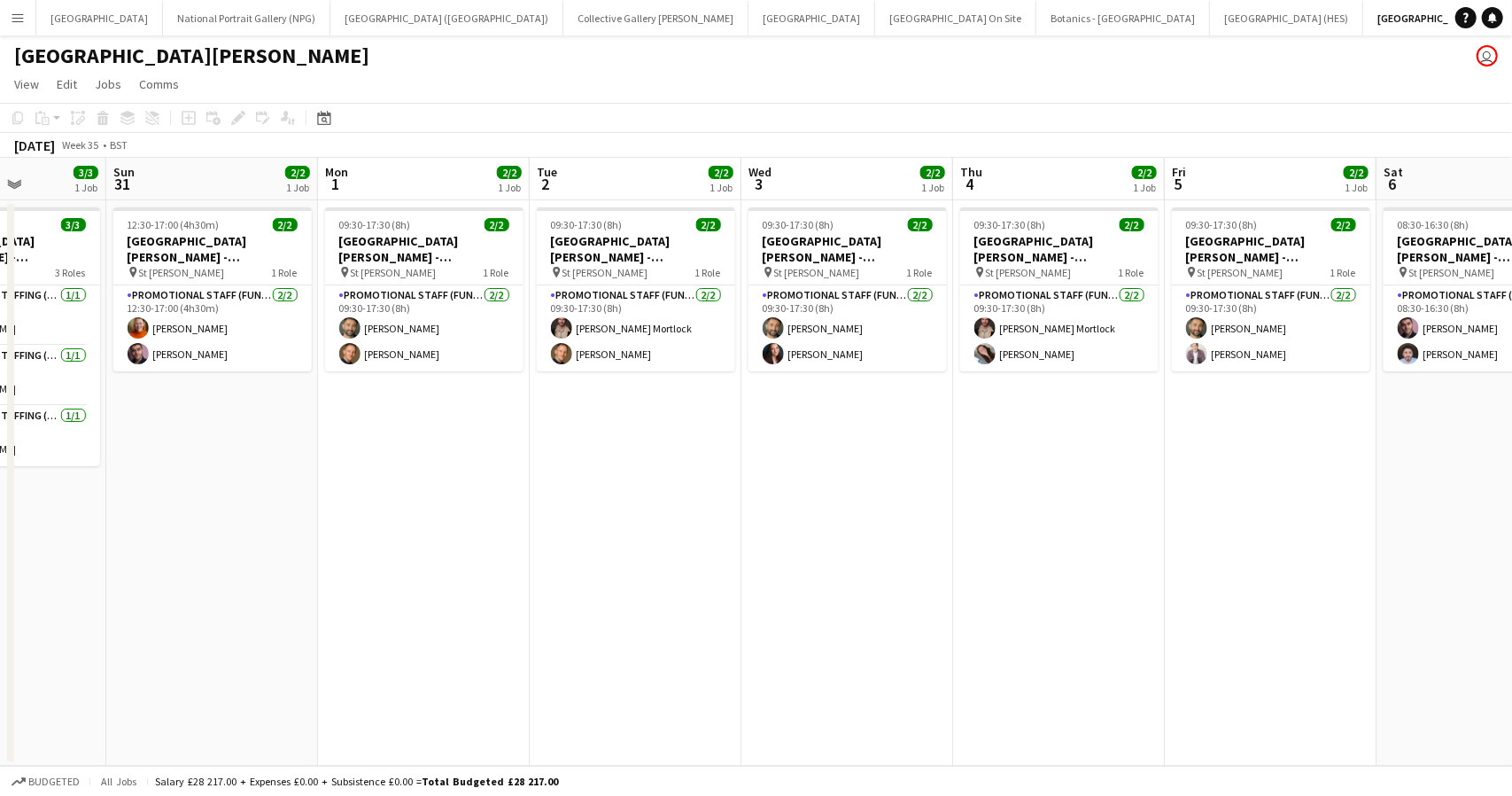
drag, startPoint x: 1278, startPoint y: 512, endPoint x: 636, endPoint y: 508, distance: 642.0
click at [636, 508] on app-calendar-viewport "Wed 27 3/3 1 Job Thu 28 3/3 1 Job Fri 29 3/3 1 Job Sat 30 3/3 1 Job Sun 31 2/2 …" at bounding box center [756, 461] width 1512 height 608
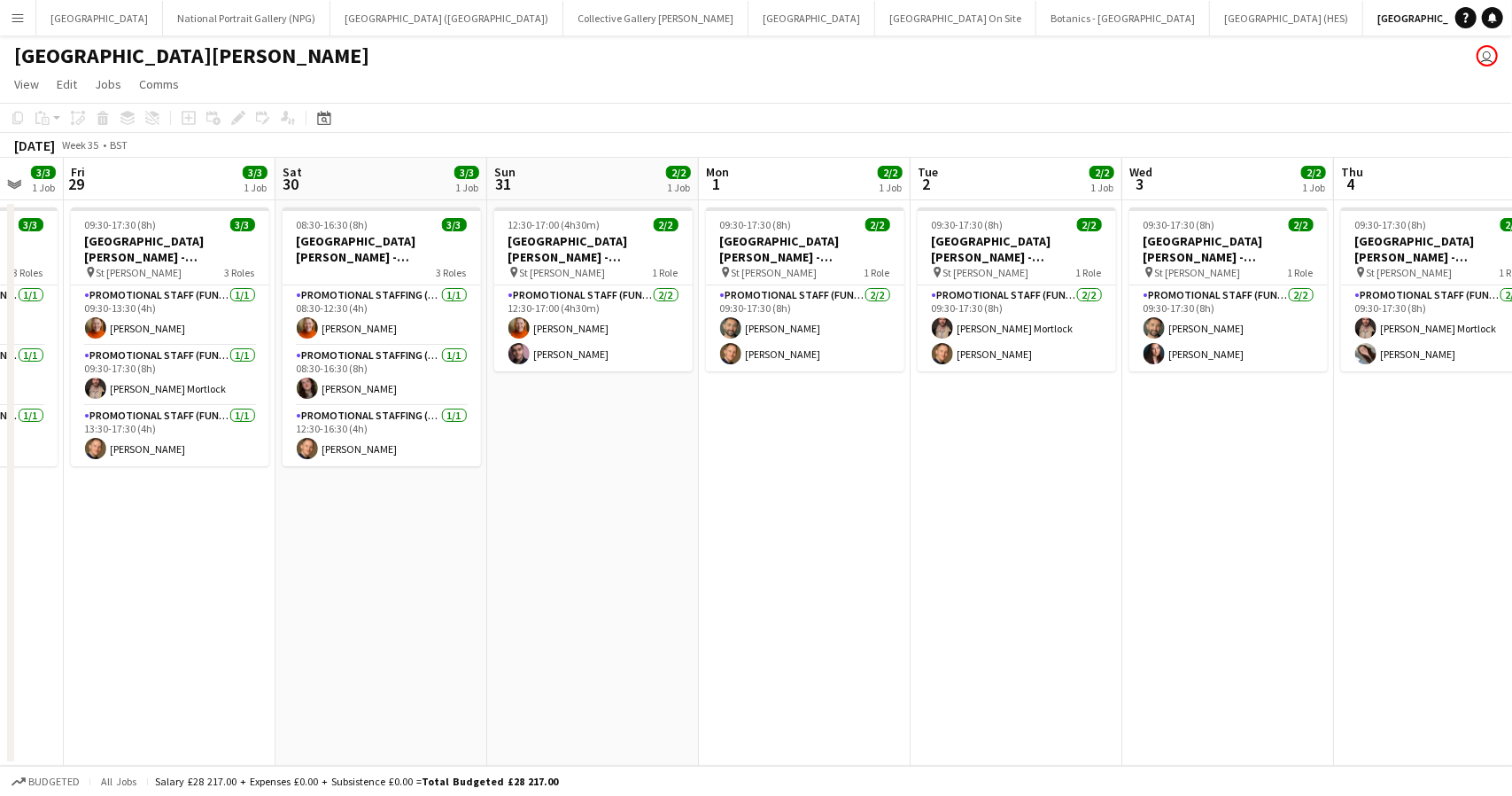
scroll to position [0, 591]
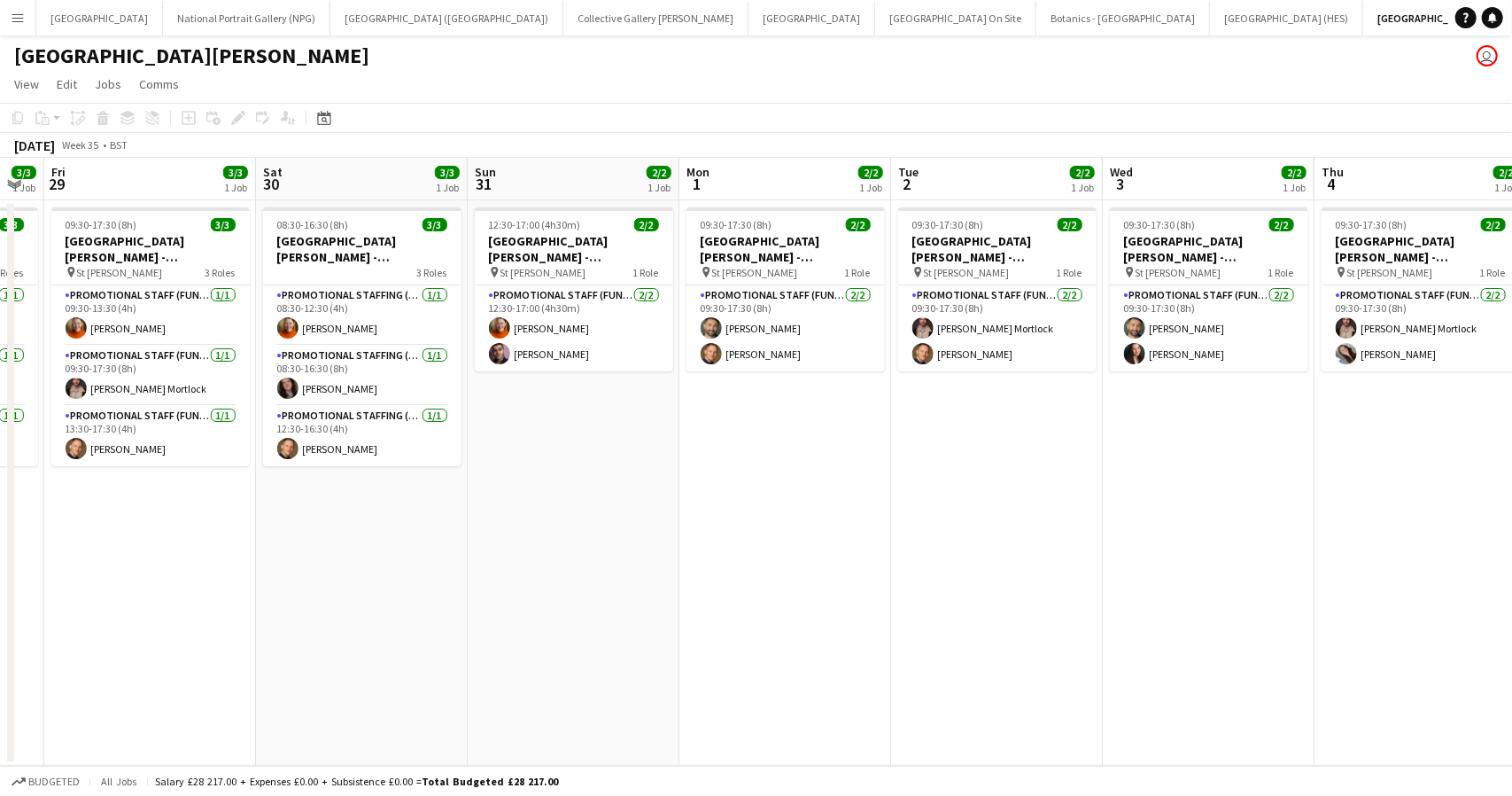
drag, startPoint x: 455, startPoint y: 479, endPoint x: 817, endPoint y: 394, distance: 371.8
click at [817, 394] on app-calendar-viewport "Tue 26 3/3 1 Job Wed 27 3/3 1 Job Thu 28 3/3 1 Job Fri 29 3/3 1 Job Sat 30 3/3 …" at bounding box center [756, 461] width 1512 height 608
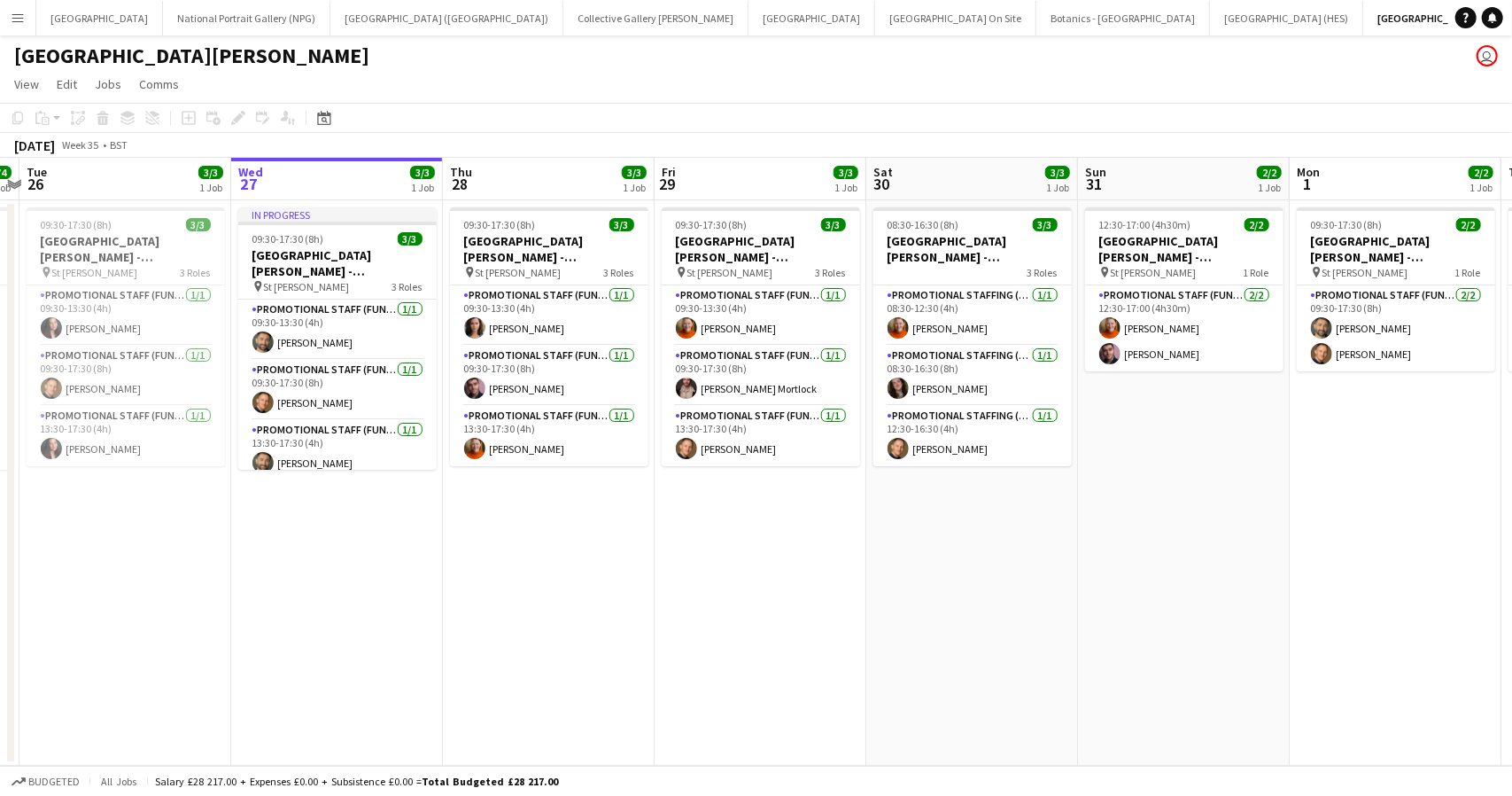
scroll to position [0, 363]
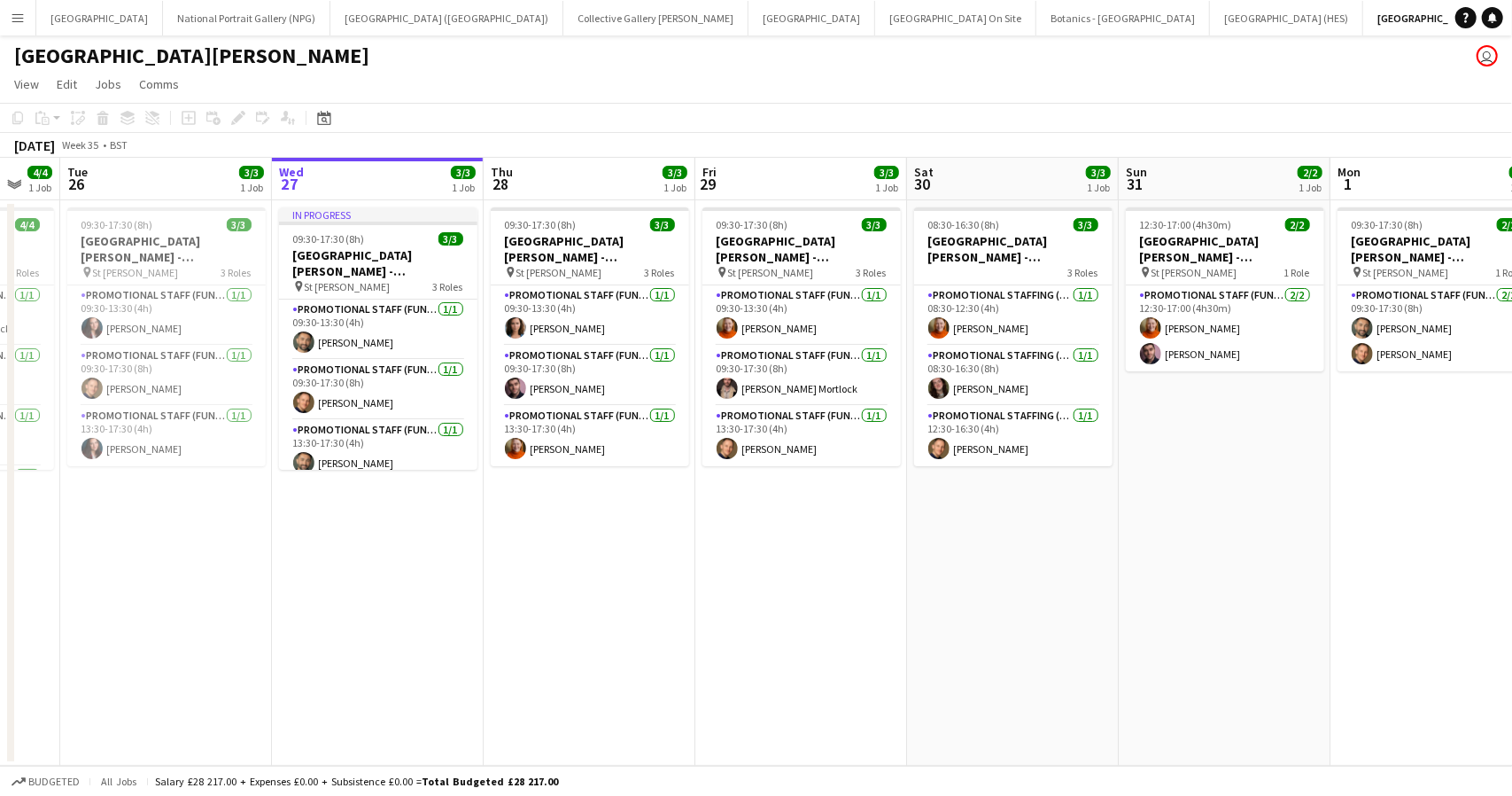
drag, startPoint x: 887, startPoint y: 516, endPoint x: 1361, endPoint y: 398, distance: 488.5
click at [1361, 398] on app-calendar-viewport "Sun 24 2/2 1 Job Mon 25 4/4 1 Job Tue 26 3/3 1 Job Wed 27 3/3 1 Job Thu 28 3/3 …" at bounding box center [756, 461] width 1512 height 608
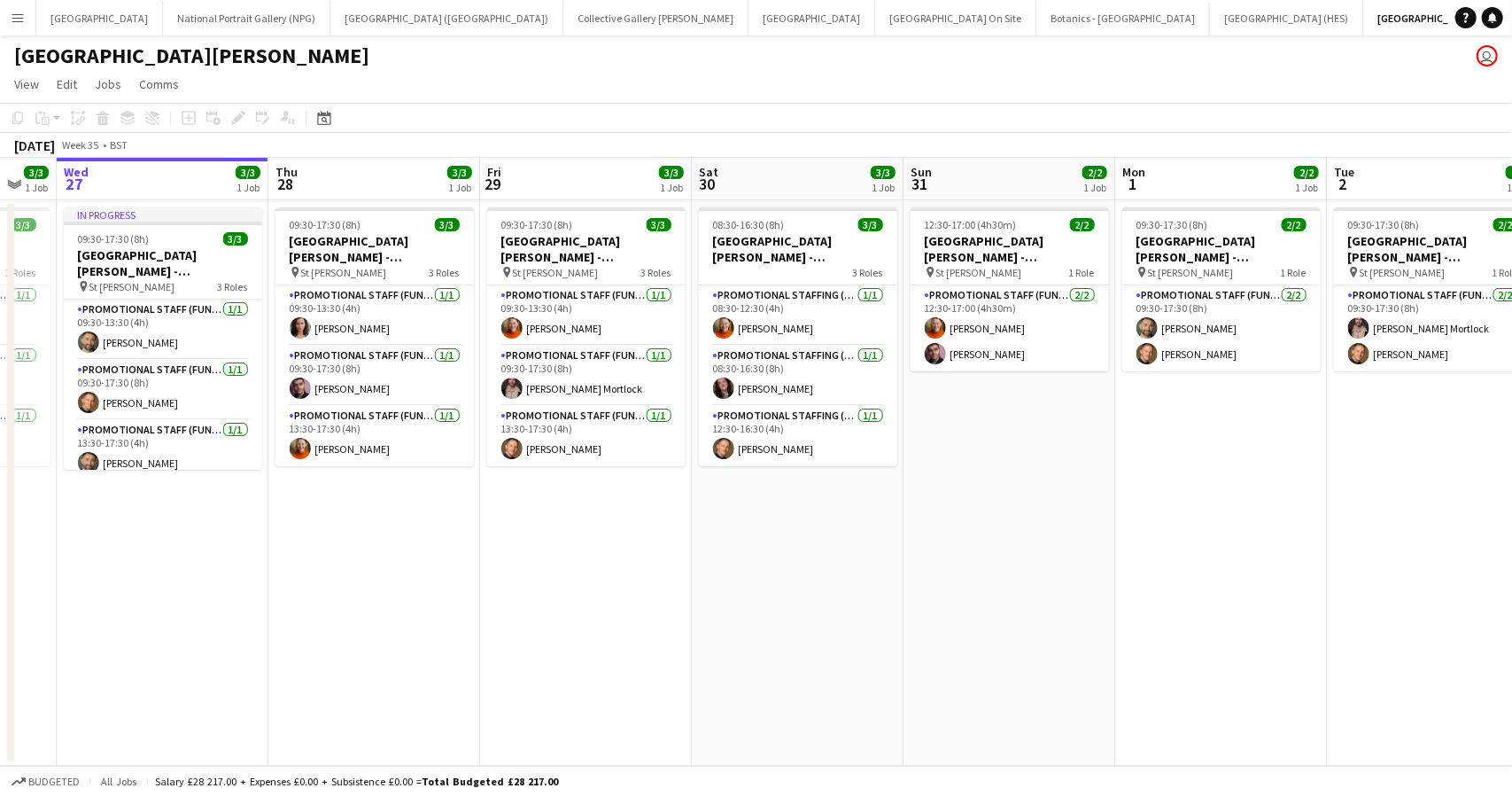
scroll to position [0, 606]
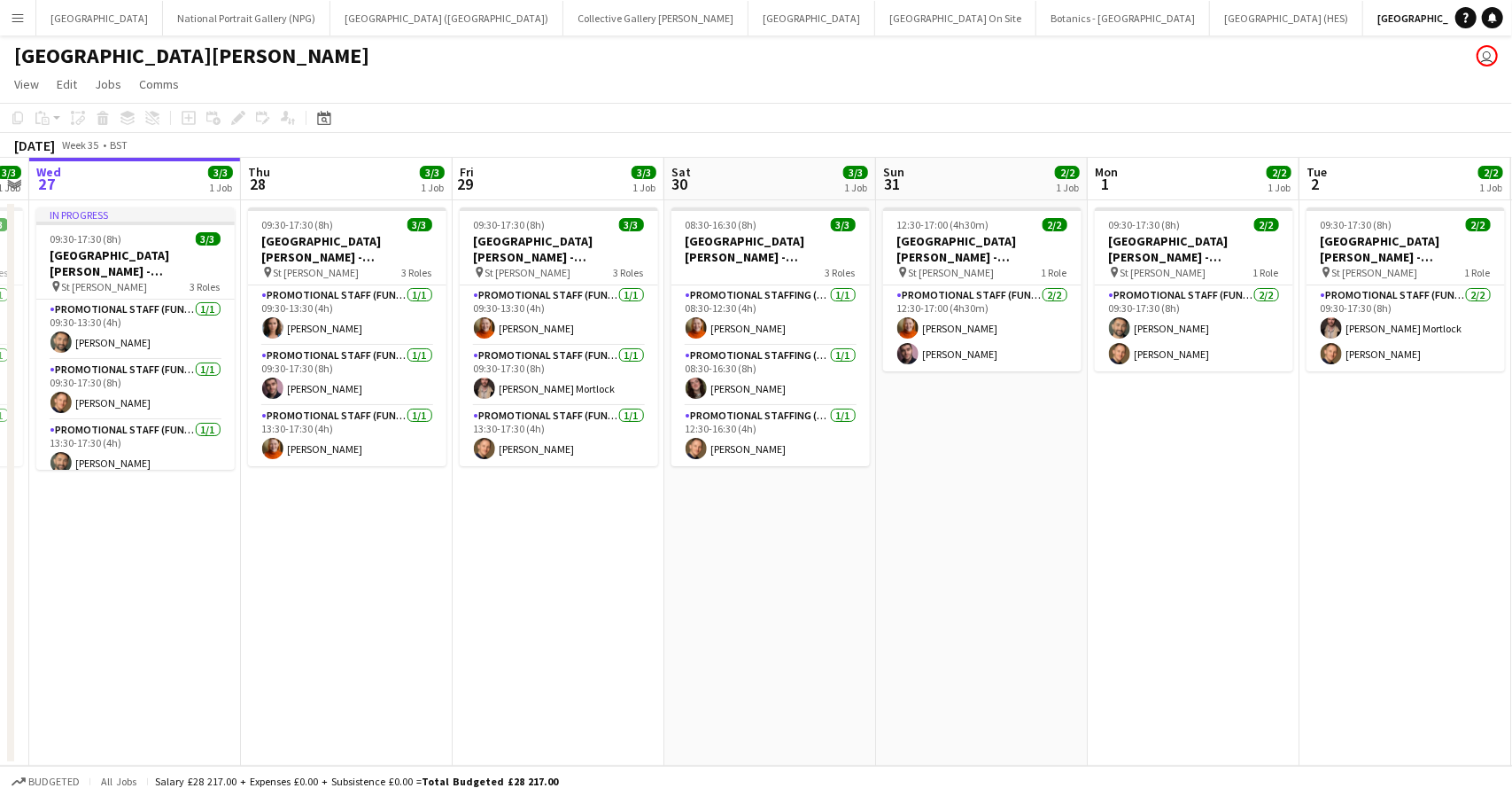
drag, startPoint x: 1181, startPoint y: 604, endPoint x: 939, endPoint y: 579, distance: 243.3
click at [939, 579] on app-calendar-viewport "Sun 24 2/2 1 Job Mon 25 4/4 1 Job Tue 26 3/3 1 Job Wed 27 3/3 1 Job Thu 28 3/3 …" at bounding box center [756, 461] width 1512 height 608
click at [309, 382] on app-card-role "Promotional Staff (Fundraiser) [DATE] 09:30-17:30 (8h) [PERSON_NAME]" at bounding box center [347, 376] width 198 height 61
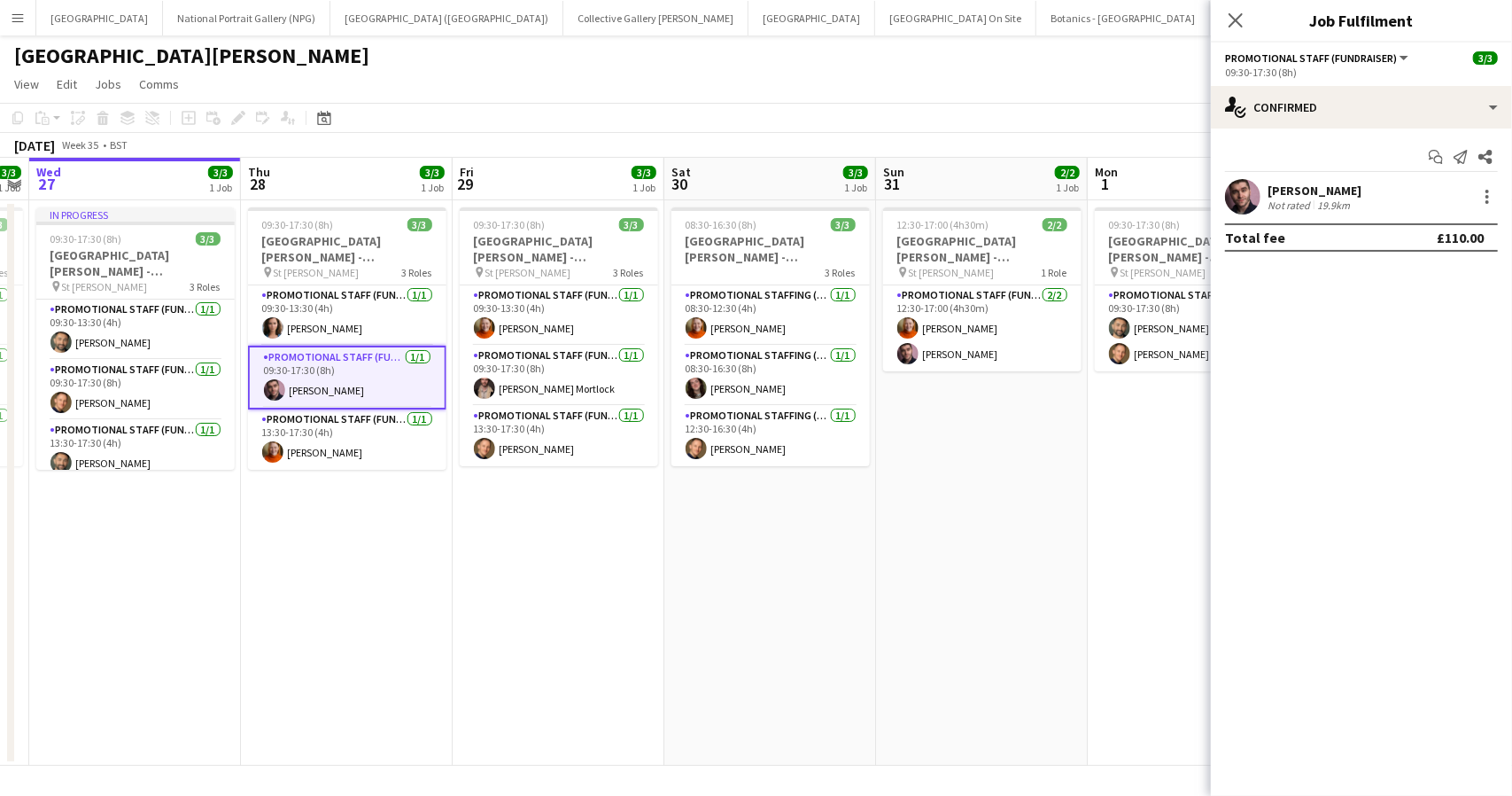
click at [1312, 184] on div "[PERSON_NAME]" at bounding box center [1314, 190] width 94 height 16
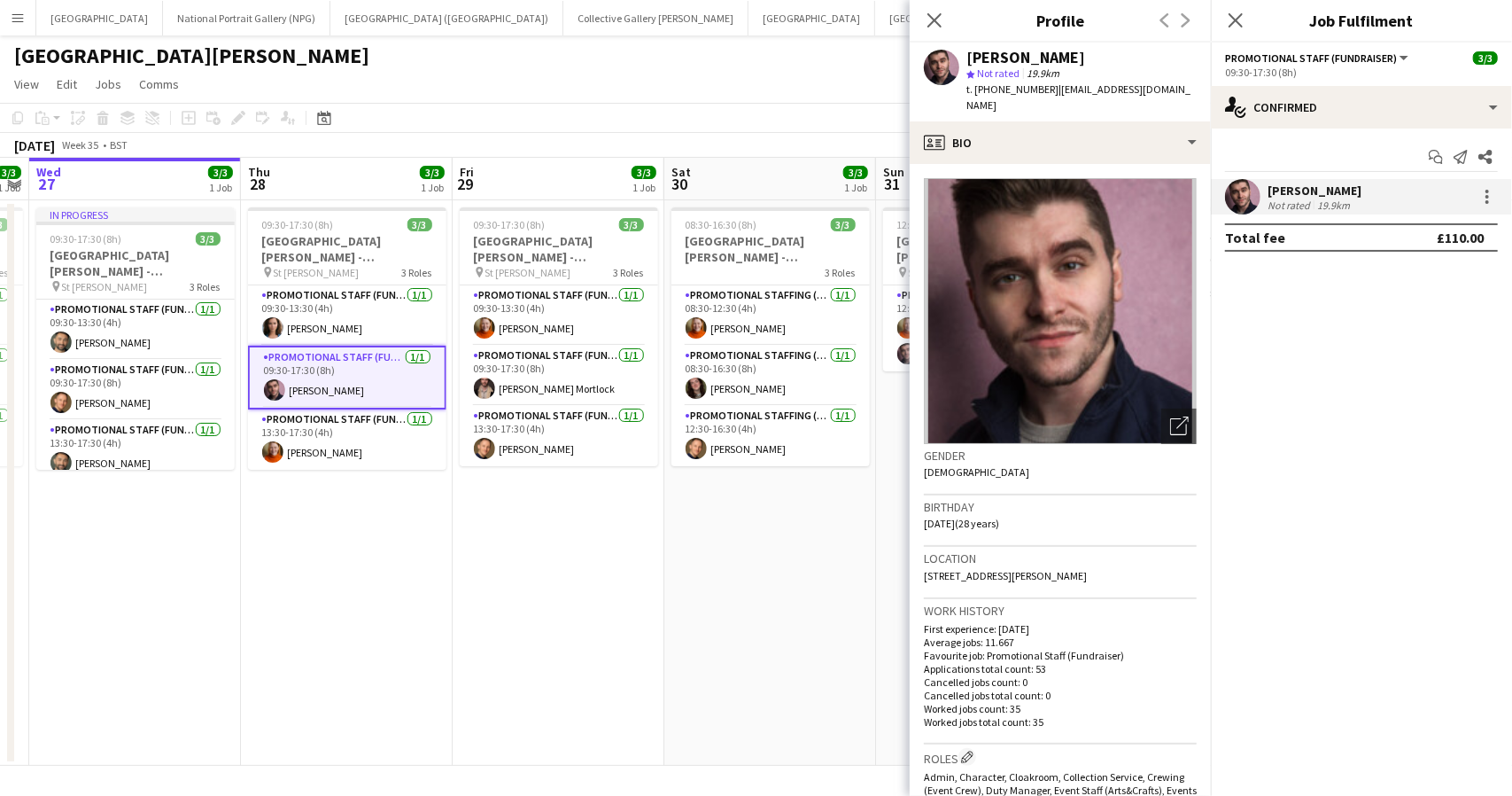
click at [730, 56] on div "[GEOGRAPHIC_DATA][PERSON_NAME] user" at bounding box center [756, 52] width 1512 height 34
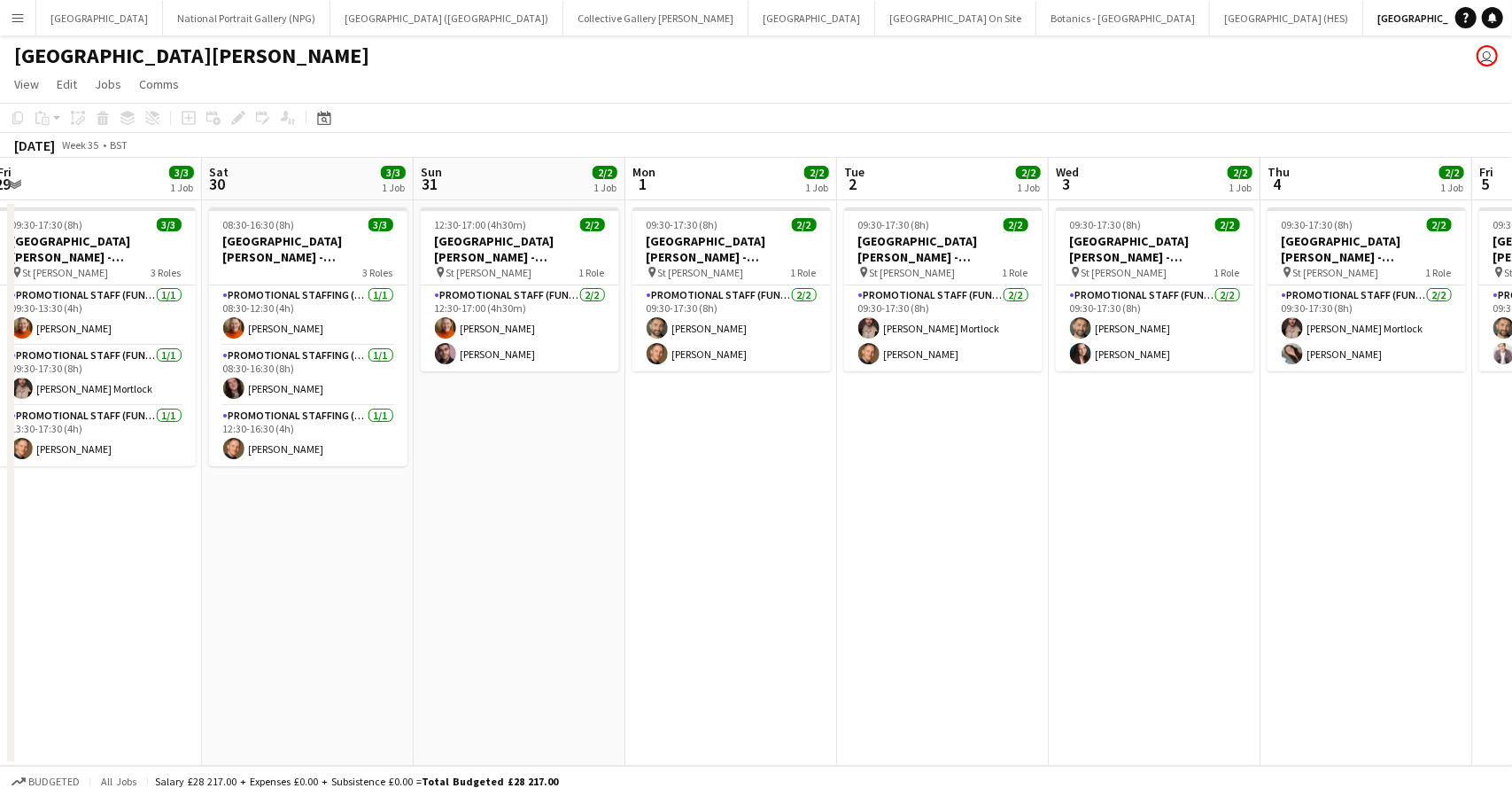
scroll to position [0, 659]
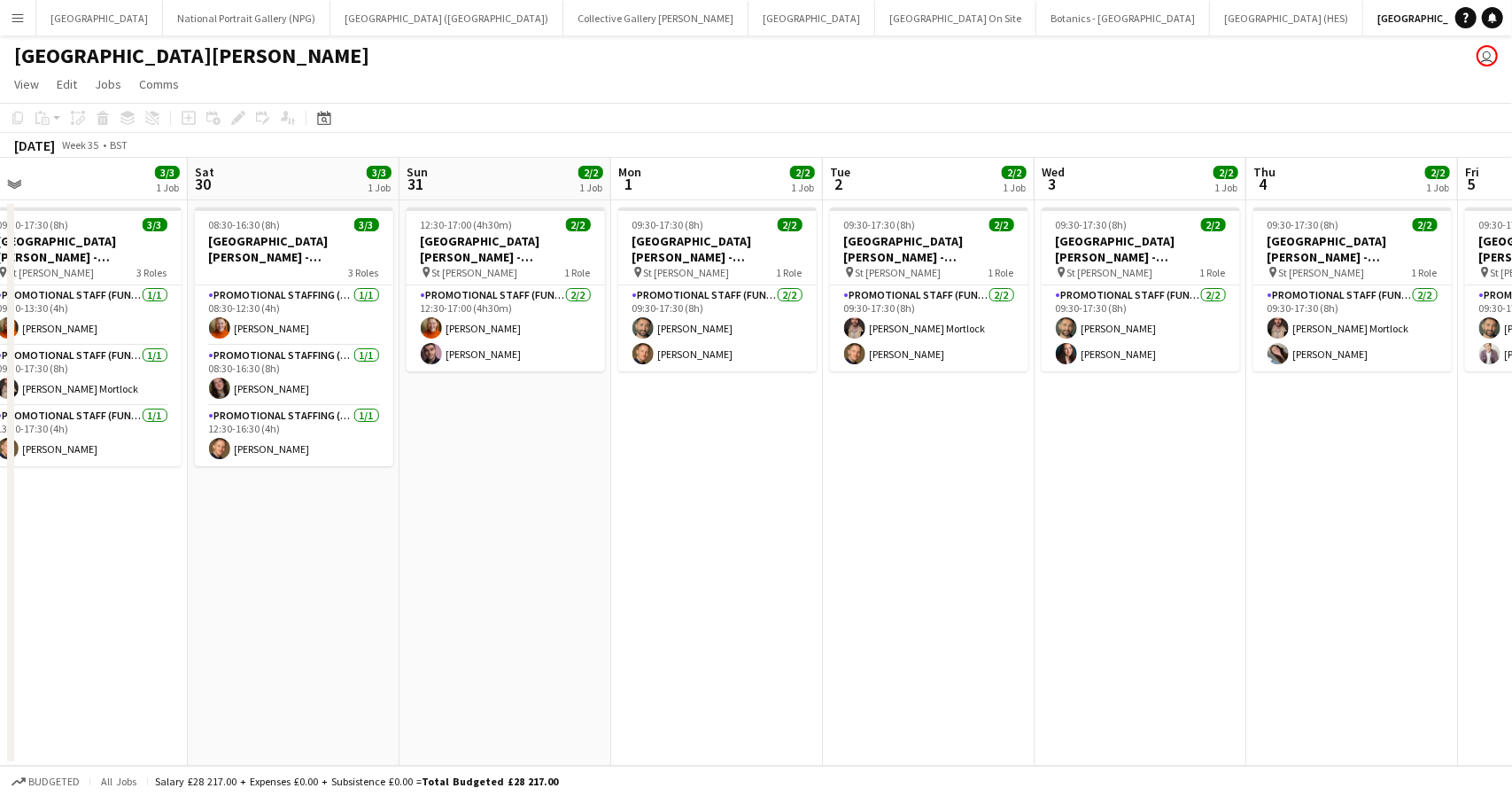
drag, startPoint x: 1173, startPoint y: 492, endPoint x: 696, endPoint y: 541, distance: 479.5
click at [696, 541] on app-calendar-viewport "Tue 26 3/3 1 Job Wed 27 3/3 1 Job Thu 28 3/3 1 Job Fri 29 3/3 1 Job Sat 30 3/3 …" at bounding box center [756, 461] width 1512 height 608
click at [564, 24] on button "Collective Gallery [PERSON_NAME][GEOGRAPHIC_DATA]" at bounding box center [656, 18] width 185 height 34
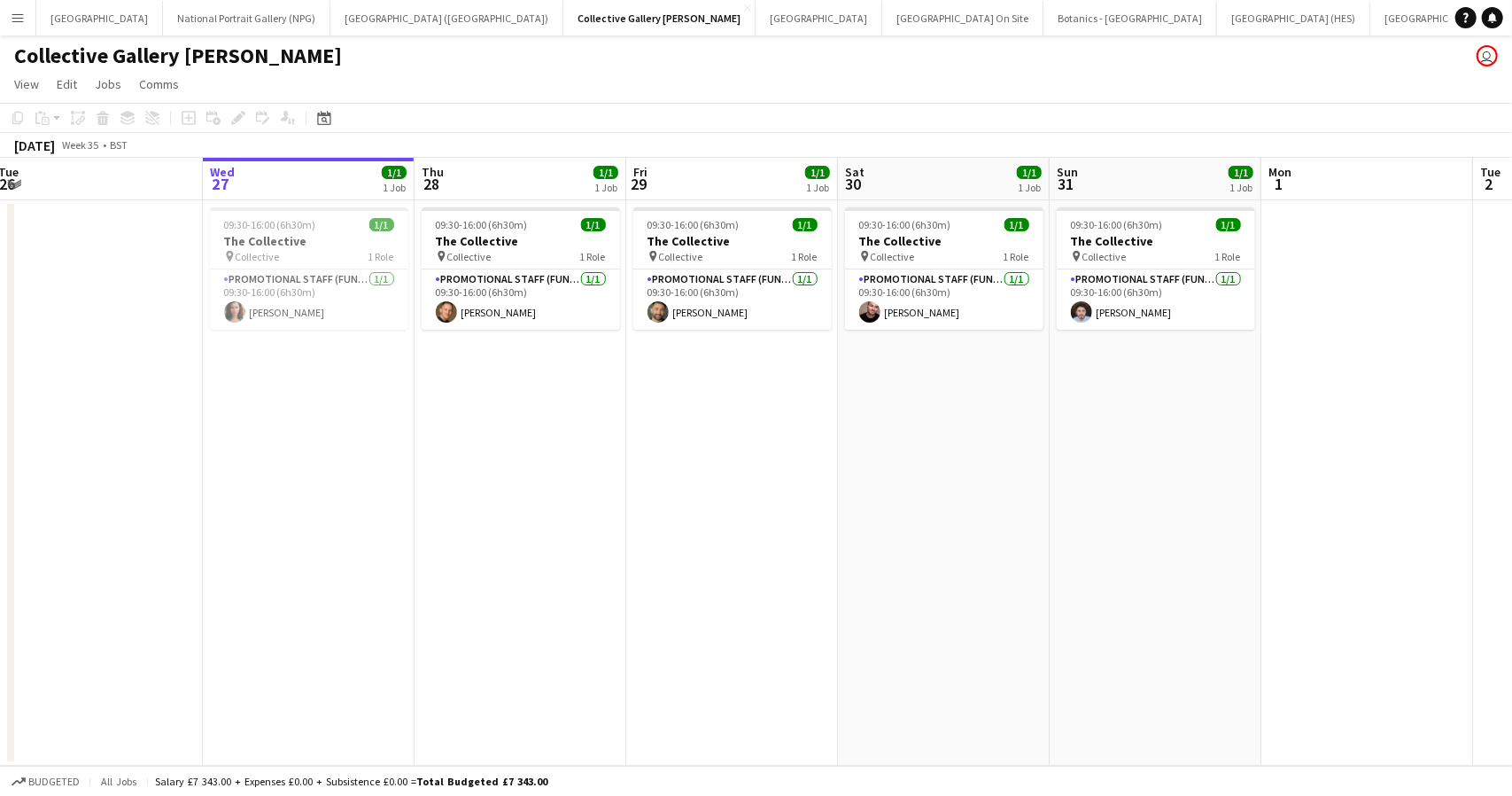
scroll to position [0, 455]
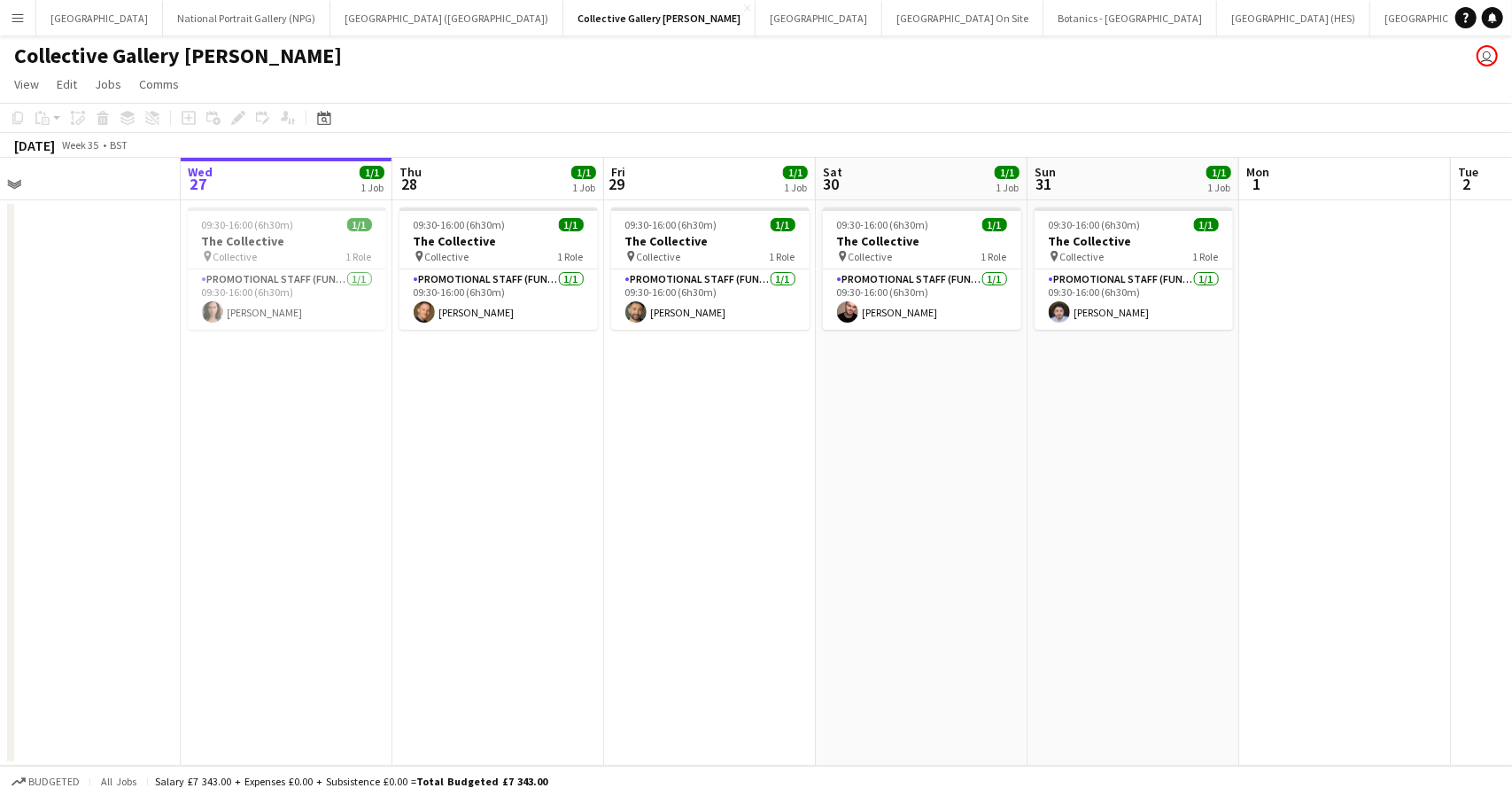
drag, startPoint x: 1279, startPoint y: 457, endPoint x: 1251, endPoint y: 514, distance: 63.5
click at [1251, 516] on app-calendar-viewport "Sun 24 0/1 1 Job Mon 25 Tue 26 Wed 27 1/1 1 Job Thu 28 1/1 1 Job Fri 29 1/1 1 J…" at bounding box center [756, 461] width 1512 height 608
